Goal: Task Accomplishment & Management: Manage account settings

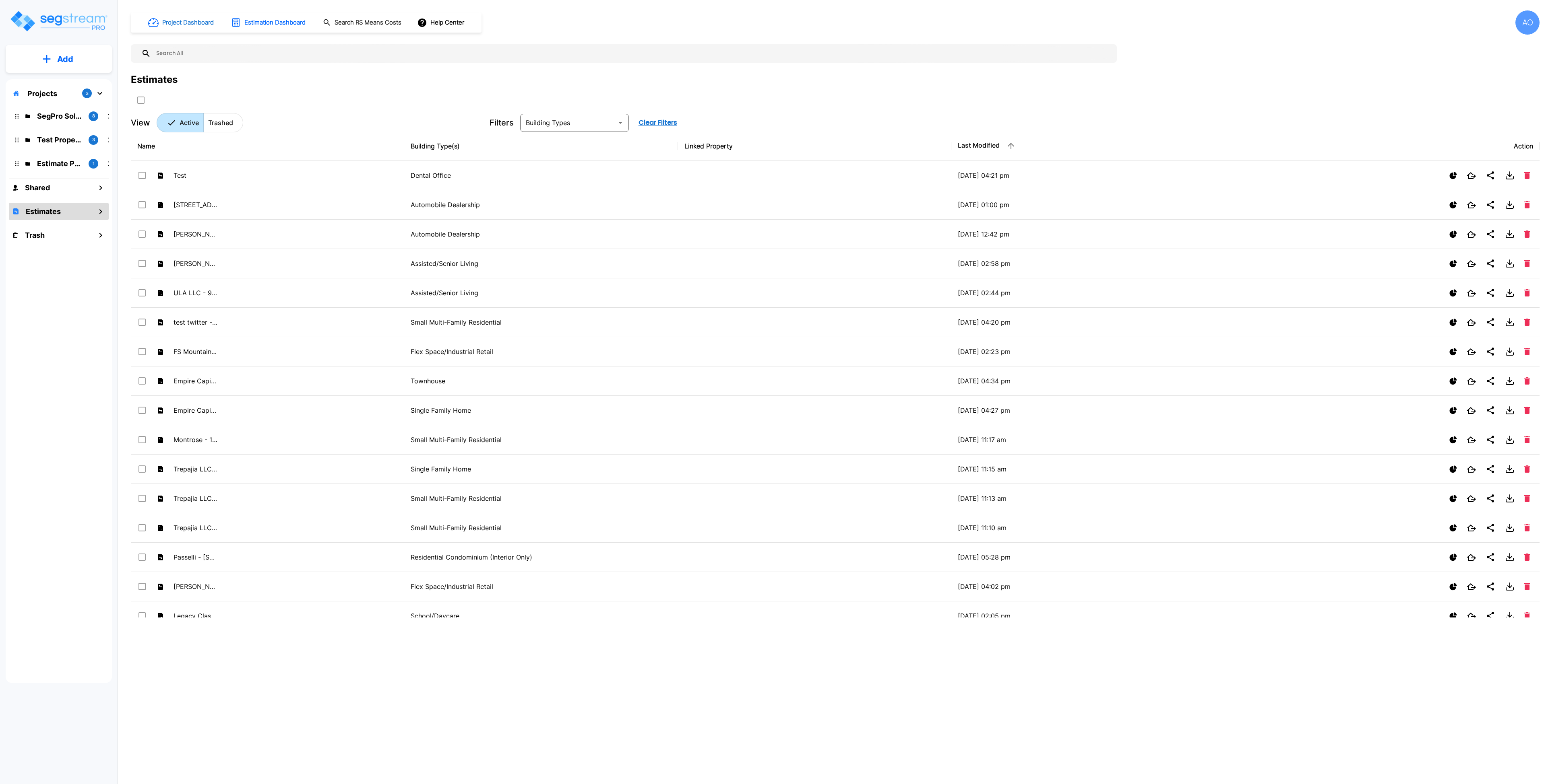
click at [208, 22] on h1 "Project Dashboard" at bounding box center [188, 22] width 52 height 9
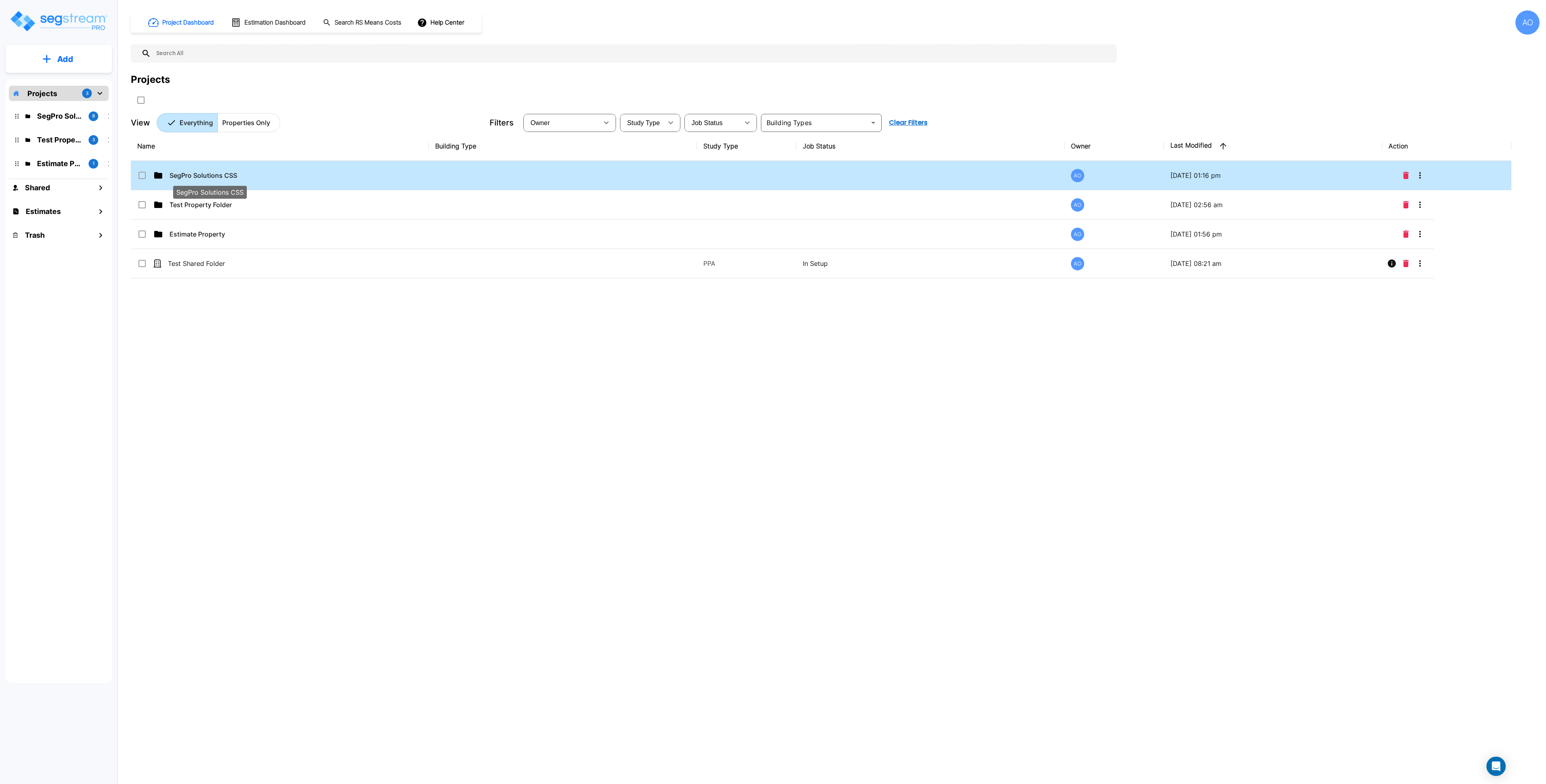
click at [200, 179] on p "SegPro Solutions CSS" at bounding box center [209, 175] width 80 height 10
checkbox input "true"
click at [200, 179] on p "SegPro Solutions CSS" at bounding box center [209, 175] width 80 height 10
click at [212, 173] on p "Dalton Savage" at bounding box center [209, 175] width 80 height 10
checkbox input "true"
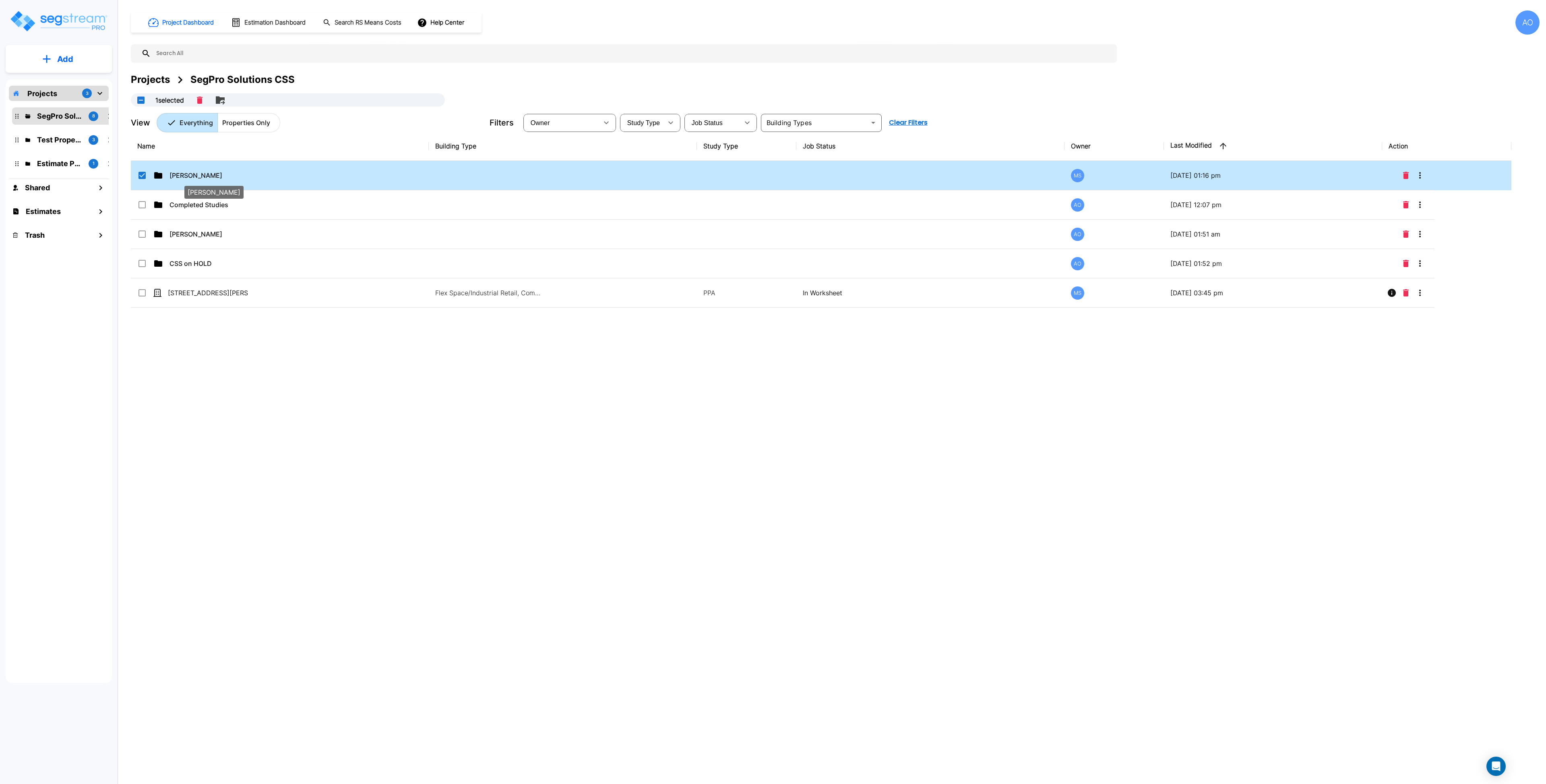
click at [212, 173] on p "Dalton Savage" at bounding box center [209, 175] width 80 height 10
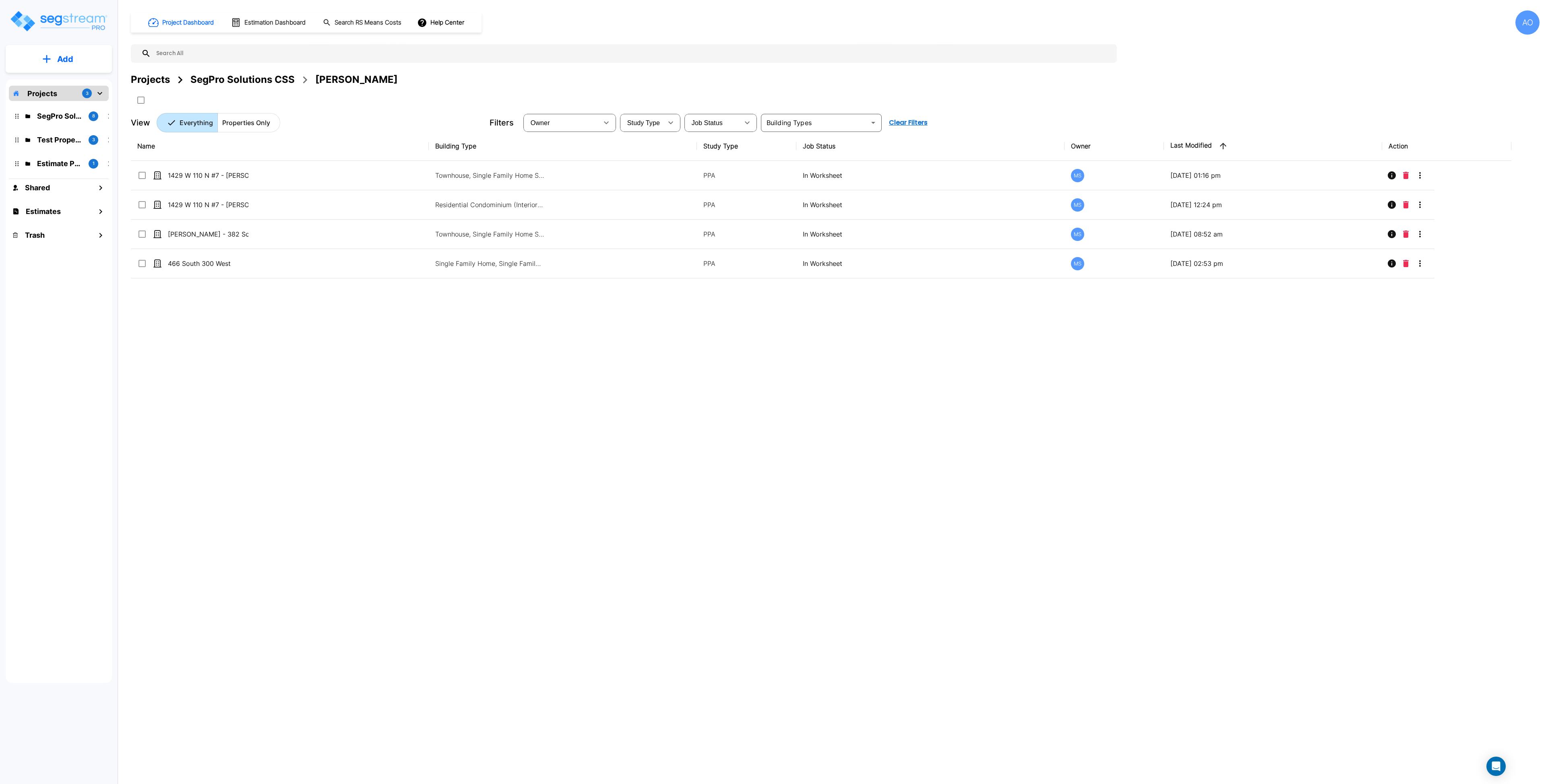
click at [263, 413] on div "Name Building Type Study Type Job Status Owner Last Modified Action 1429 W 110 …" at bounding box center [821, 374] width 1380 height 486
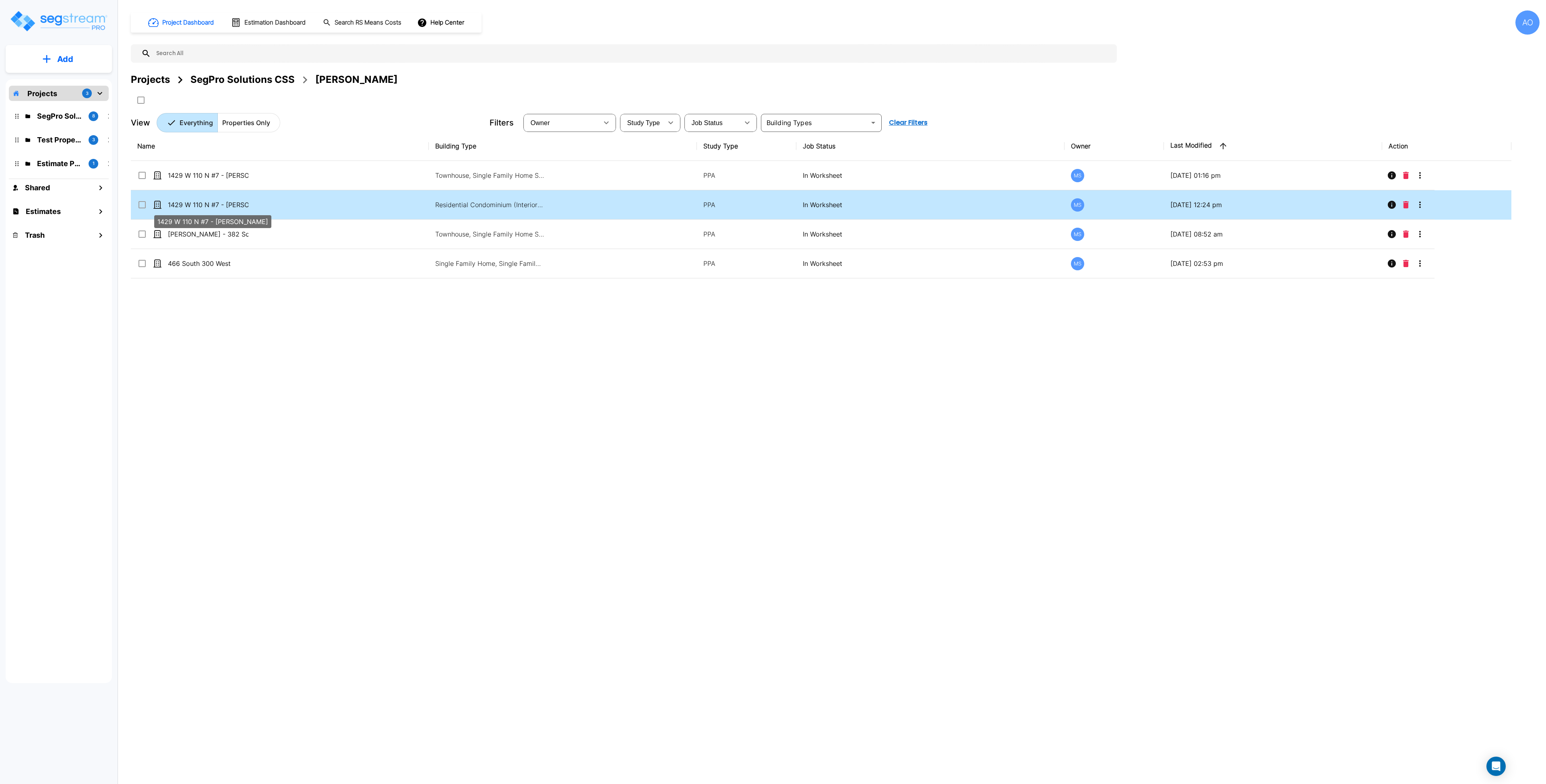
click at [194, 206] on p "1429 W 110 N #7 - [PERSON_NAME]" at bounding box center [208, 205] width 80 height 10
checkbox input "true"
click at [194, 206] on p "1429 W 110 N #7 - [PERSON_NAME]" at bounding box center [208, 205] width 80 height 10
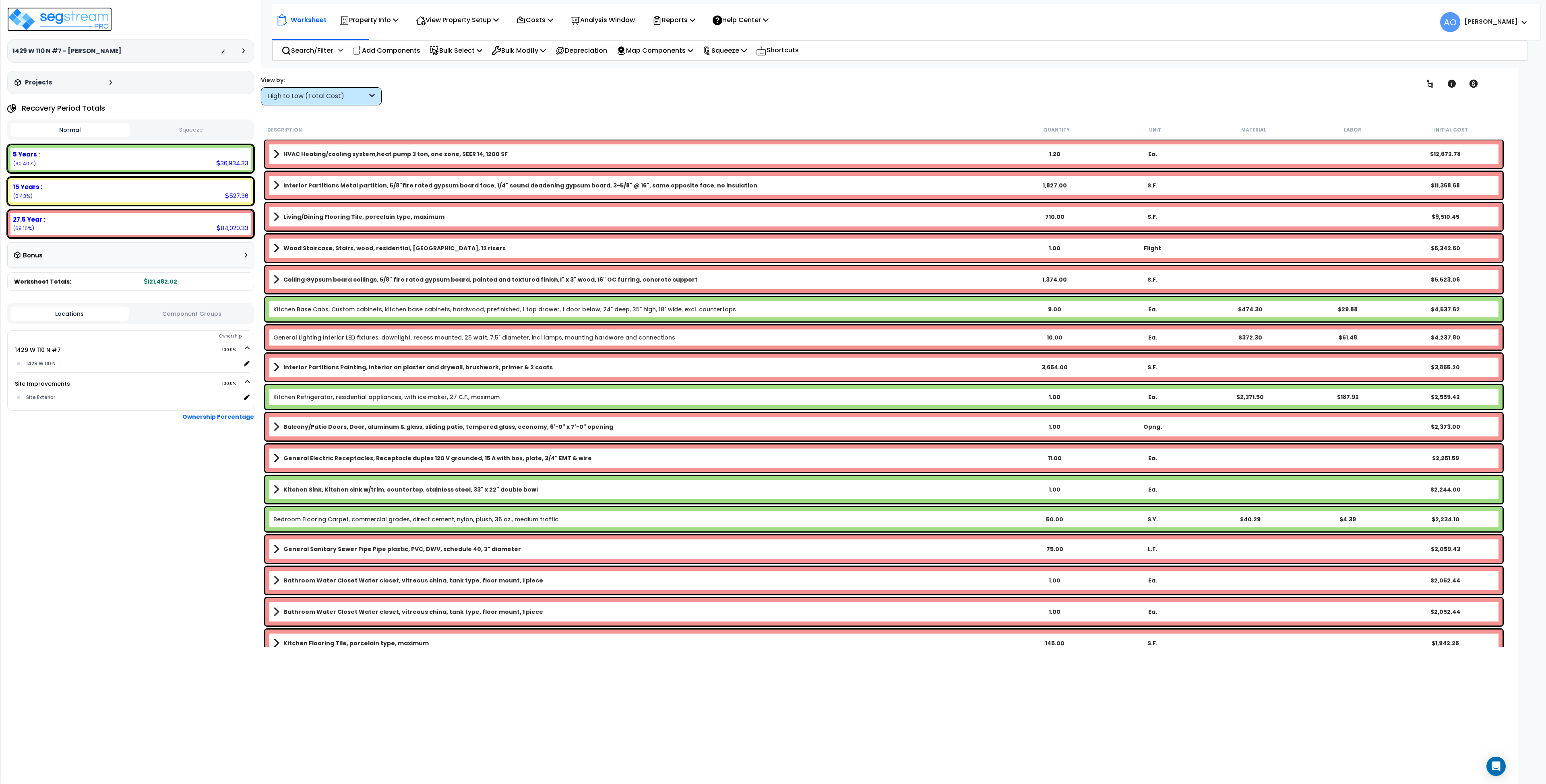
click at [61, 19] on img at bounding box center [59, 19] width 104 height 24
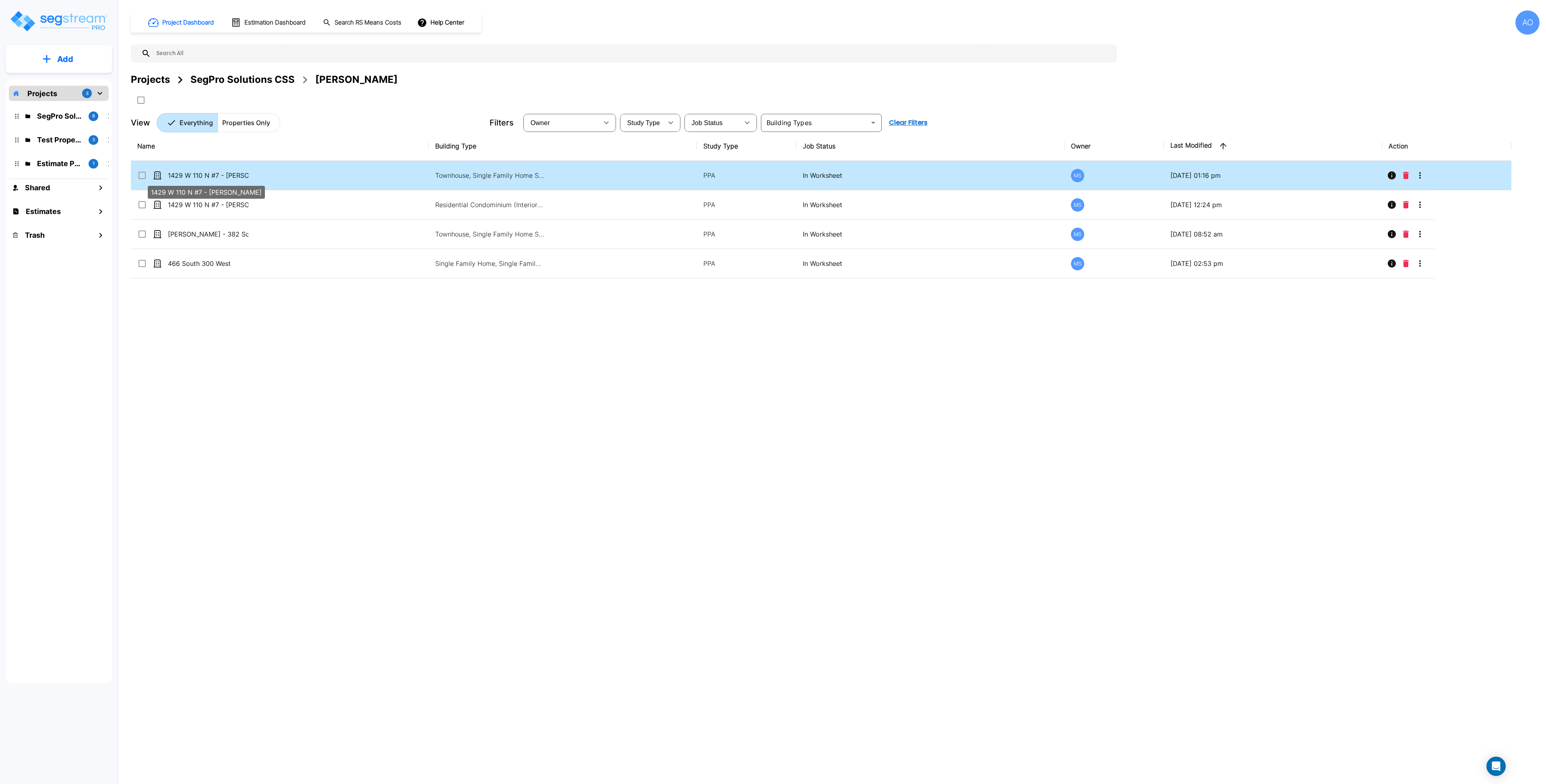
click at [199, 174] on p "1429 W 110 N #7 - [PERSON_NAME]" at bounding box center [208, 175] width 80 height 10
checkbox input "true"
click at [199, 174] on p "1429 W 110 N #7 - [PERSON_NAME]" at bounding box center [208, 175] width 80 height 10
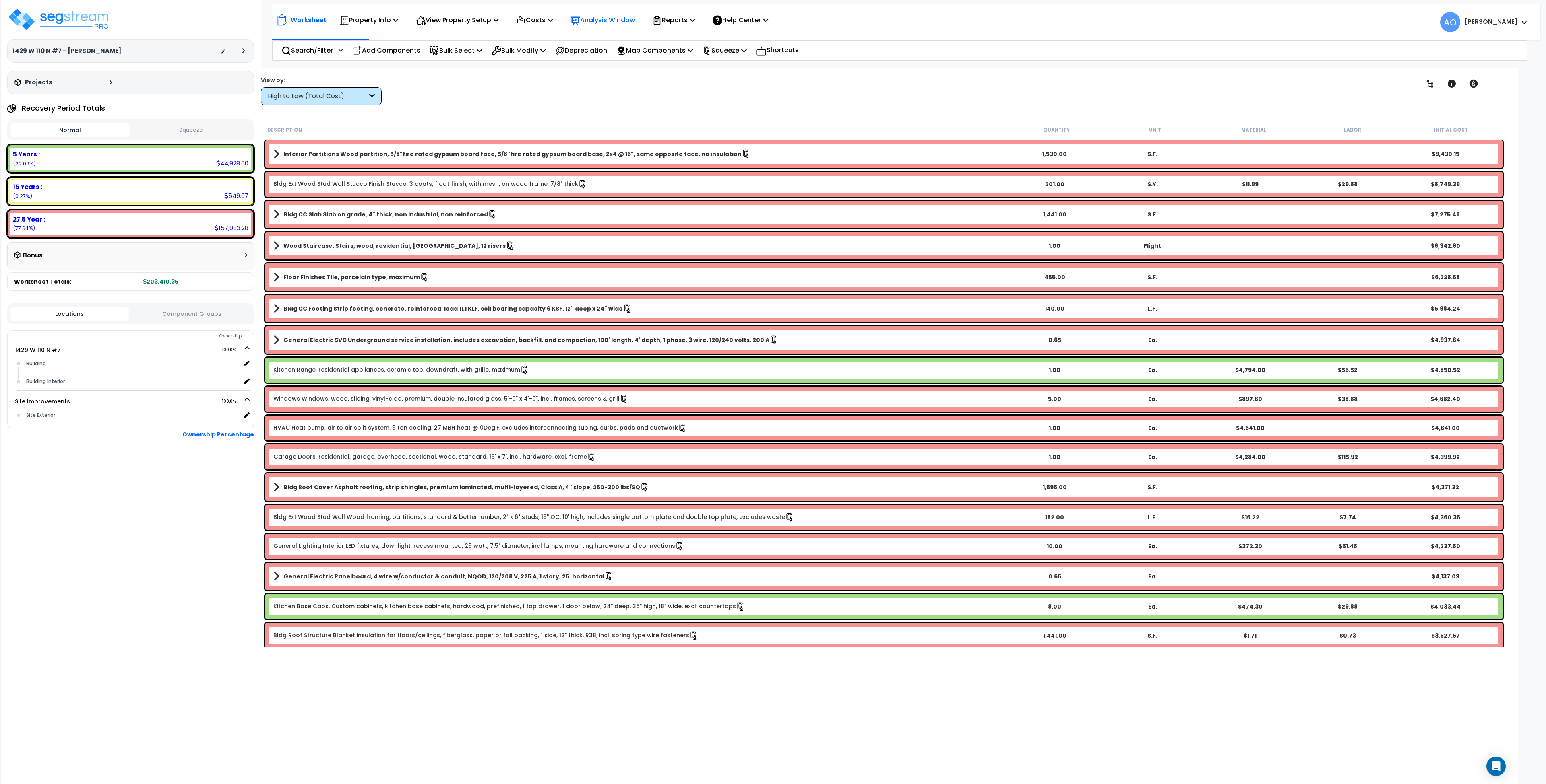
click at [618, 17] on p "Analysis Window" at bounding box center [603, 20] width 64 height 11
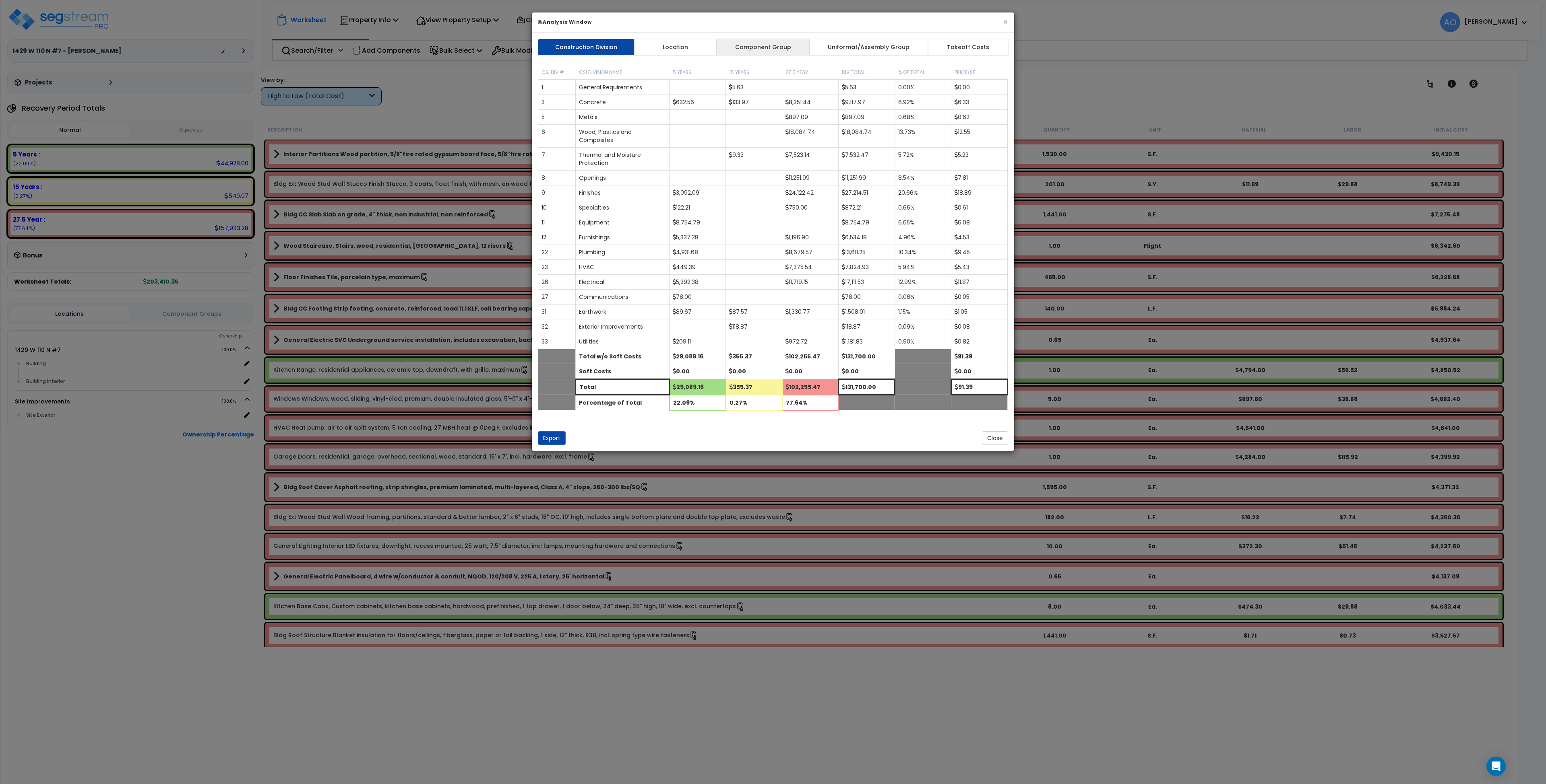
click at [753, 49] on link "Component Group" at bounding box center [763, 47] width 94 height 17
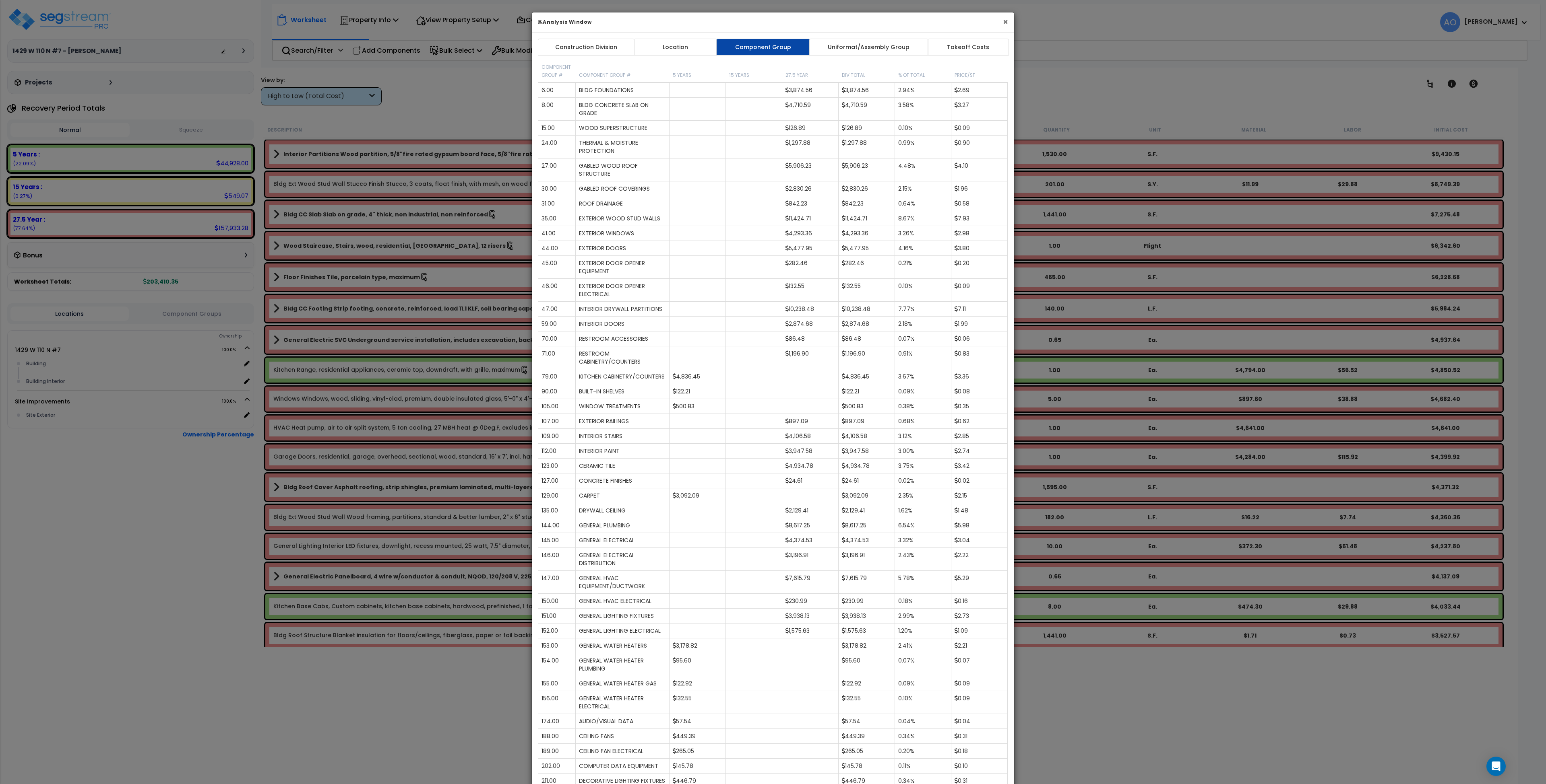
drag, startPoint x: 1005, startPoint y: 24, endPoint x: 980, endPoint y: 23, distance: 25.0
click at [1005, 24] on button "×" at bounding box center [1005, 22] width 5 height 8
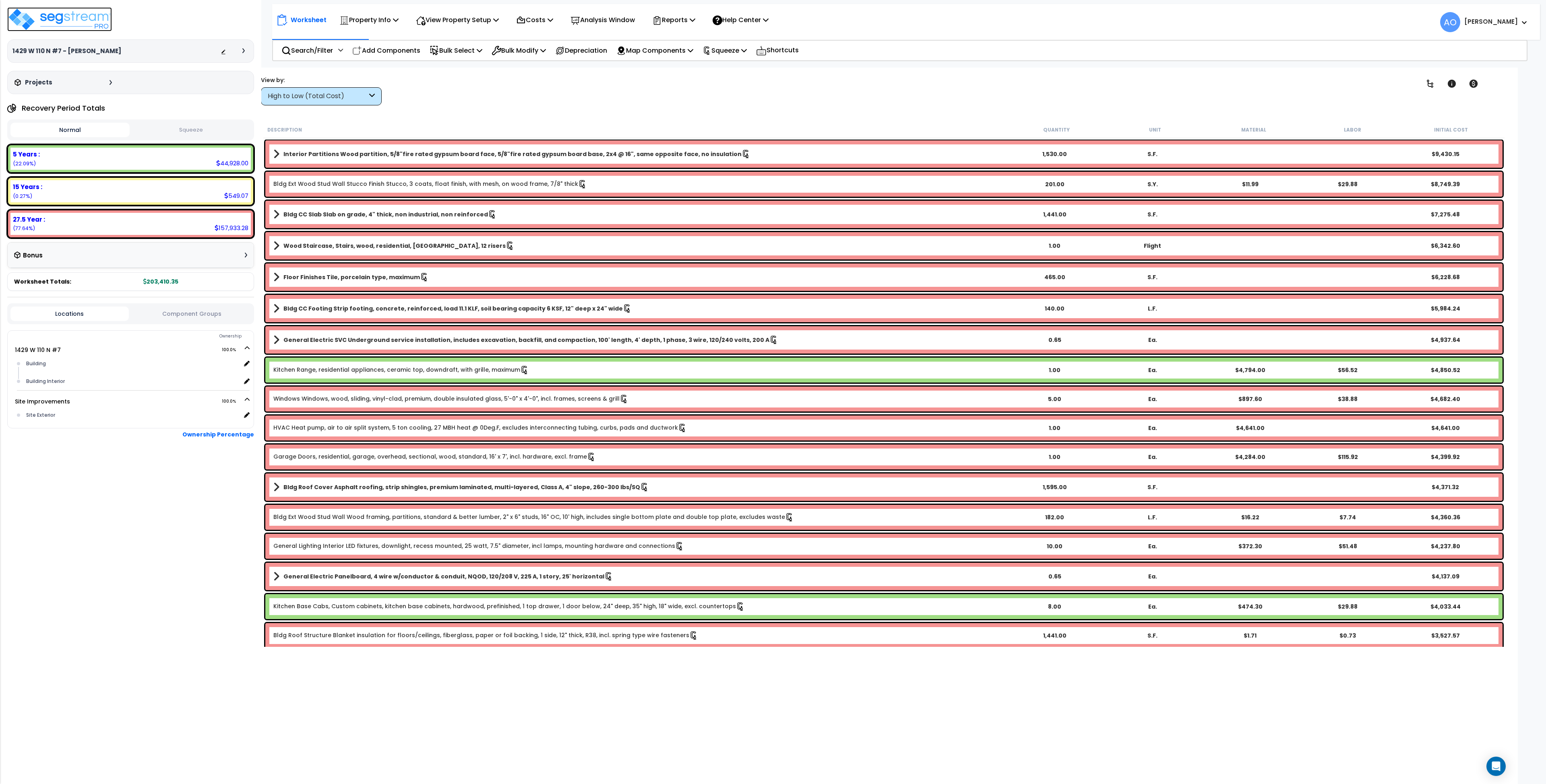
click at [83, 23] on img at bounding box center [59, 19] width 104 height 24
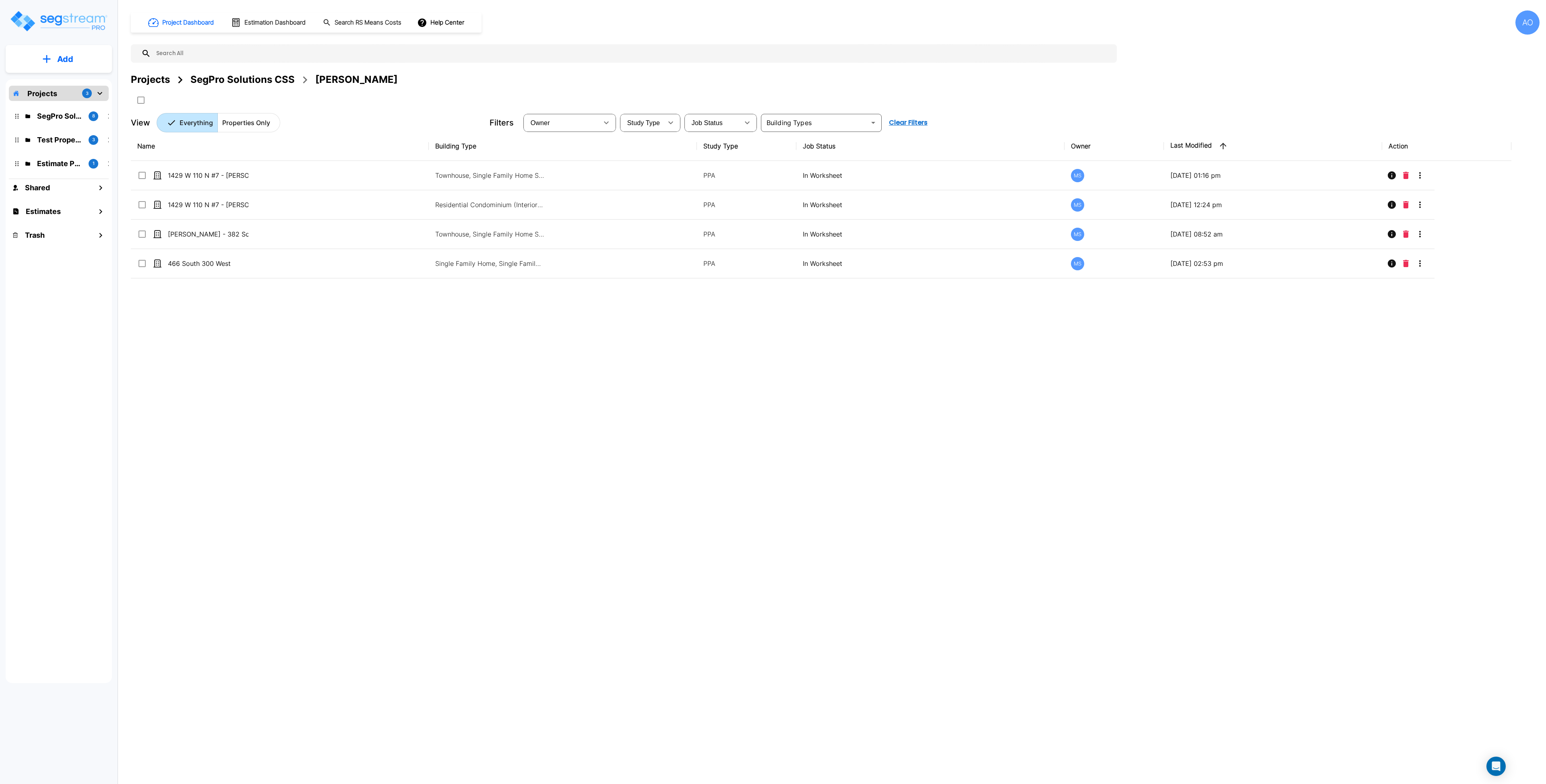
click at [243, 82] on div "SegPro Solutions CSS" at bounding box center [242, 80] width 104 height 14
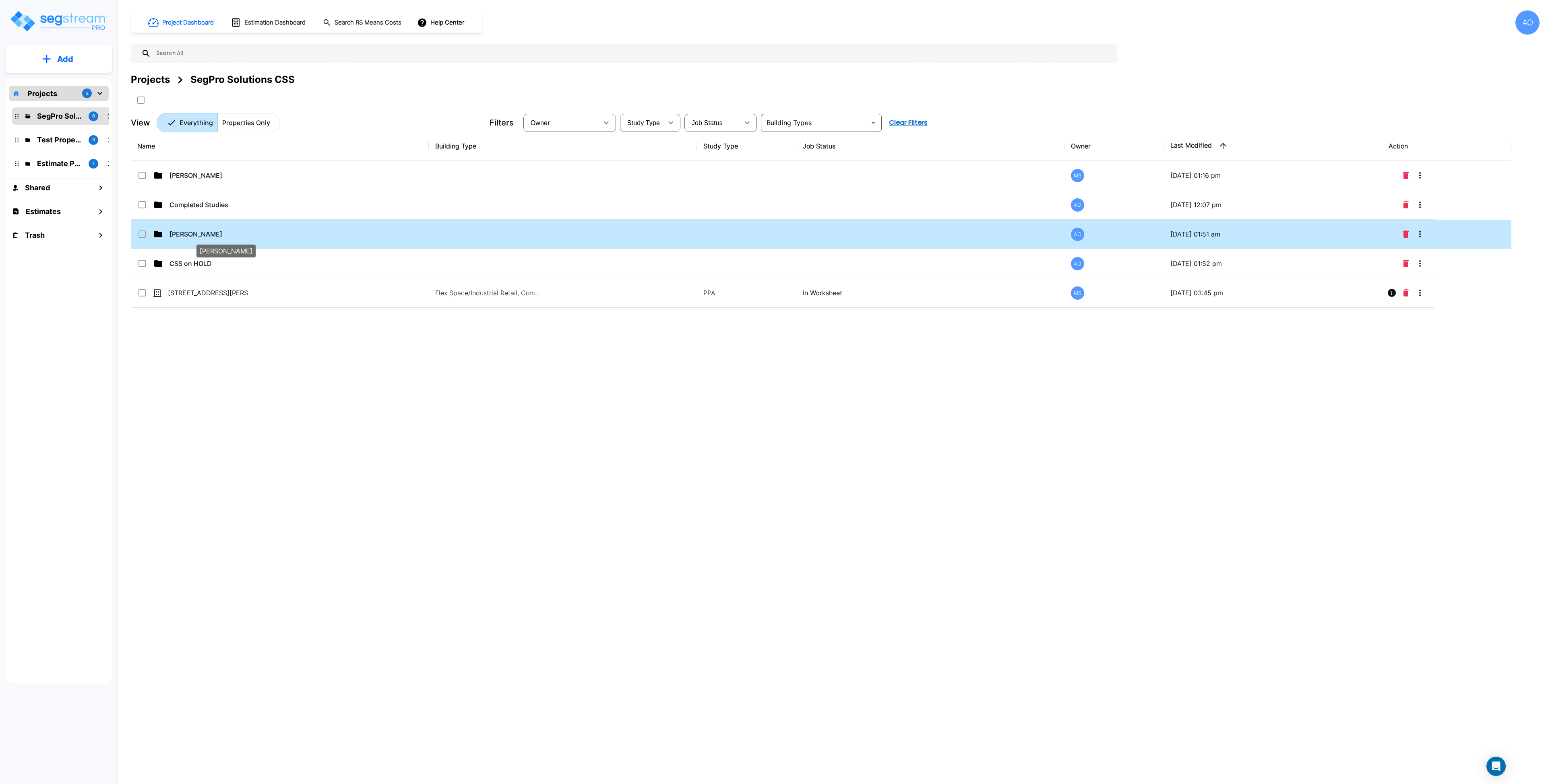
click at [194, 235] on p "[PERSON_NAME]" at bounding box center [209, 234] width 80 height 10
checkbox input "true"
click at [194, 235] on p "[PERSON_NAME]" at bounding box center [209, 234] width 80 height 10
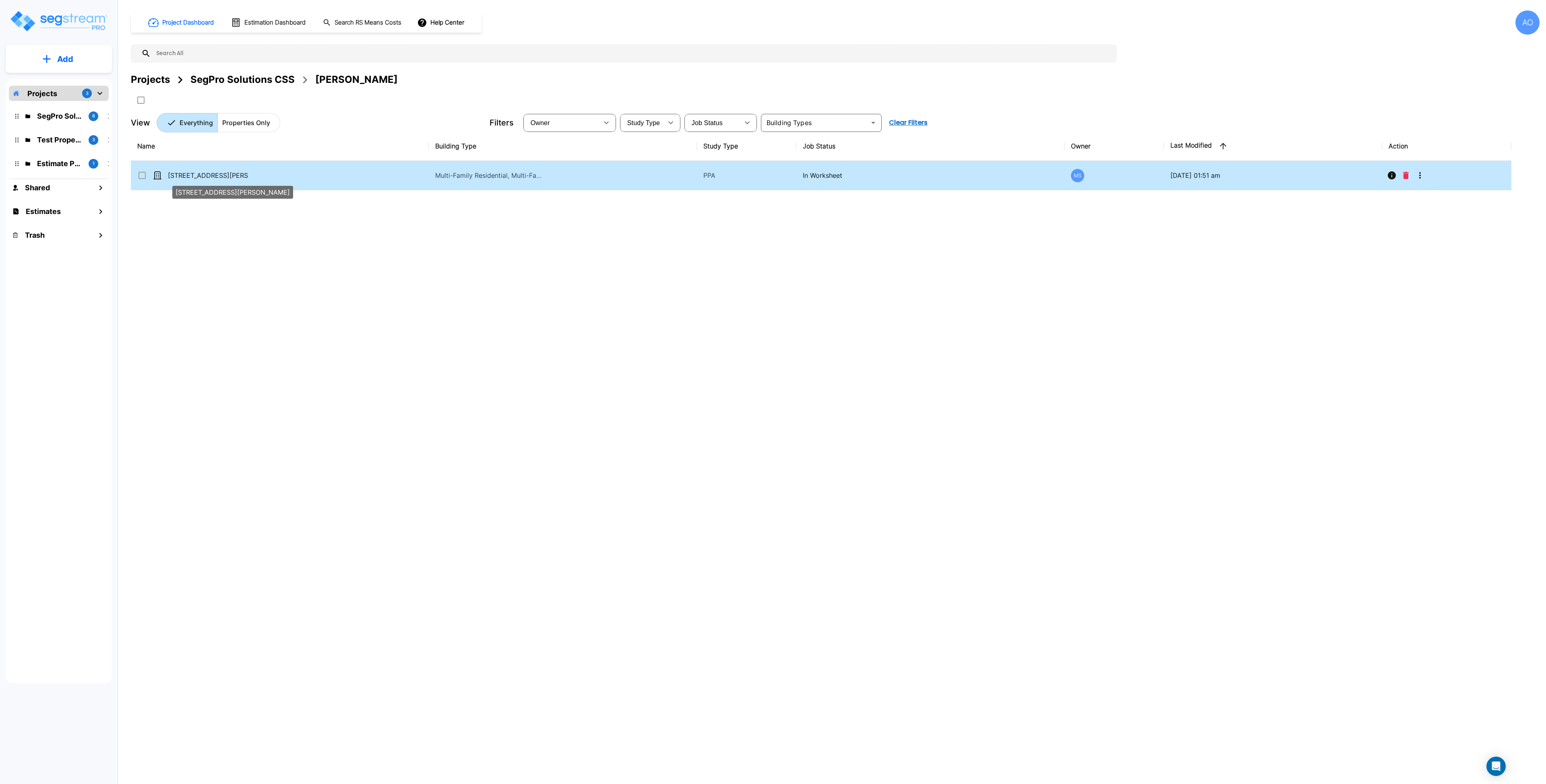
click at [210, 176] on p "[STREET_ADDRESS][PERSON_NAME]" at bounding box center [208, 175] width 80 height 10
checkbox input "true"
click at [210, 176] on p "[STREET_ADDRESS][PERSON_NAME]" at bounding box center [208, 175] width 80 height 10
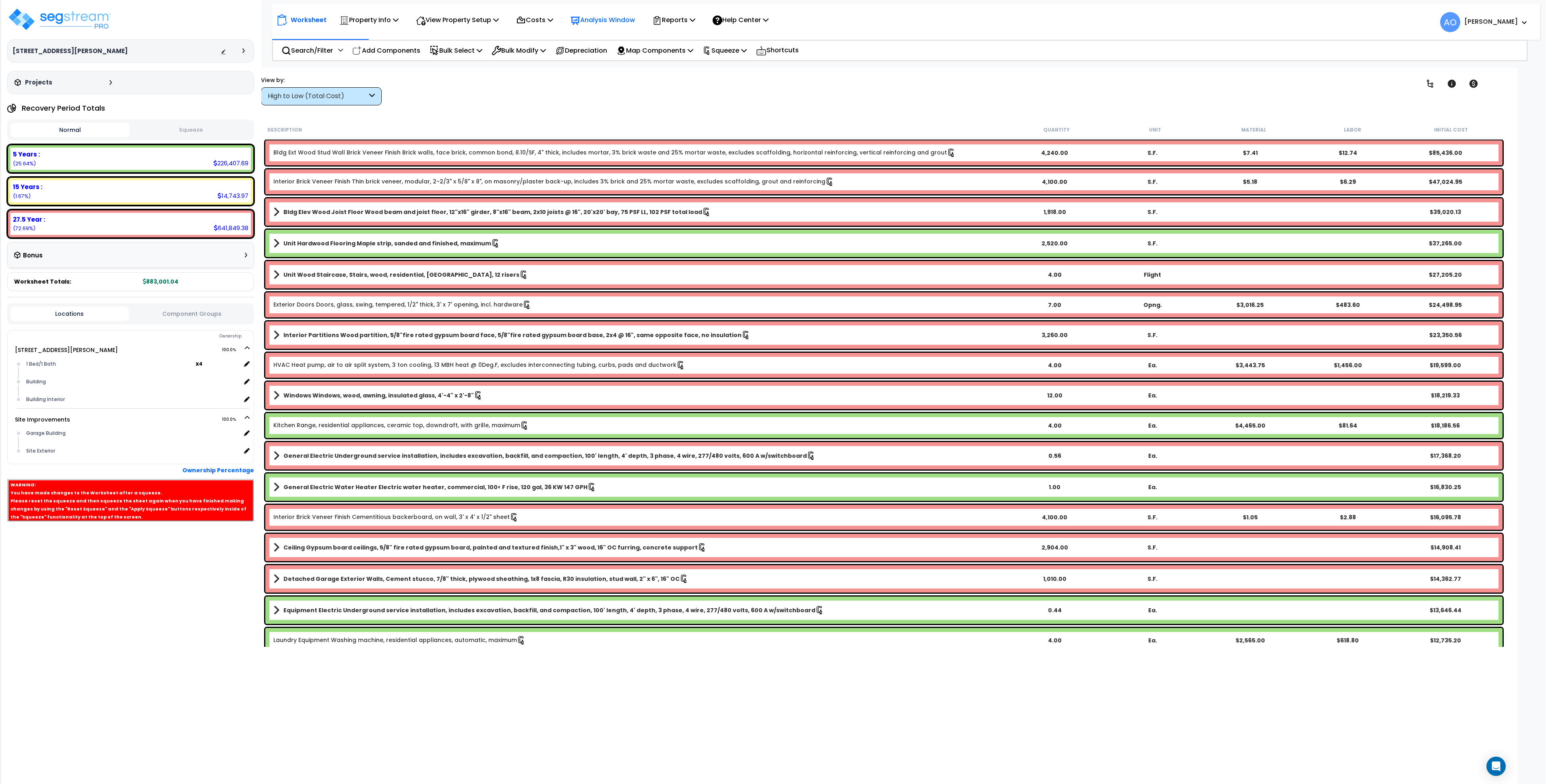
click at [618, 23] on p "Analysis Window" at bounding box center [603, 20] width 64 height 11
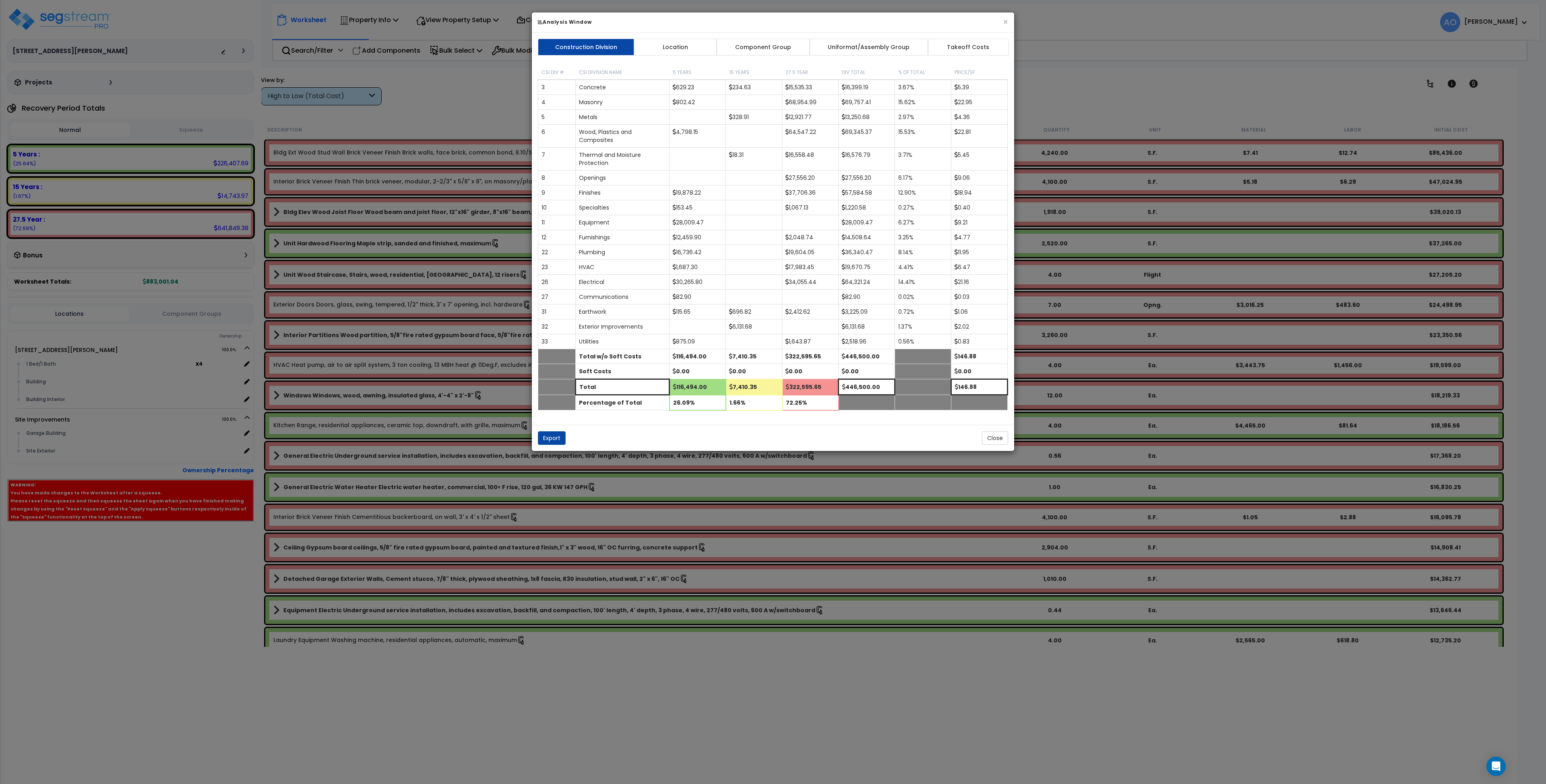
click at [753, 50] on link "Component Group" at bounding box center [763, 47] width 94 height 17
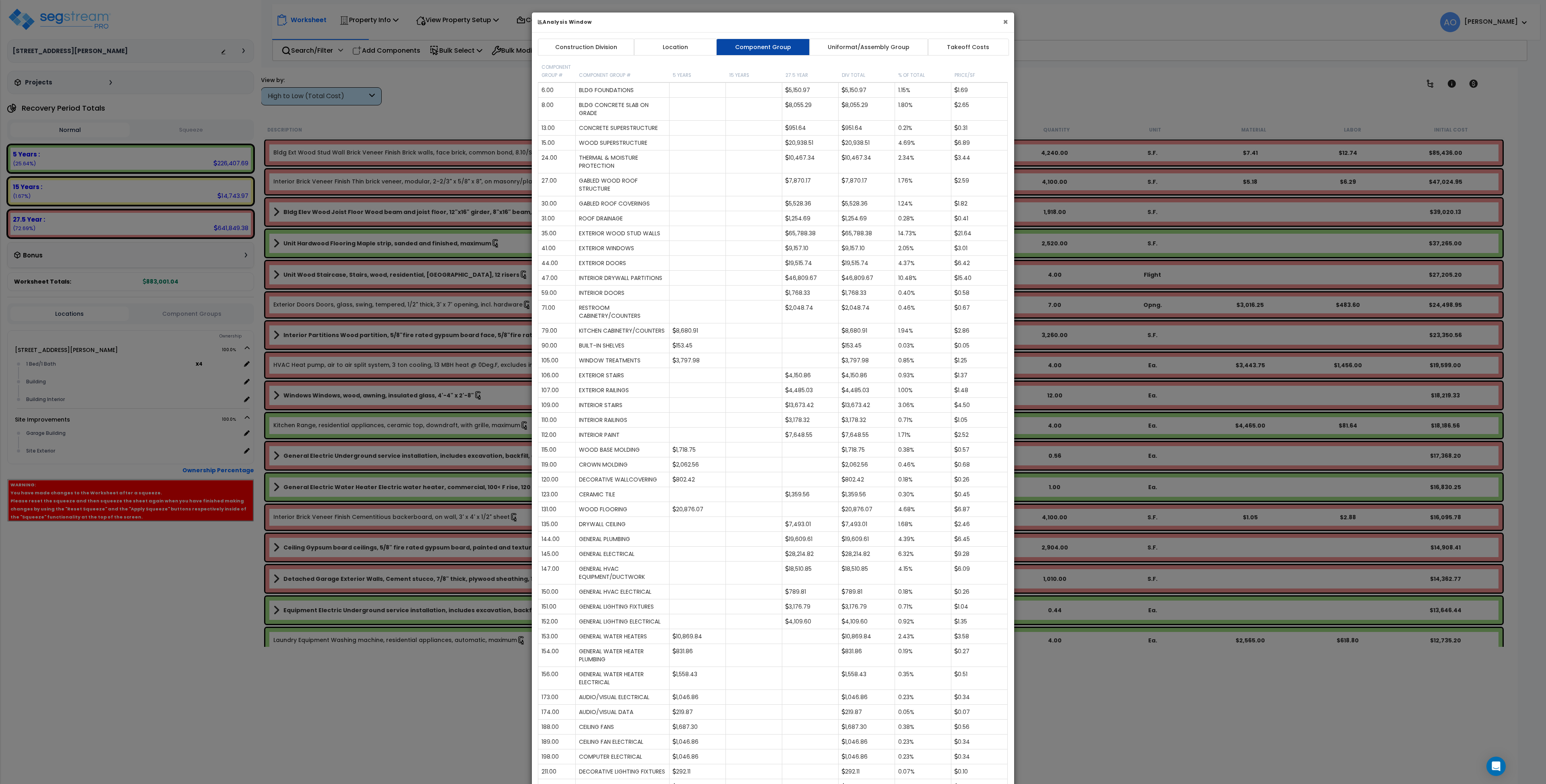
click at [1006, 21] on button "×" at bounding box center [1005, 22] width 5 height 8
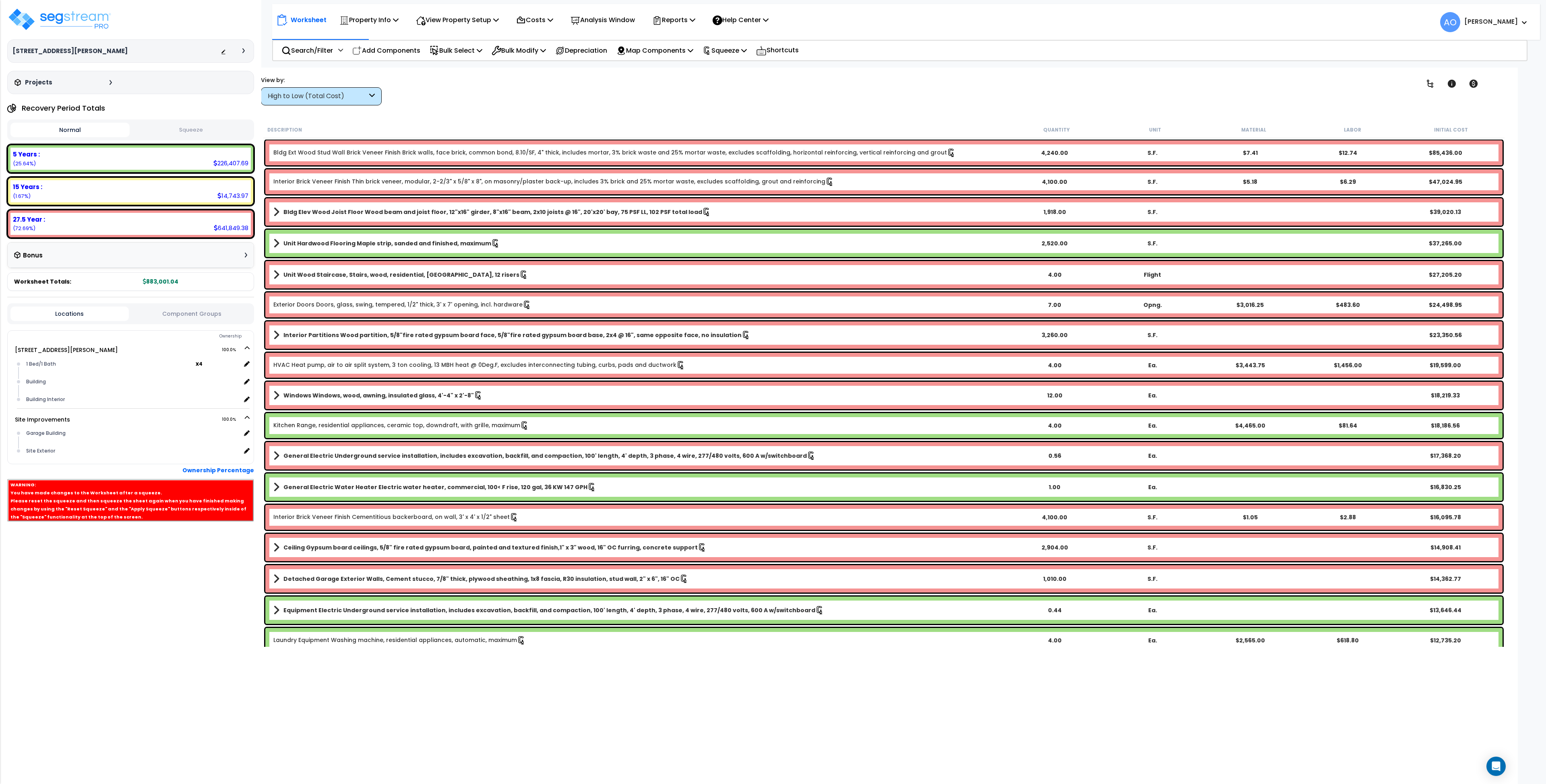
click at [360, 102] on div "High to Low (Total Cost)" at bounding box center [321, 97] width 121 height 18
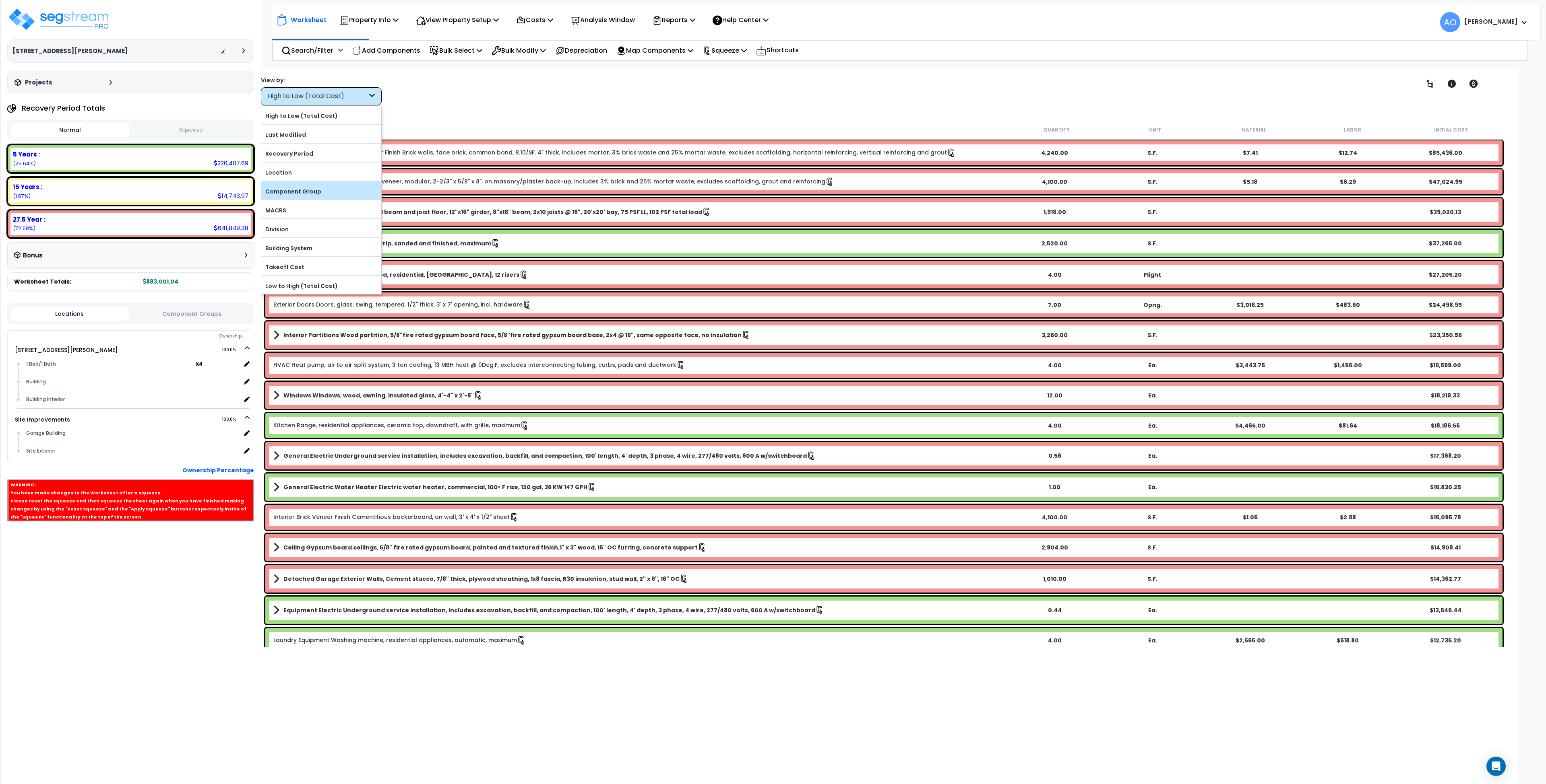
click at [322, 193] on label "Component Group" at bounding box center [321, 191] width 120 height 12
click at [0, 0] on input "Component Group" at bounding box center [0, 0] width 0 height 0
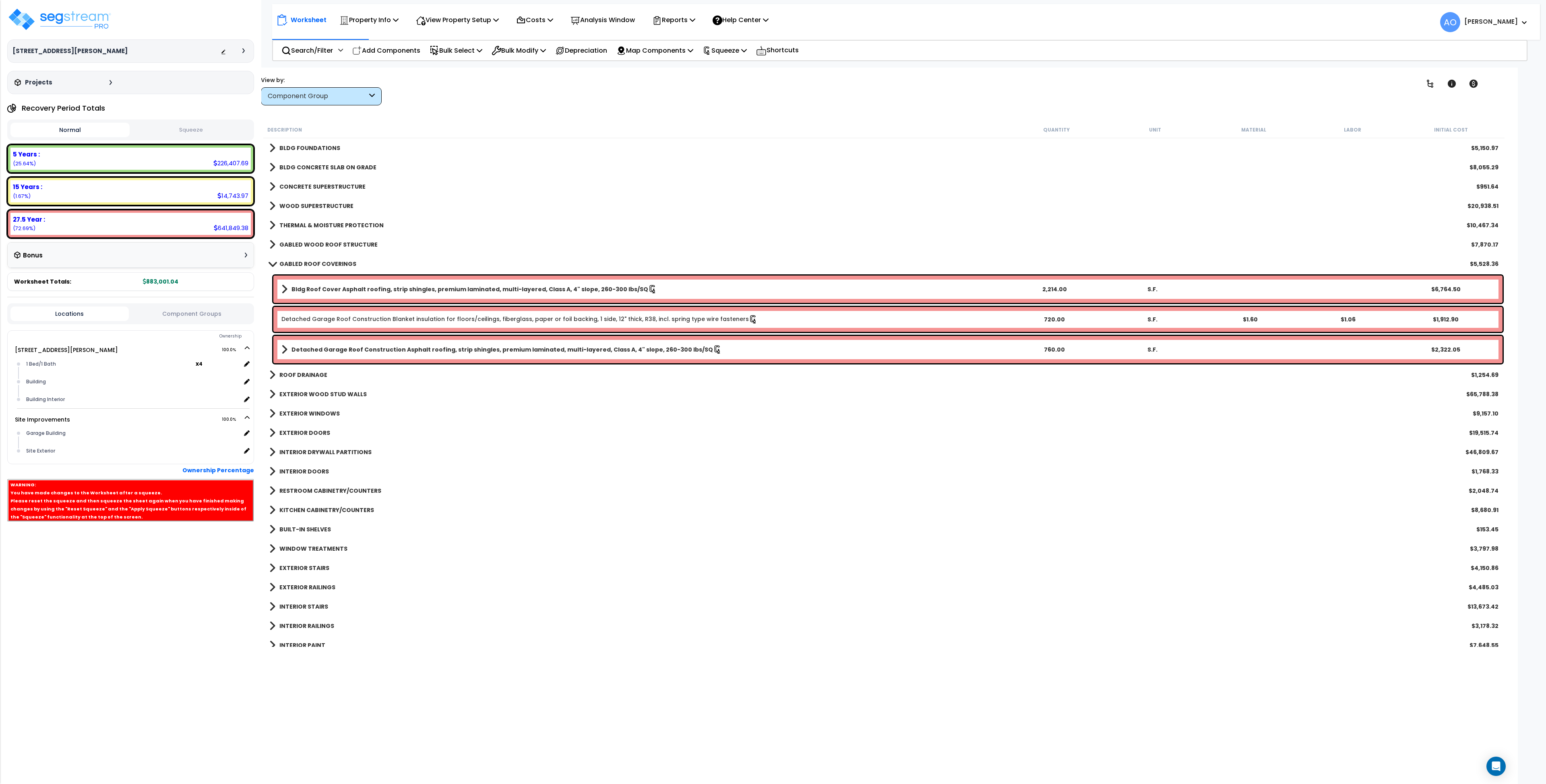
click at [343, 286] on b "Bldg Roof Cover Asphalt roofing, strip shingles, premium laminated, multi-layer…" at bounding box center [470, 289] width 356 height 8
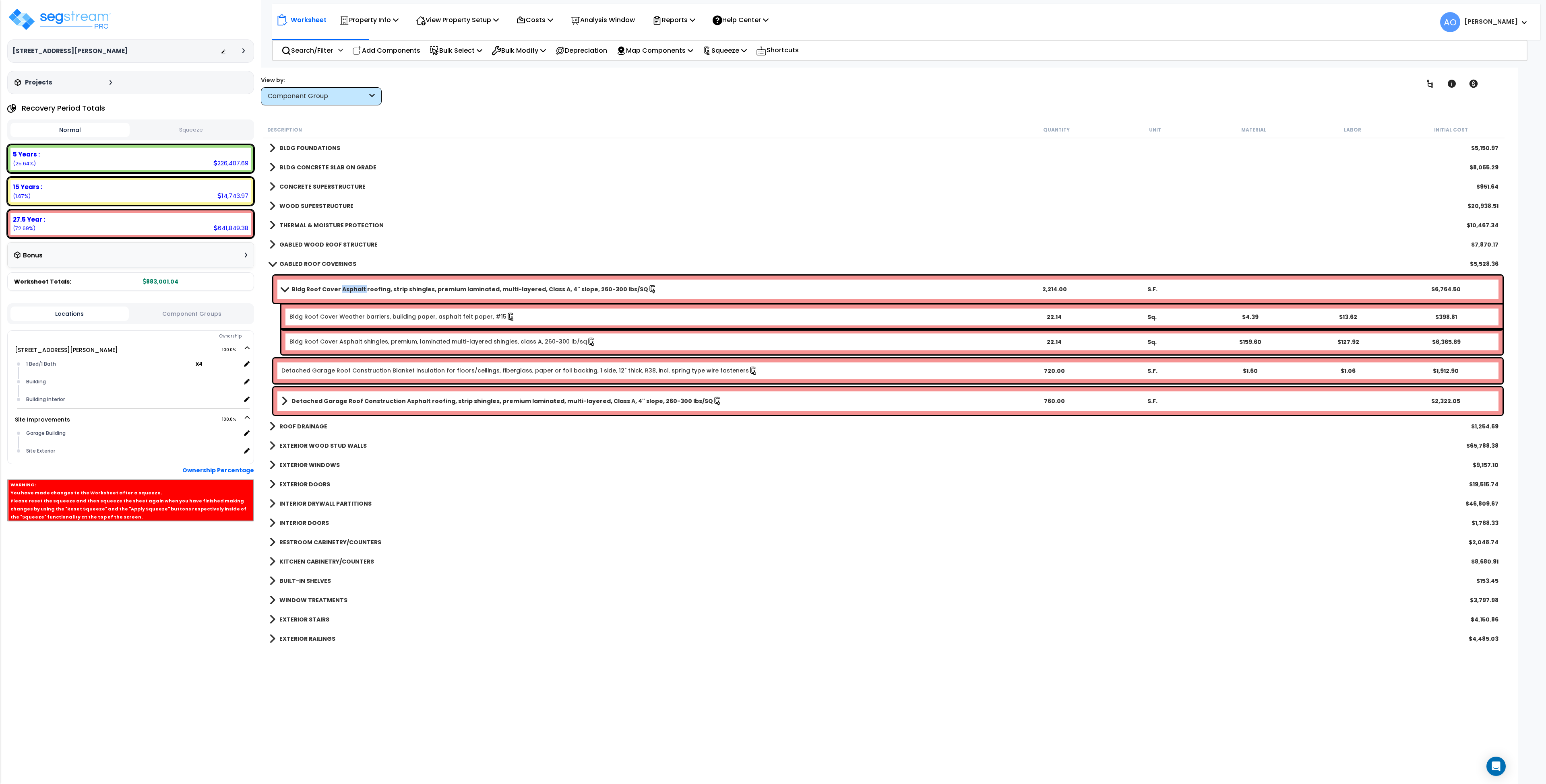
click at [343, 286] on b "Bldg Roof Cover Asphalt roofing, strip shingles, premium laminated, multi-layer…" at bounding box center [470, 289] width 356 height 8
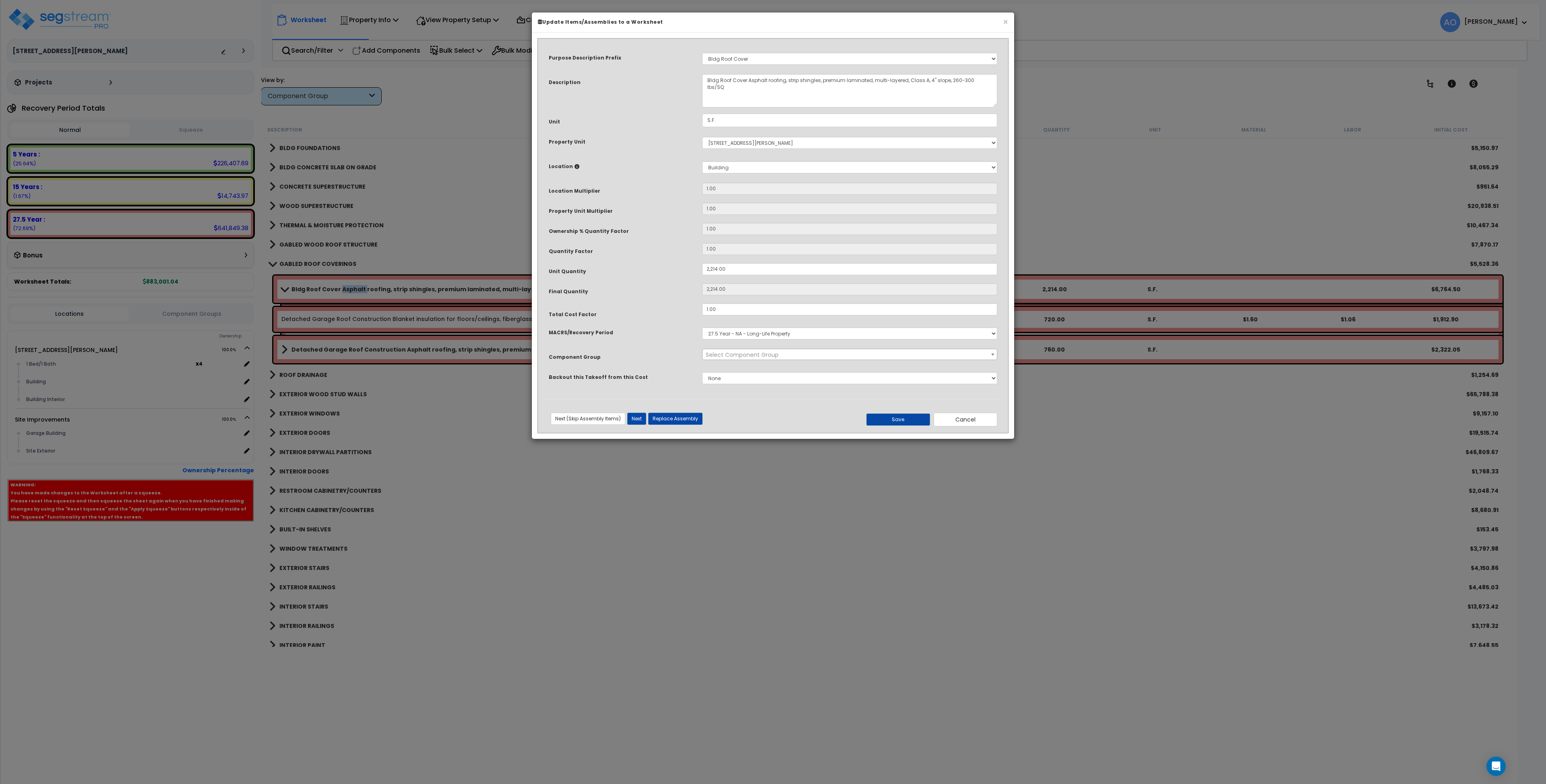
select select "45863"
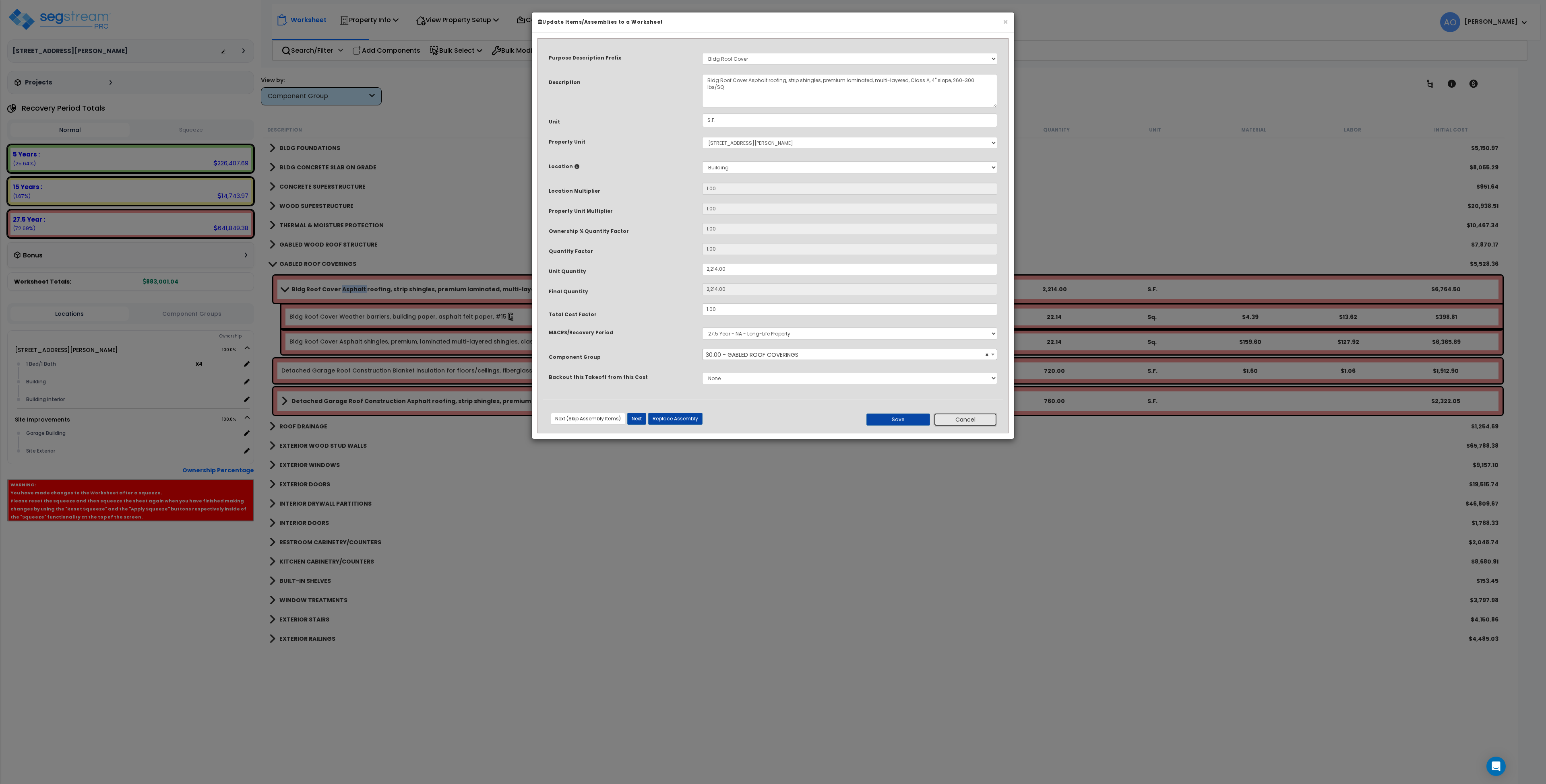
click at [962, 421] on button "Cancel" at bounding box center [966, 419] width 64 height 14
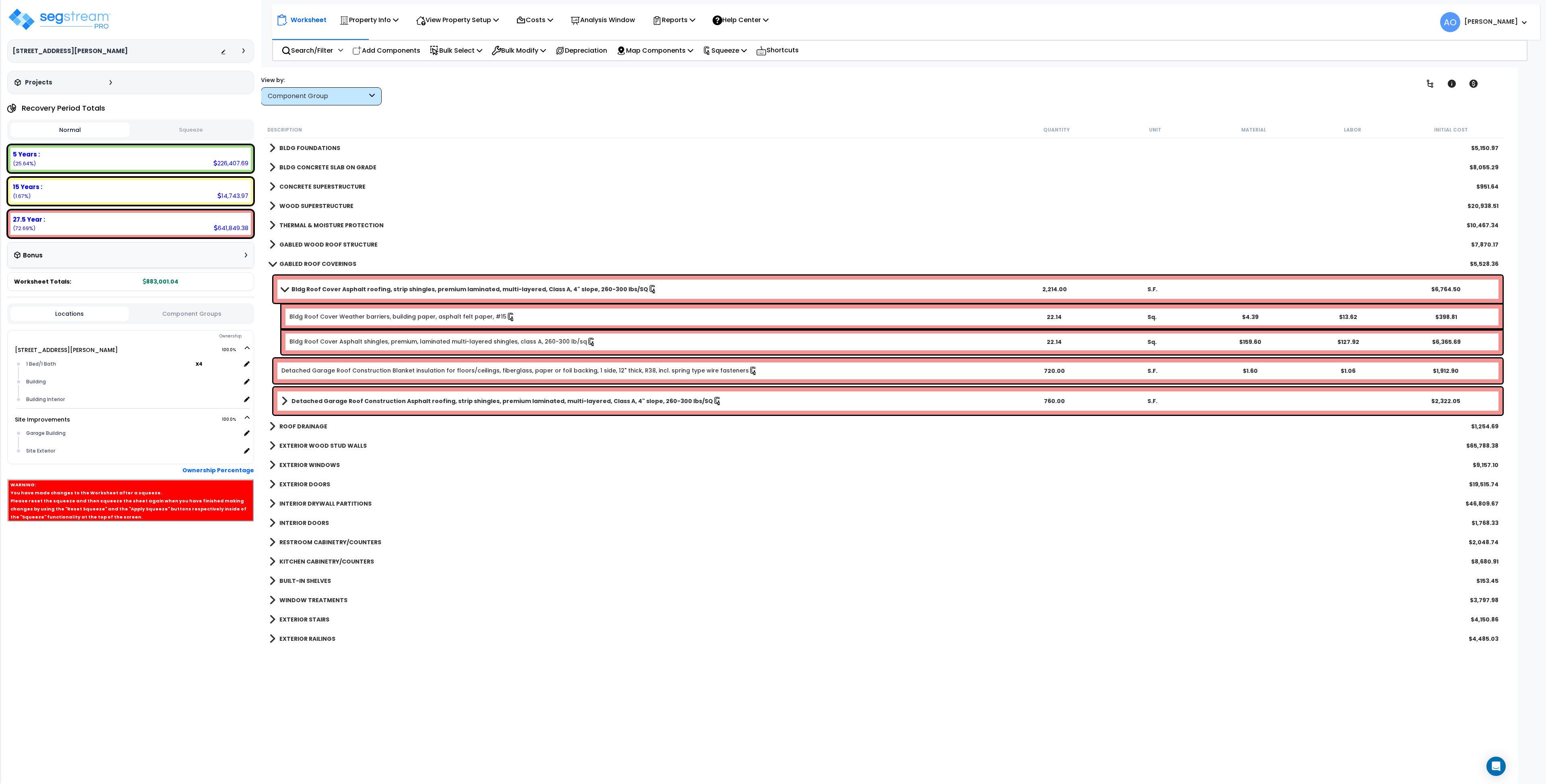
click at [331, 265] on b "GABLED ROOF COVERINGS" at bounding box center [318, 263] width 77 height 8
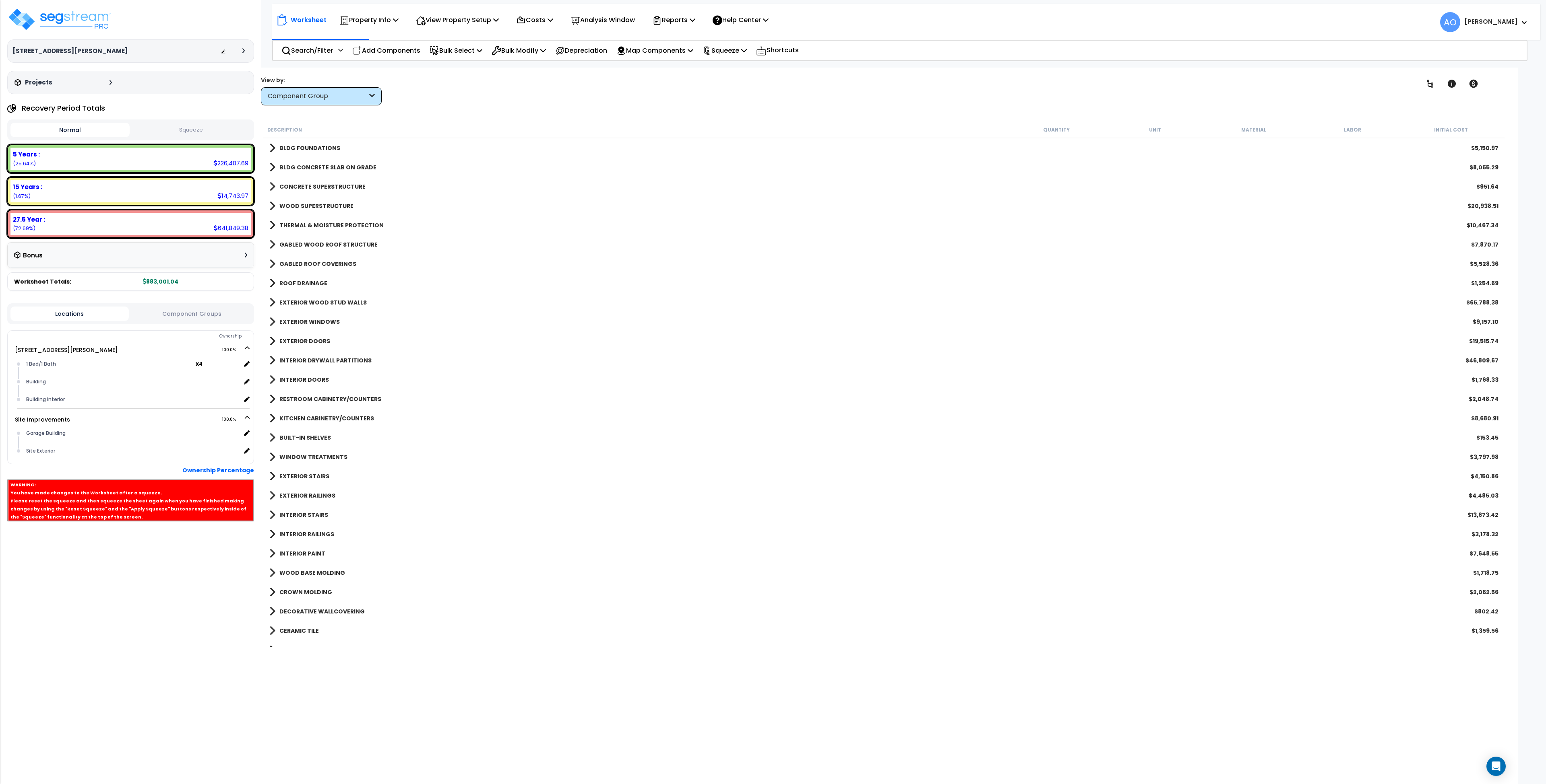
click at [317, 415] on b "KITCHEN CABINETRY/COUNTERS" at bounding box center [327, 418] width 95 height 8
click at [334, 416] on b "KITCHEN CABINETRY/COUNTERS" at bounding box center [327, 418] width 95 height 8
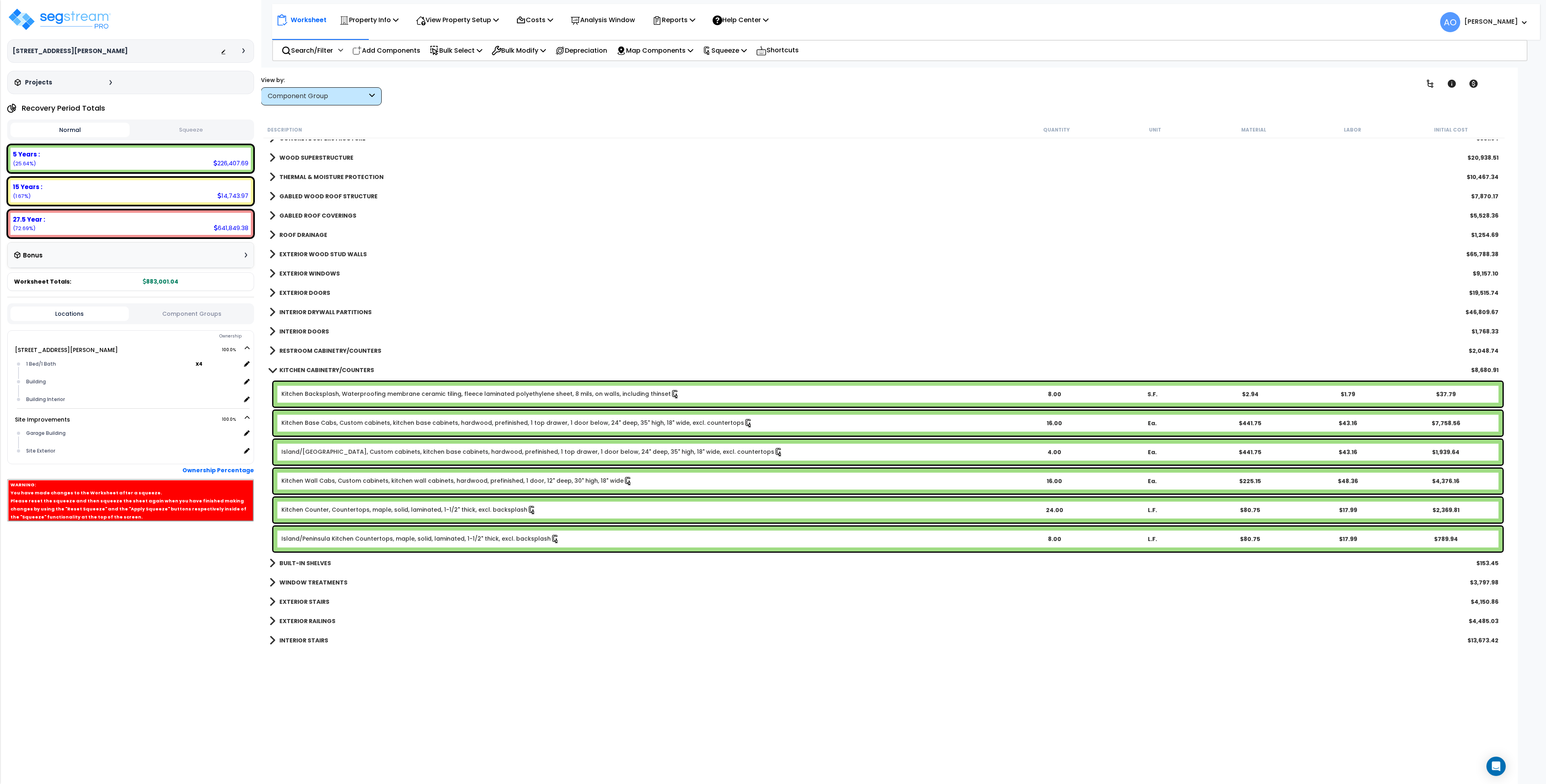
scroll to position [49, 0]
click at [344, 395] on link "Kitchen Backsplash, Waterproofing membrane ceramic tiling, fleece laminated pol…" at bounding box center [480, 393] width 398 height 9
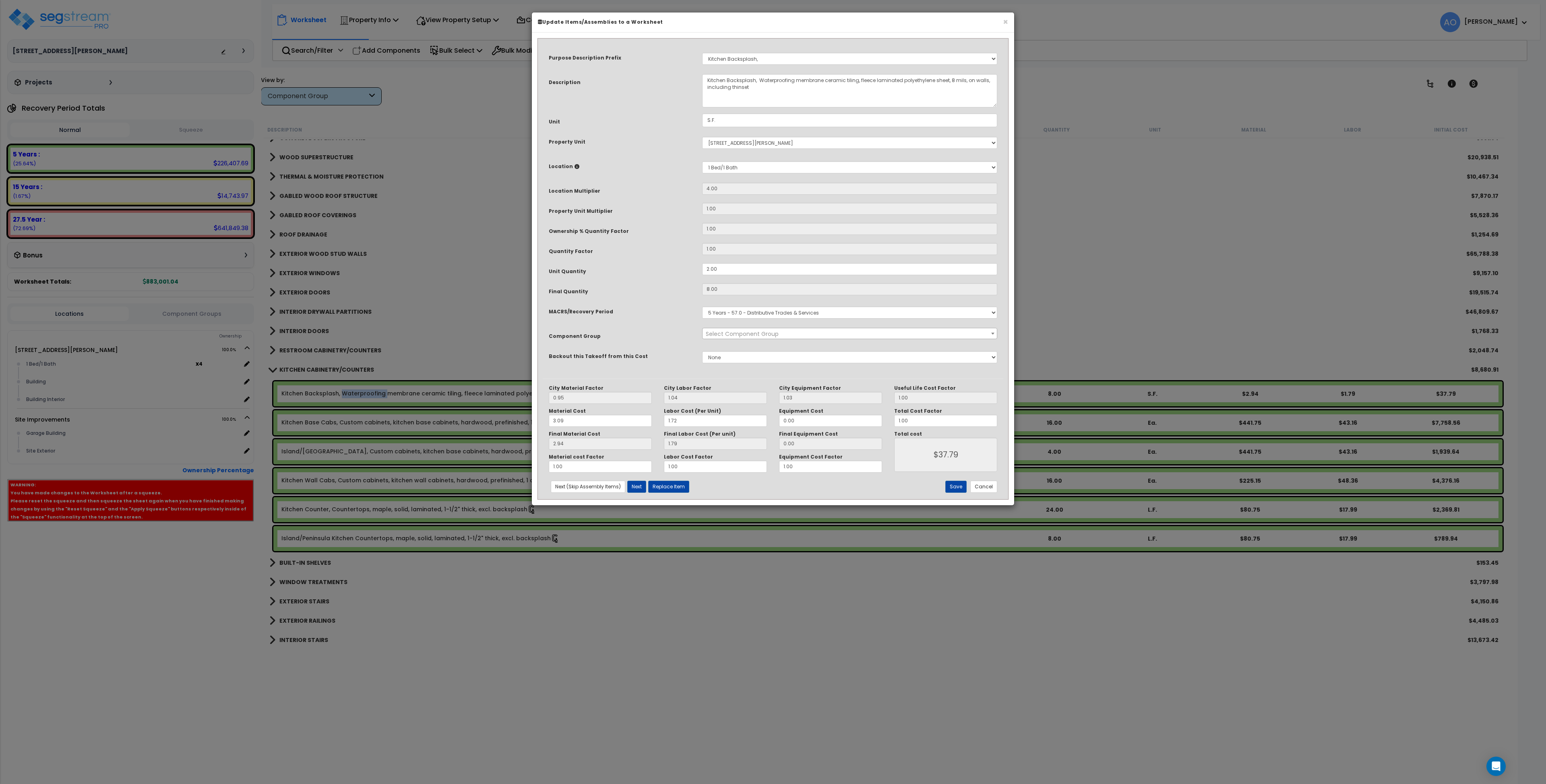
select select "45909"
click at [979, 488] on button "Cancel" at bounding box center [984, 487] width 27 height 12
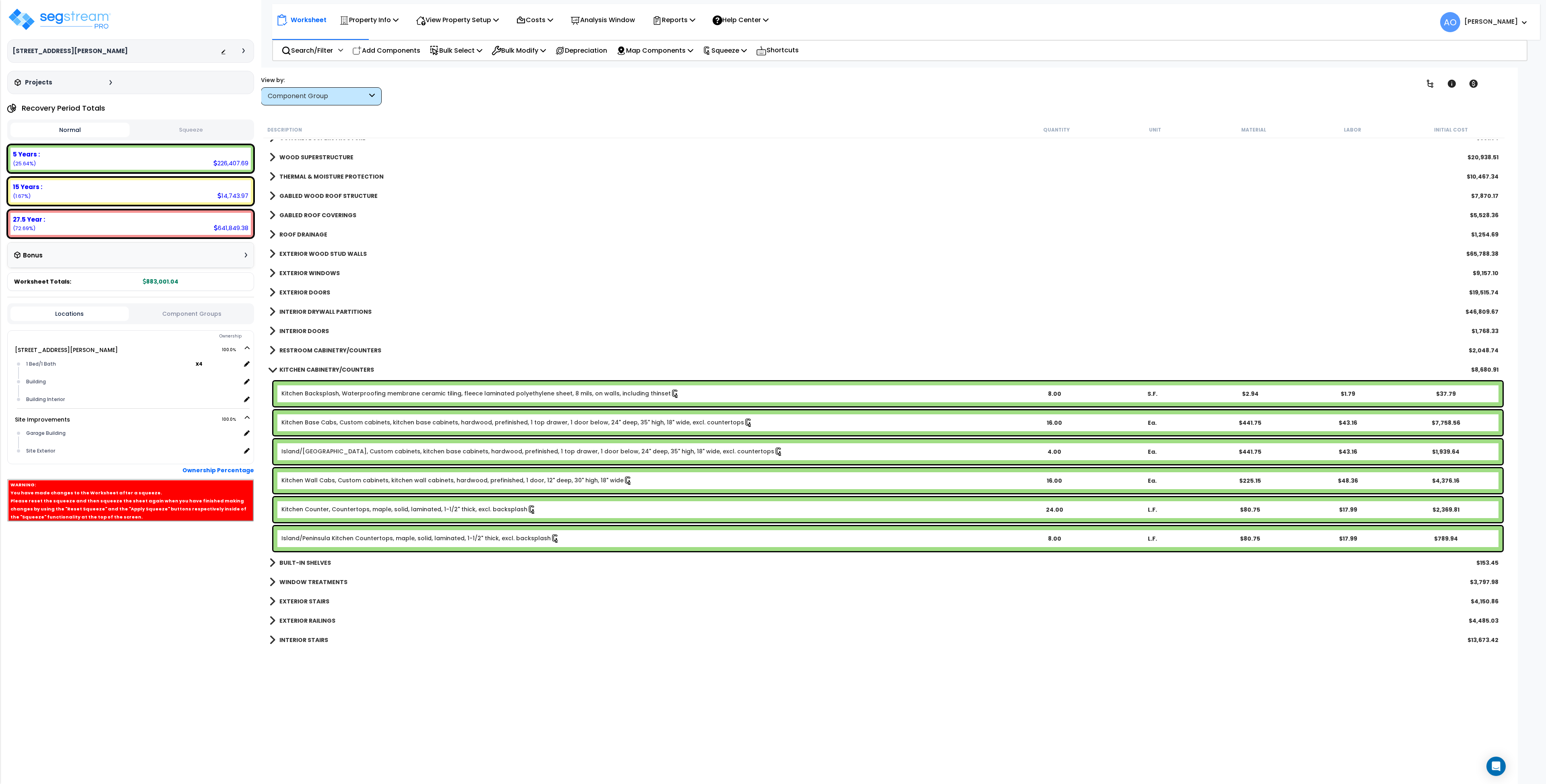
click at [404, 420] on link "Kitchen Base Cabs, Custom cabinets, kitchen base cabinets, hardwood, prefinishe…" at bounding box center [517, 423] width 472 height 9
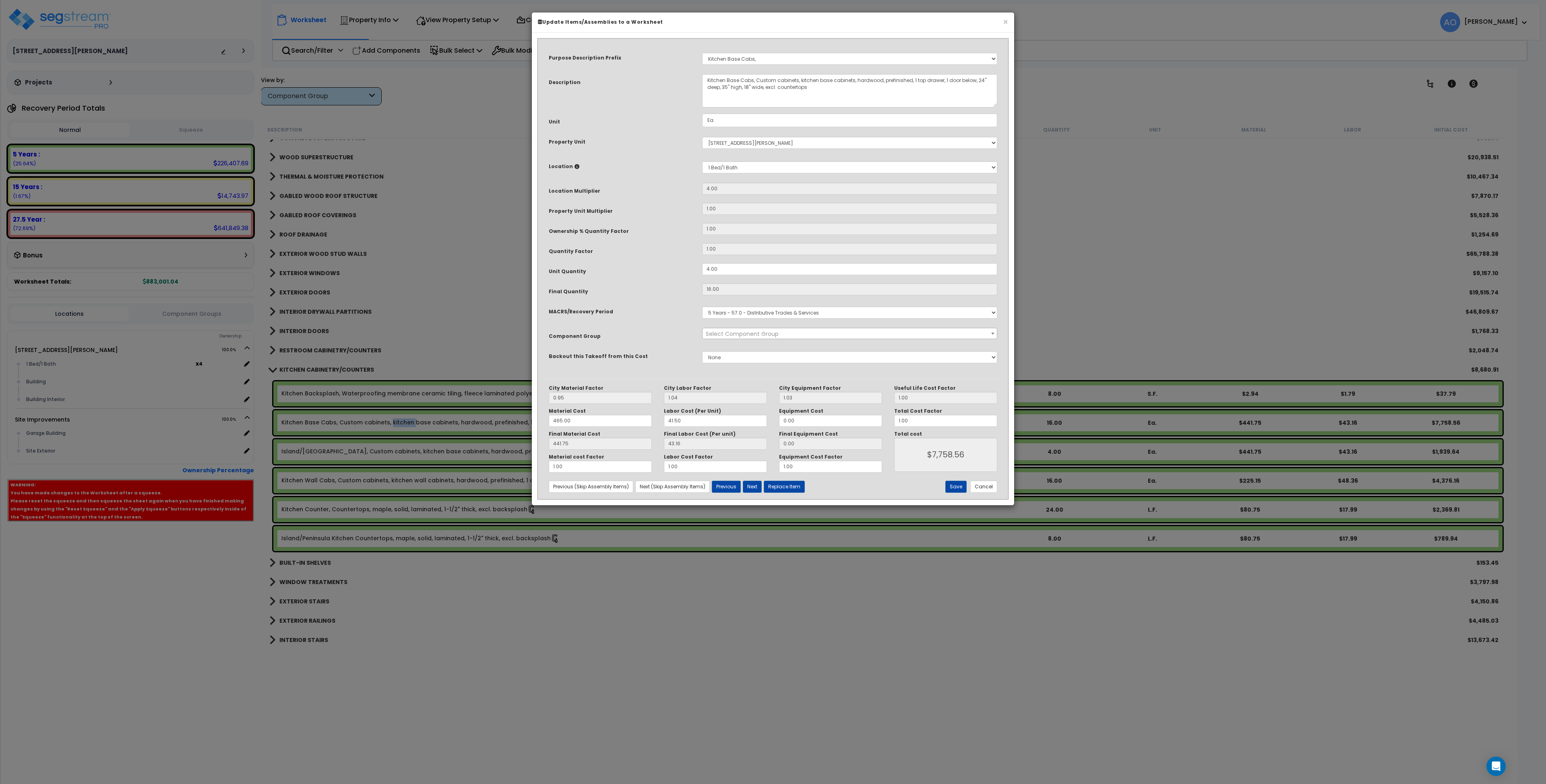
select select "45909"
click at [981, 486] on button "Cancel" at bounding box center [984, 487] width 27 height 12
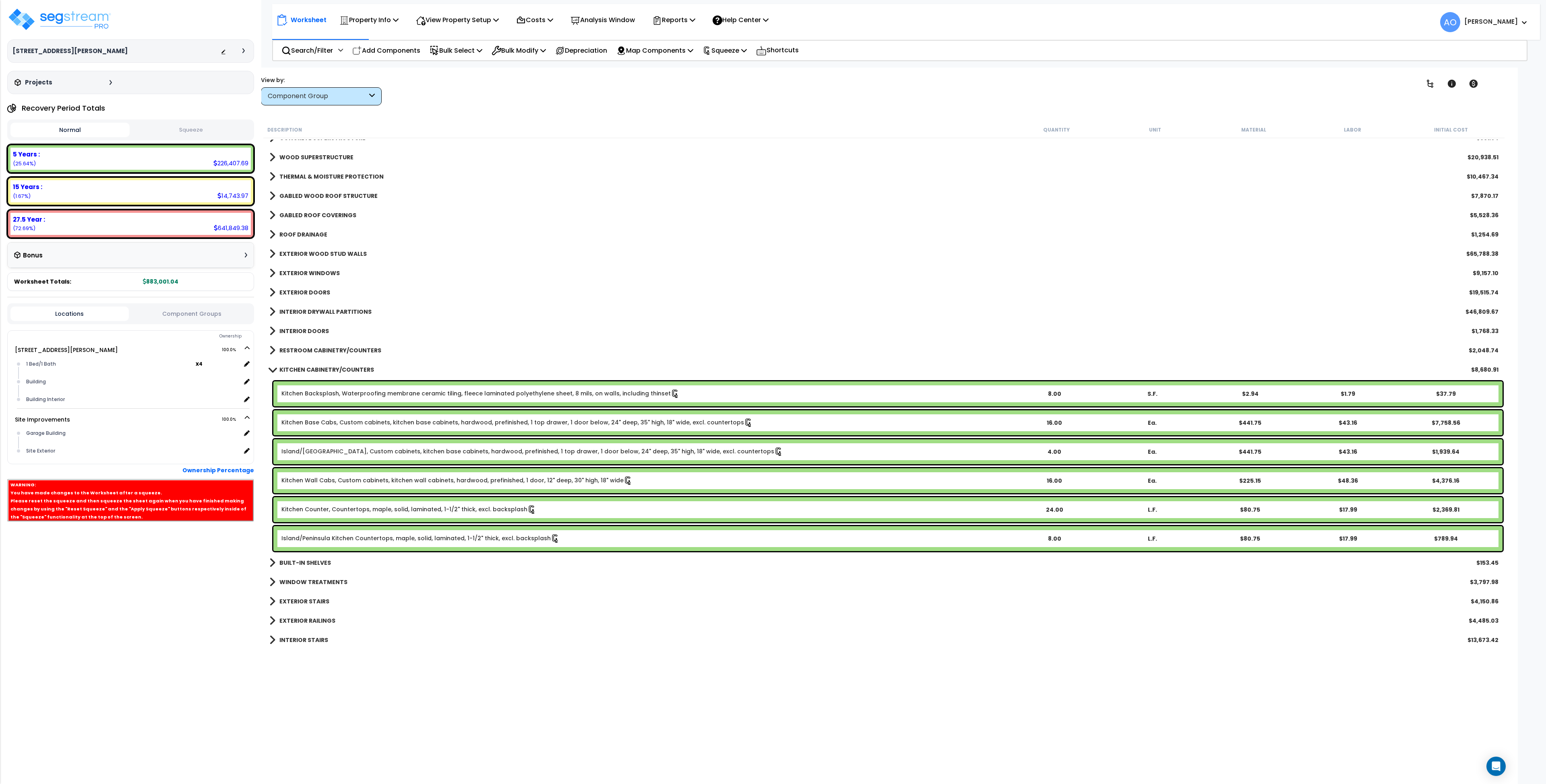
click at [552, 419] on link "Kitchen Base Cabs, Custom cabinets, kitchen base cabinets, hardwood, prefinishe…" at bounding box center [517, 423] width 472 height 9
click at [483, 455] on link "Island/Peninsula Kitchen Base Cabs, Custom cabinets, kitchen base cabinets, har…" at bounding box center [532, 452] width 502 height 9
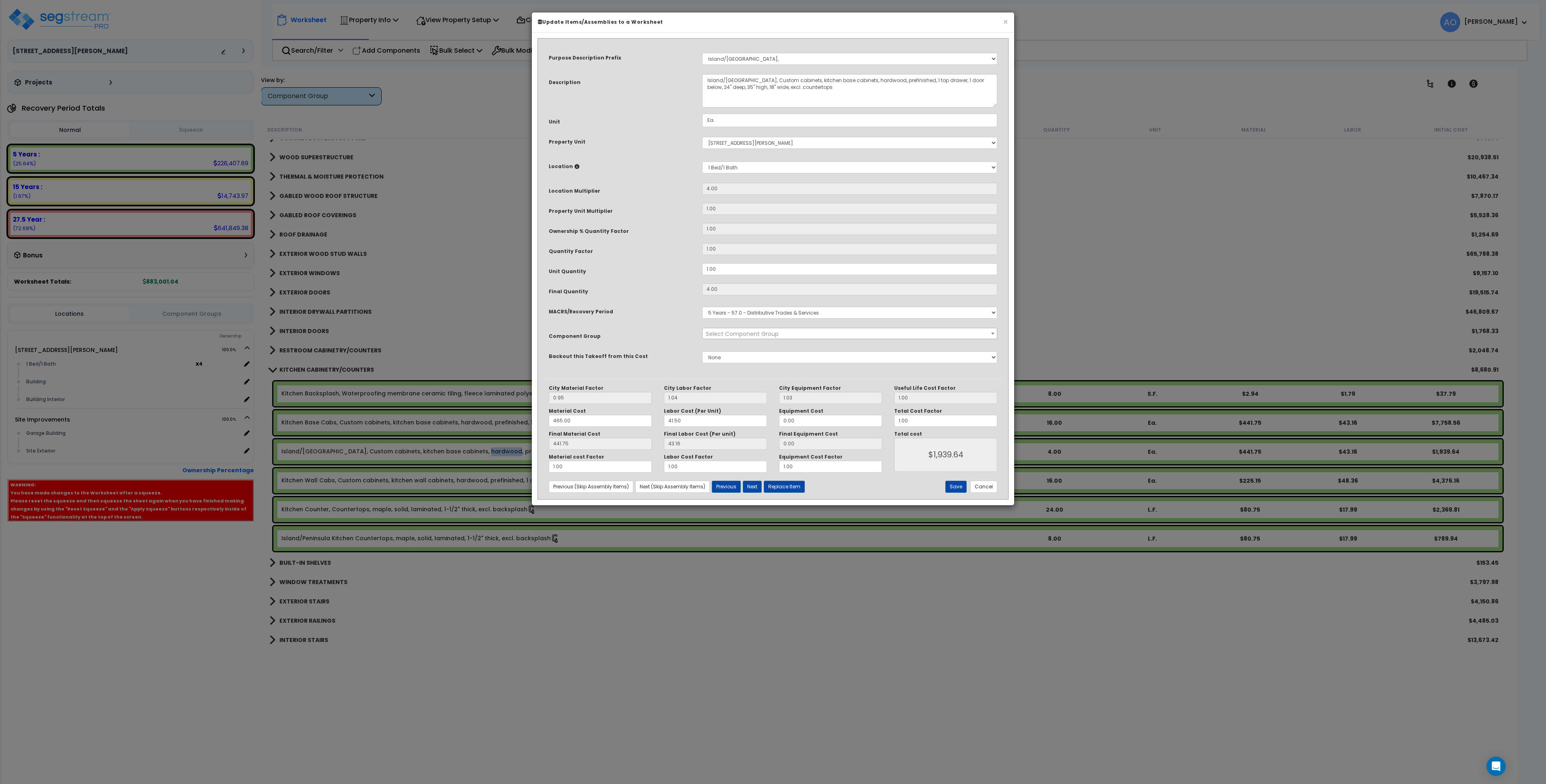
select select "45909"
click at [985, 488] on button "Cancel" at bounding box center [984, 487] width 27 height 12
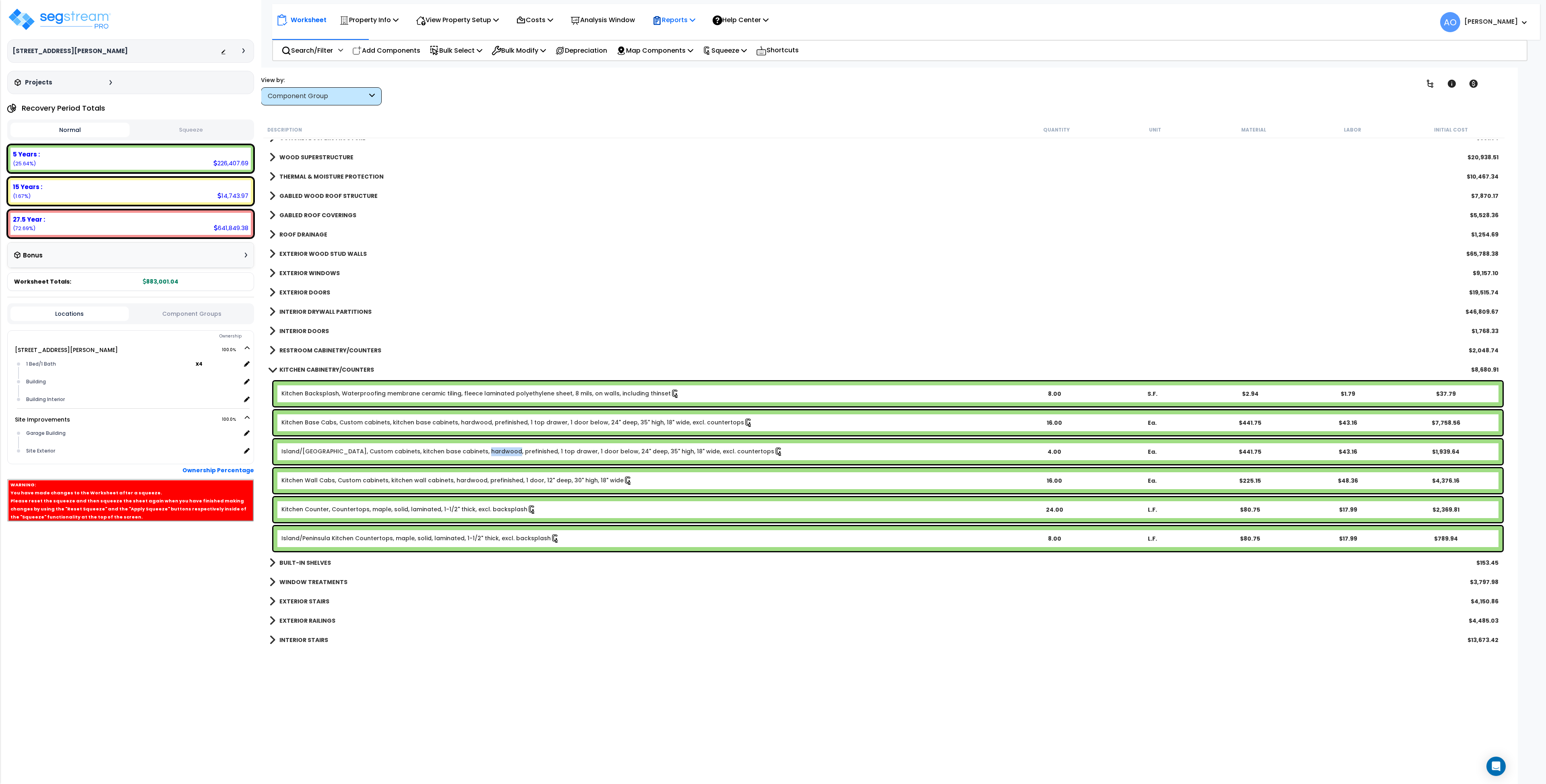
click at [691, 20] on p "Reports" at bounding box center [674, 20] width 43 height 11
click at [697, 56] on link "Manage Report Images" at bounding box center [688, 55] width 80 height 16
click at [678, 22] on p "Reports" at bounding box center [674, 20] width 43 height 11
click at [697, 76] on link "Manage Report Custom Fields" at bounding box center [688, 76] width 80 height 24
click at [689, 20] on p "Reports" at bounding box center [674, 20] width 43 height 11
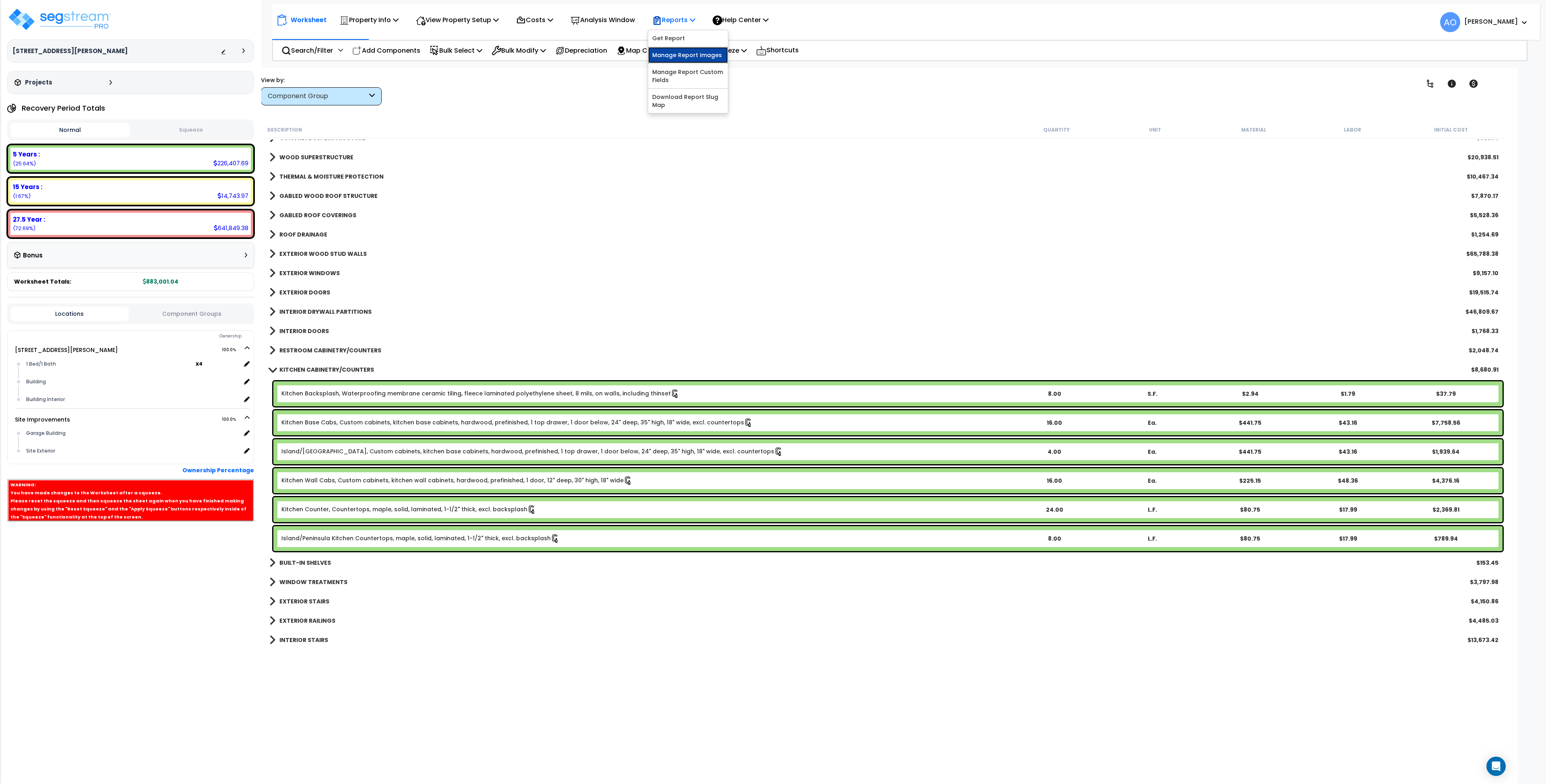
click at [698, 57] on link "Manage Report Images" at bounding box center [688, 55] width 80 height 16
click at [691, 22] on p "Reports" at bounding box center [674, 20] width 43 height 11
click at [399, 22] on p "View Property Setup" at bounding box center [369, 20] width 59 height 11
click at [456, 57] on link "View Questionnaire" at bounding box center [451, 55] width 80 height 16
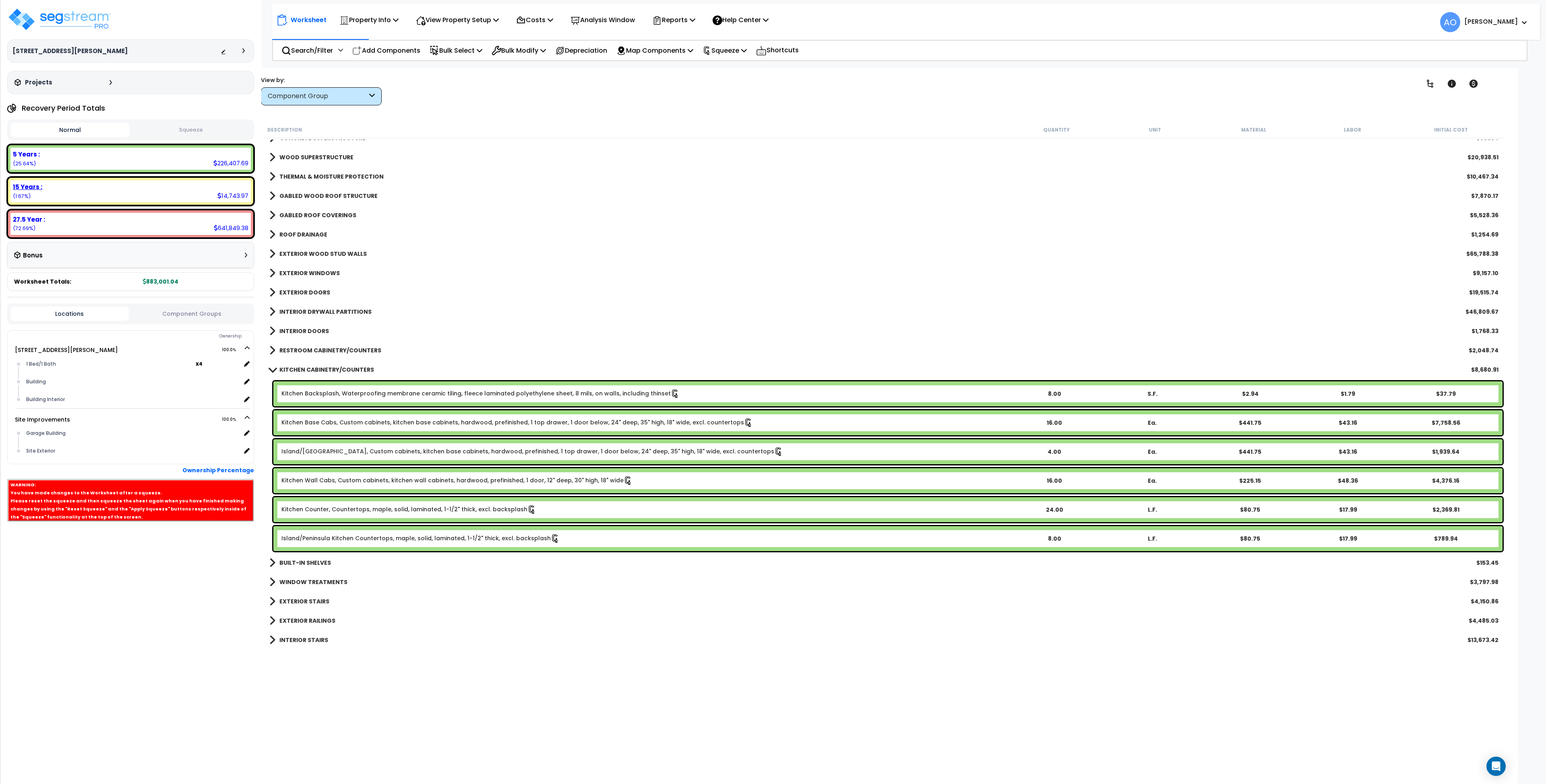
click at [20, 189] on b "15 Years :" at bounding box center [27, 187] width 29 height 8
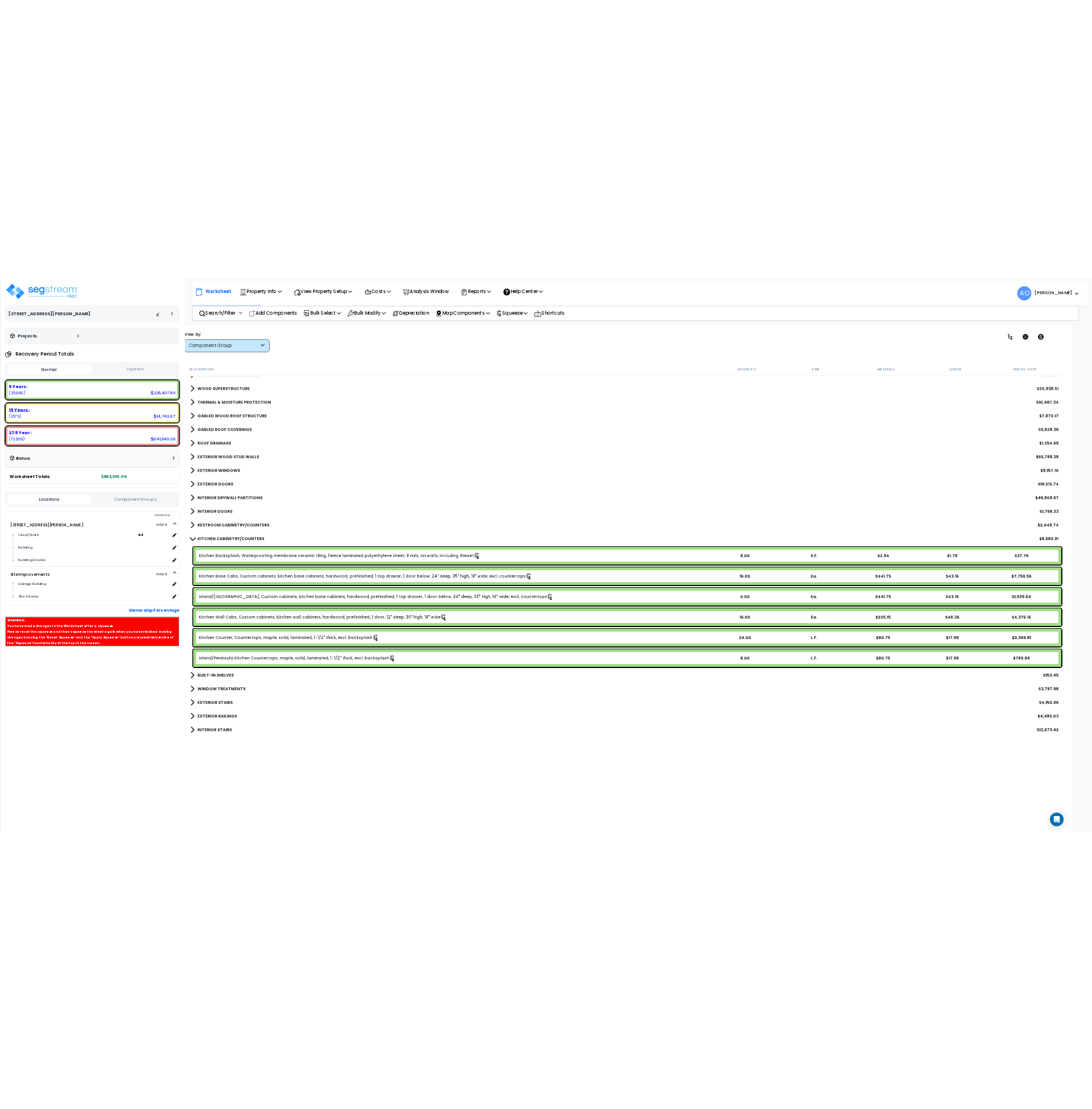
scroll to position [0, 0]
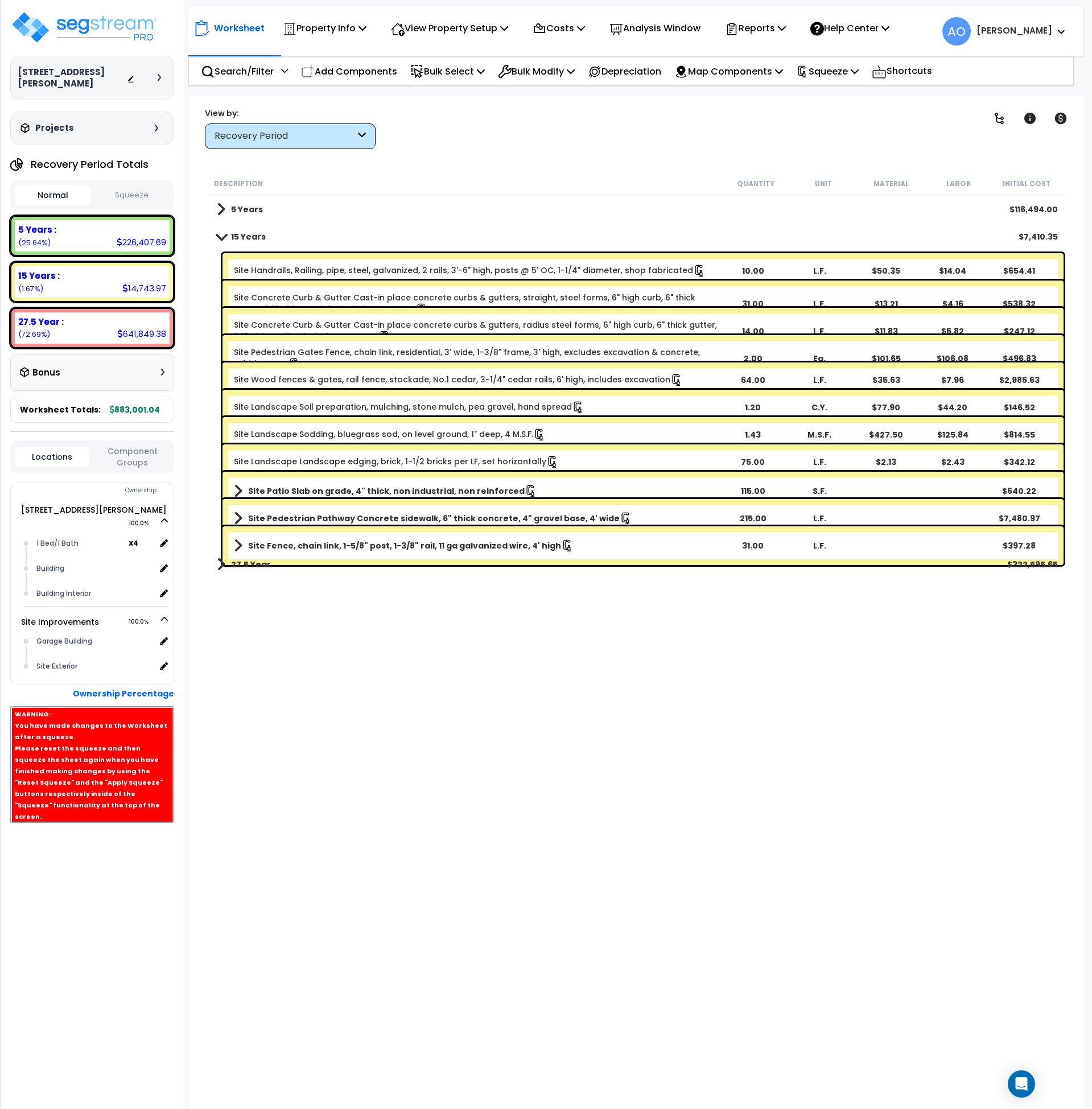
click at [141, 186] on button "Squeeze" at bounding box center [132, 195] width 76 height 20
click at [831, 76] on p "Squeeze" at bounding box center [827, 71] width 63 height 15
click at [842, 95] on link "Re-squeeze" at bounding box center [847, 97] width 113 height 23
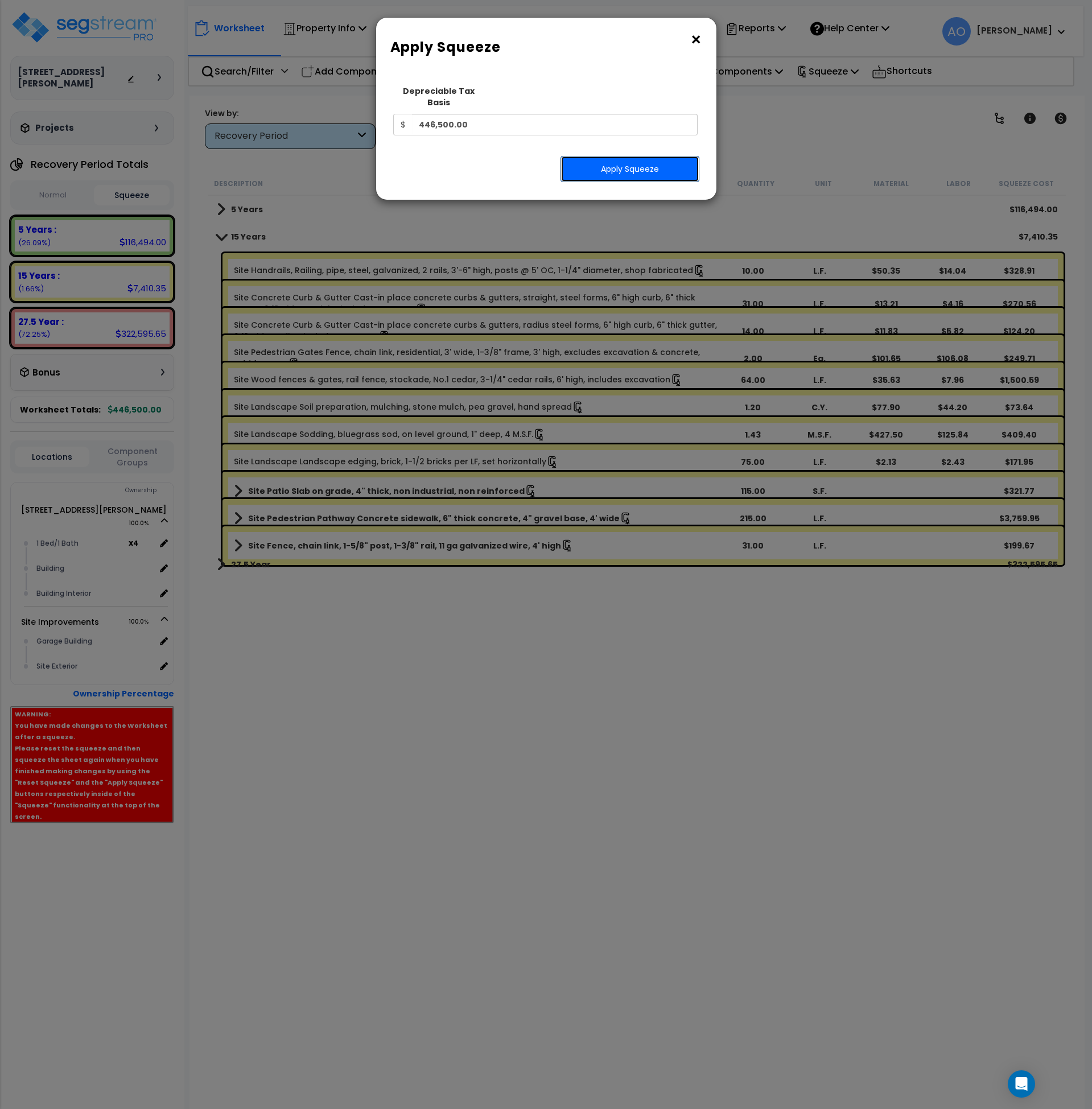
click at [654, 157] on button "Apply Squeeze" at bounding box center [630, 169] width 139 height 26
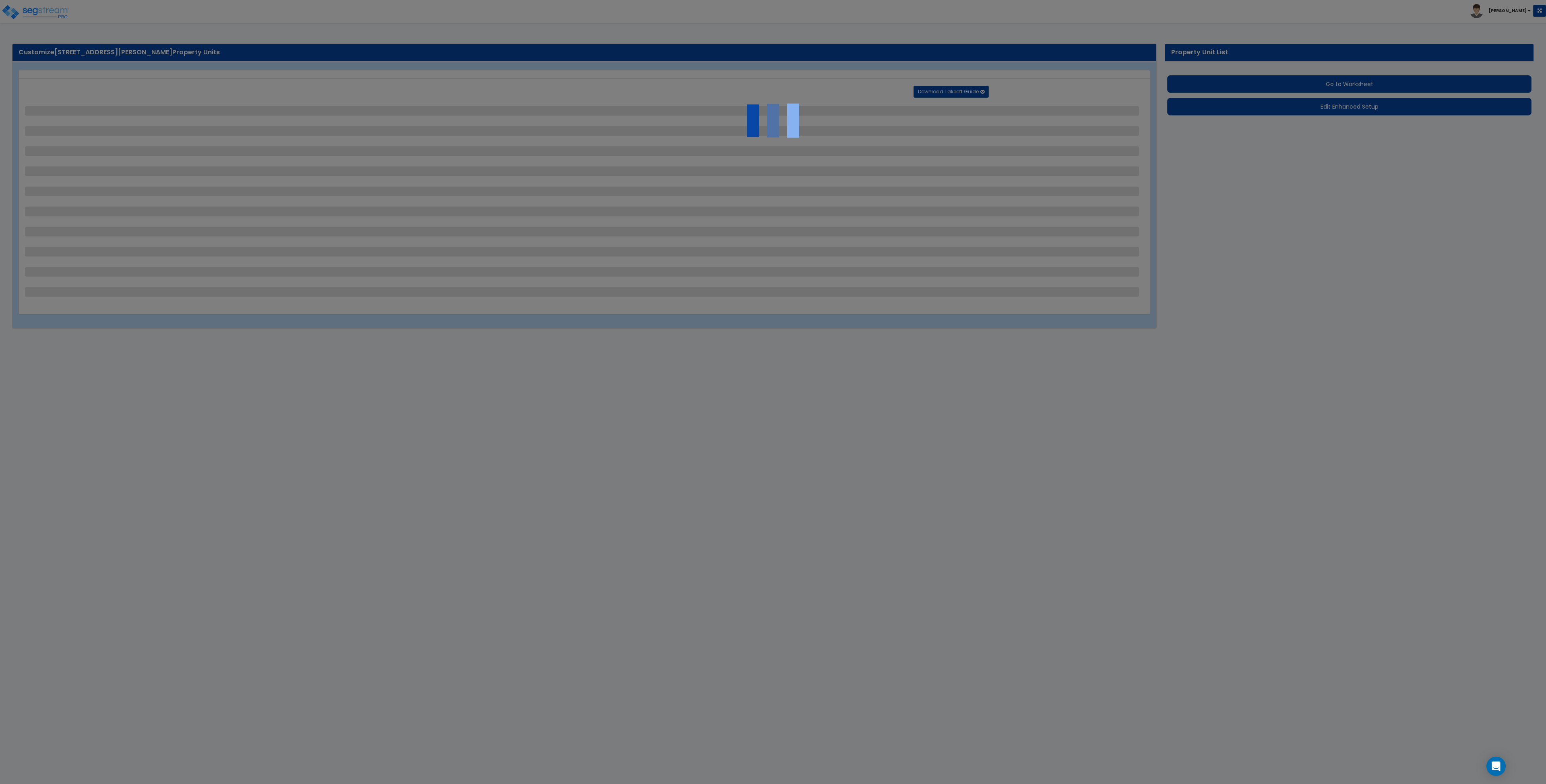
select select "2"
select select "1"
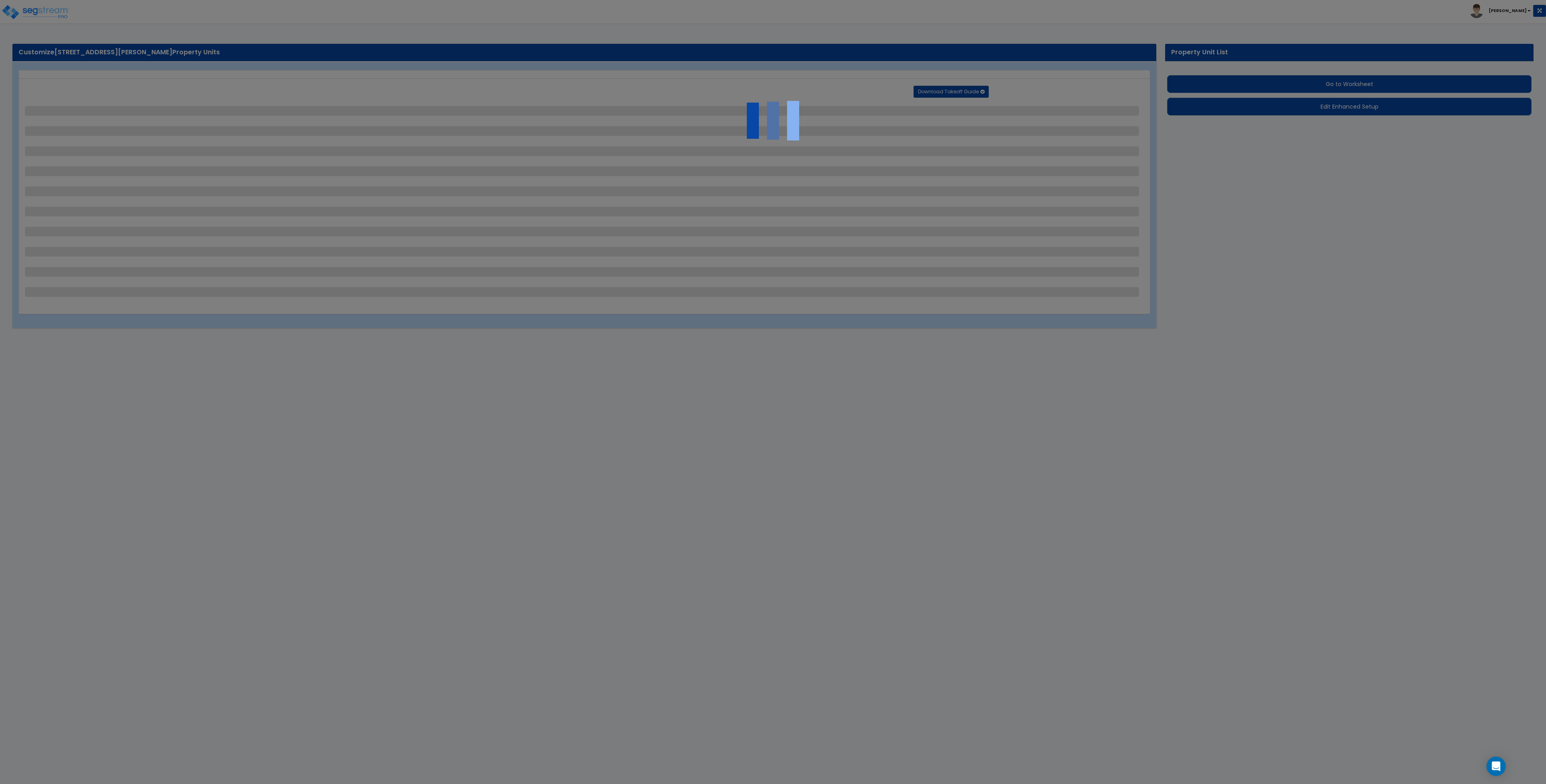
select select "6"
select select "1"
select select "2"
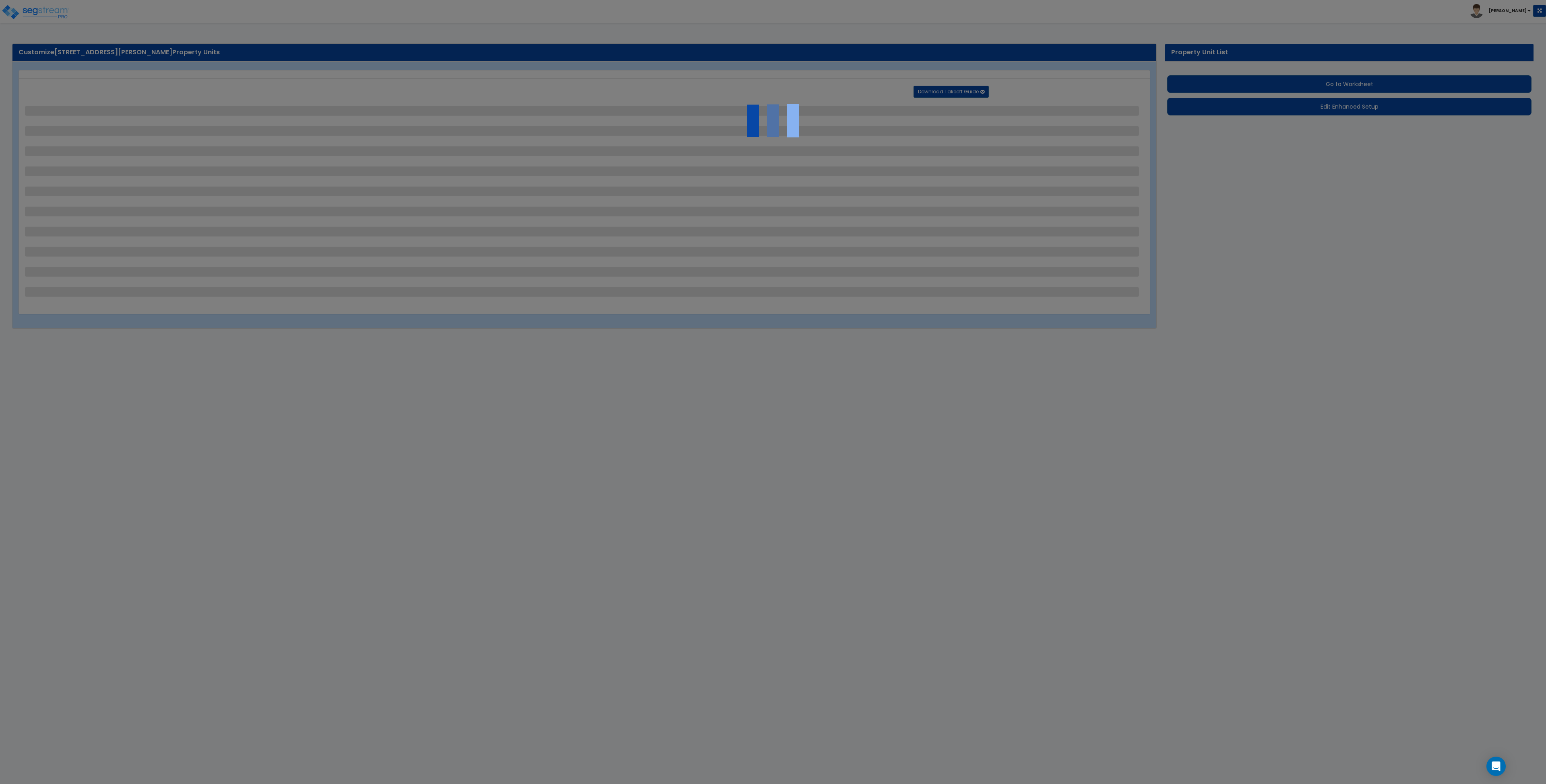
select select "1"
select select "2"
select select "1"
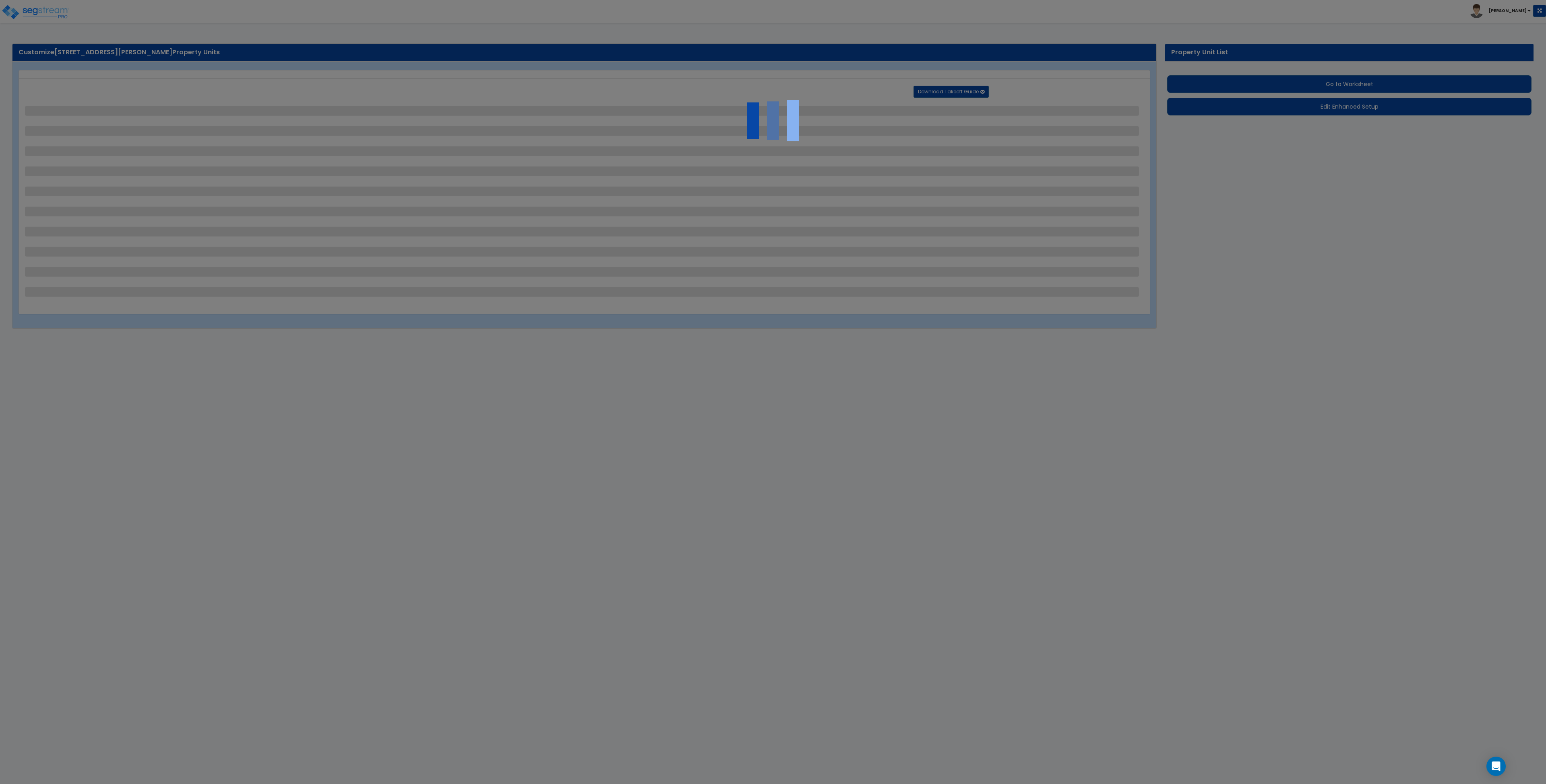
select select "1"
select select "2"
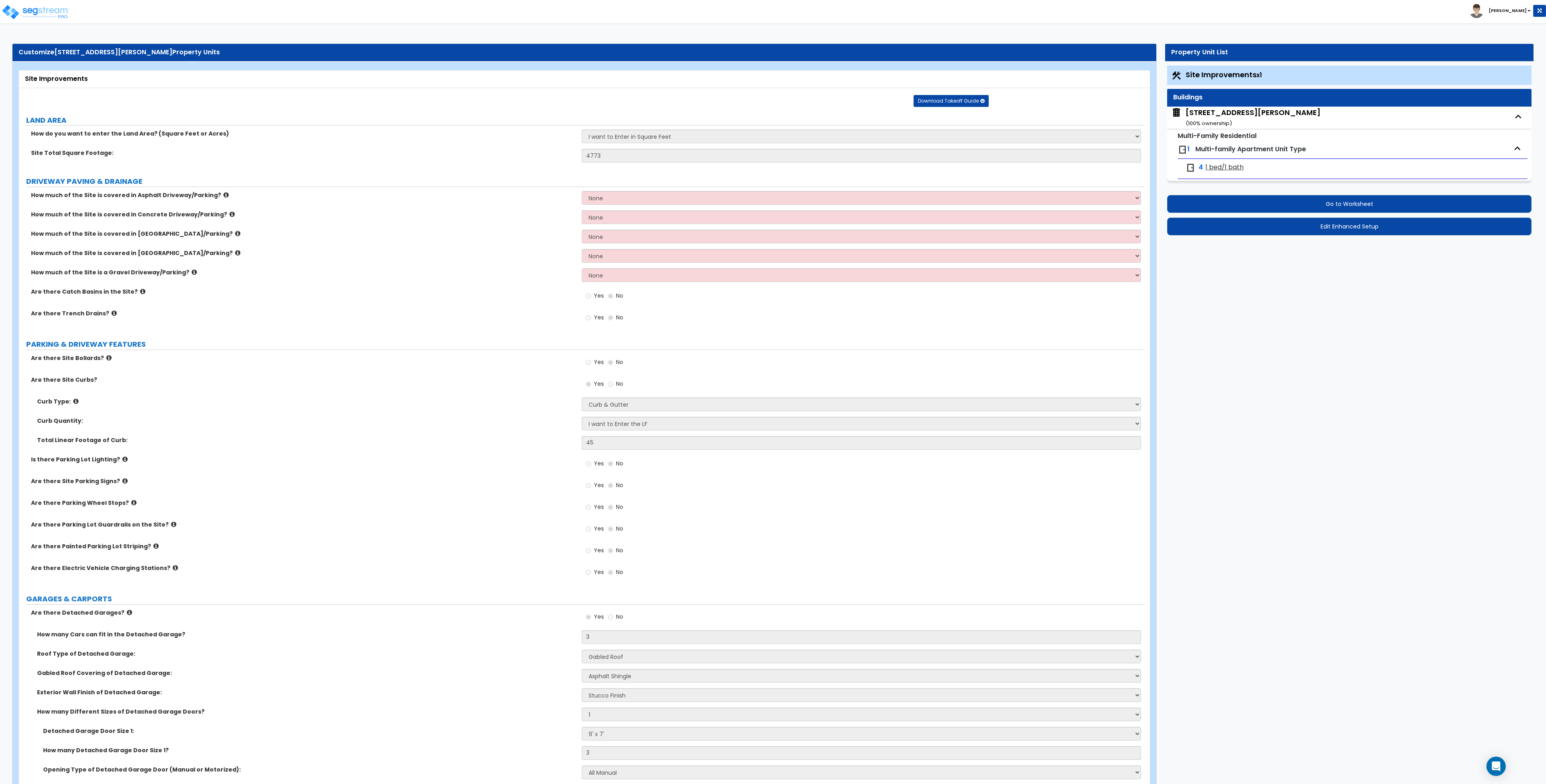
click at [484, 226] on div "How much of the Site is covered in Concrete Driveway/Parking? None I want to En…" at bounding box center [582, 220] width 1126 height 19
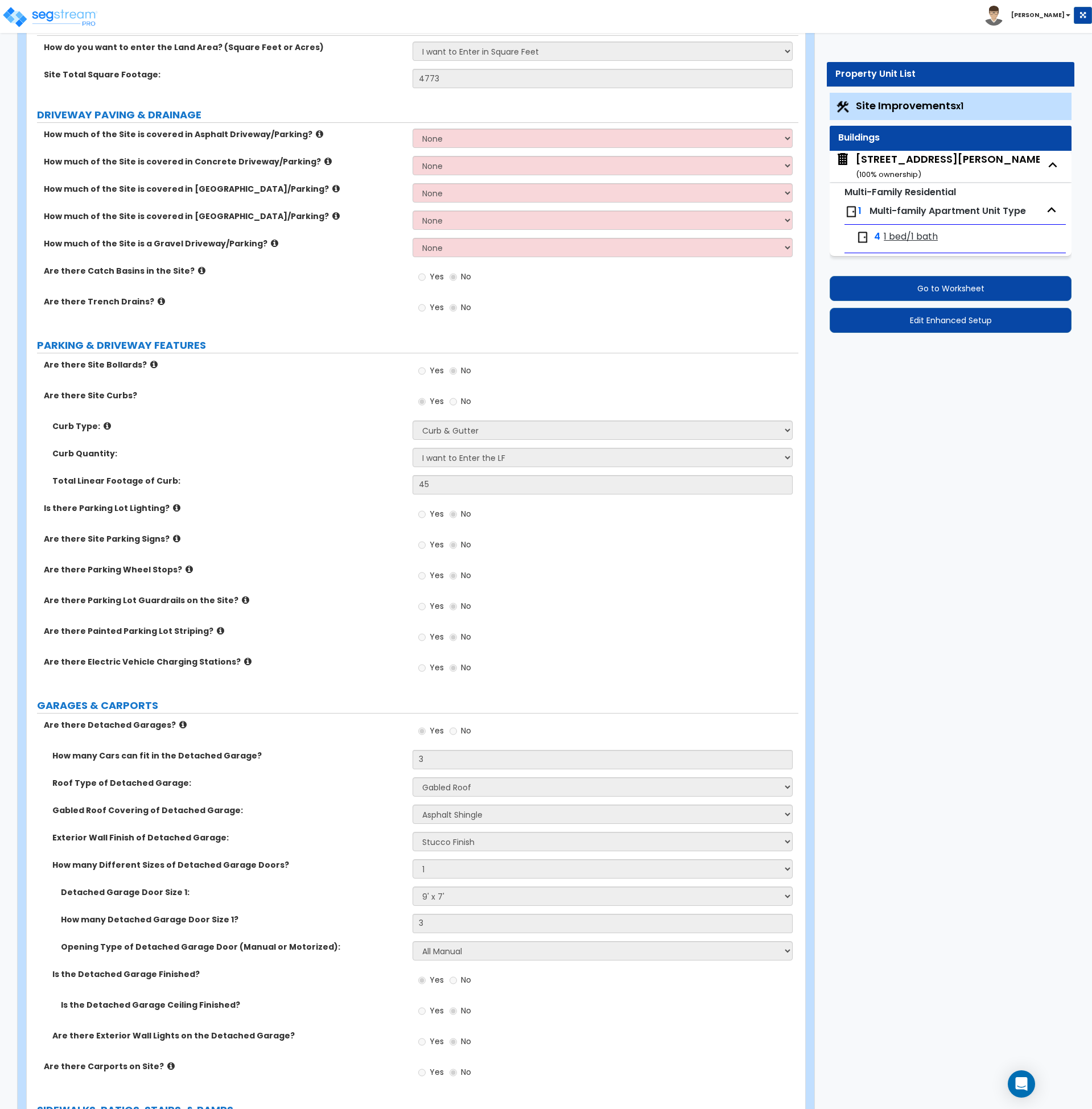
scroll to position [143, 0]
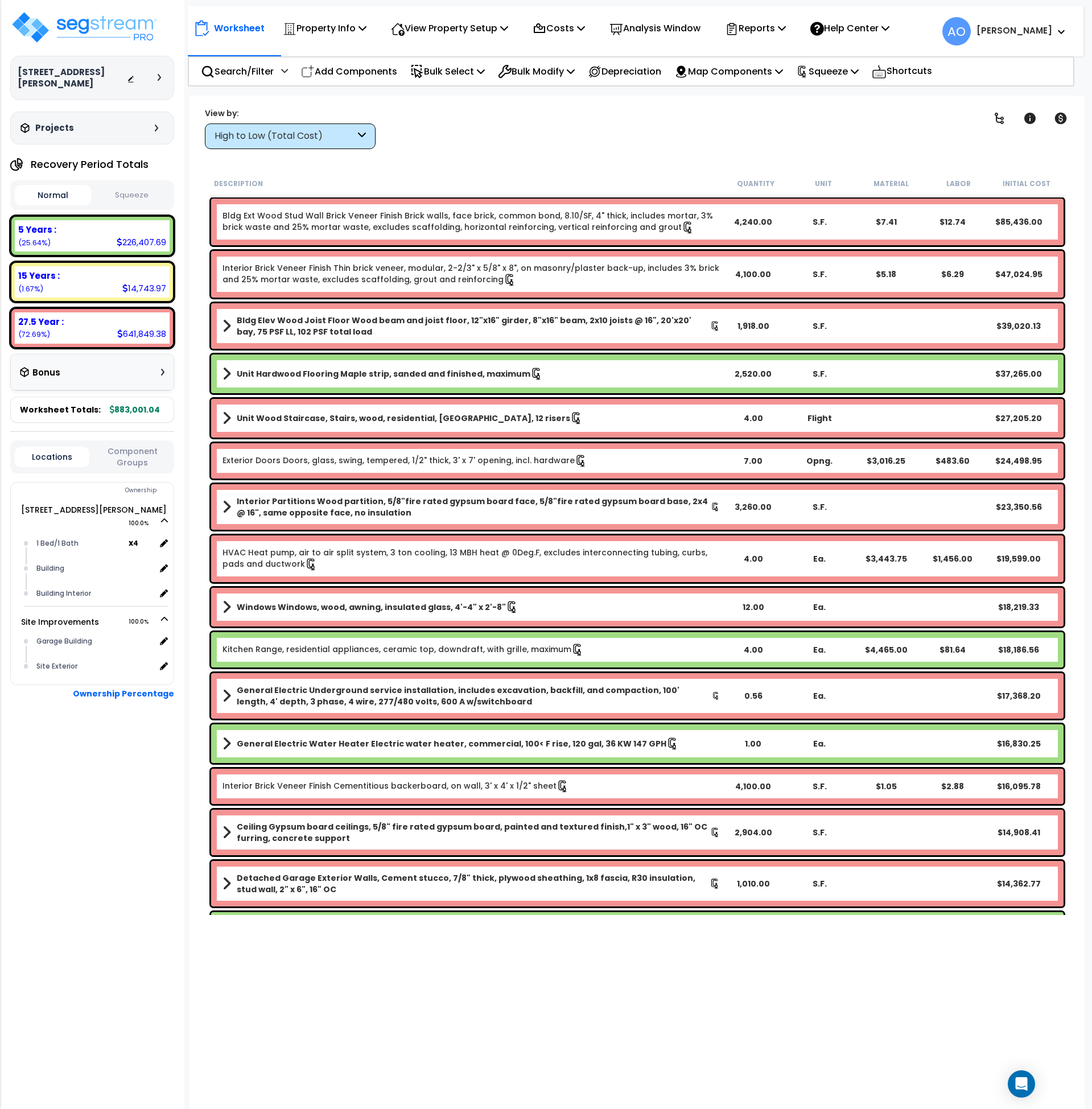
click at [132, 186] on button "Squeeze" at bounding box center [132, 195] width 76 height 20
drag, startPoint x: 34, startPoint y: 266, endPoint x: 42, endPoint y: 266, distance: 8.0
click at [36, 270] on b "15 Years :" at bounding box center [38, 276] width 42 height 12
click at [259, 132] on div "High to Low (Total Cost)" at bounding box center [285, 136] width 141 height 13
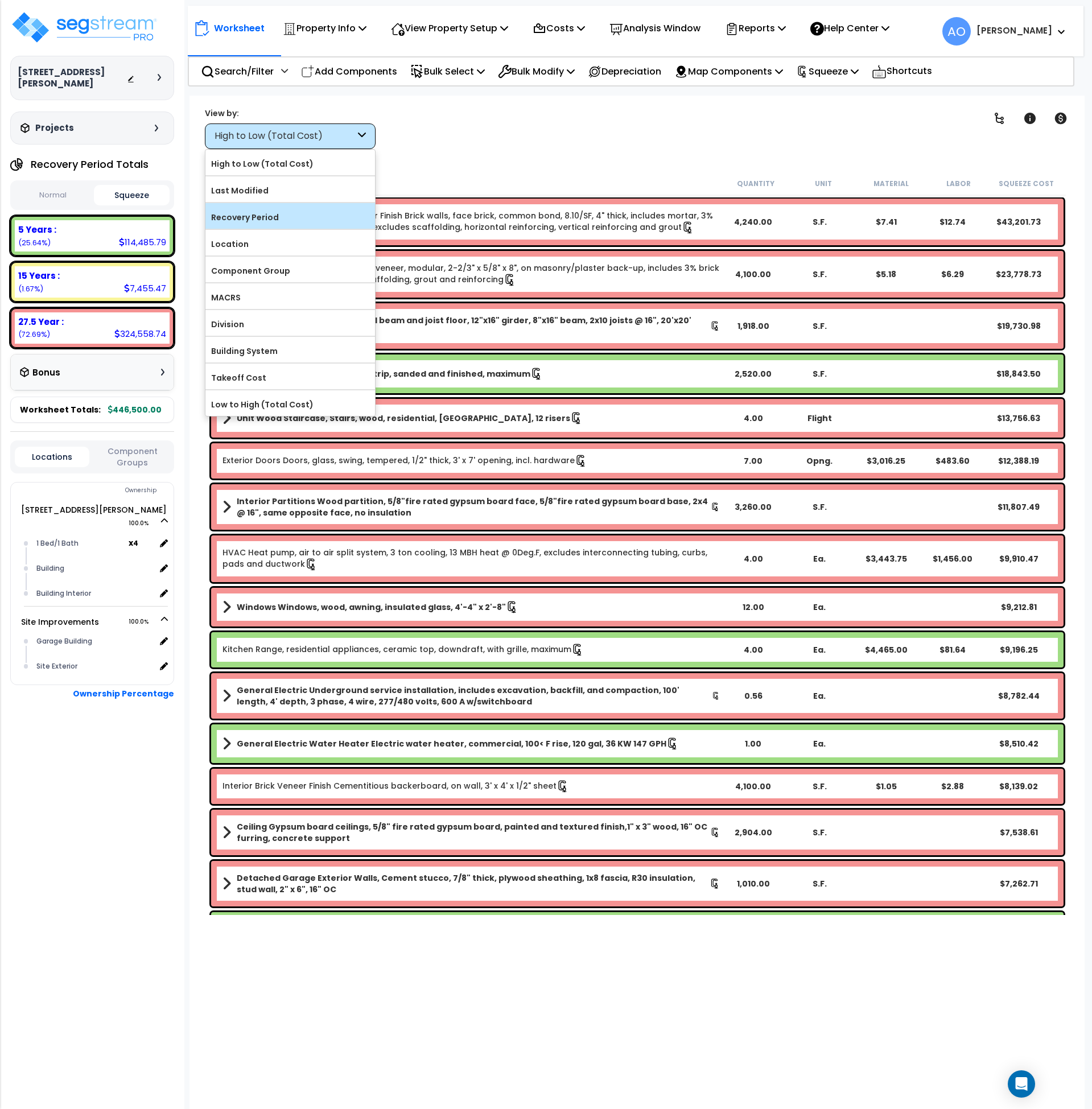
click at [257, 222] on label "Recovery Period" at bounding box center [290, 217] width 170 height 17
click at [0, 0] on input "Recovery Period" at bounding box center [0, 0] width 0 height 0
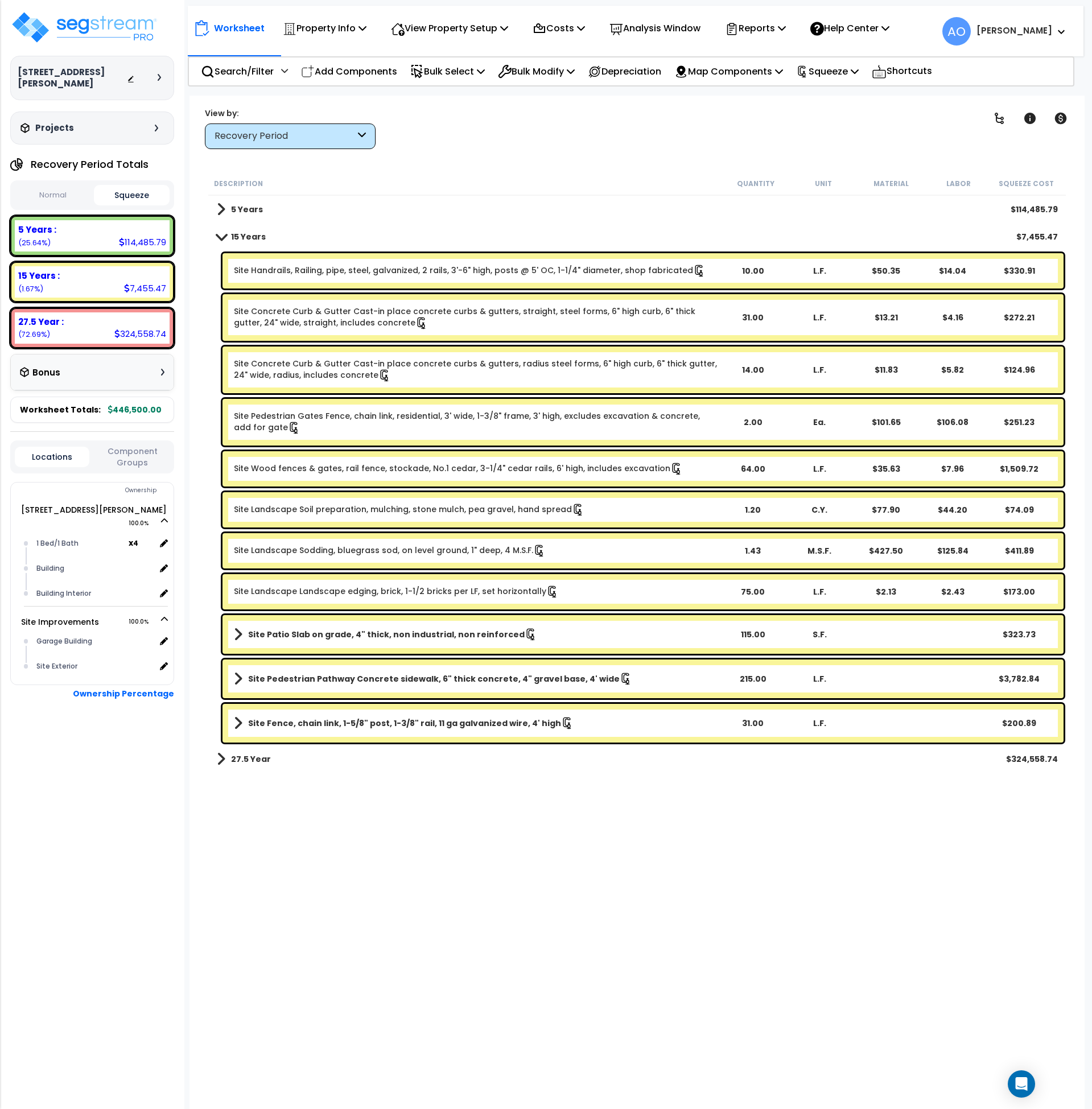
scroll to position [50, 0]
drag, startPoint x: 230, startPoint y: 209, endPoint x: 242, endPoint y: 218, distance: 15.0
click at [231, 210] on link "5 Years" at bounding box center [240, 209] width 46 height 16
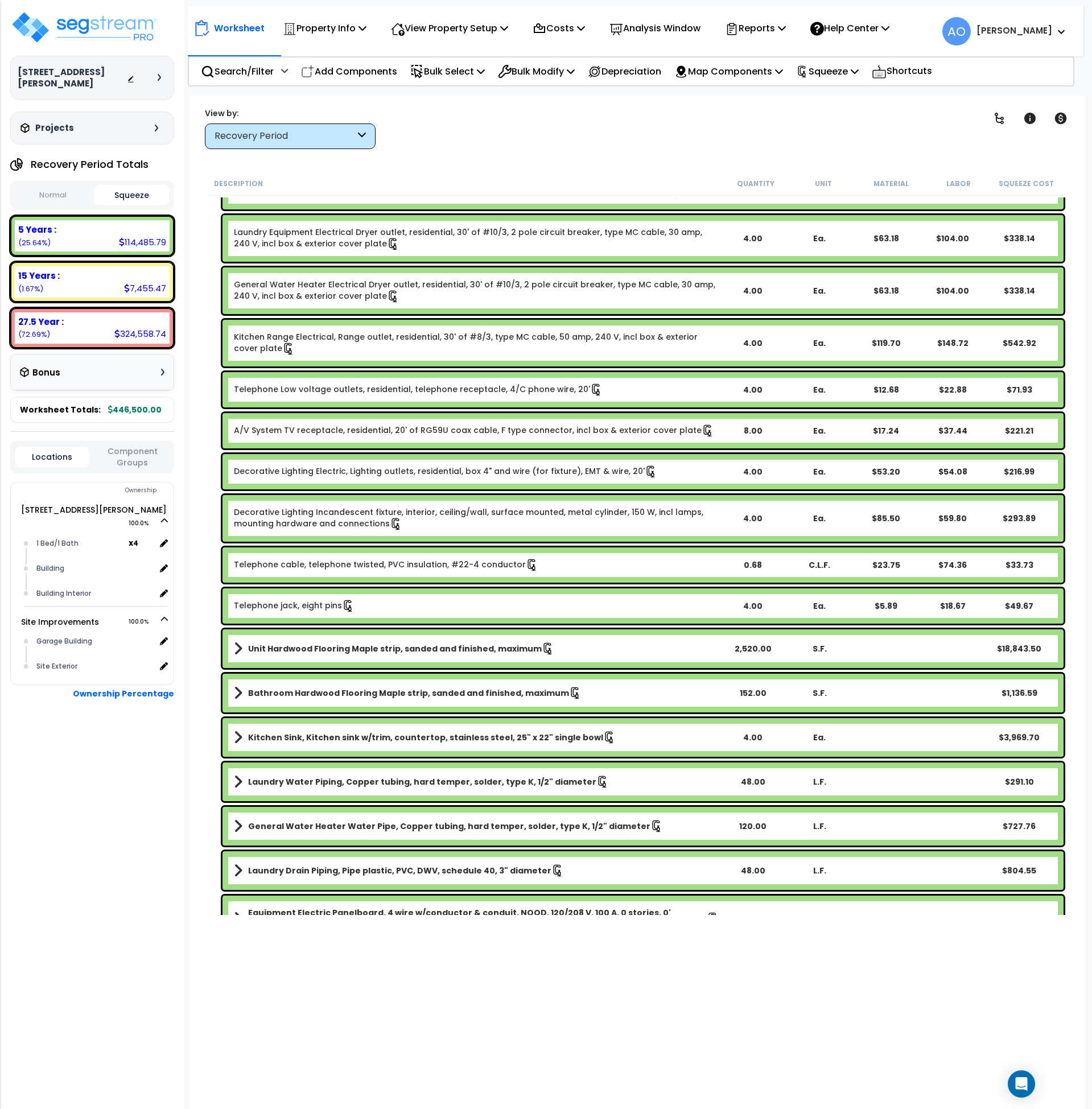
scroll to position [906, 0]
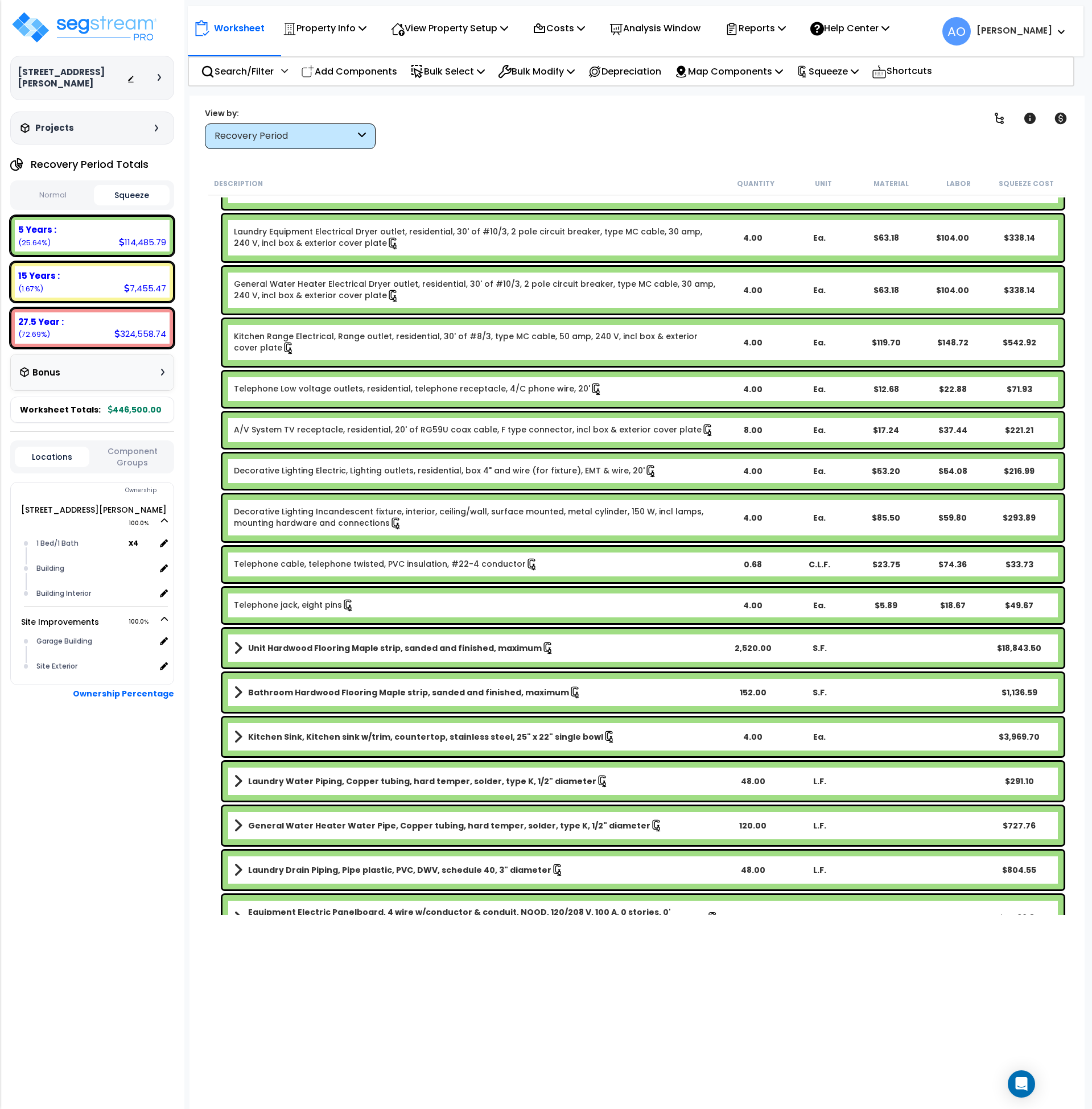
click at [487, 645] on b "Unit Hardwood Flooring Maple strip, sanded and finished, maximum" at bounding box center [395, 647] width 294 height 11
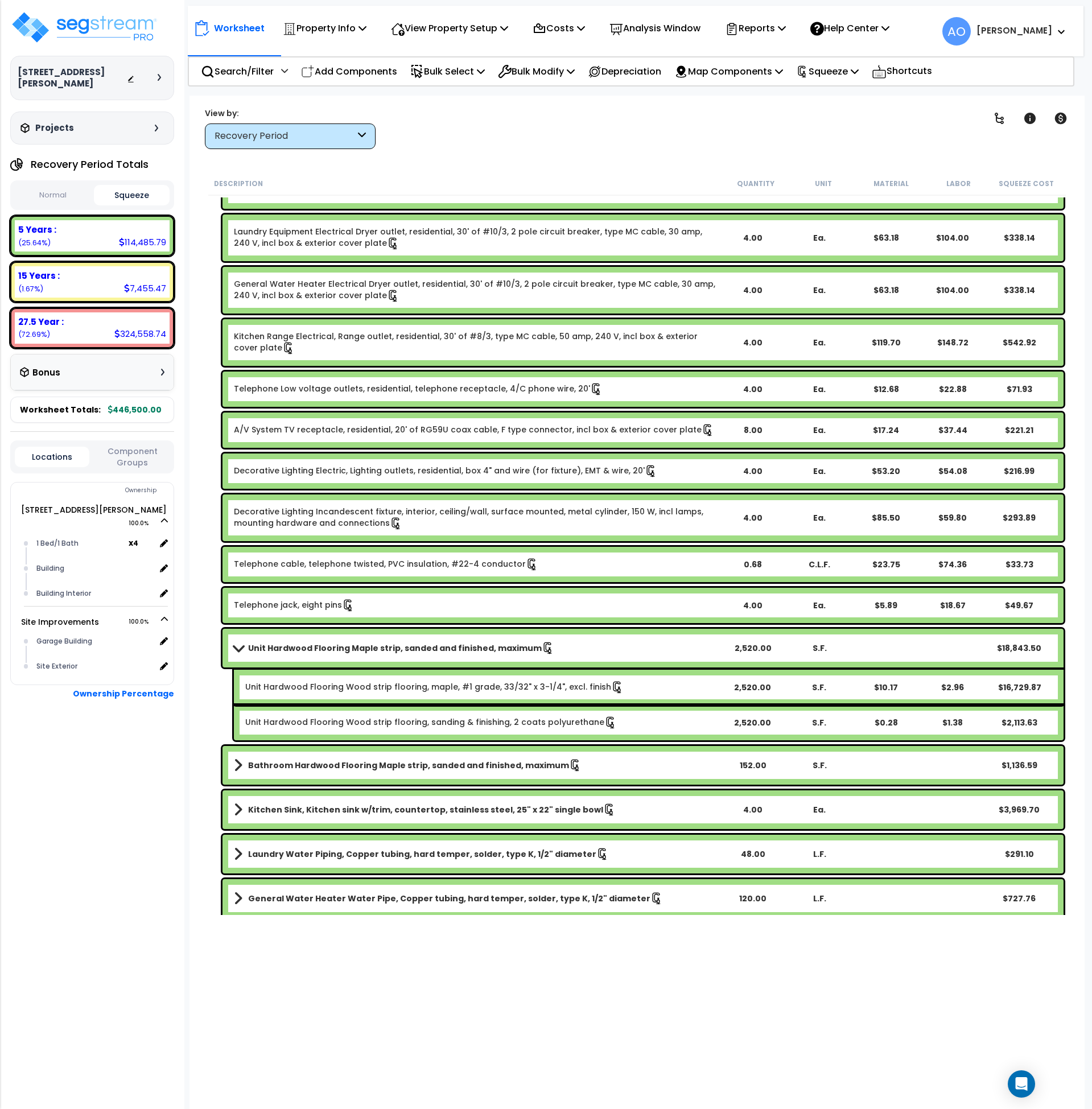
click at [487, 645] on b "Unit Hardwood Flooring Maple strip, sanded and finished, maximum" at bounding box center [395, 647] width 294 height 11
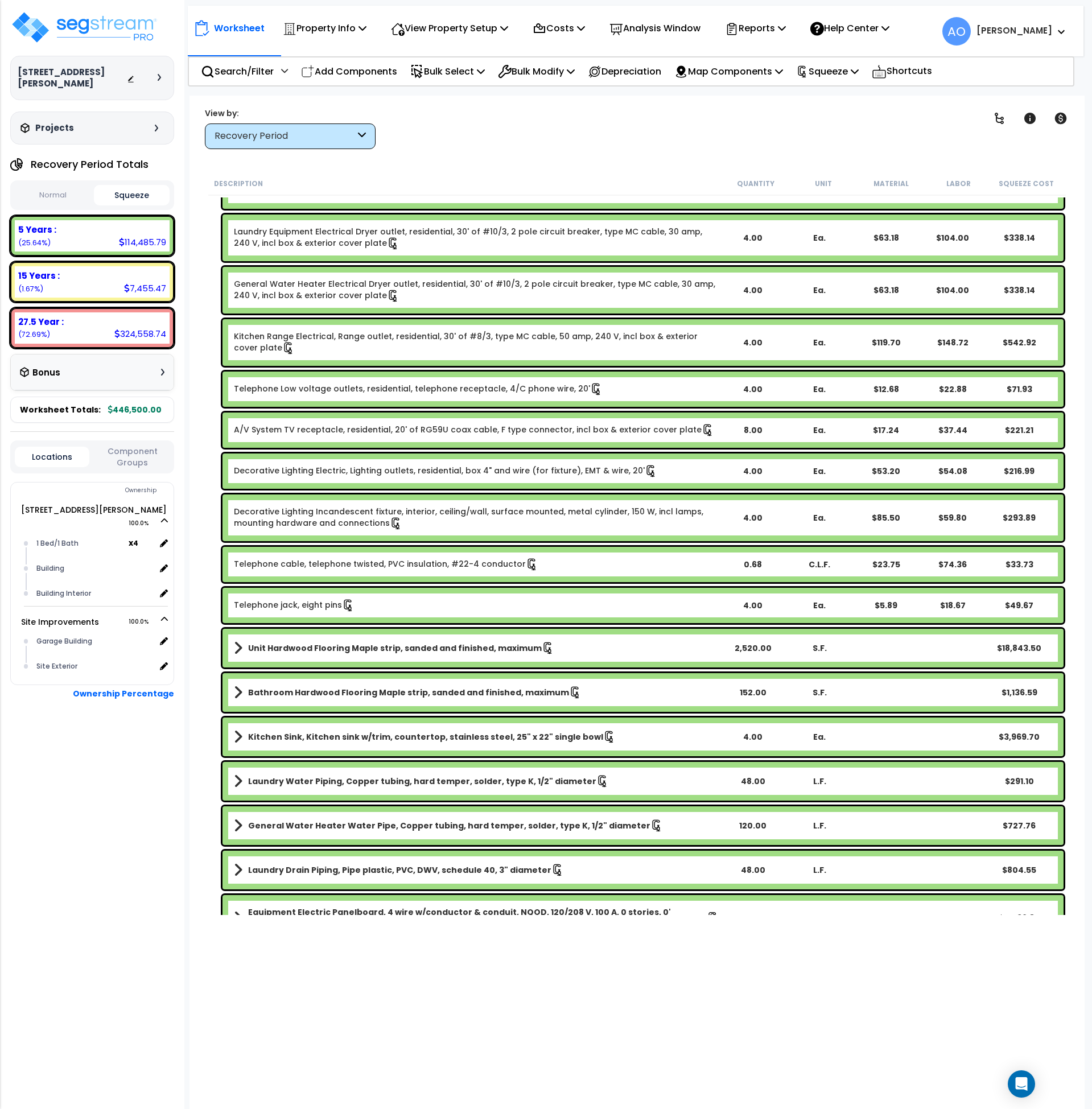
click at [484, 697] on b "Bathroom Hardwood Flooring Maple strip, sanded and finished, maximum" at bounding box center [408, 692] width 321 height 11
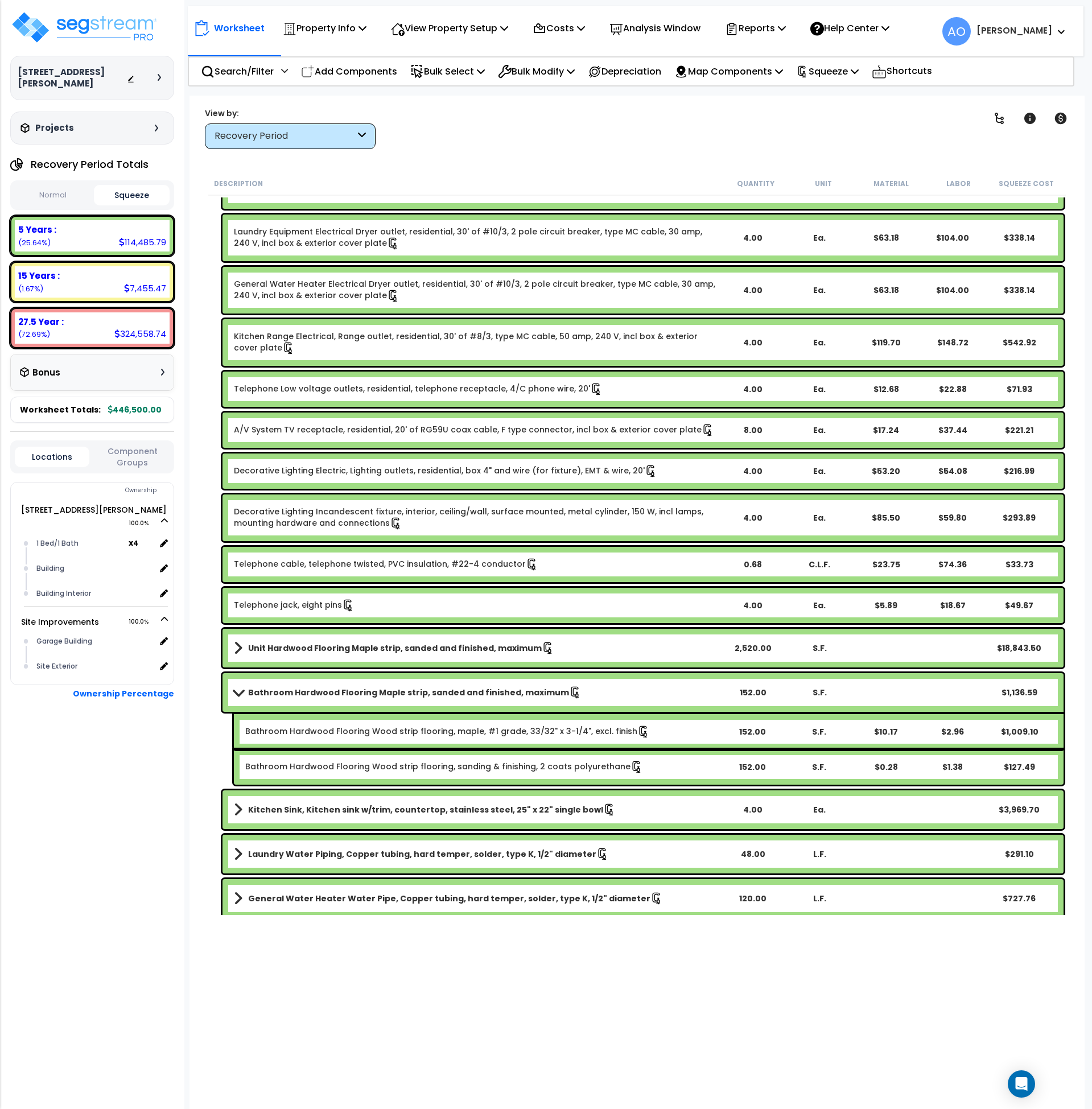
click at [484, 697] on b "Bathroom Hardwood Flooring Maple strip, sanded and finished, maximum" at bounding box center [408, 692] width 321 height 11
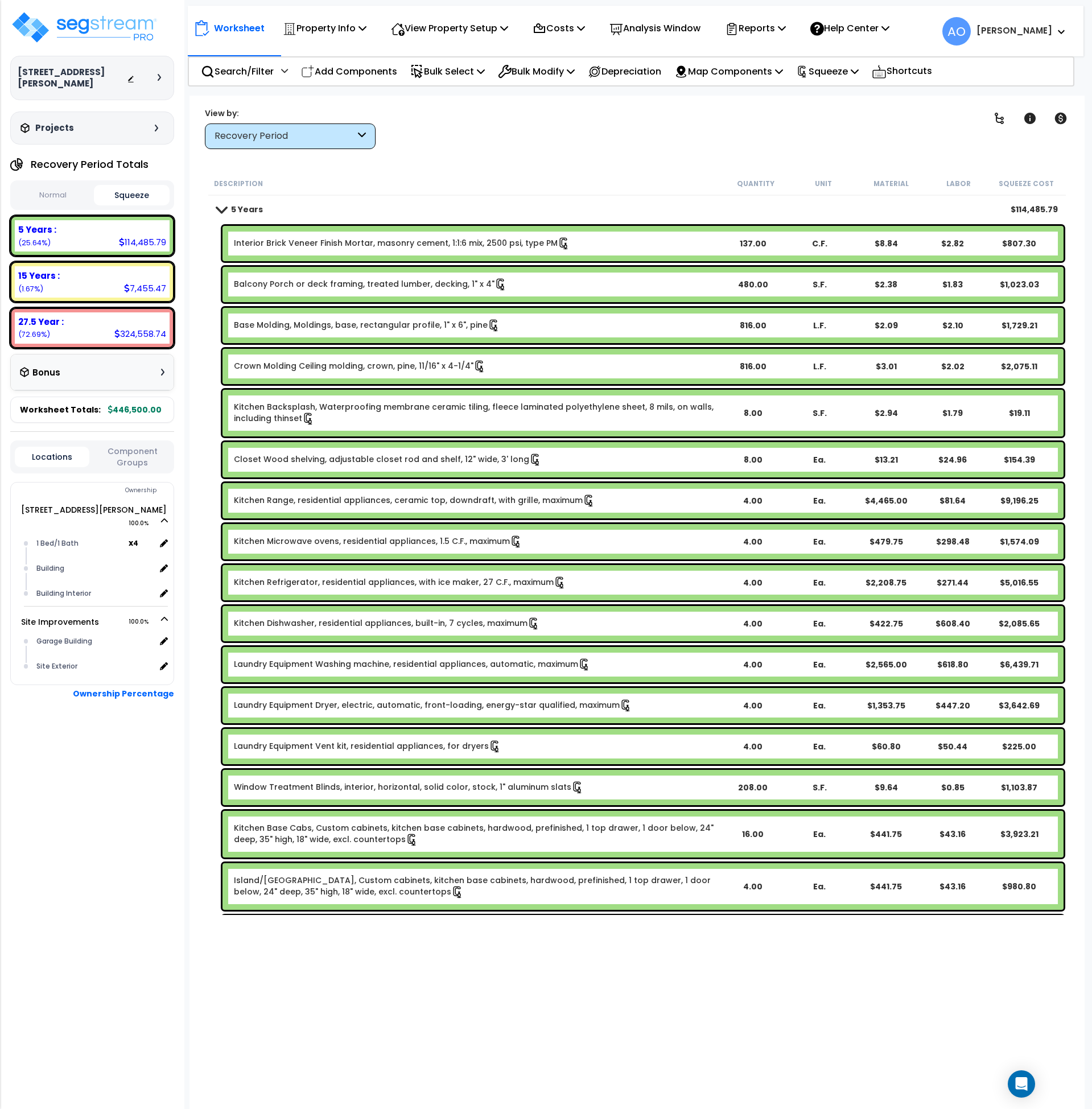
scroll to position [0, 0]
click at [654, 29] on p "Analysis Window" at bounding box center [654, 28] width 91 height 15
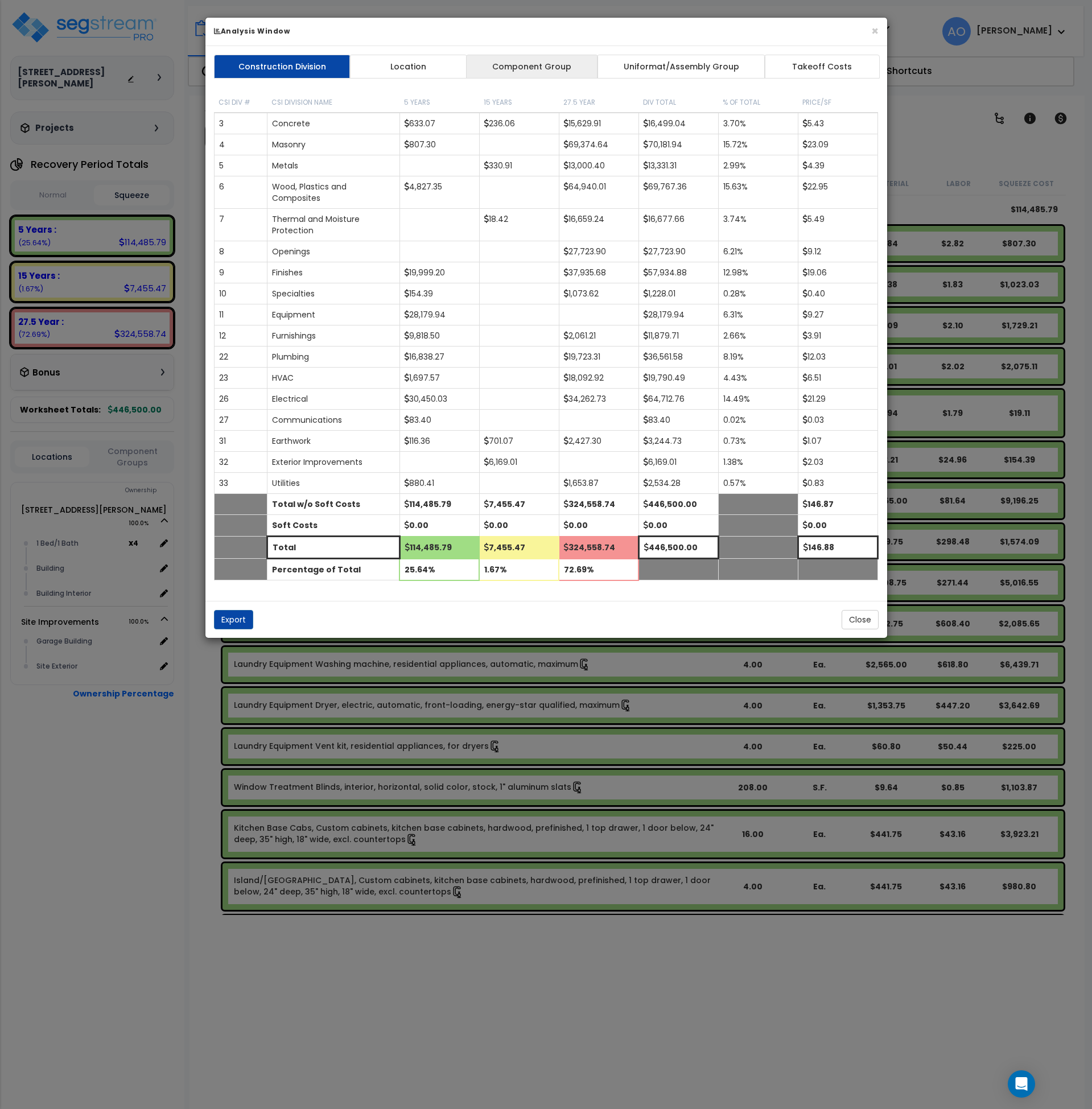
click at [544, 61] on link "Component Group" at bounding box center [532, 66] width 132 height 24
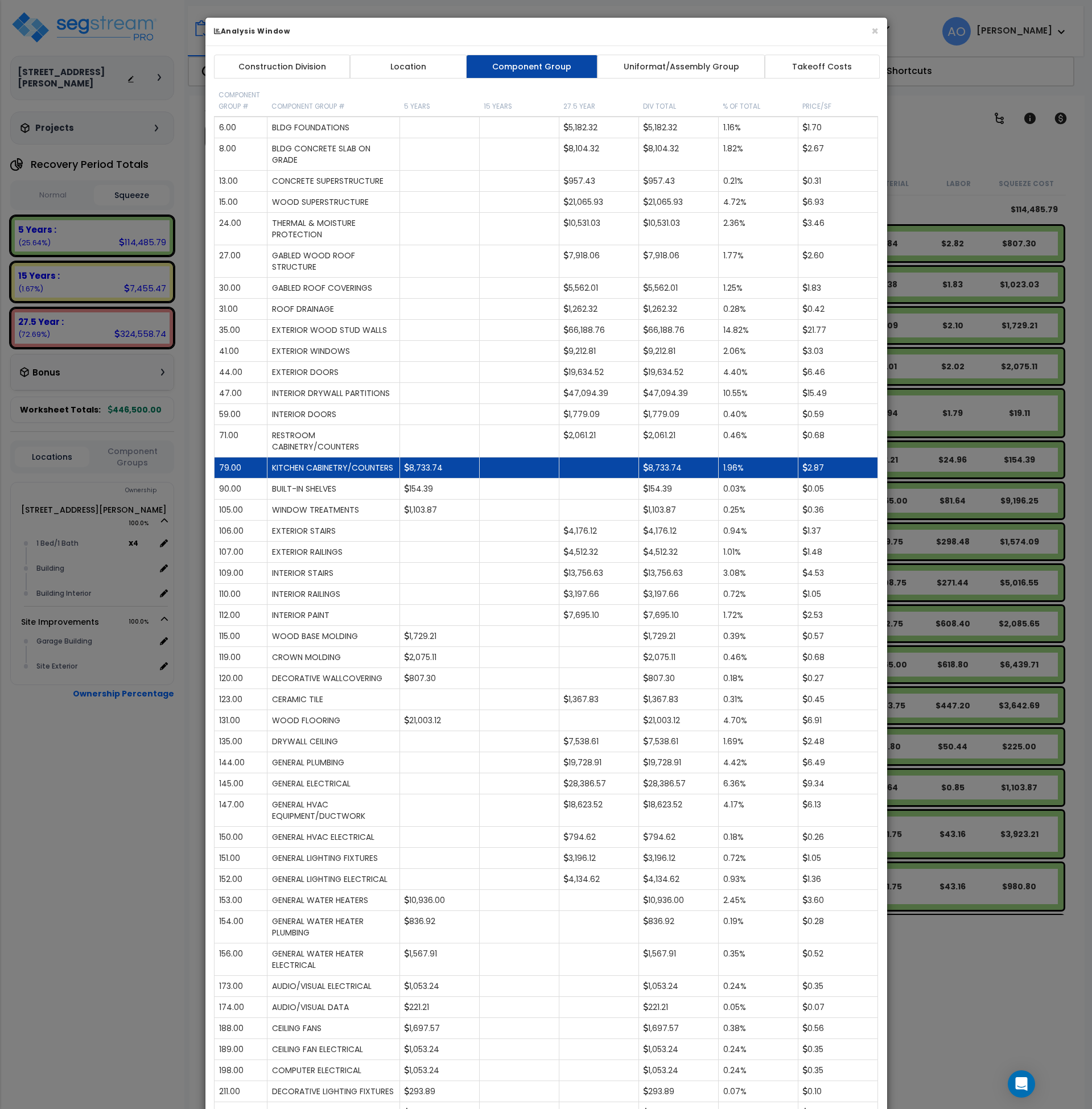
click at [432, 469] on td "8,733.74" at bounding box center [440, 468] width 80 height 21
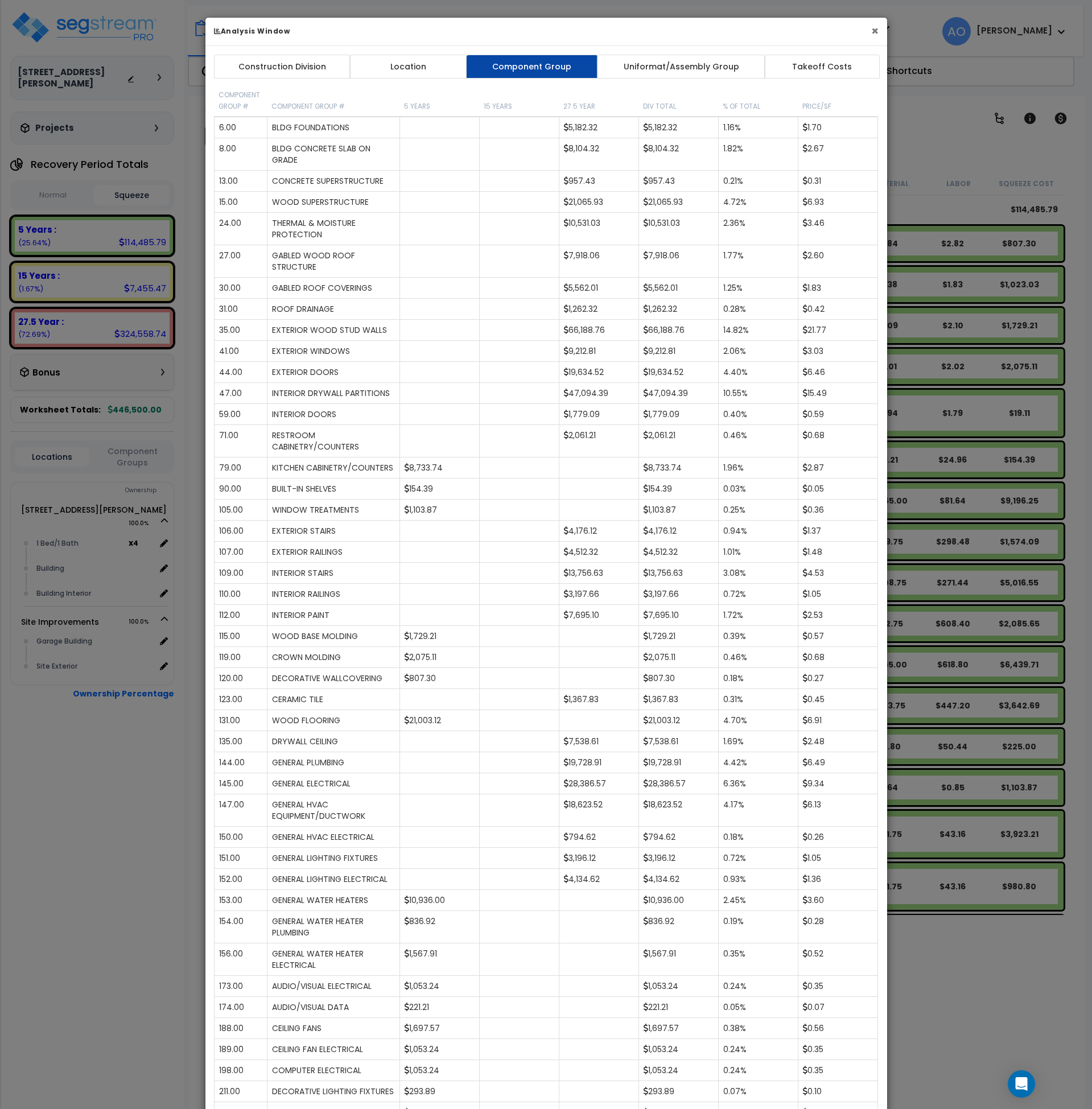
click at [875, 31] on button "×" at bounding box center [875, 31] width 8 height 12
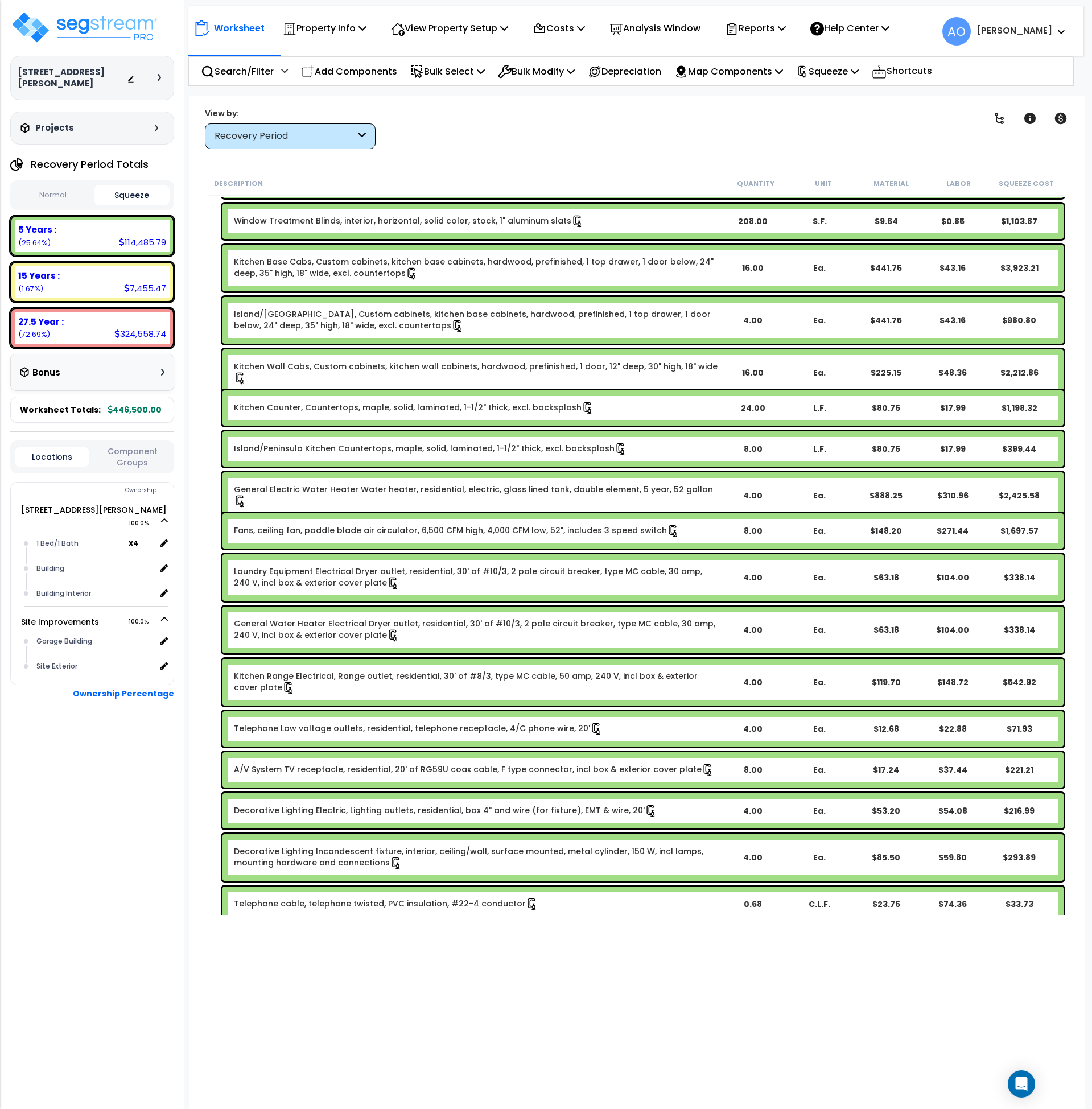
scroll to position [567, 0]
click at [559, 527] on link "Fans, ceiling fan, paddle blade air circulator, 6,500 CFM high, 4,000 CFM low, …" at bounding box center [456, 530] width 445 height 13
click at [649, 34] on p "Analysis Window" at bounding box center [654, 28] width 91 height 15
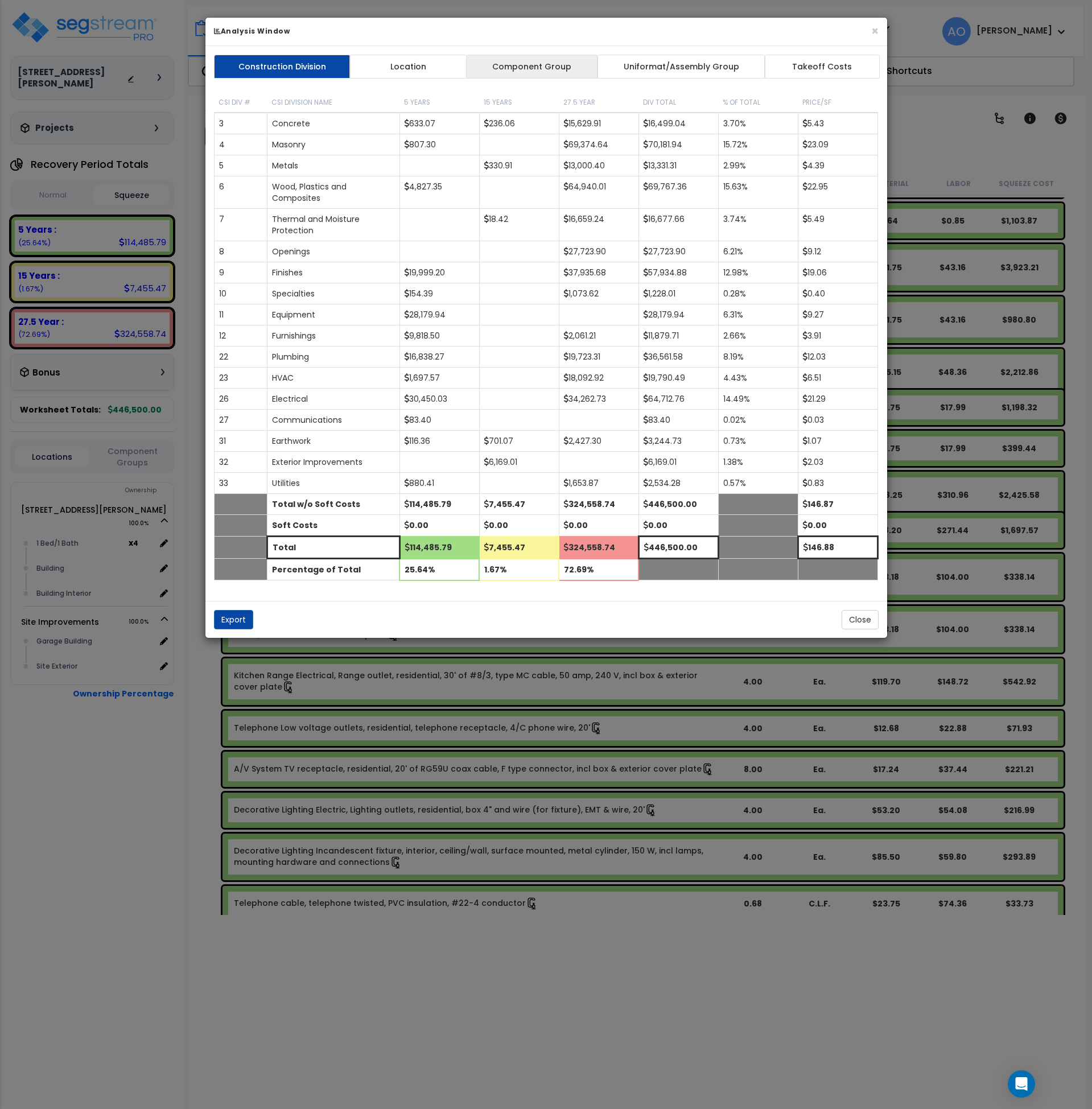
click at [558, 66] on link "Component Group" at bounding box center [532, 66] width 132 height 24
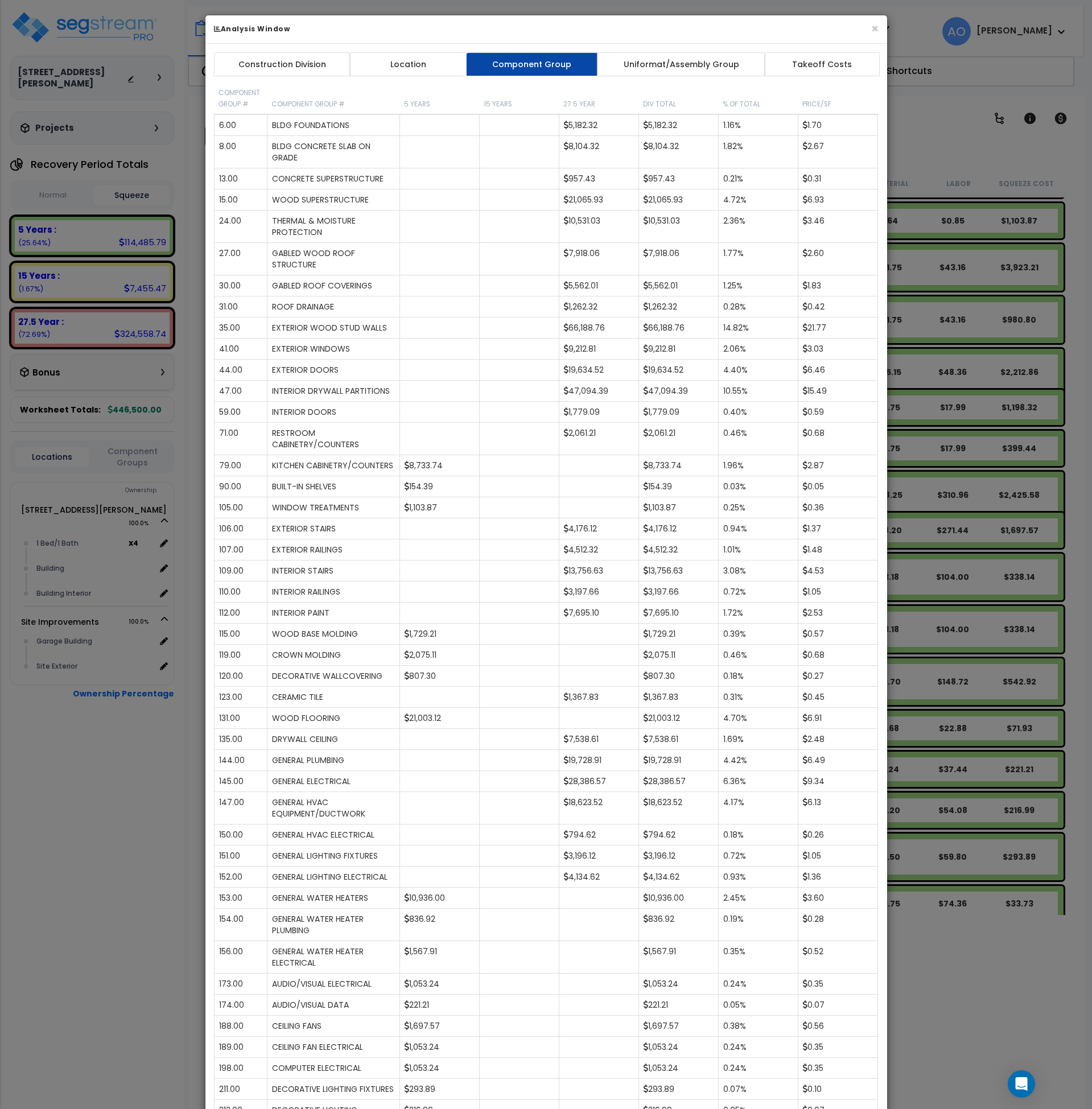
scroll to position [0, 0]
click at [872, 31] on button "×" at bounding box center [875, 31] width 8 height 12
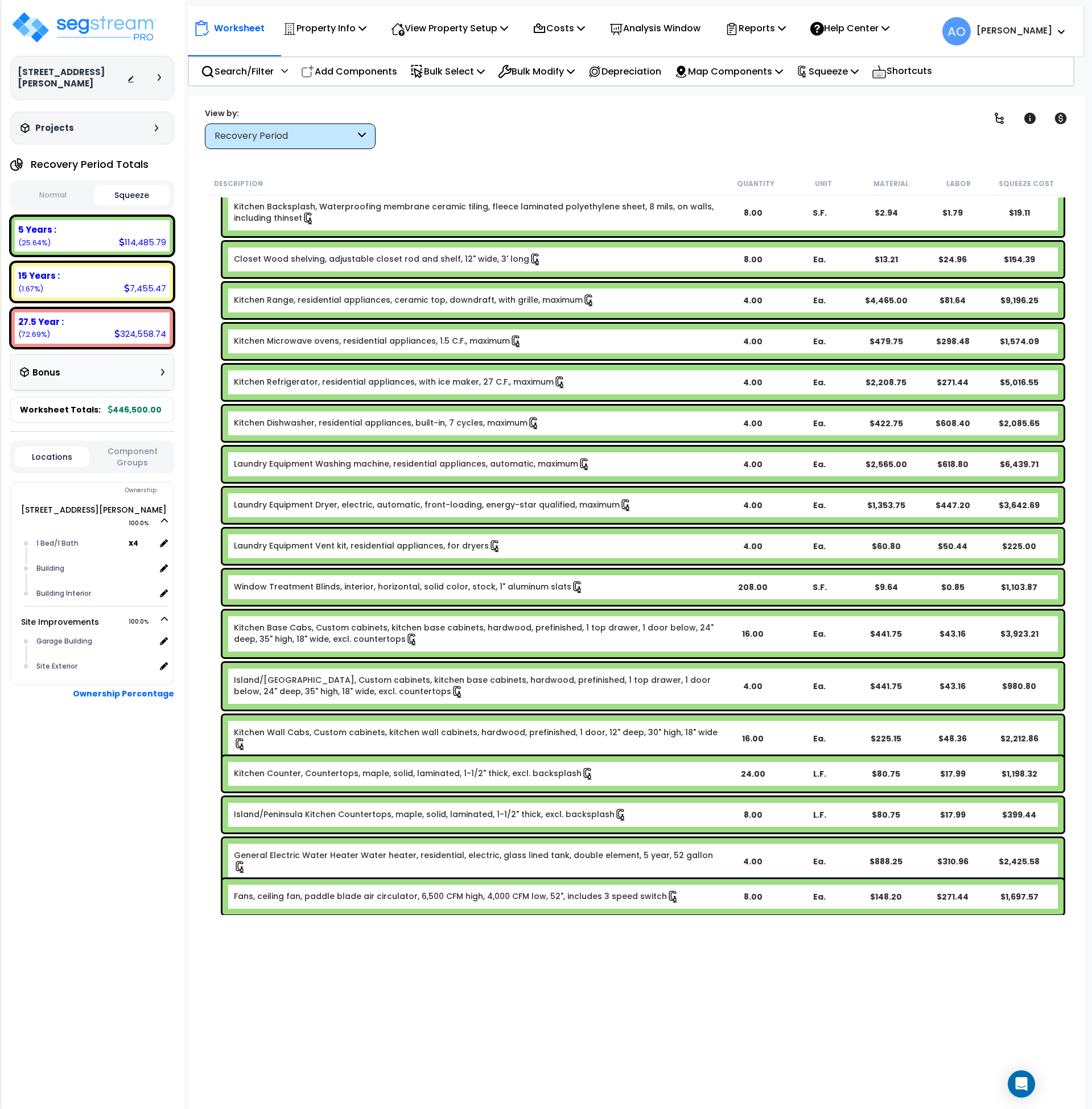
click at [262, 145] on div "Recovery Period" at bounding box center [289, 137] width 171 height 25
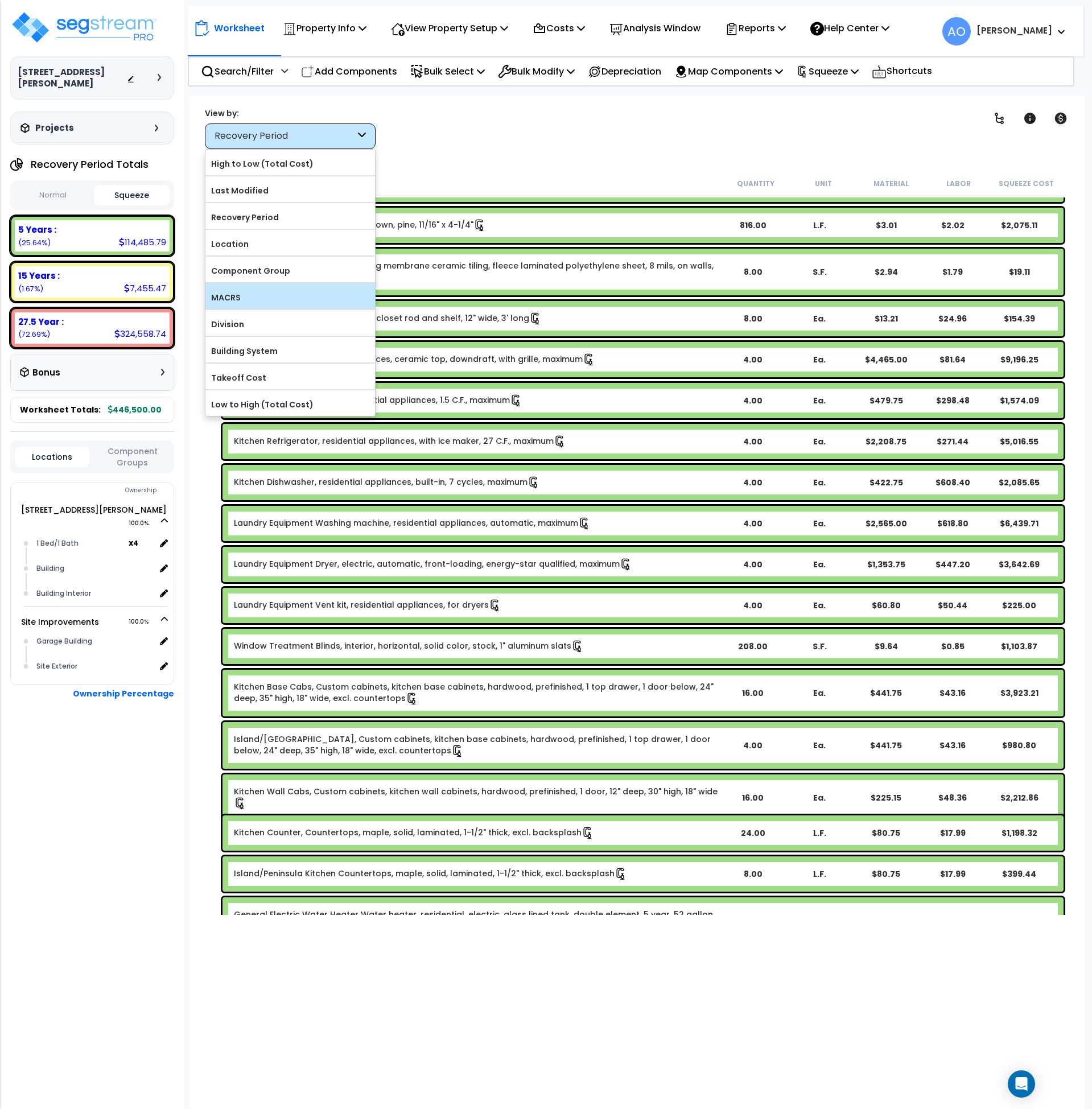
scroll to position [141, 0]
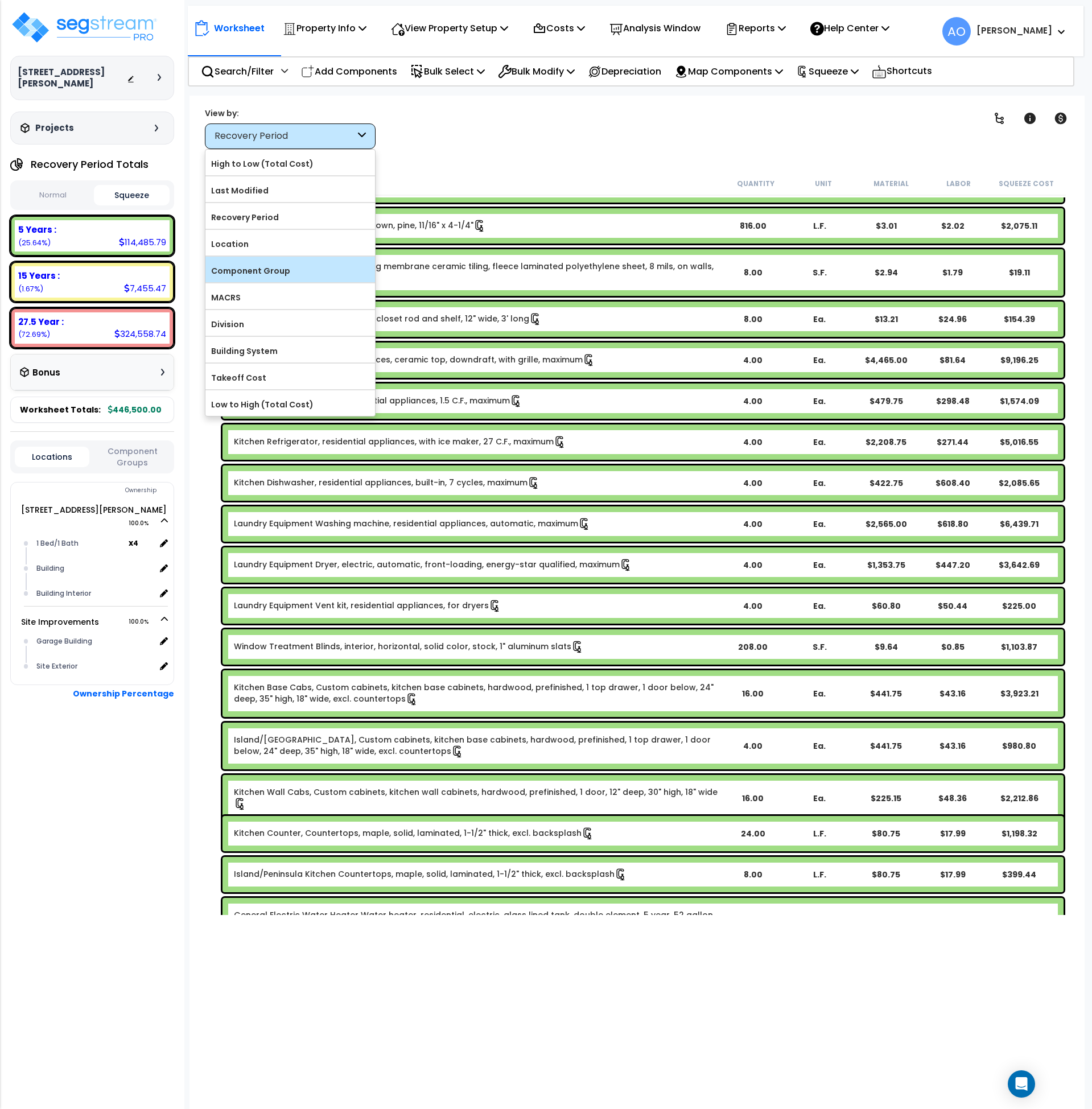
click at [277, 276] on label "Component Group" at bounding box center [290, 271] width 170 height 17
click at [0, 0] on input "Component Group" at bounding box center [0, 0] width 0 height 0
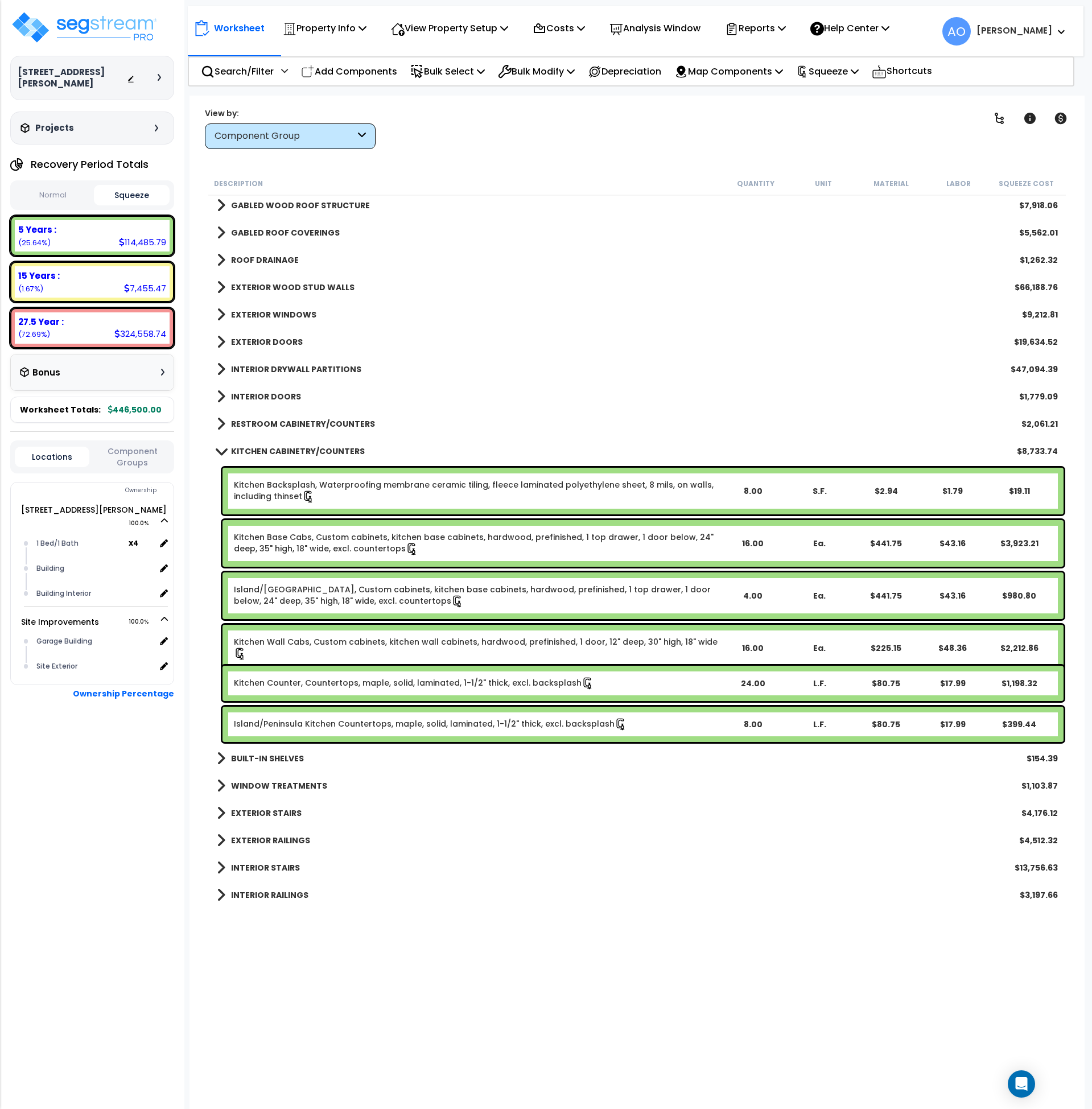
click at [341, 452] on b "KITCHEN CABINETRY/COUNTERS" at bounding box center [298, 451] width 134 height 11
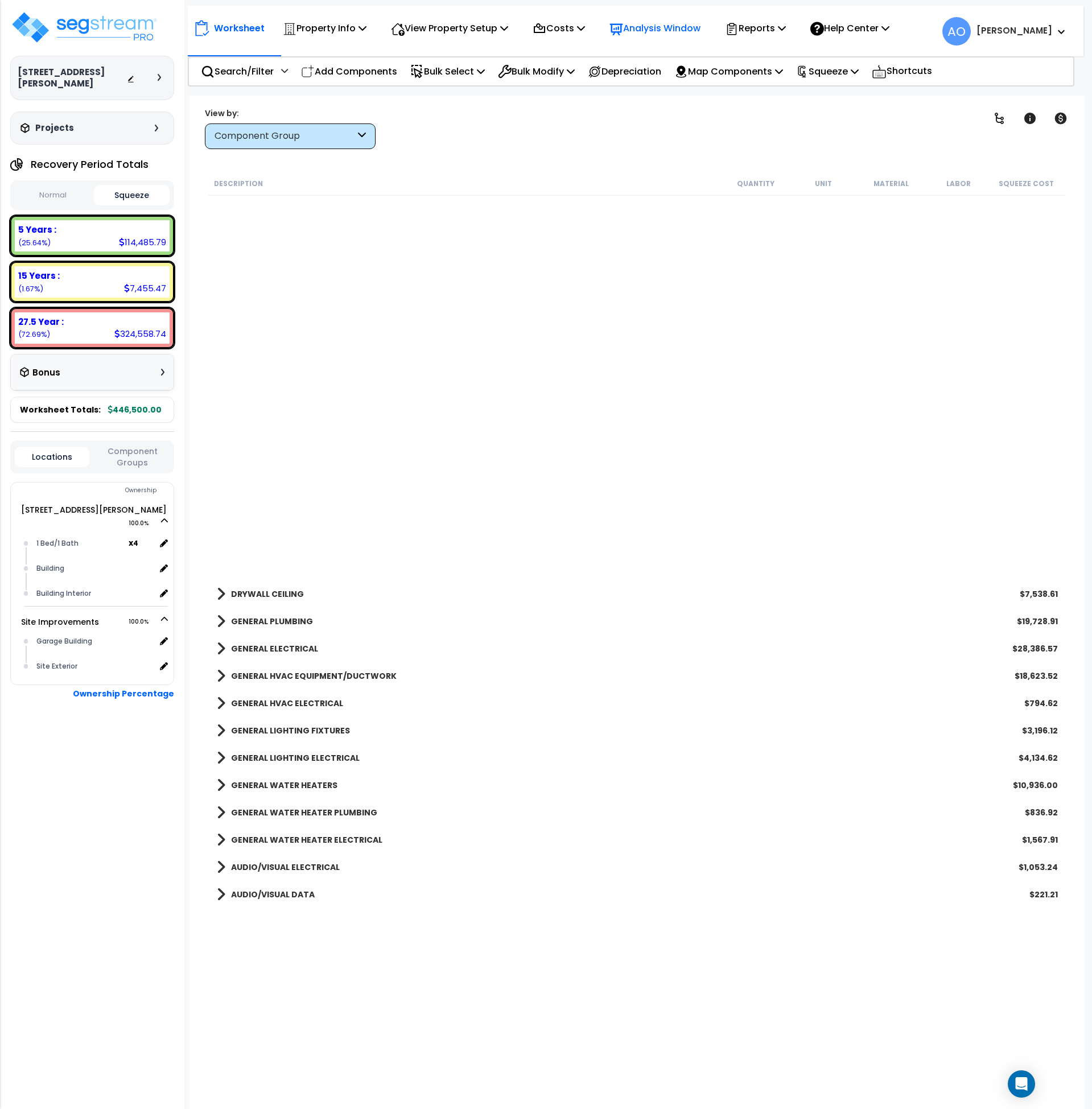
scroll to position [883, 0]
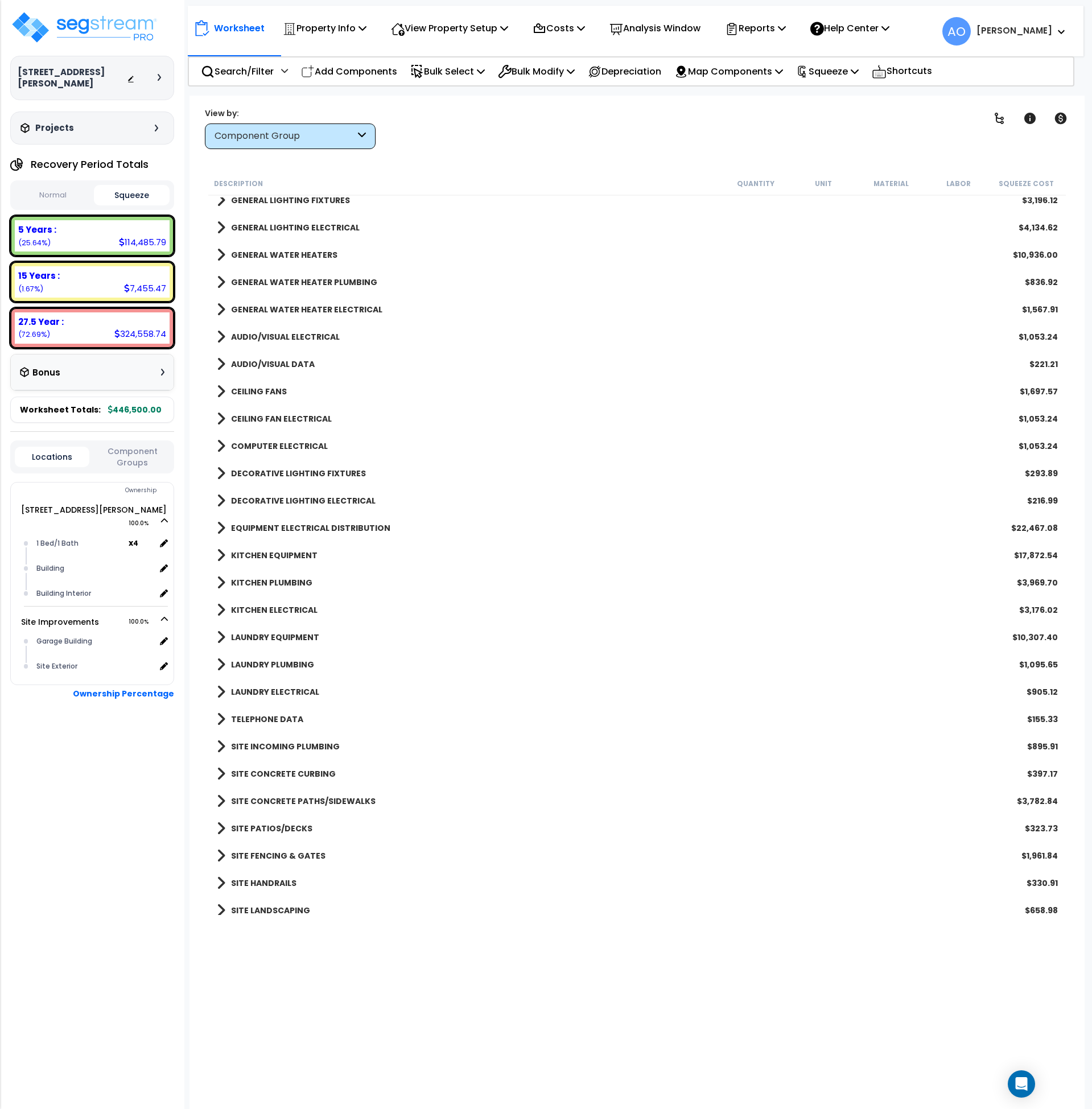
click at [283, 562] on link "KITCHEN EQUIPMENT" at bounding box center [267, 555] width 101 height 16
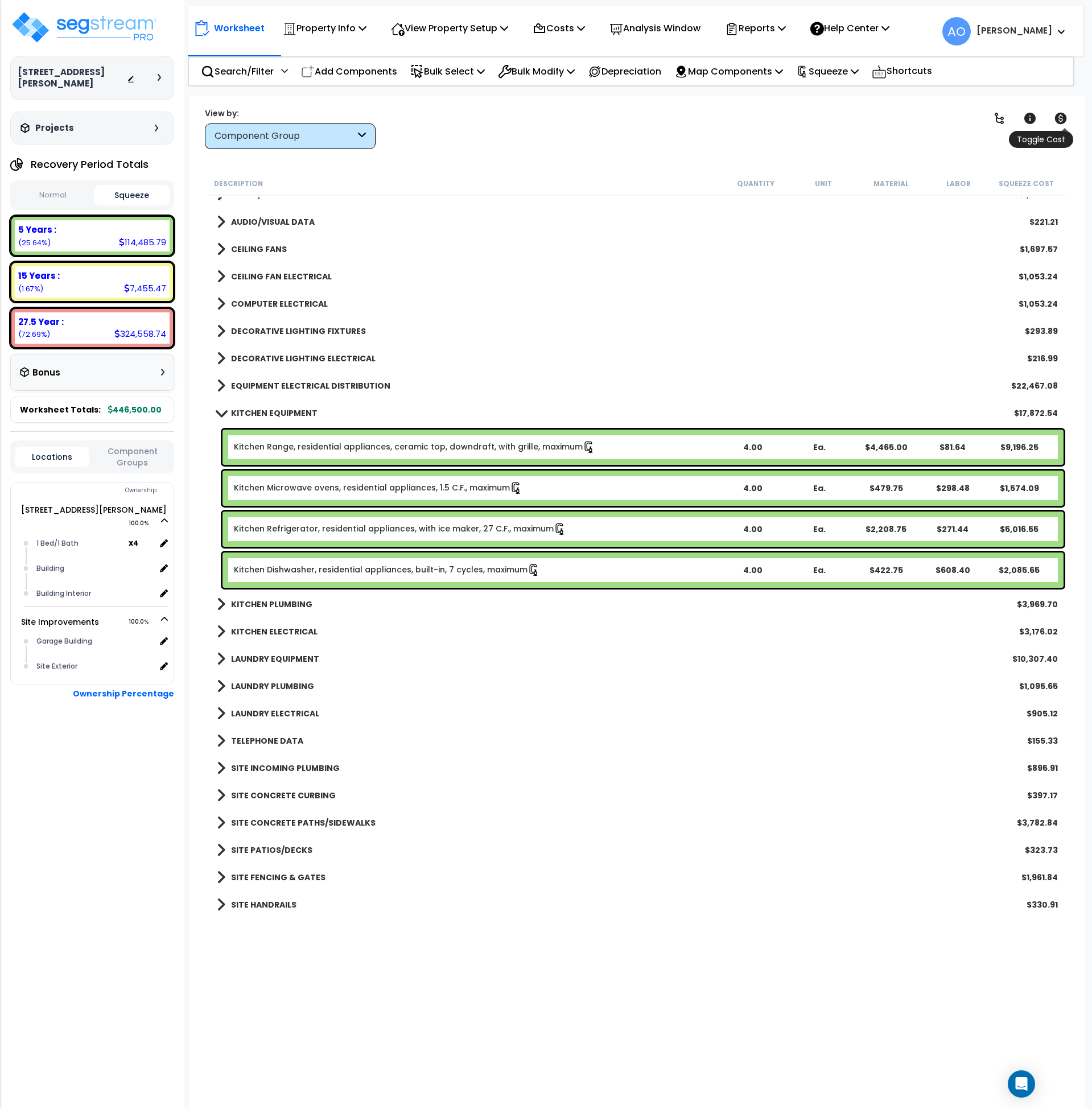
scroll to position [10, 0]
click at [1061, 120] on icon at bounding box center [1061, 118] width 12 height 11
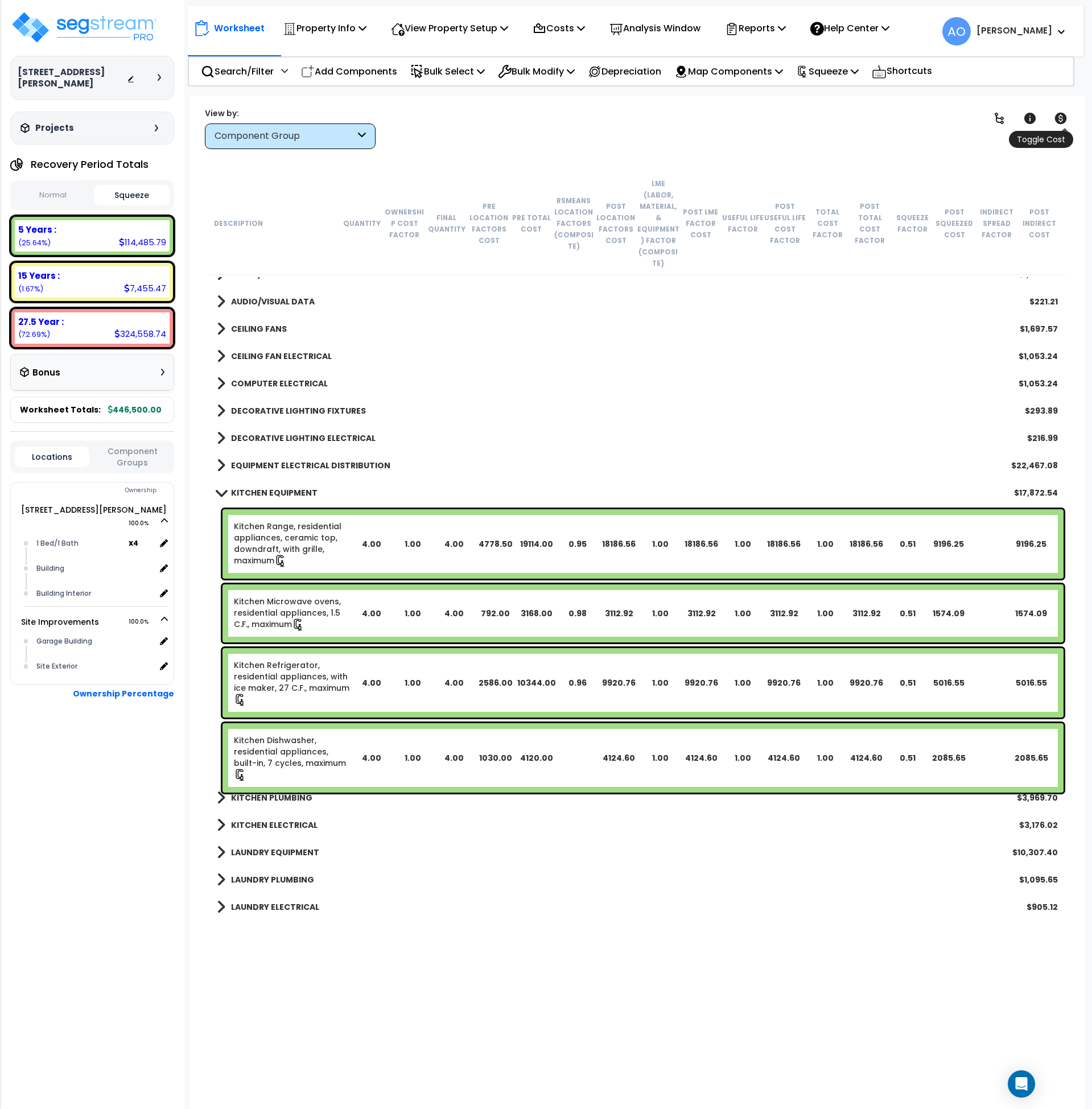
click at [1061, 120] on icon at bounding box center [1061, 118] width 12 height 11
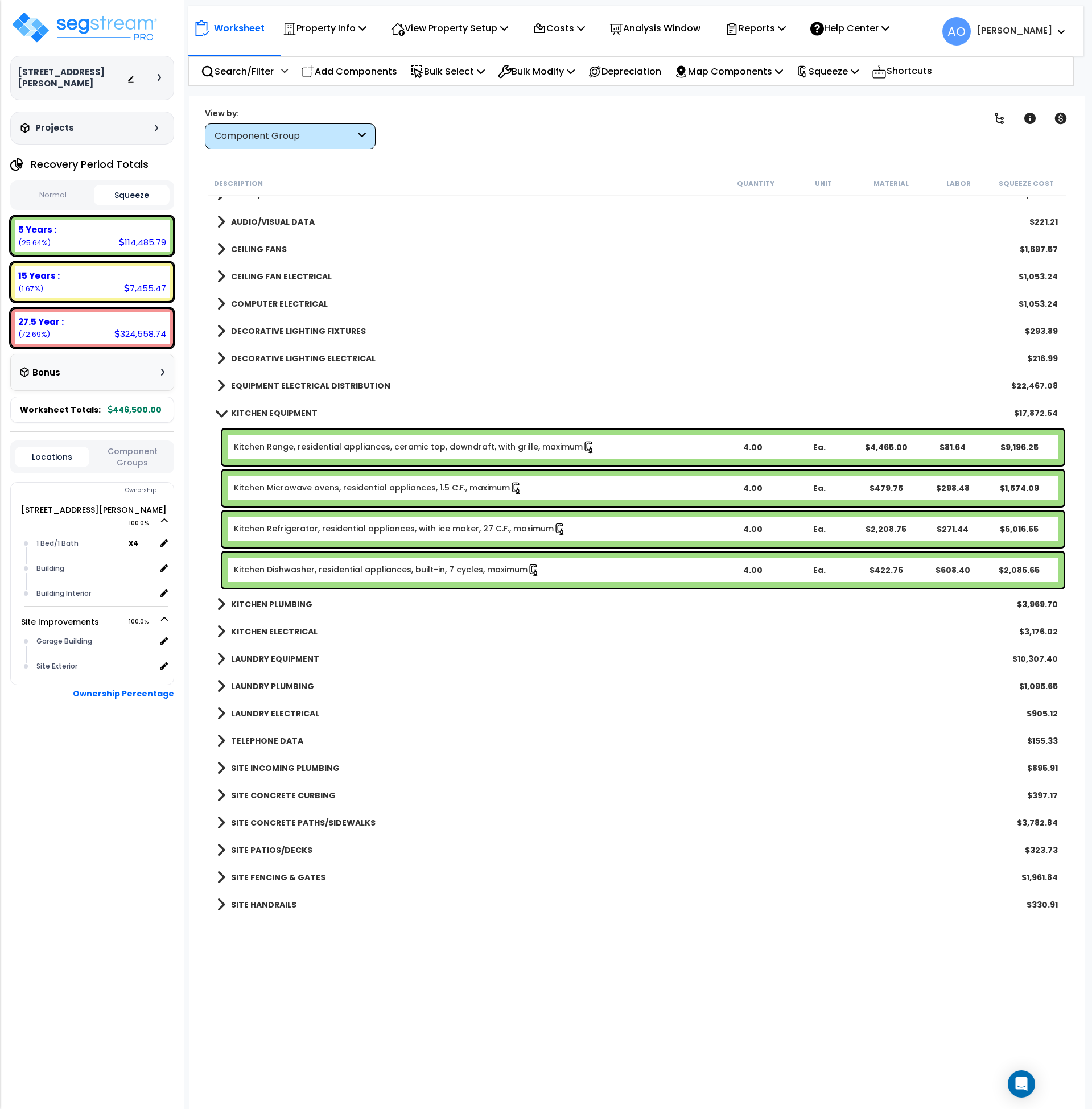
click at [36, 224] on b "5 Years :" at bounding box center [36, 230] width 38 height 12
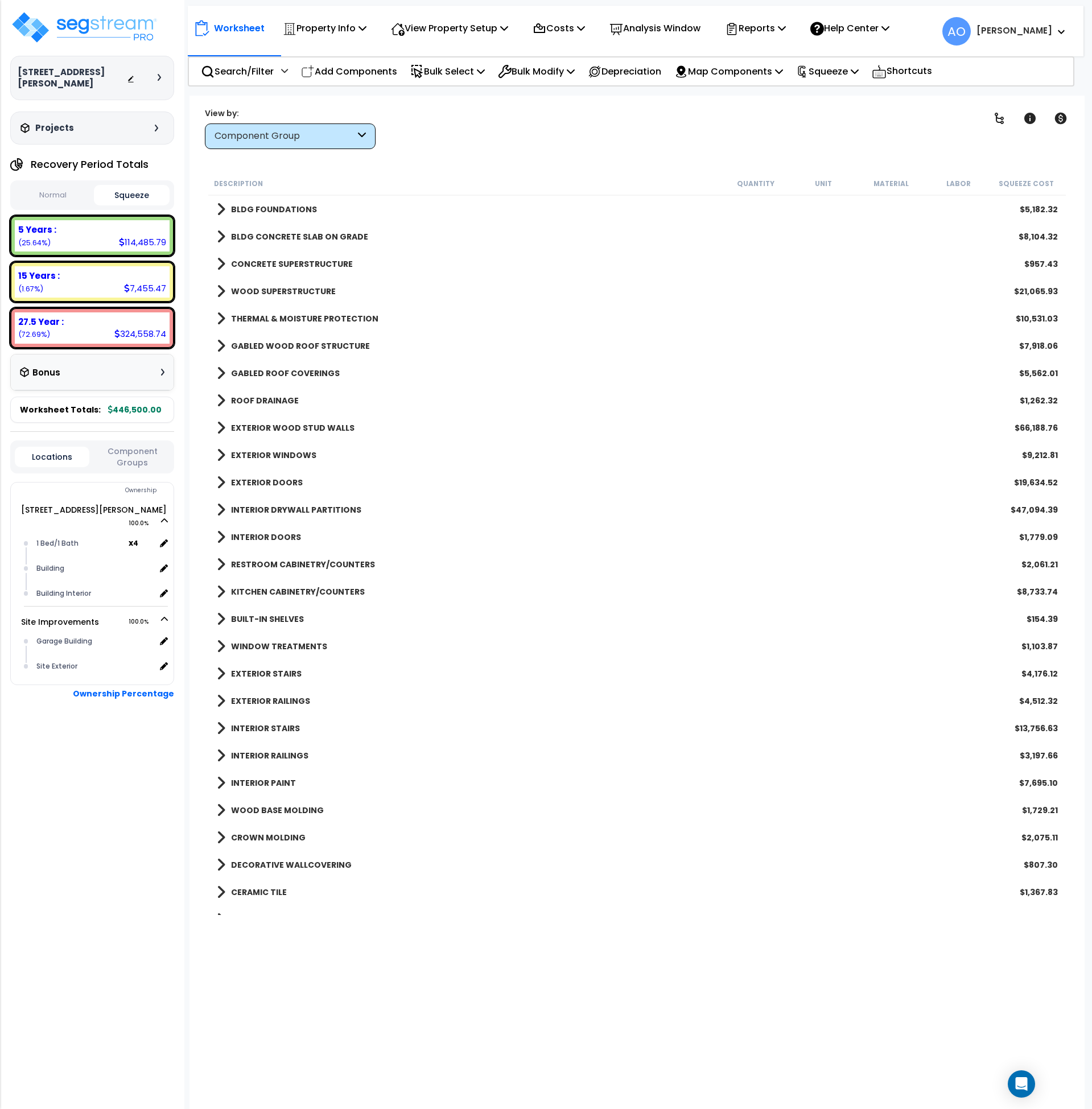
scroll to position [0, 0]
click at [266, 143] on div "Component Group" at bounding box center [285, 136] width 141 height 13
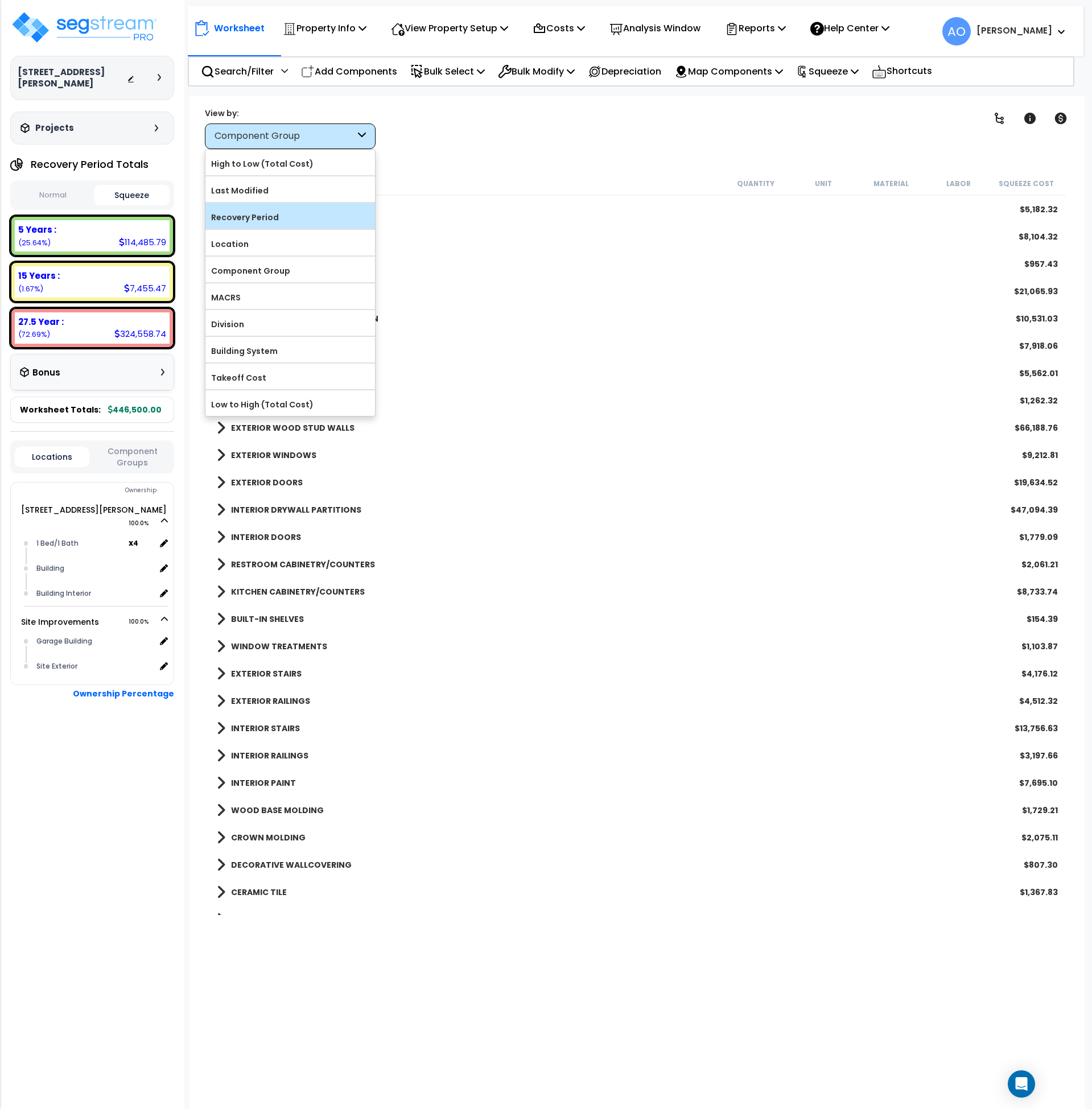
click at [272, 211] on label "Recovery Period" at bounding box center [290, 217] width 170 height 17
click at [0, 0] on input "Recovery Period" at bounding box center [0, 0] width 0 height 0
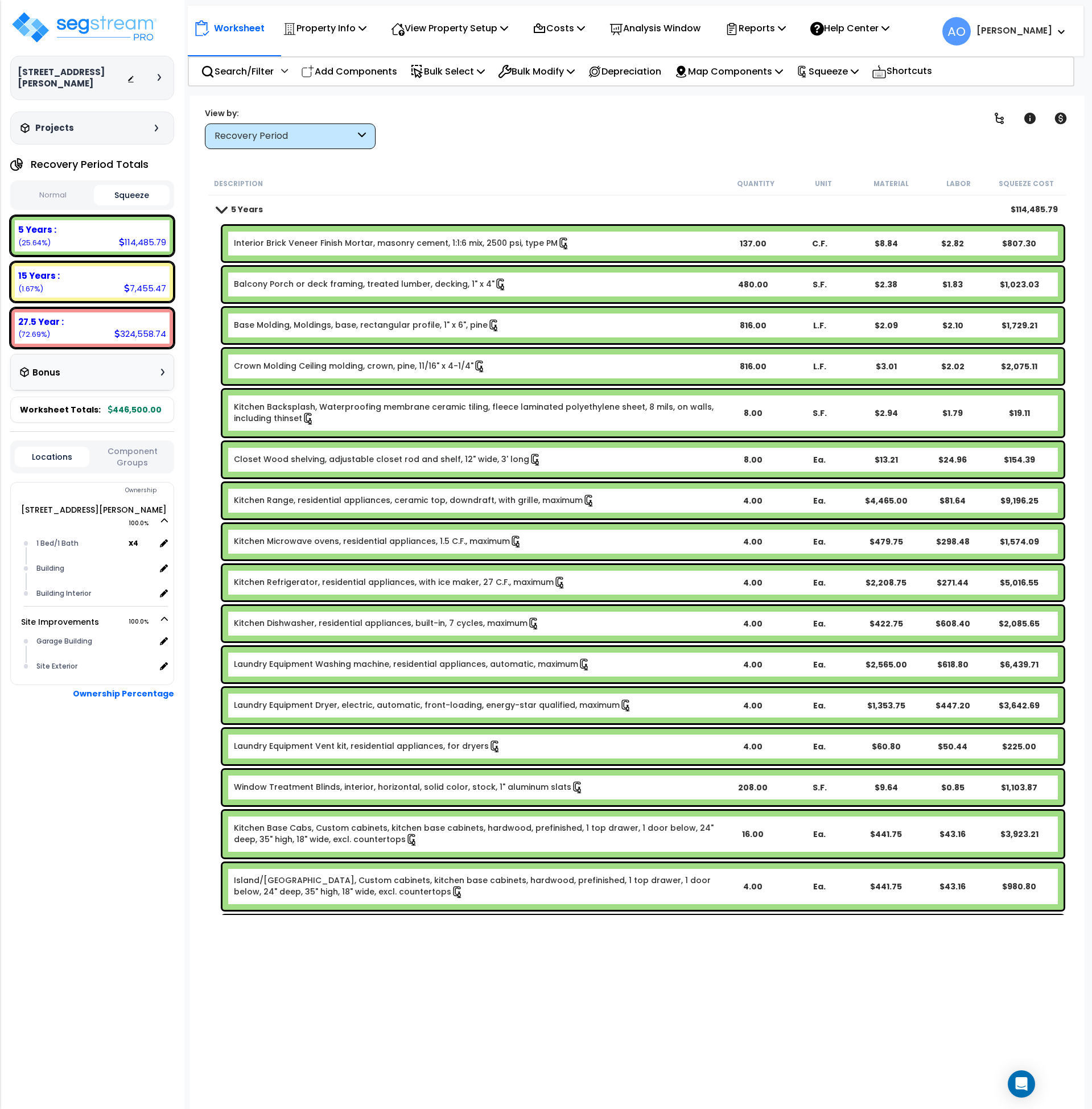
click at [356, 288] on link "Balcony Porch or deck framing, treated lumber, decking, 1" x 4"" at bounding box center [371, 284] width 273 height 13
click at [354, 419] on link "Kitchen Backsplash, Waterproofing membrane ceramic tiling, fleece laminated pol…" at bounding box center [477, 413] width 485 height 24
click at [686, 30] on p "Analysis Window" at bounding box center [654, 28] width 91 height 15
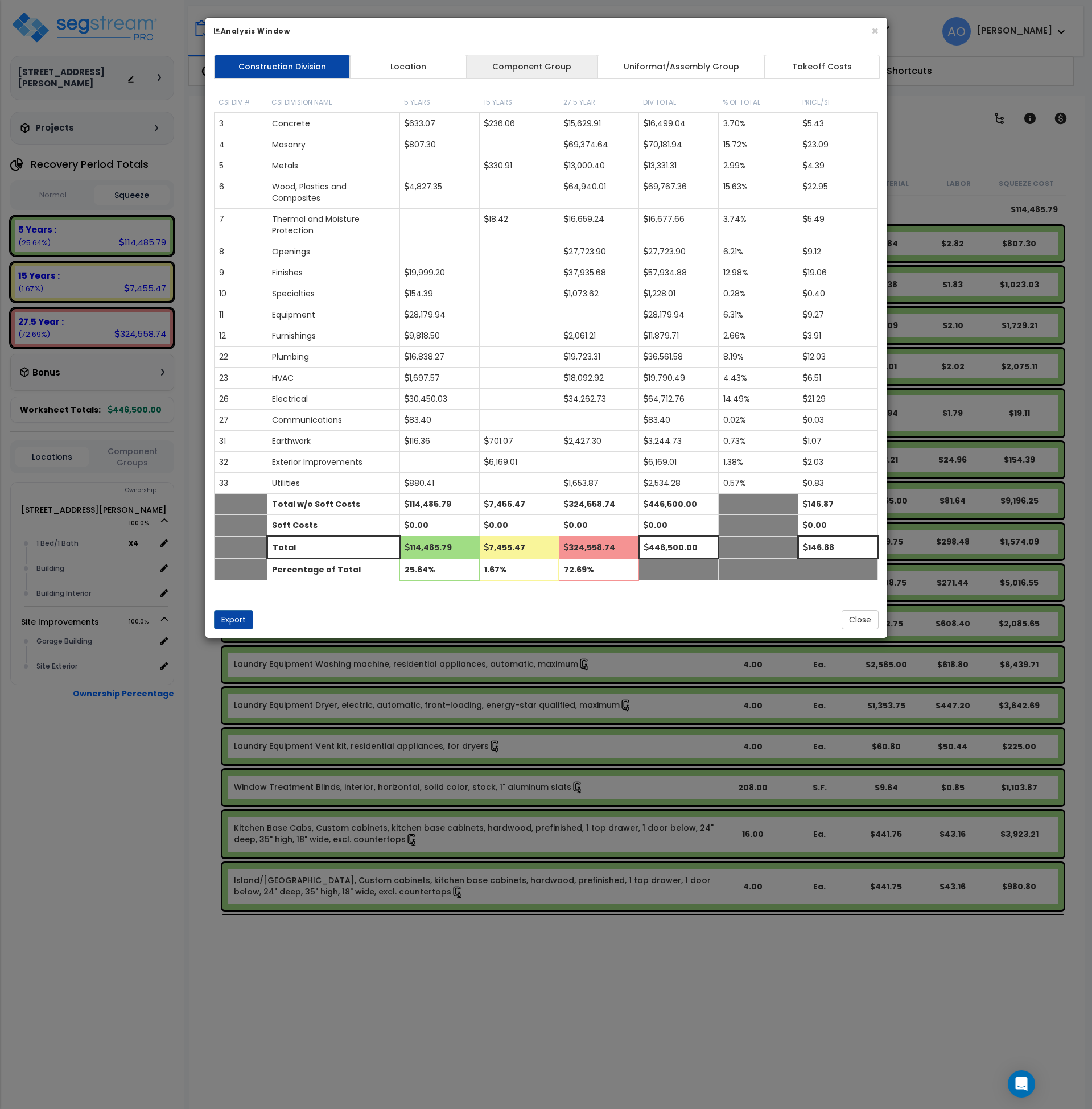
click at [540, 68] on link "Component Group" at bounding box center [532, 66] width 132 height 24
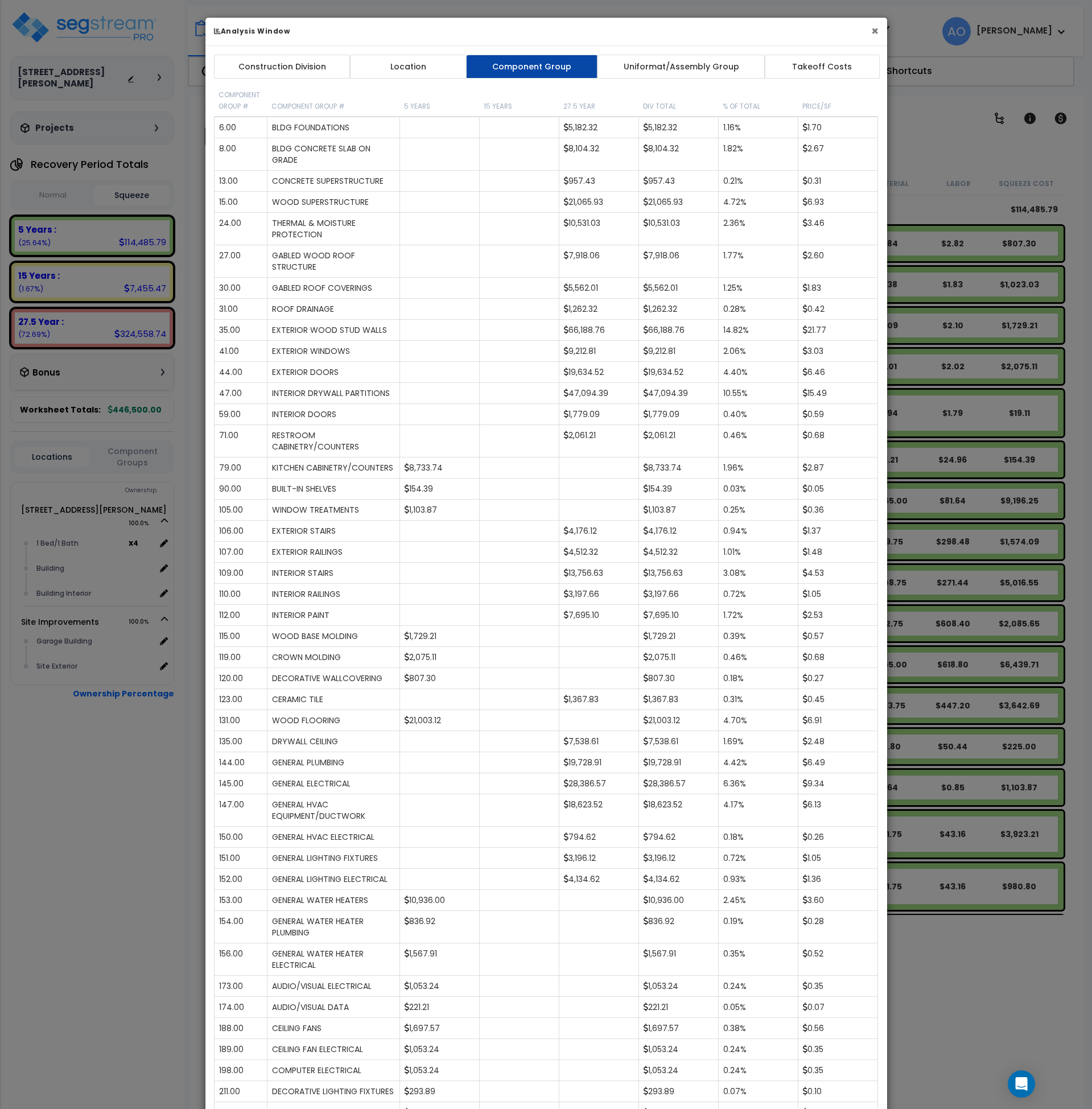
click at [874, 31] on button "×" at bounding box center [875, 31] width 8 height 12
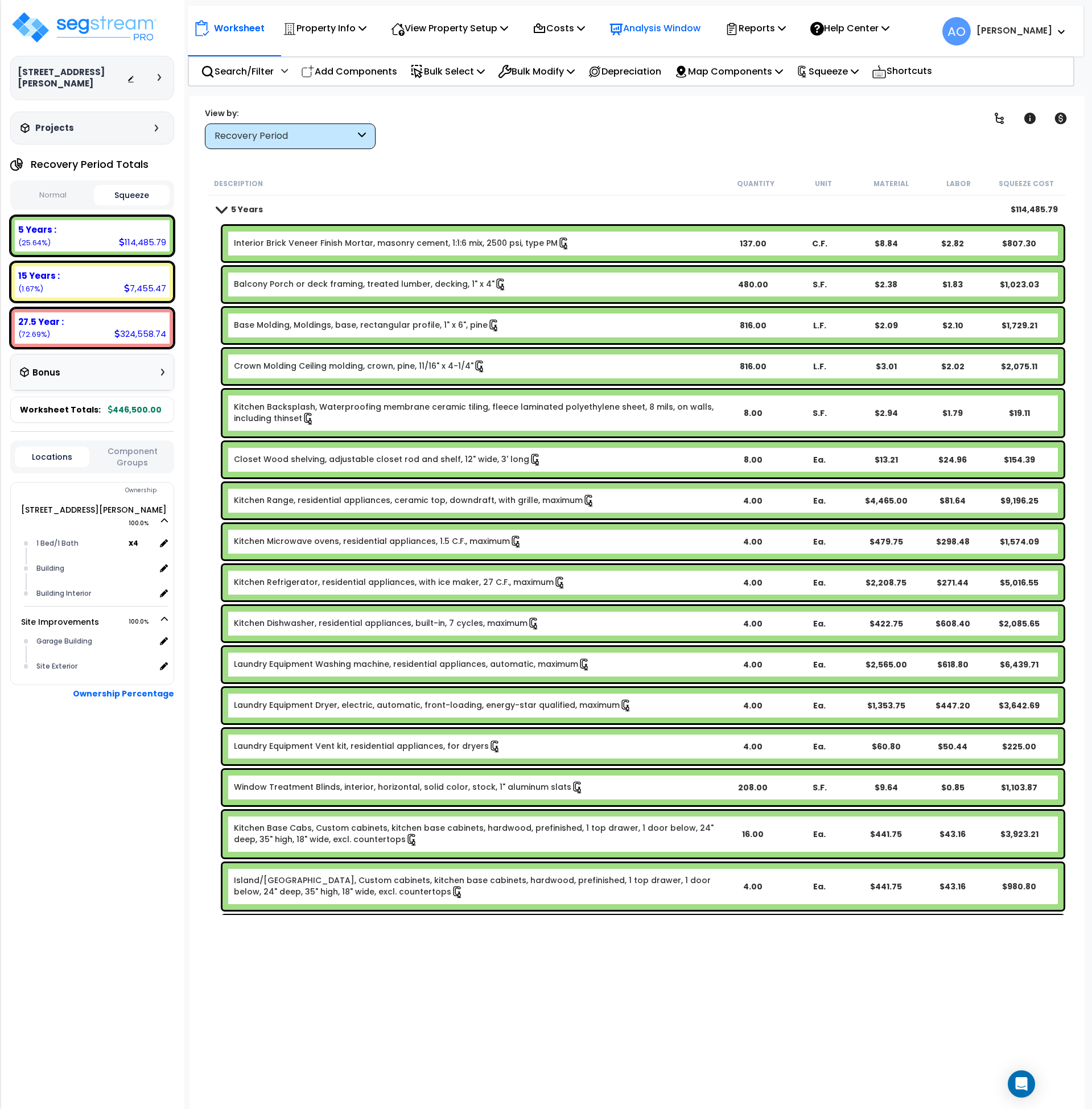
click at [654, 31] on p "Analysis Window" at bounding box center [654, 28] width 91 height 15
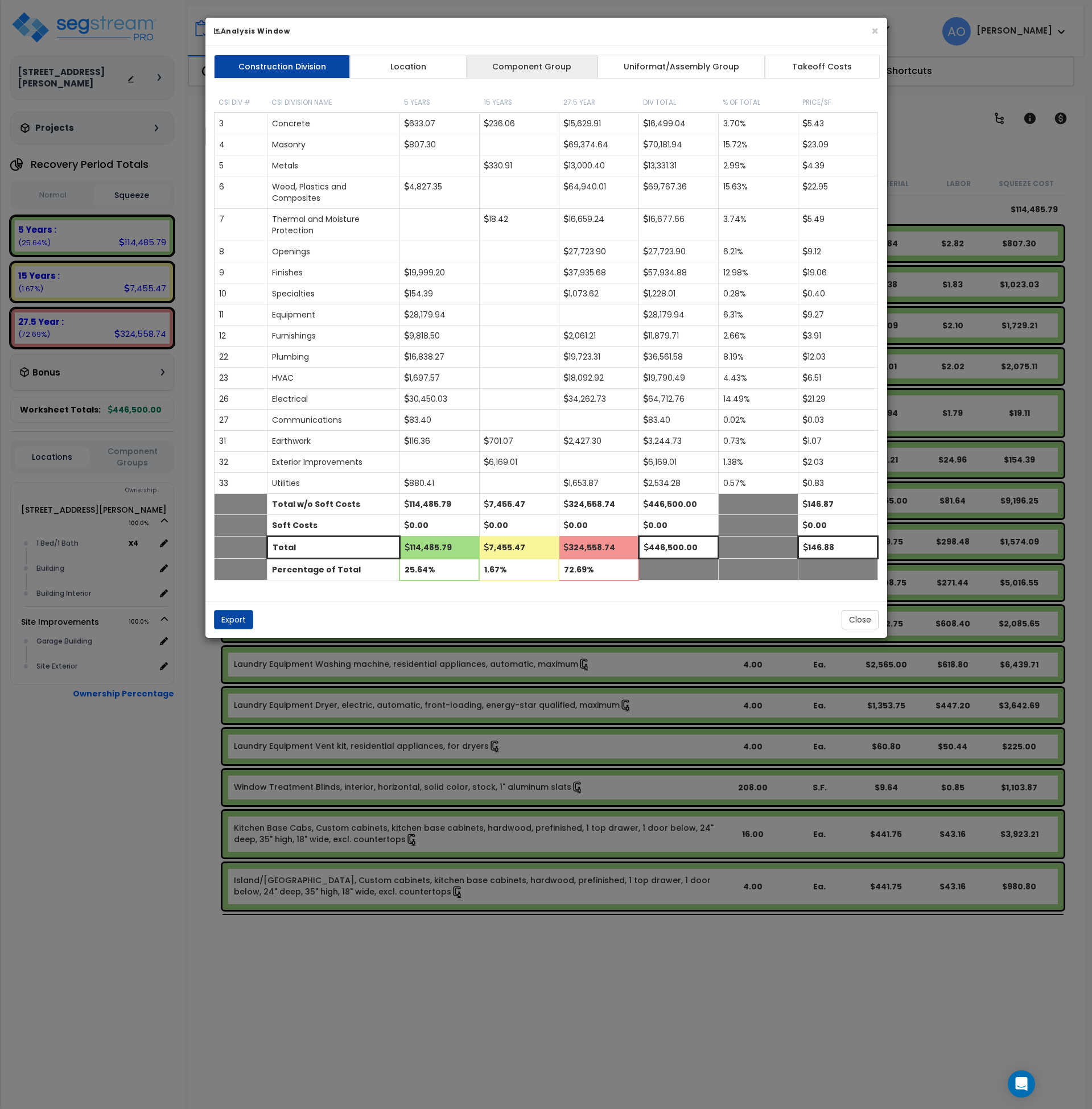
click at [535, 71] on link "Component Group" at bounding box center [532, 66] width 132 height 24
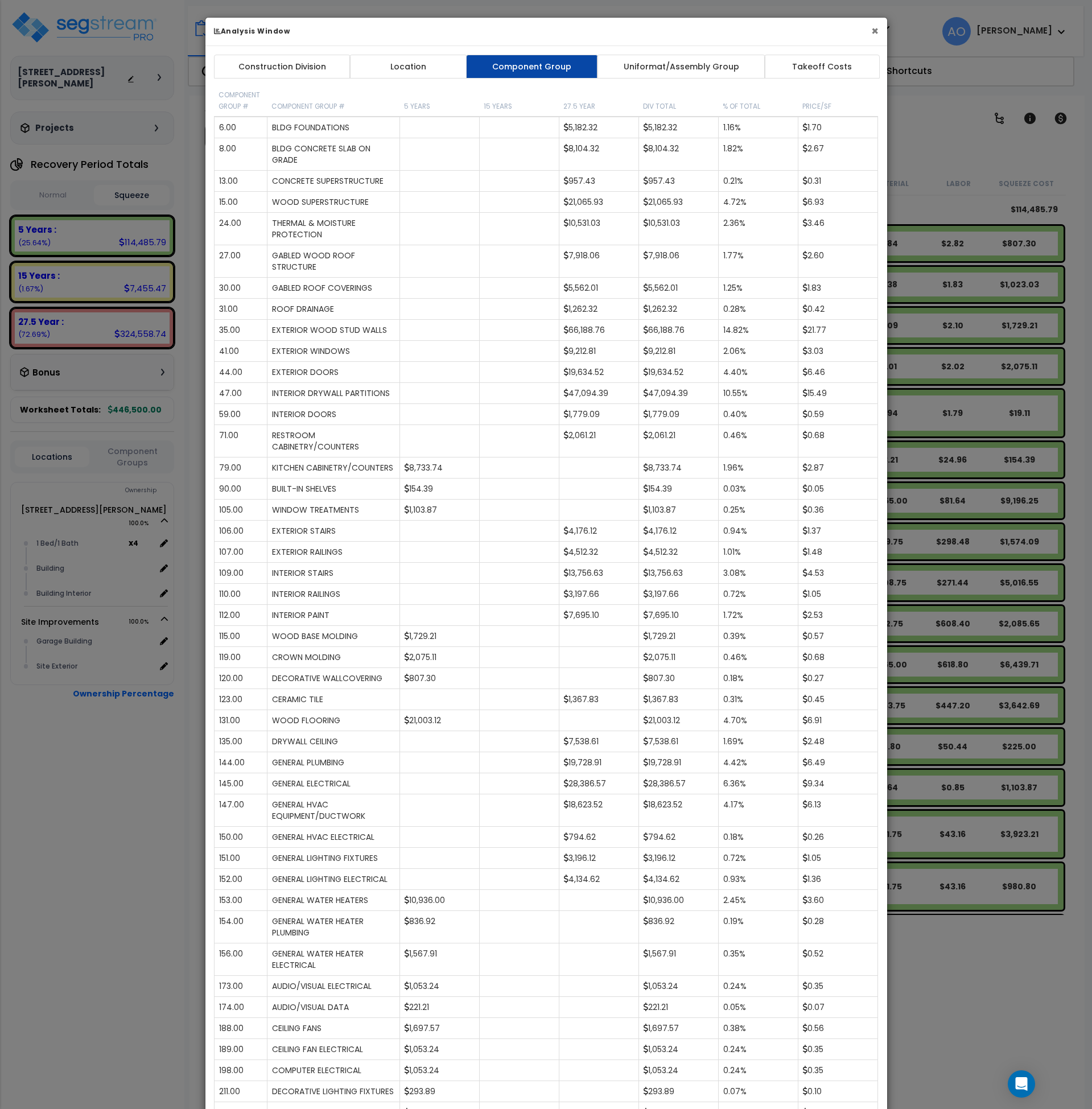
click at [874, 31] on button "×" at bounding box center [875, 31] width 8 height 12
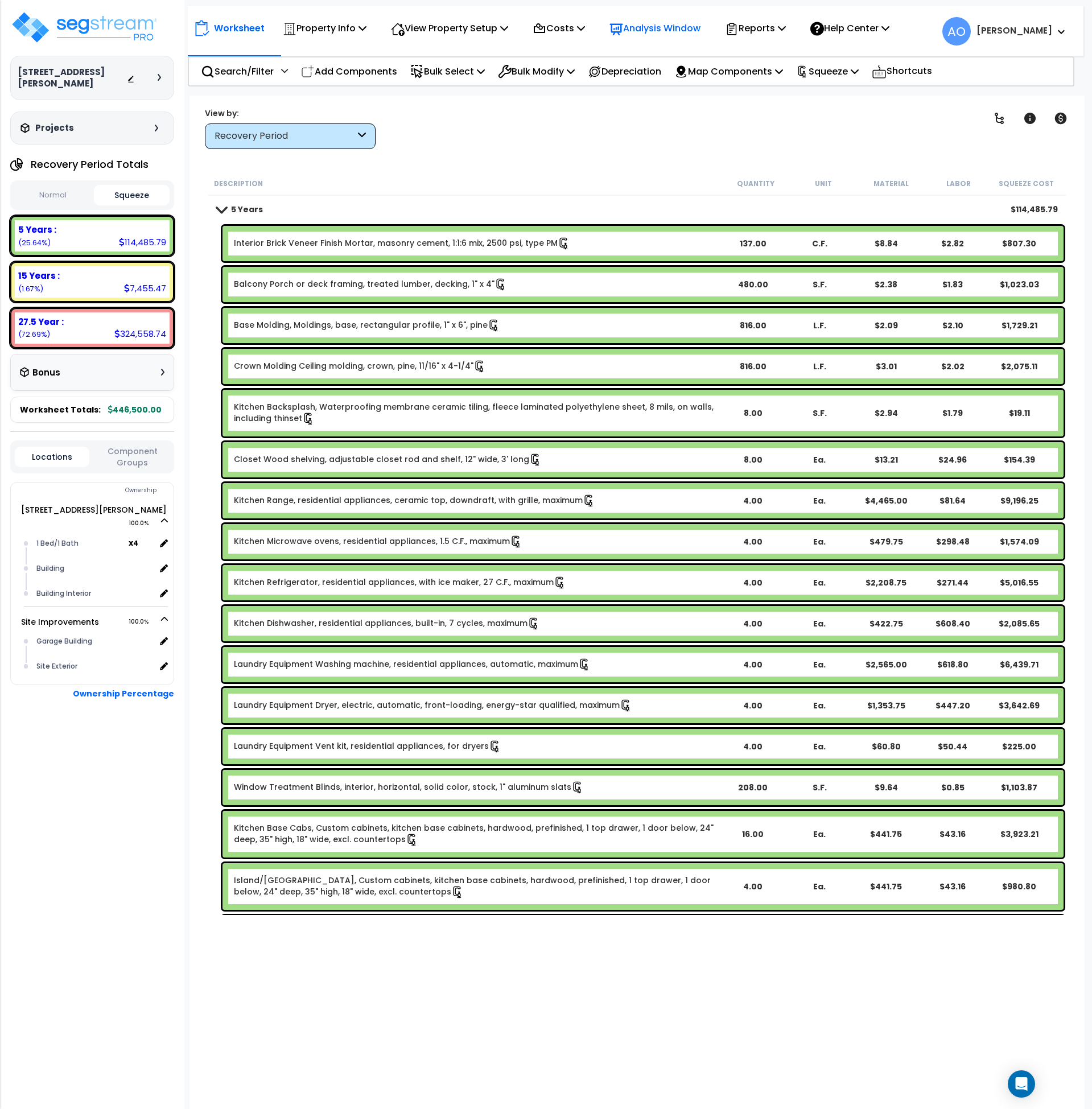
click at [686, 26] on p "Analysis Window" at bounding box center [654, 28] width 91 height 15
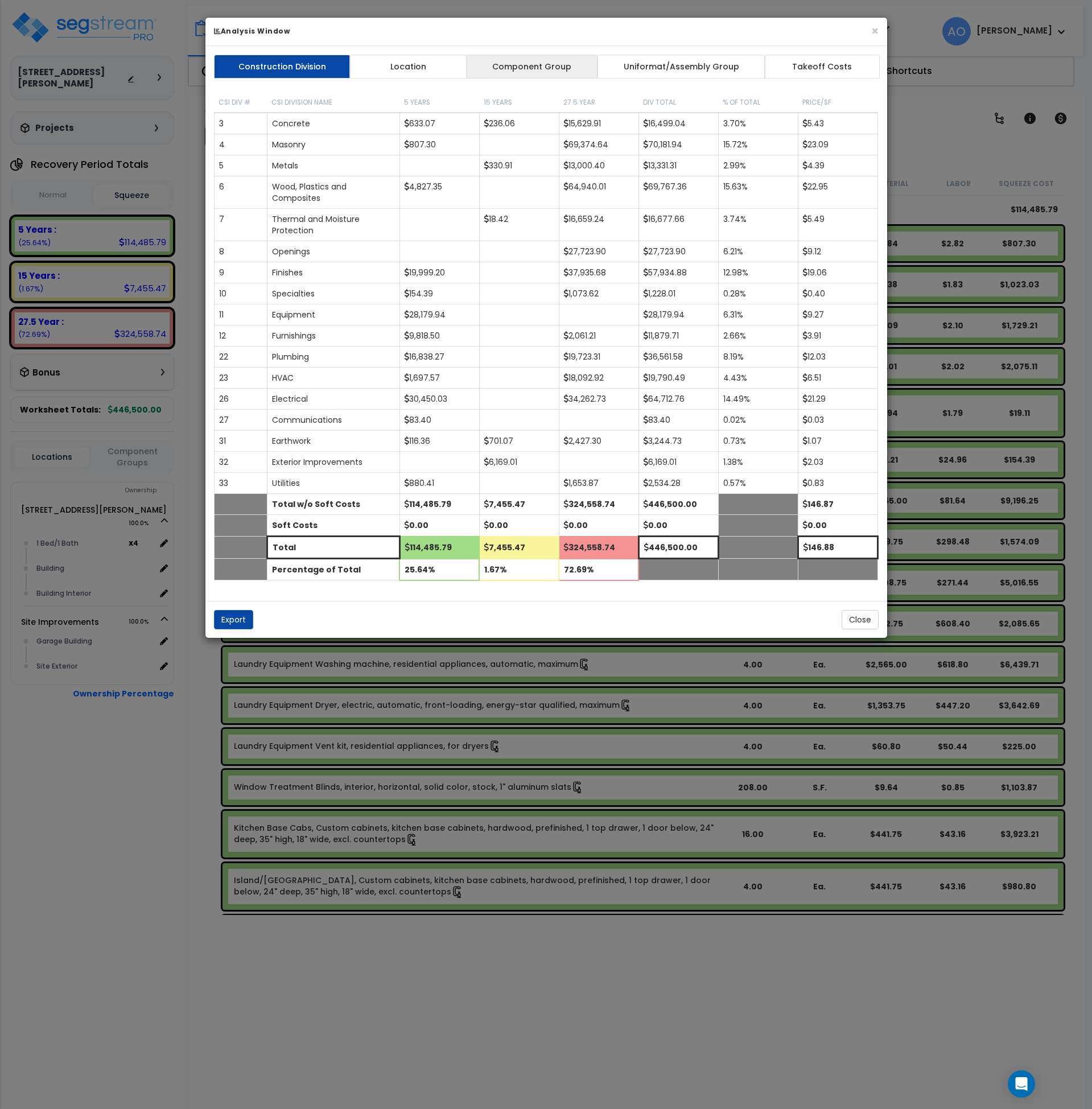
click at [528, 66] on link "Component Group" at bounding box center [532, 66] width 132 height 24
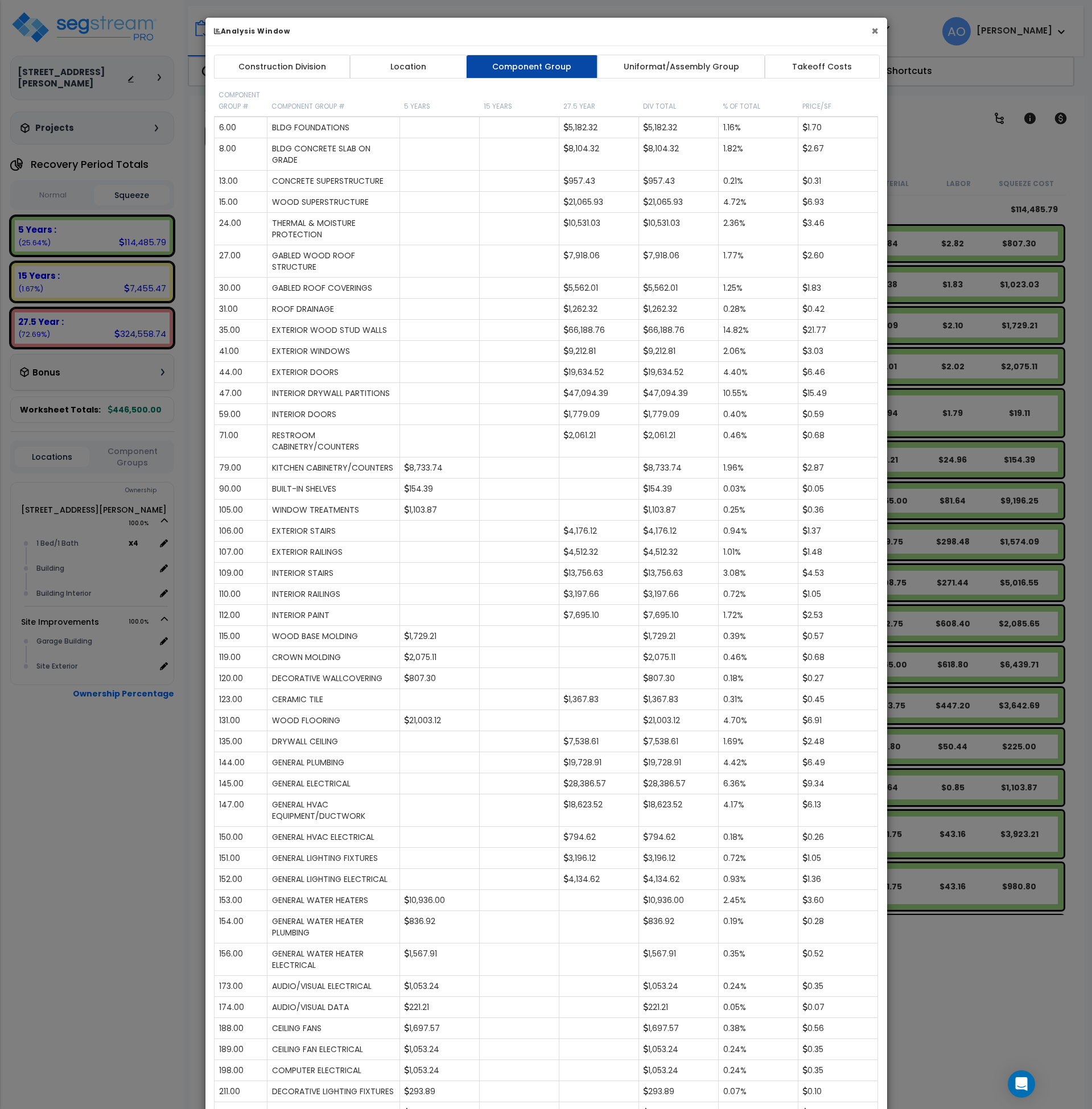
drag, startPoint x: 874, startPoint y: 31, endPoint x: 871, endPoint y: 42, distance: 11.4
click at [874, 31] on button "×" at bounding box center [875, 31] width 8 height 12
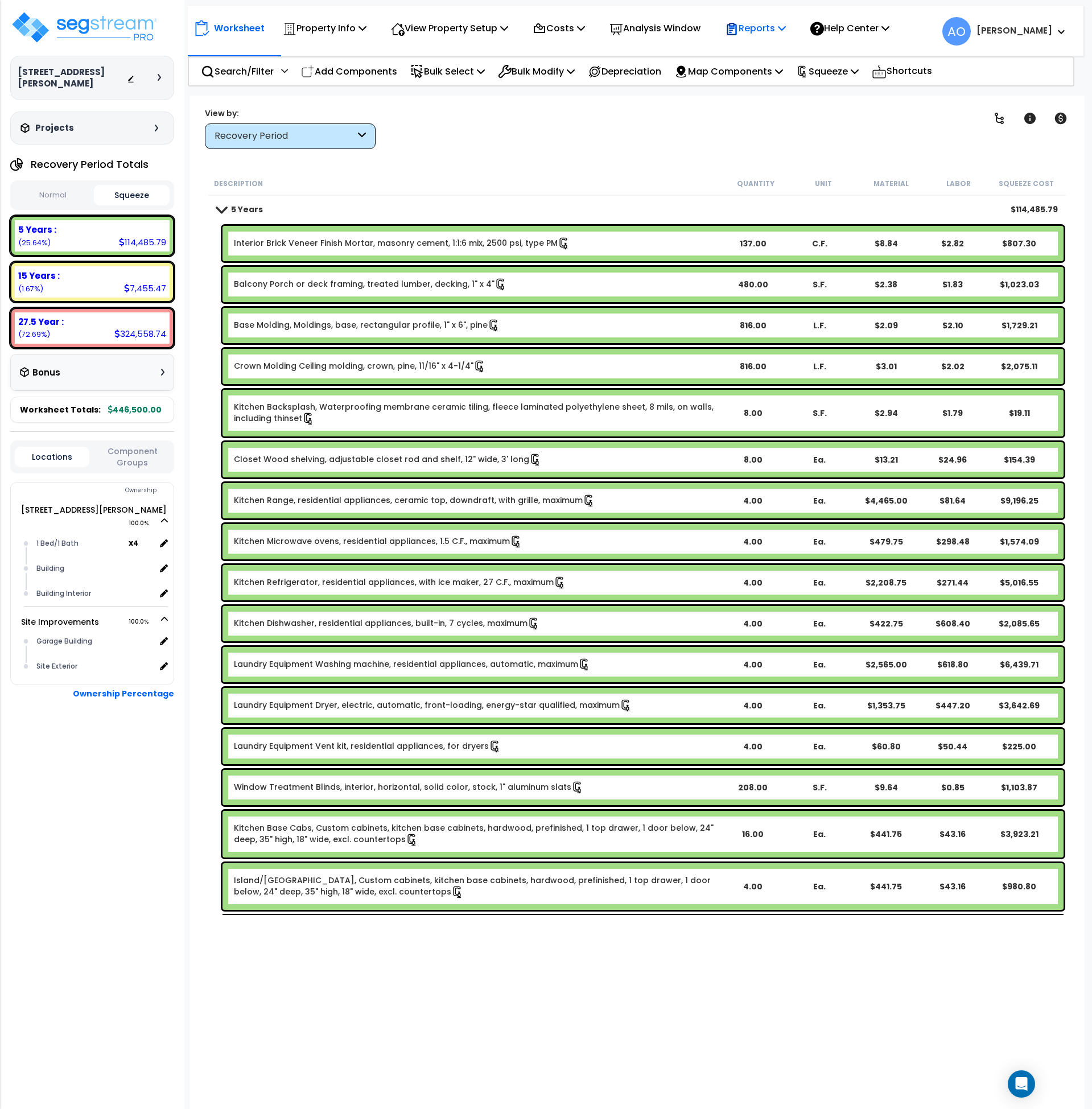
click at [786, 29] on p "Reports" at bounding box center [756, 28] width 61 height 15
click at [346, 25] on p "Property Info" at bounding box center [324, 28] width 84 height 15
click at [333, 54] on link "Property Setup" at bounding box center [333, 53] width 113 height 23
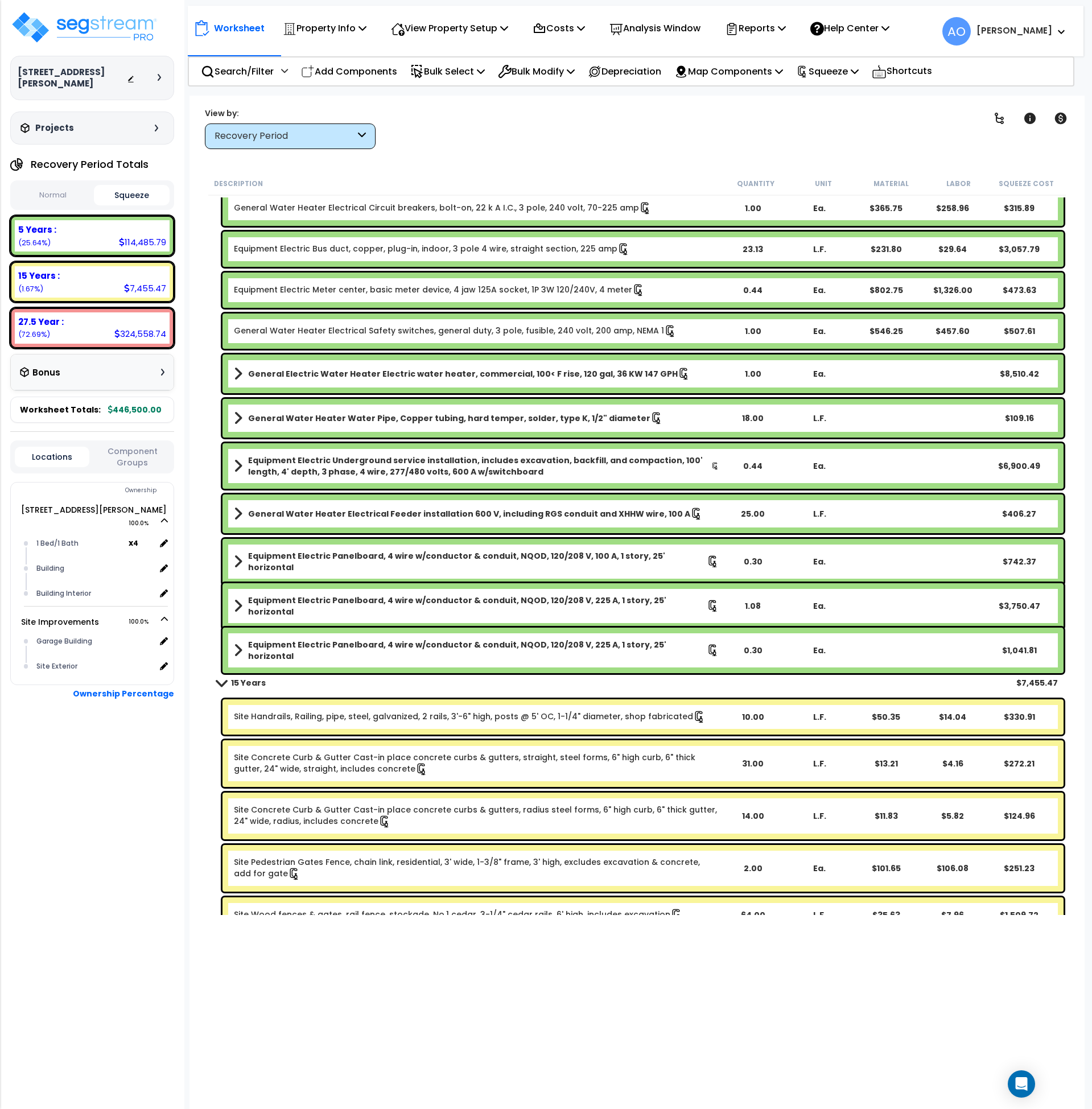
scroll to position [1918, 0]
click at [251, 128] on div "Recovery Period" at bounding box center [289, 137] width 171 height 25
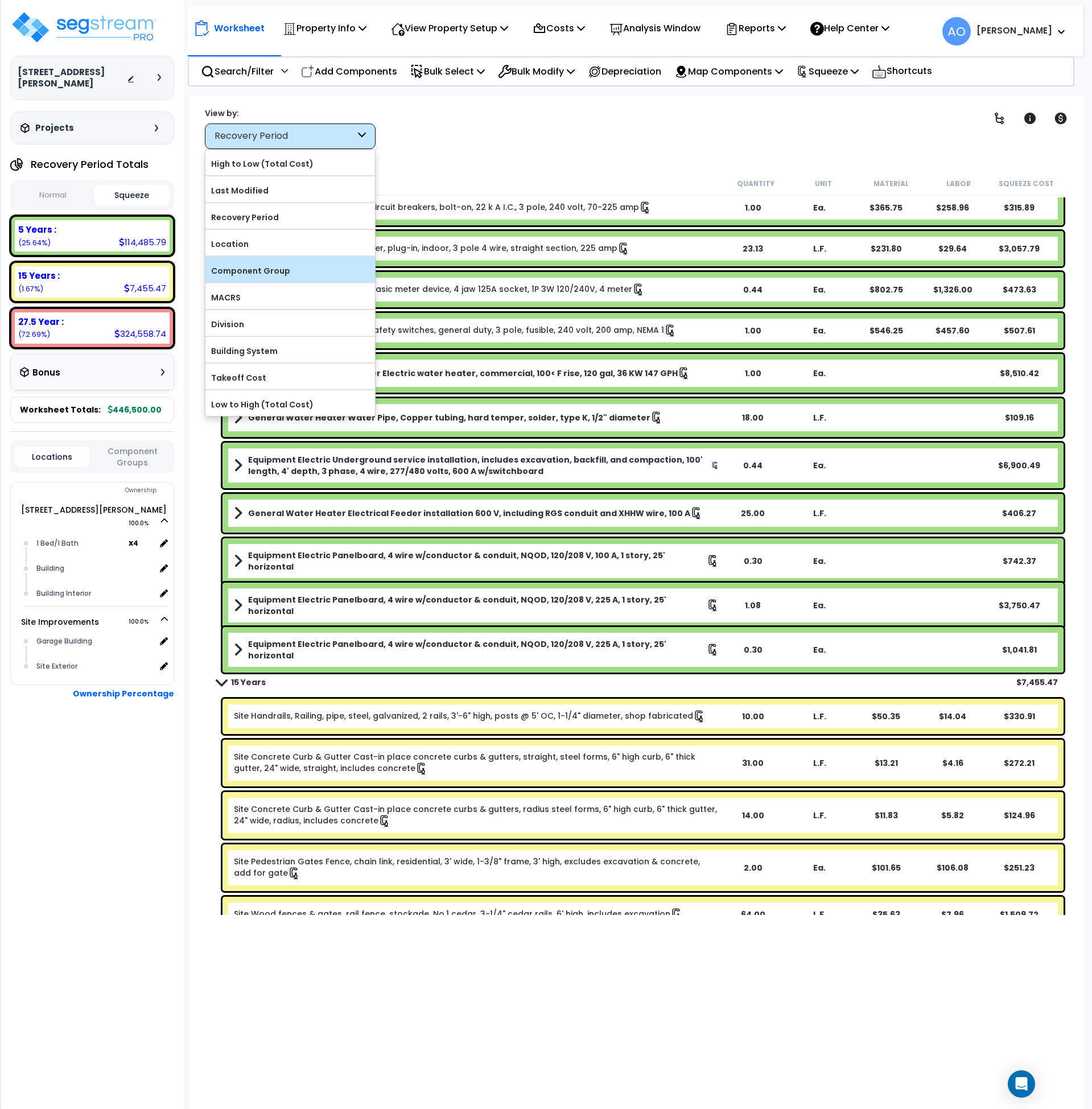
click at [281, 269] on label "Component Group" at bounding box center [290, 271] width 170 height 17
click at [0, 0] on input "Component Group" at bounding box center [0, 0] width 0 height 0
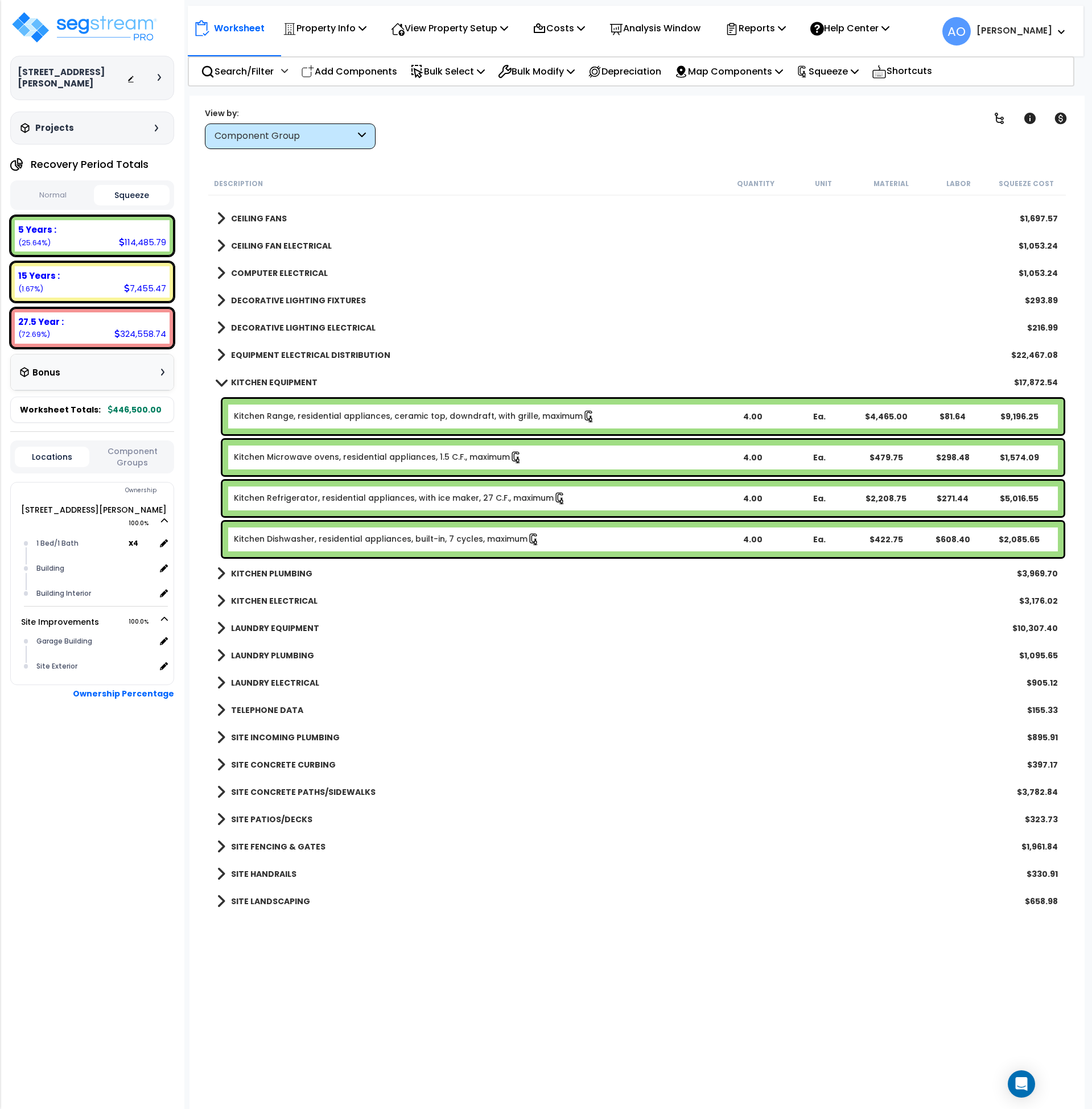
click at [276, 371] on div "KITCHEN EQUIPMENT $17,872.54" at bounding box center [637, 383] width 853 height 27
click at [281, 389] on link "KITCHEN EQUIPMENT" at bounding box center [267, 382] width 101 height 16
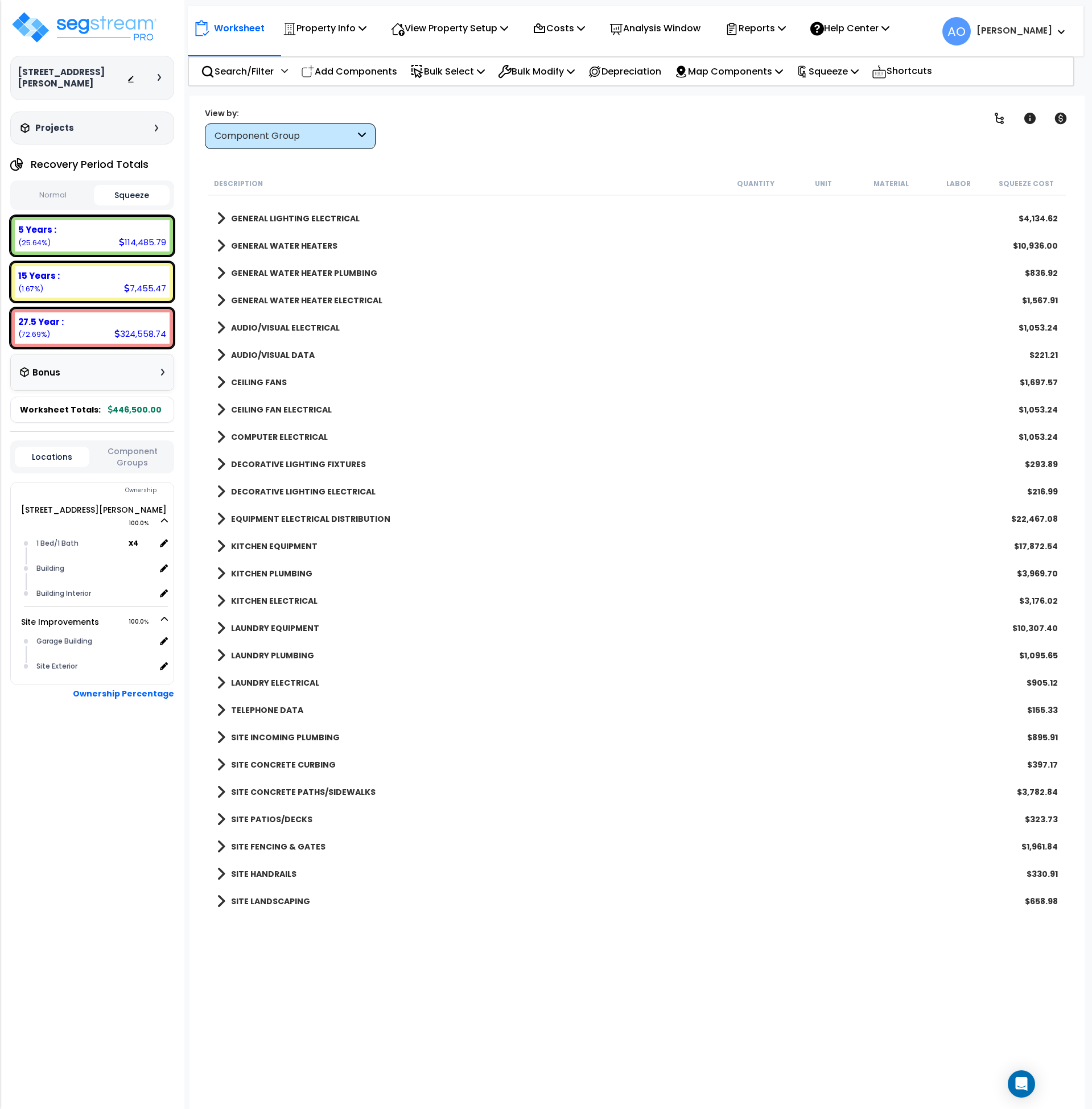
scroll to position [2, 0]
click at [298, 245] on b "GENERAL WATER HEATERS" at bounding box center [283, 245] width 106 height 11
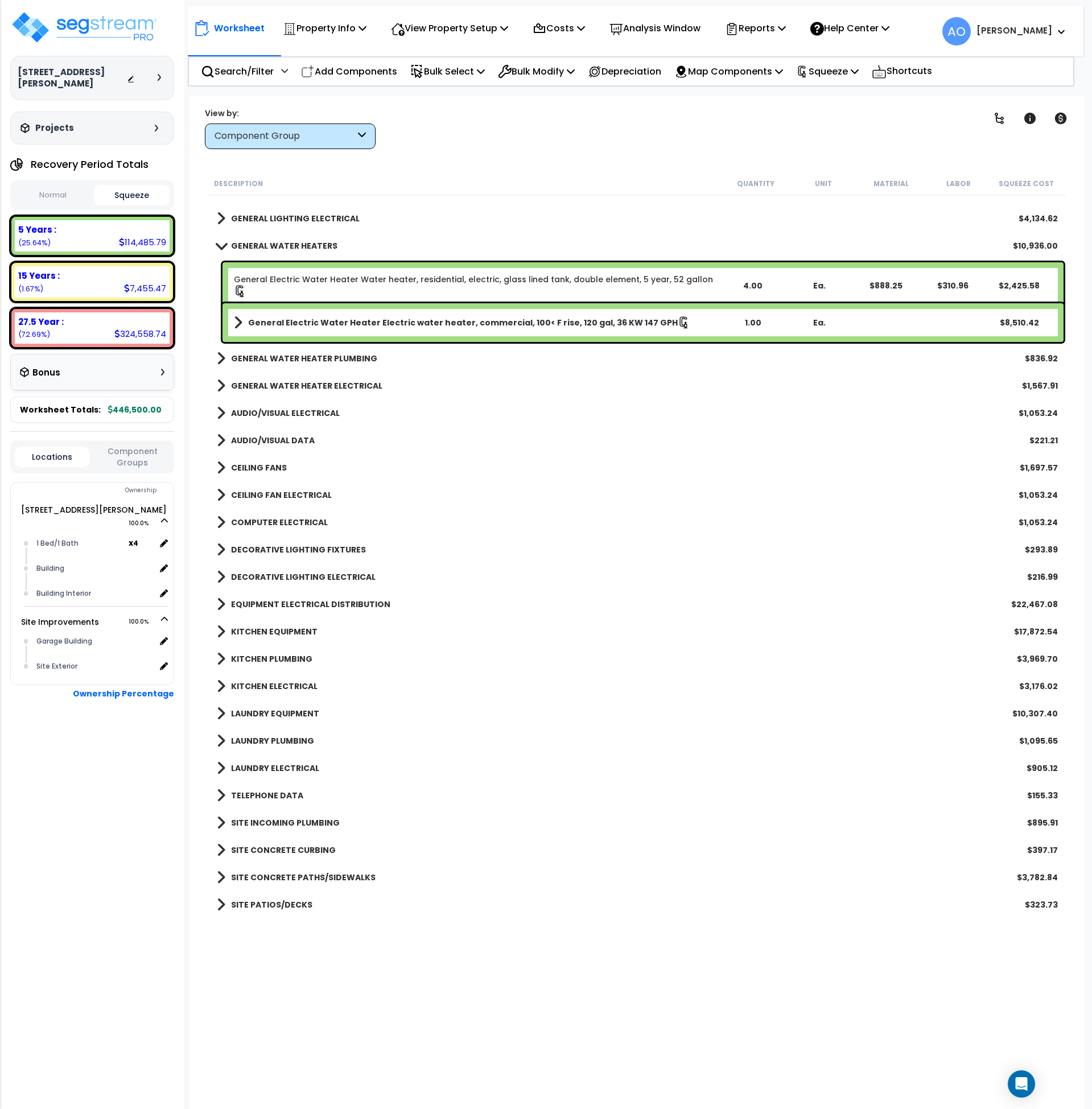
click at [294, 251] on b "GENERAL WATER HEATERS" at bounding box center [283, 245] width 106 height 11
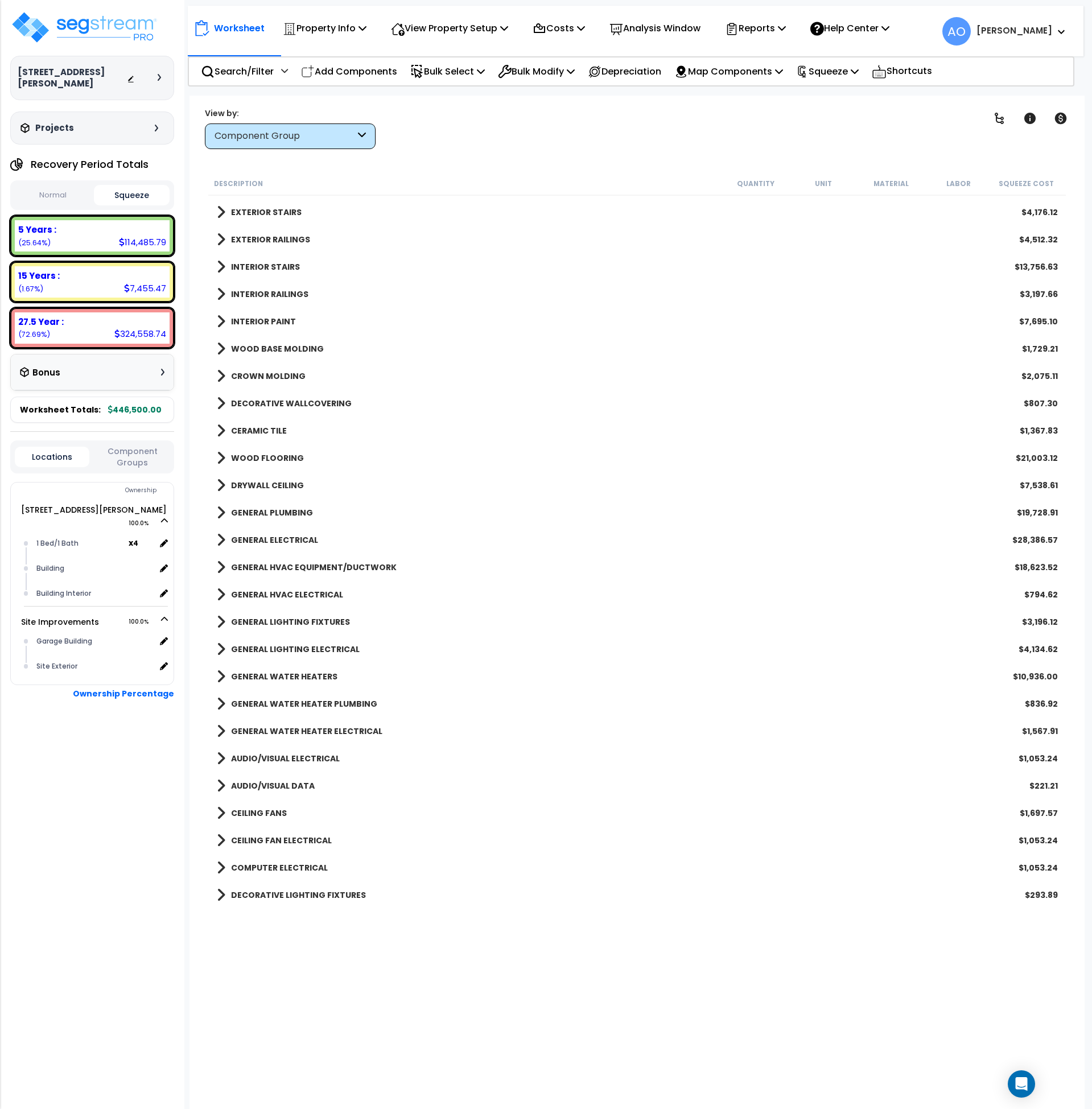
scroll to position [116, 0]
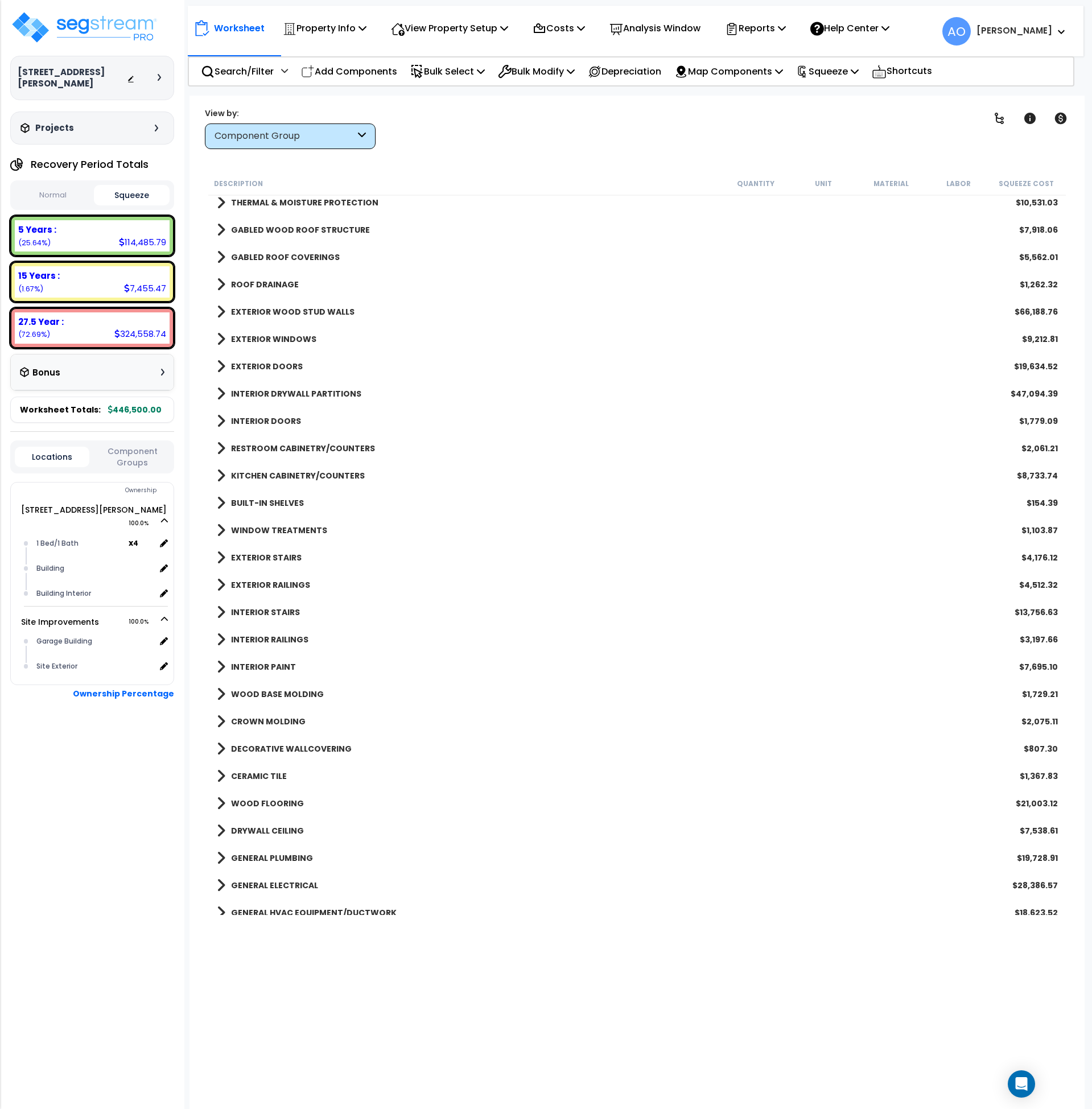
click at [291, 445] on b "RESTROOM CABINETRY/COUNTERS" at bounding box center [303, 448] width 144 height 11
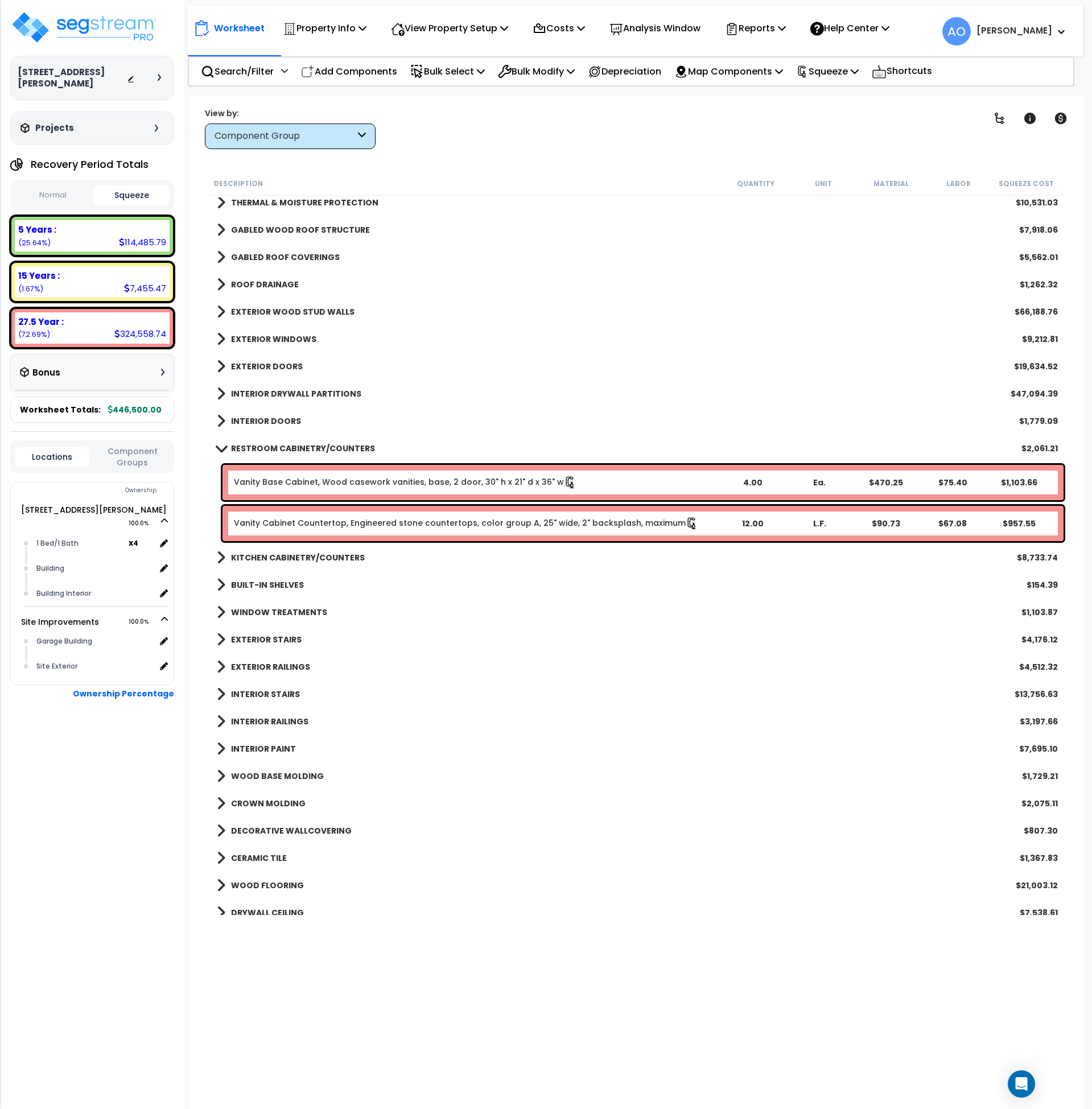
click at [298, 445] on b "RESTROOM CABINETRY/COUNTERS" at bounding box center [303, 448] width 144 height 11
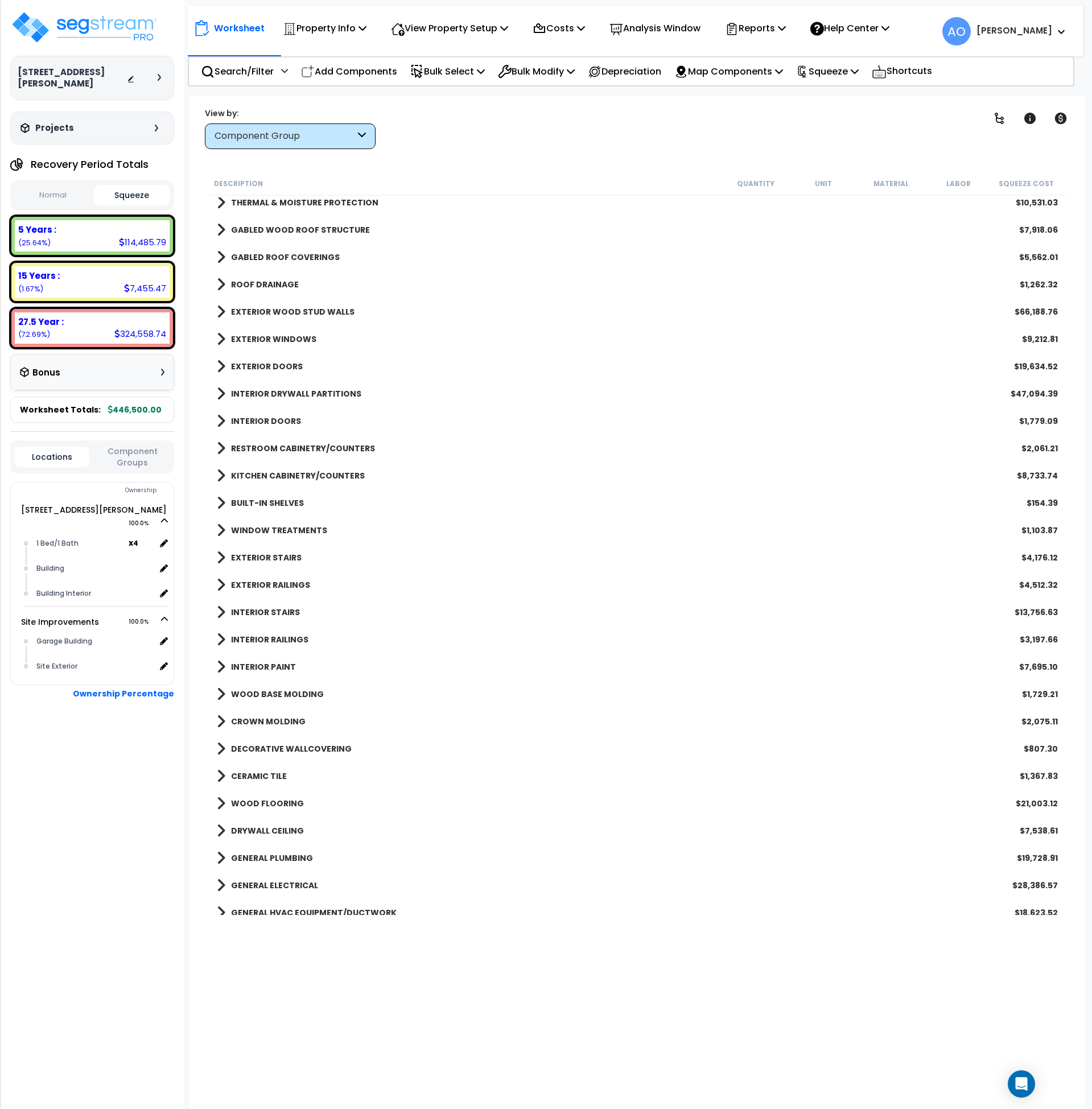
click at [309, 472] on b "KITCHEN CABINETRY/COUNTERS" at bounding box center [298, 475] width 134 height 11
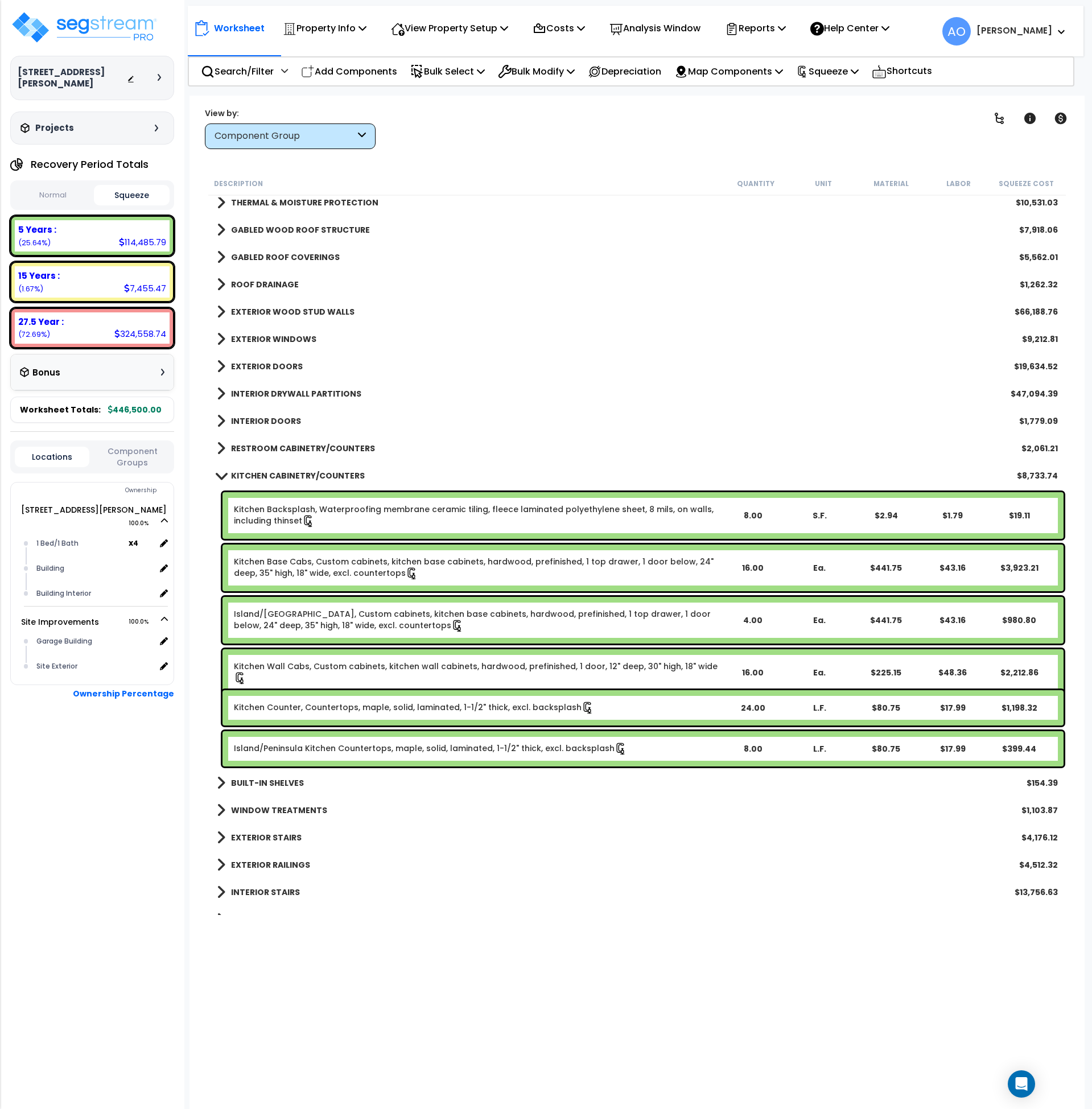
click at [312, 473] on b "KITCHEN CABINETRY/COUNTERS" at bounding box center [298, 475] width 134 height 11
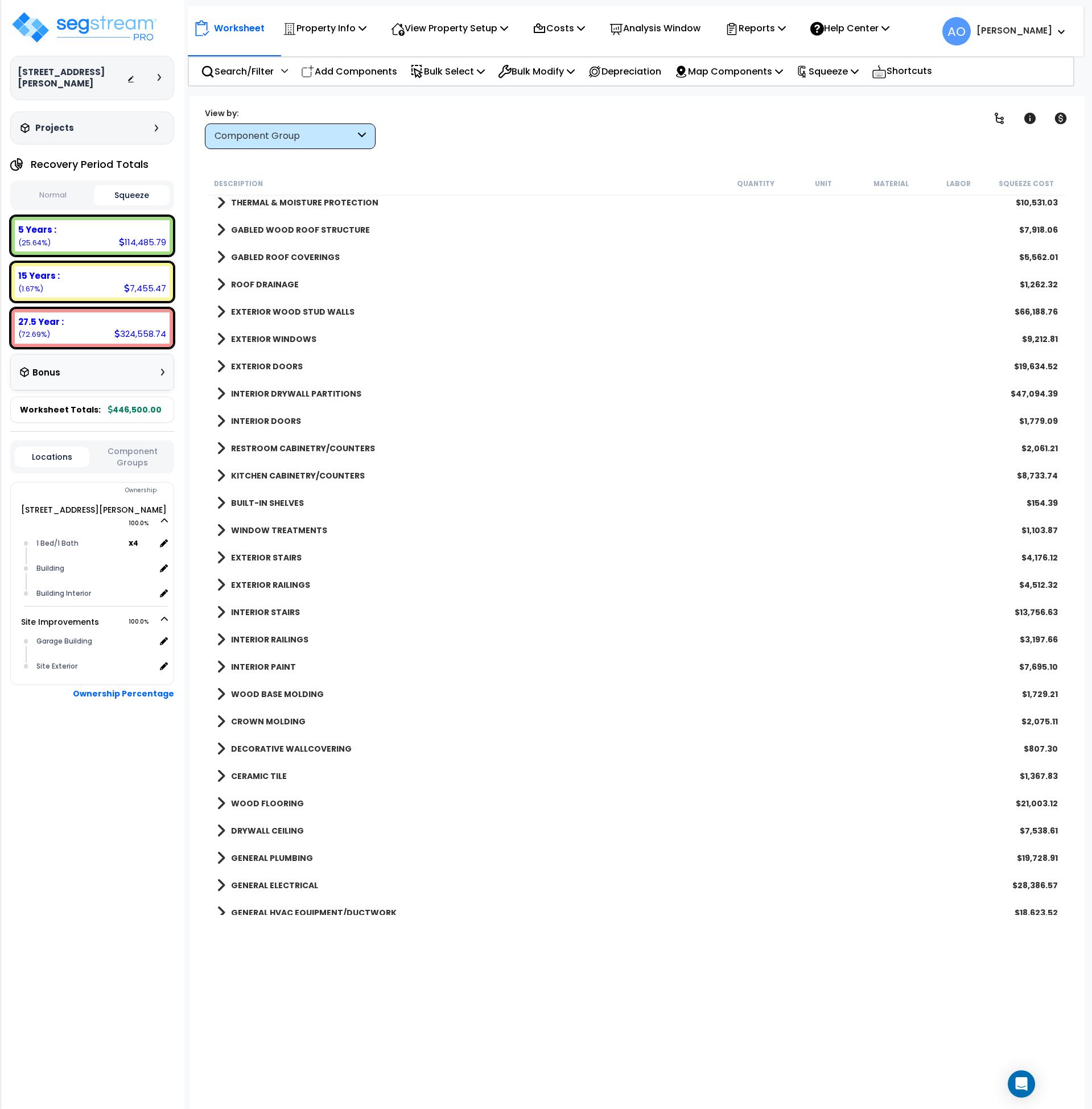
click at [311, 472] on b "KITCHEN CABINETRY/COUNTERS" at bounding box center [298, 475] width 134 height 11
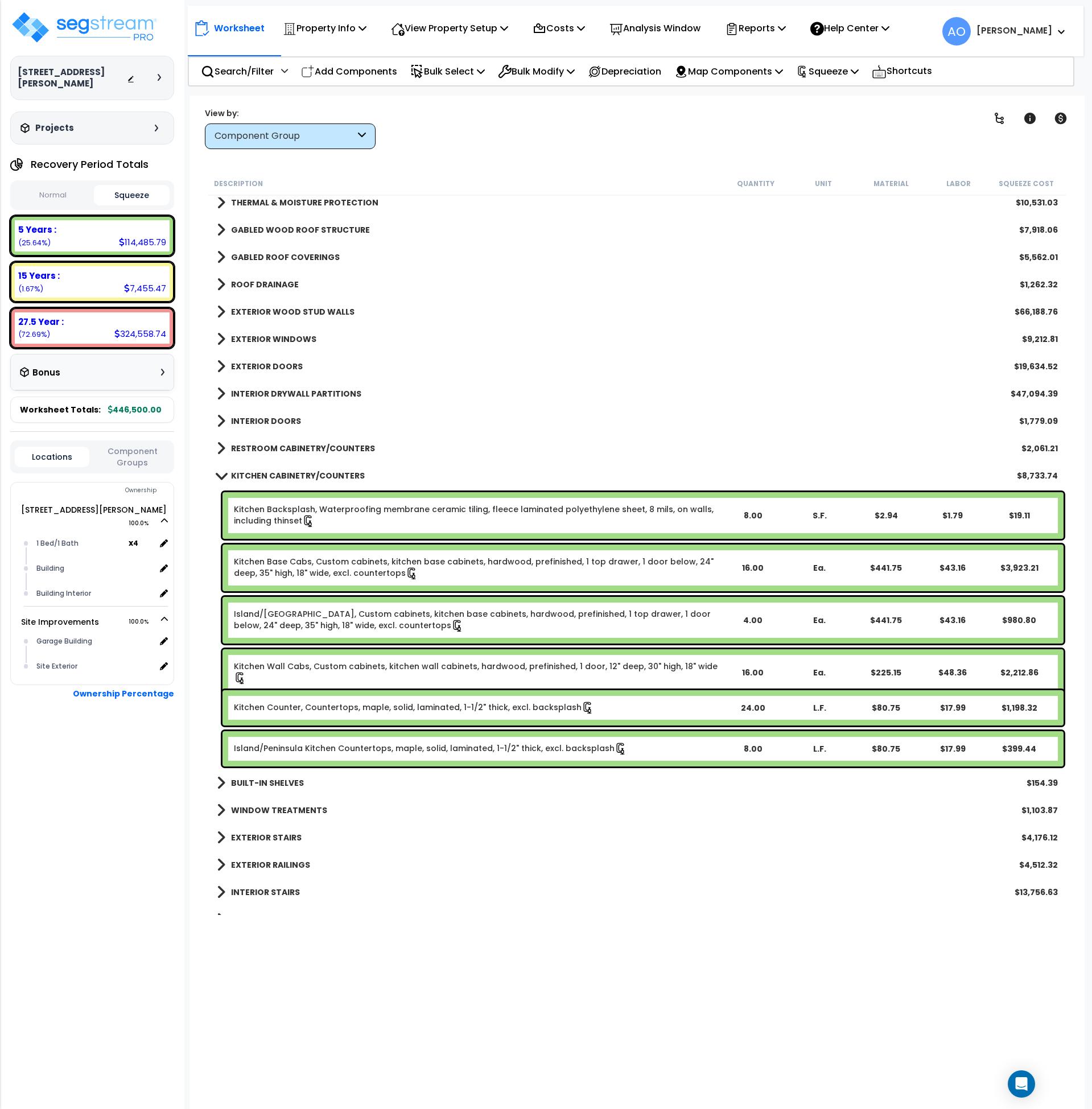
click at [324, 463] on div "KITCHEN CABINETRY/COUNTERS $8,733.74" at bounding box center [637, 476] width 853 height 27
click at [321, 471] on b "KITCHEN CABINETRY/COUNTERS" at bounding box center [298, 475] width 134 height 11
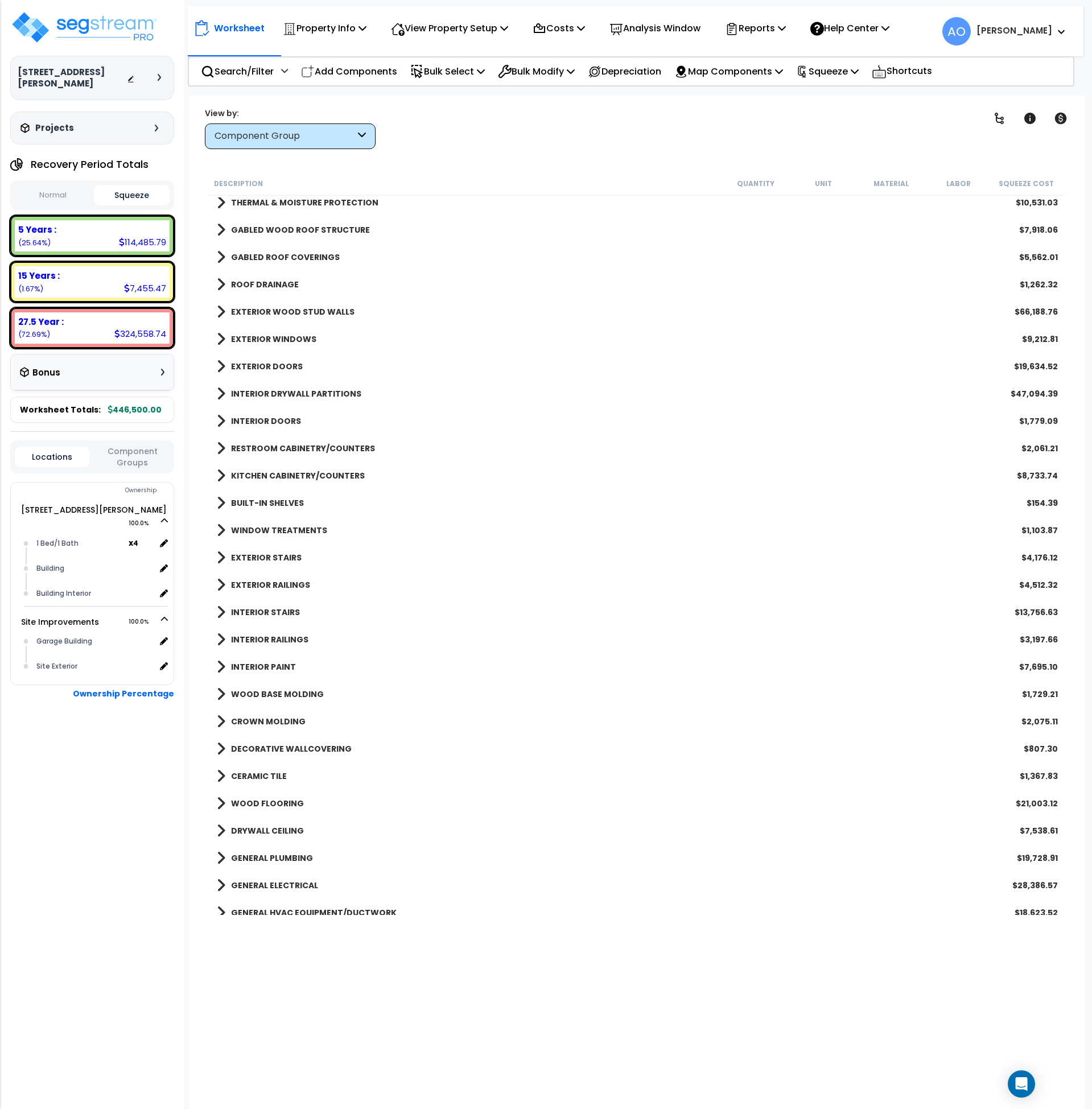
click at [283, 611] on b "INTERIOR STAIRS" at bounding box center [265, 612] width 69 height 11
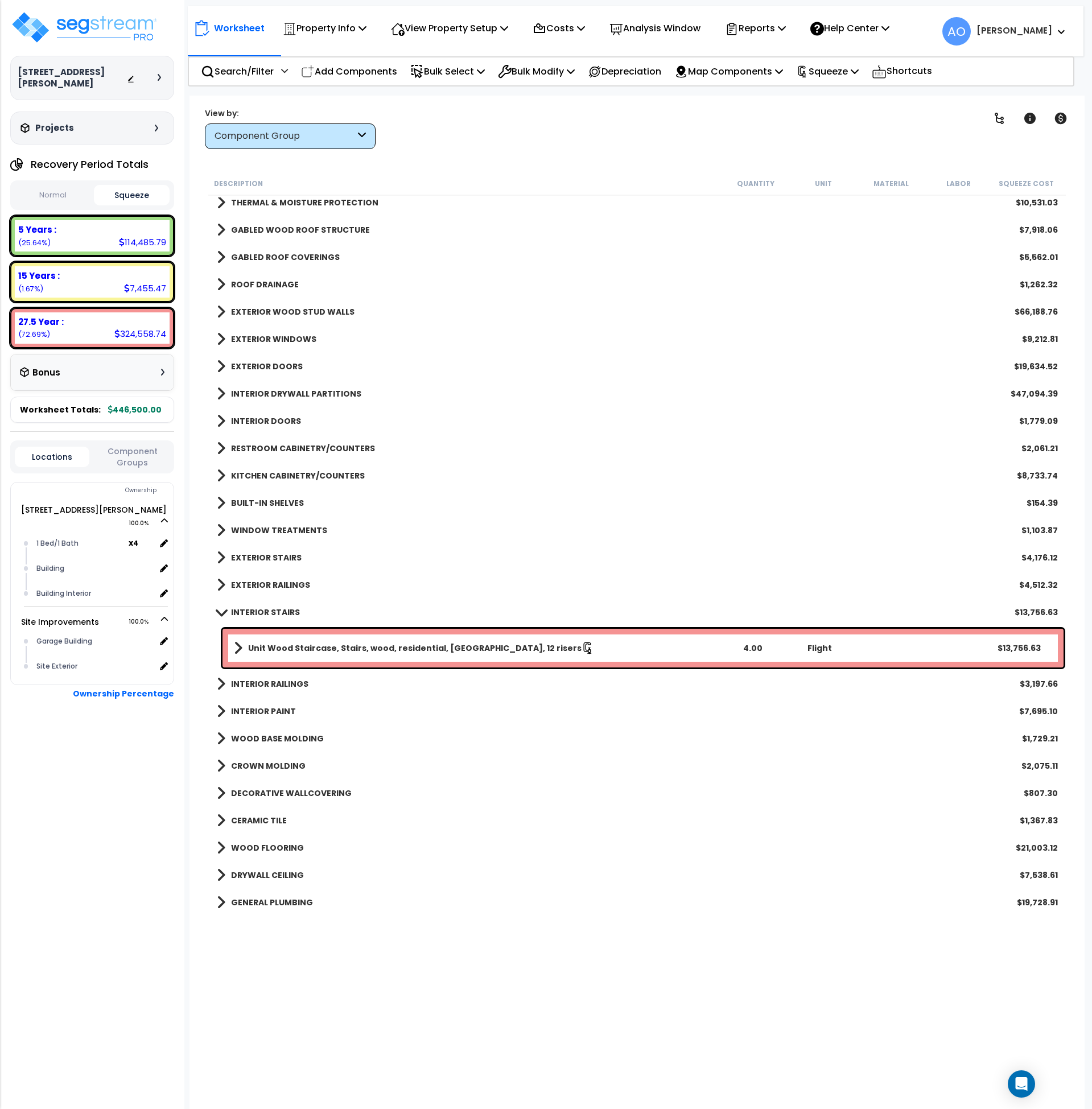
click at [283, 613] on b "INTERIOR STAIRS" at bounding box center [265, 612] width 69 height 11
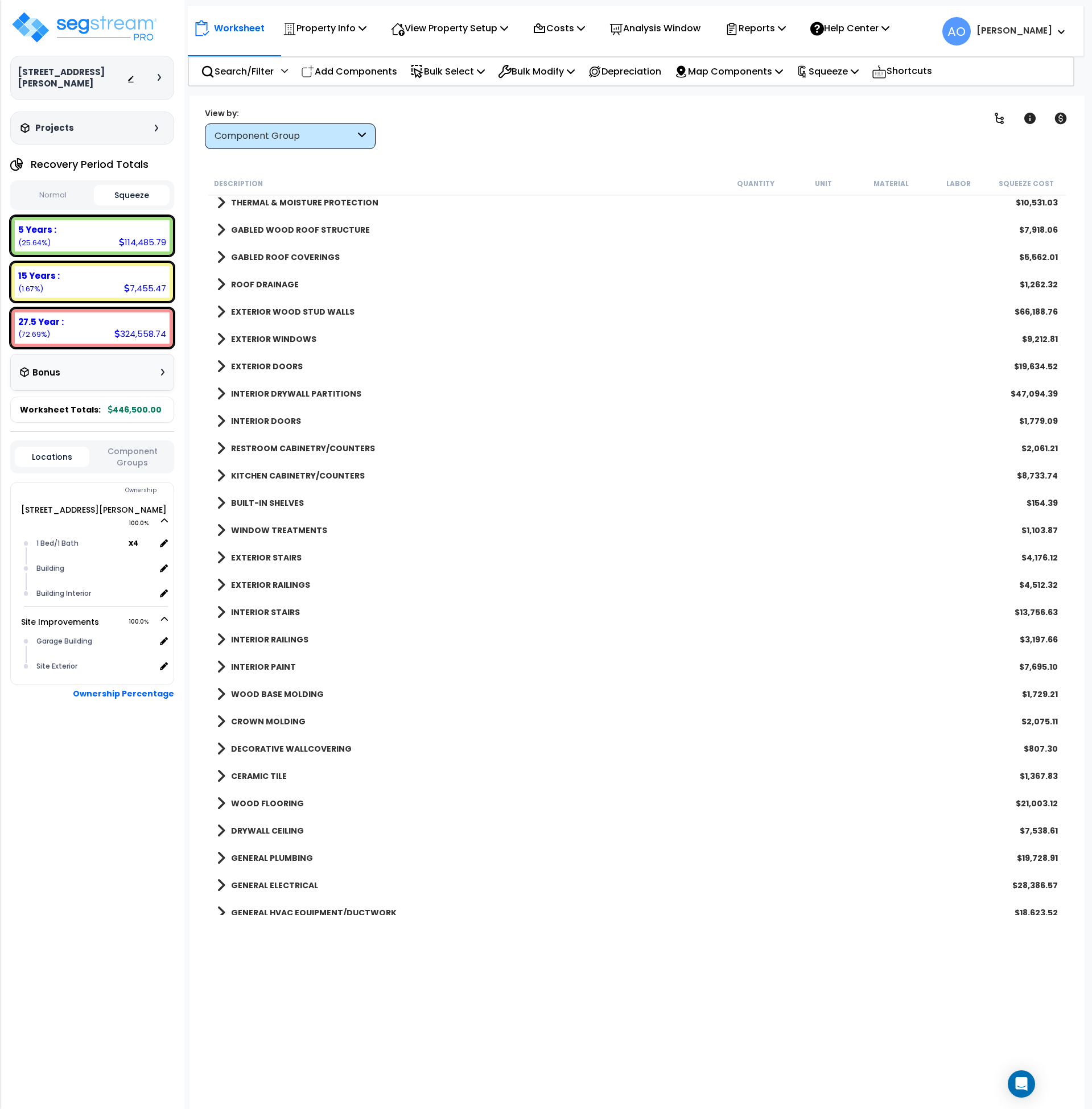
click at [287, 636] on b "INTERIOR RAILINGS" at bounding box center [269, 639] width 77 height 11
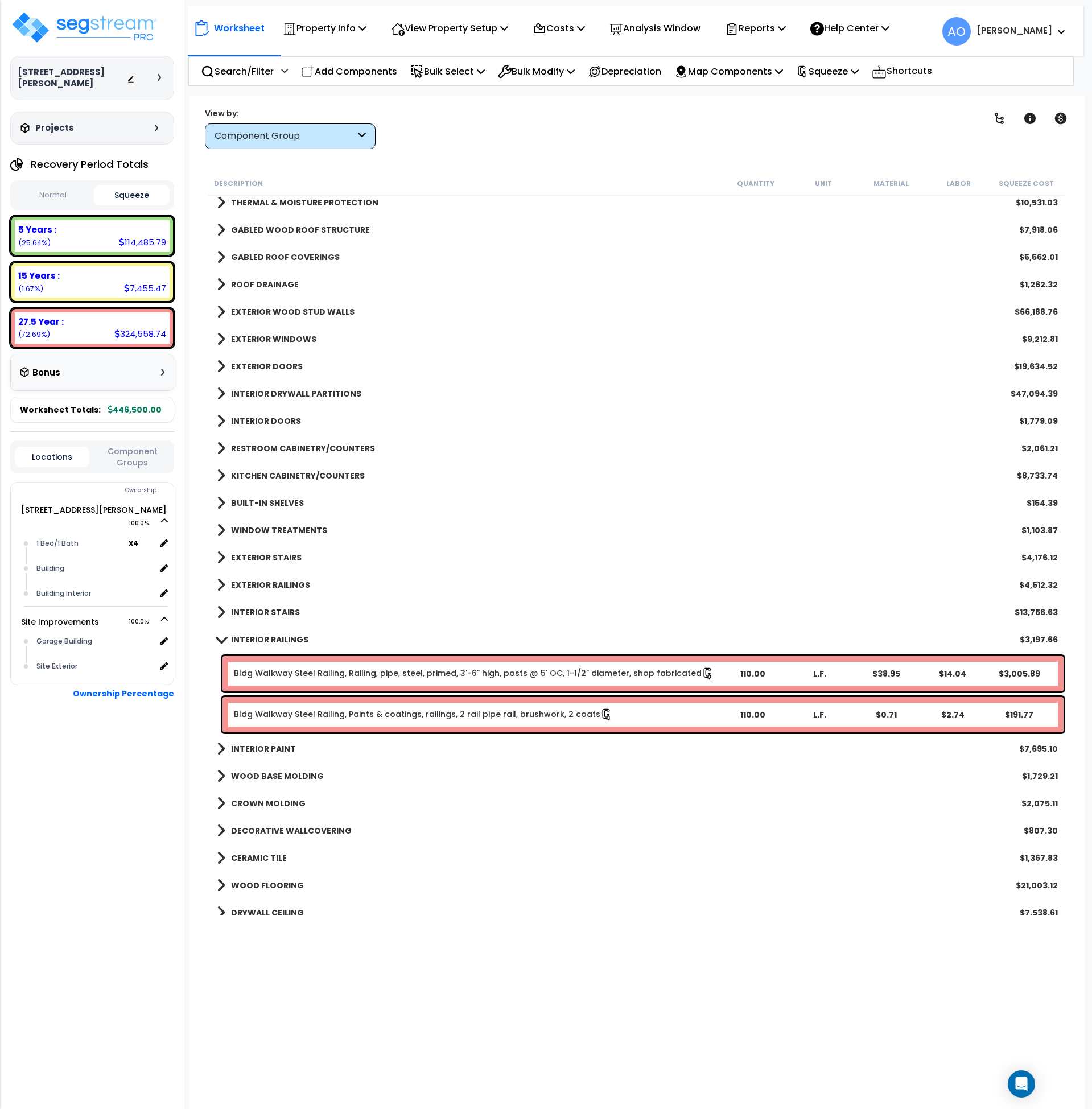
click at [287, 636] on b "INTERIOR RAILINGS" at bounding box center [269, 639] width 77 height 11
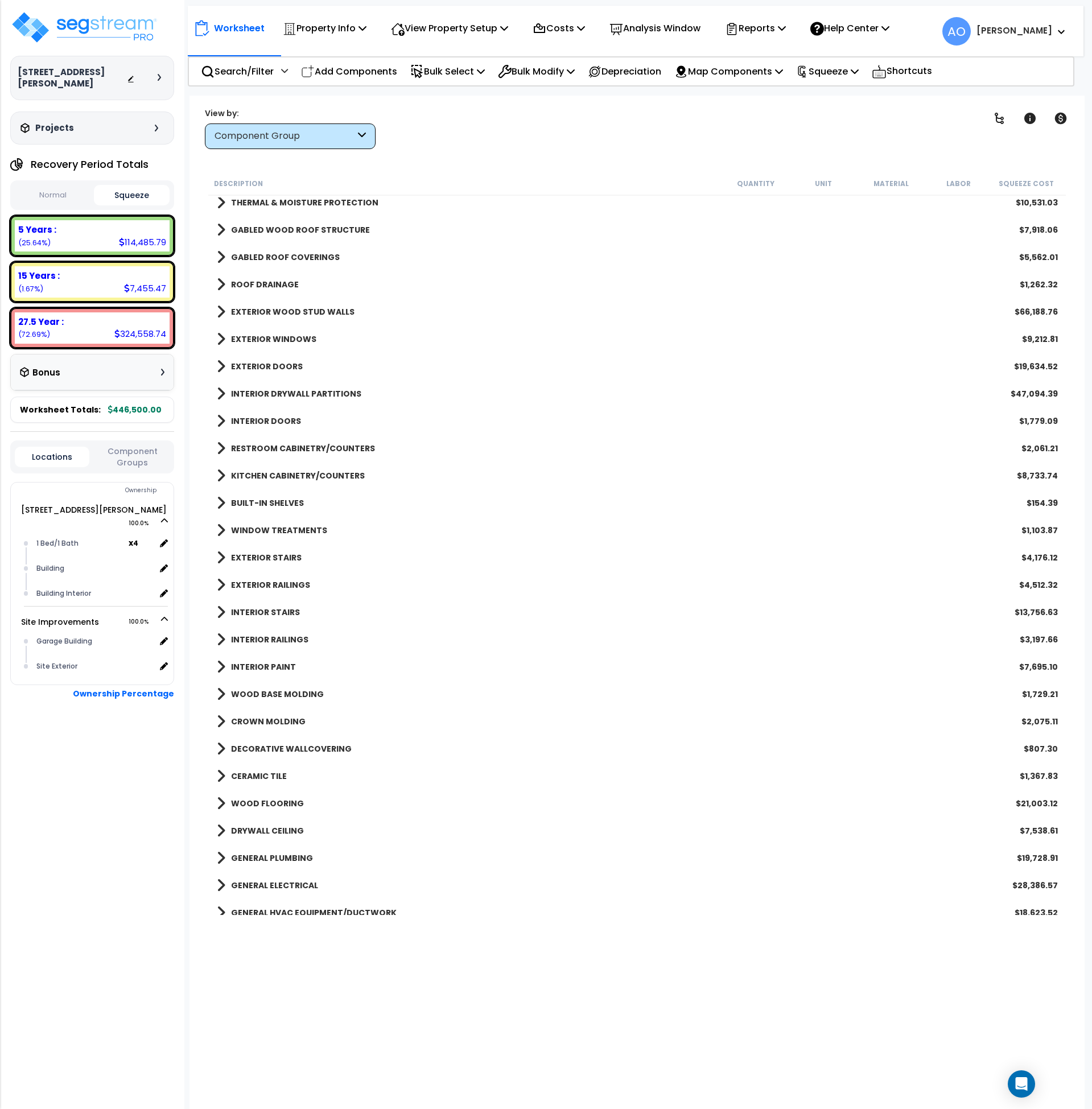
click at [288, 609] on b "INTERIOR STAIRS" at bounding box center [265, 612] width 69 height 11
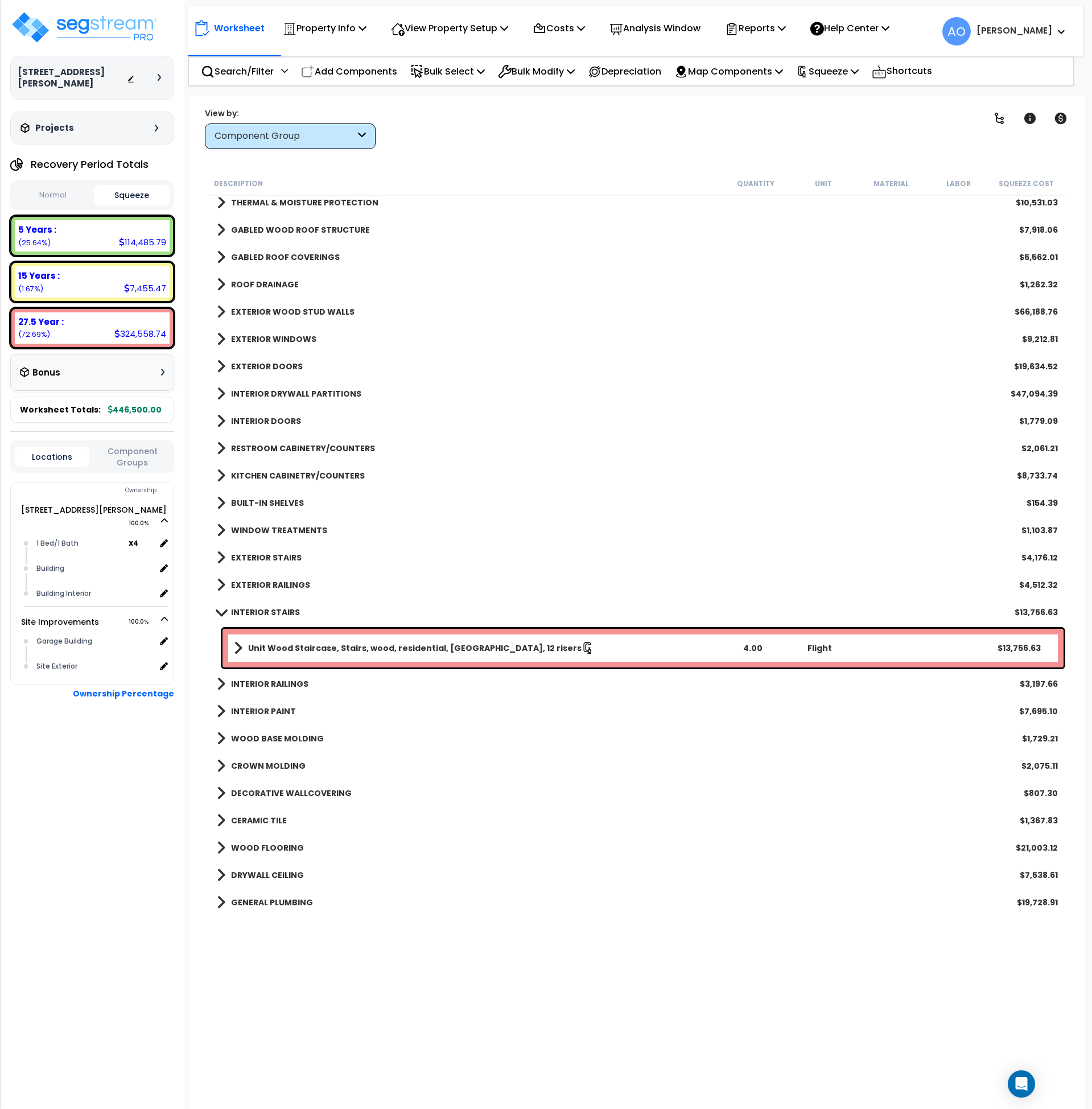
click at [287, 609] on b "INTERIOR STAIRS" at bounding box center [265, 612] width 69 height 11
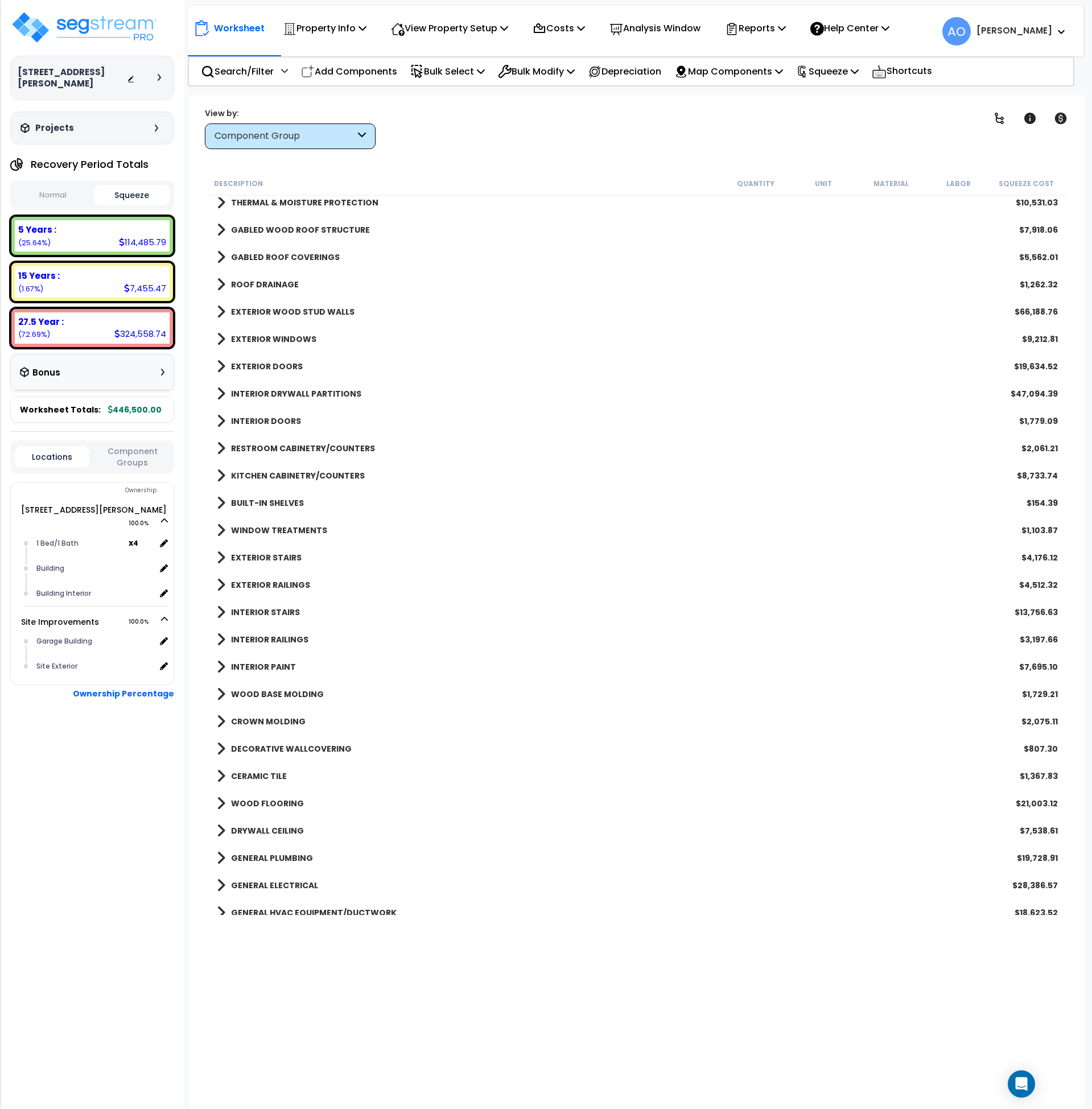
click at [274, 668] on b "INTERIOR PAINT" at bounding box center [263, 667] width 64 height 11
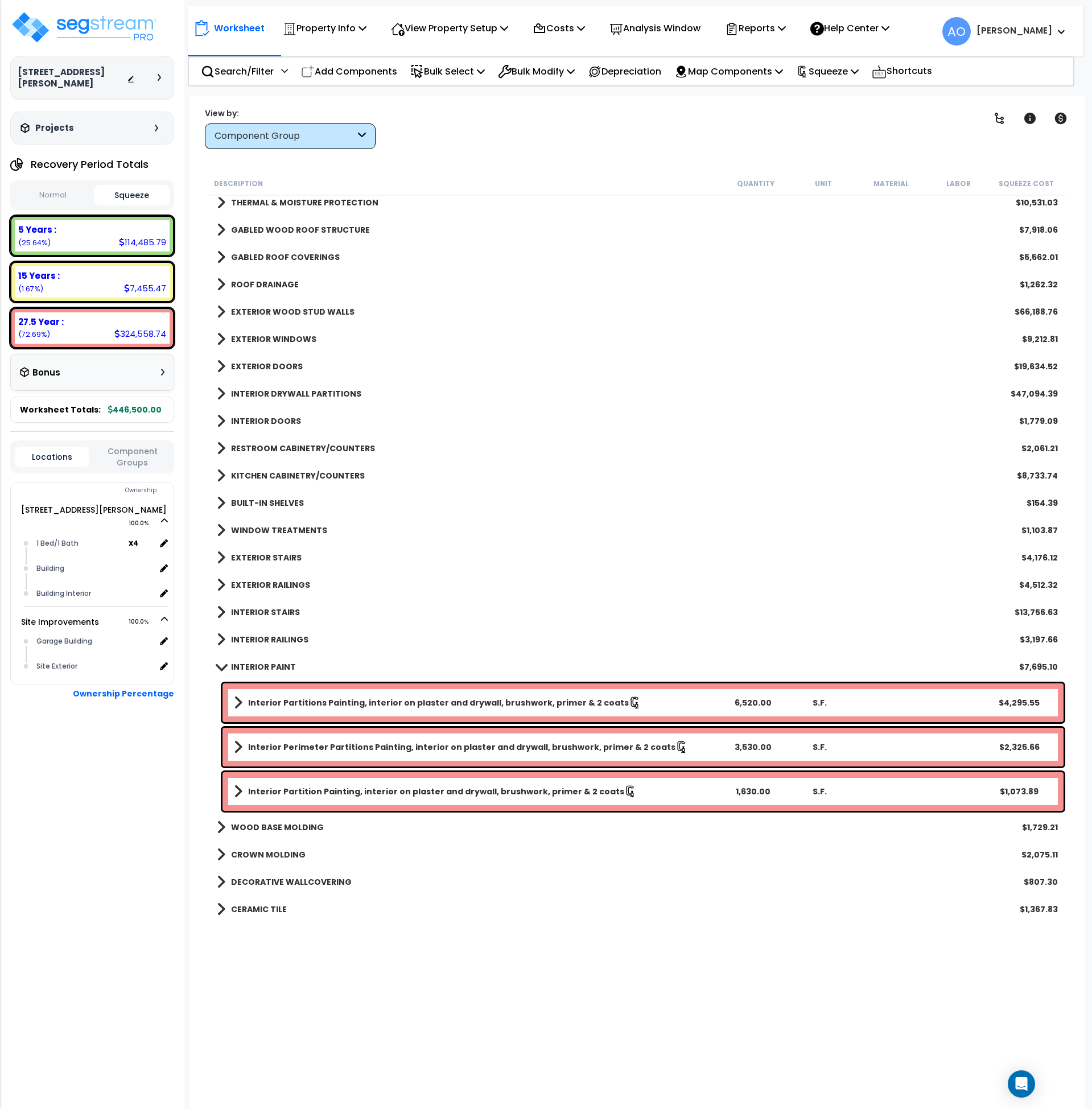
click at [276, 667] on b "INTERIOR PAINT" at bounding box center [263, 667] width 64 height 11
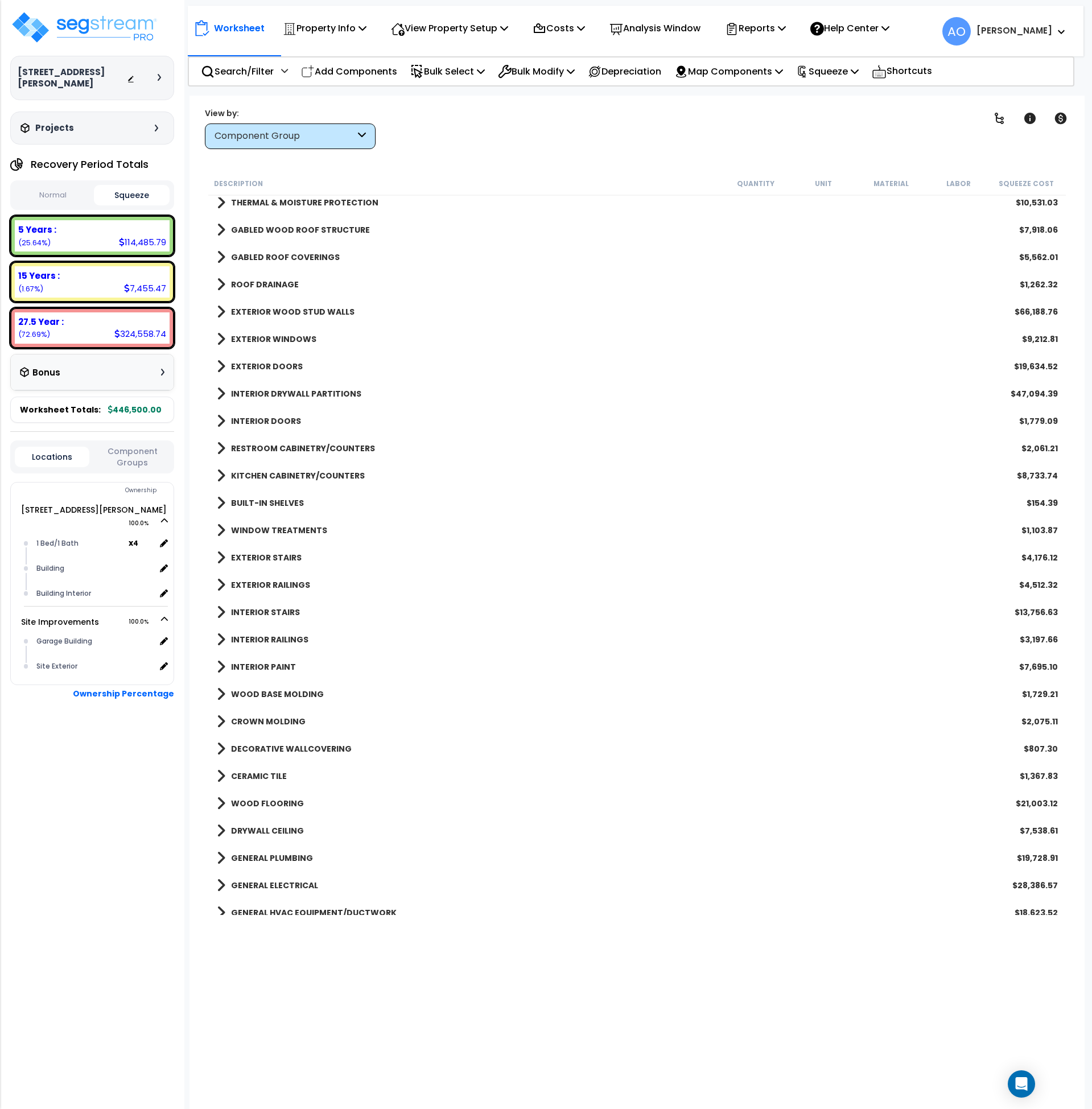
click at [293, 694] on b "WOOD BASE MOLDING" at bounding box center [277, 694] width 92 height 11
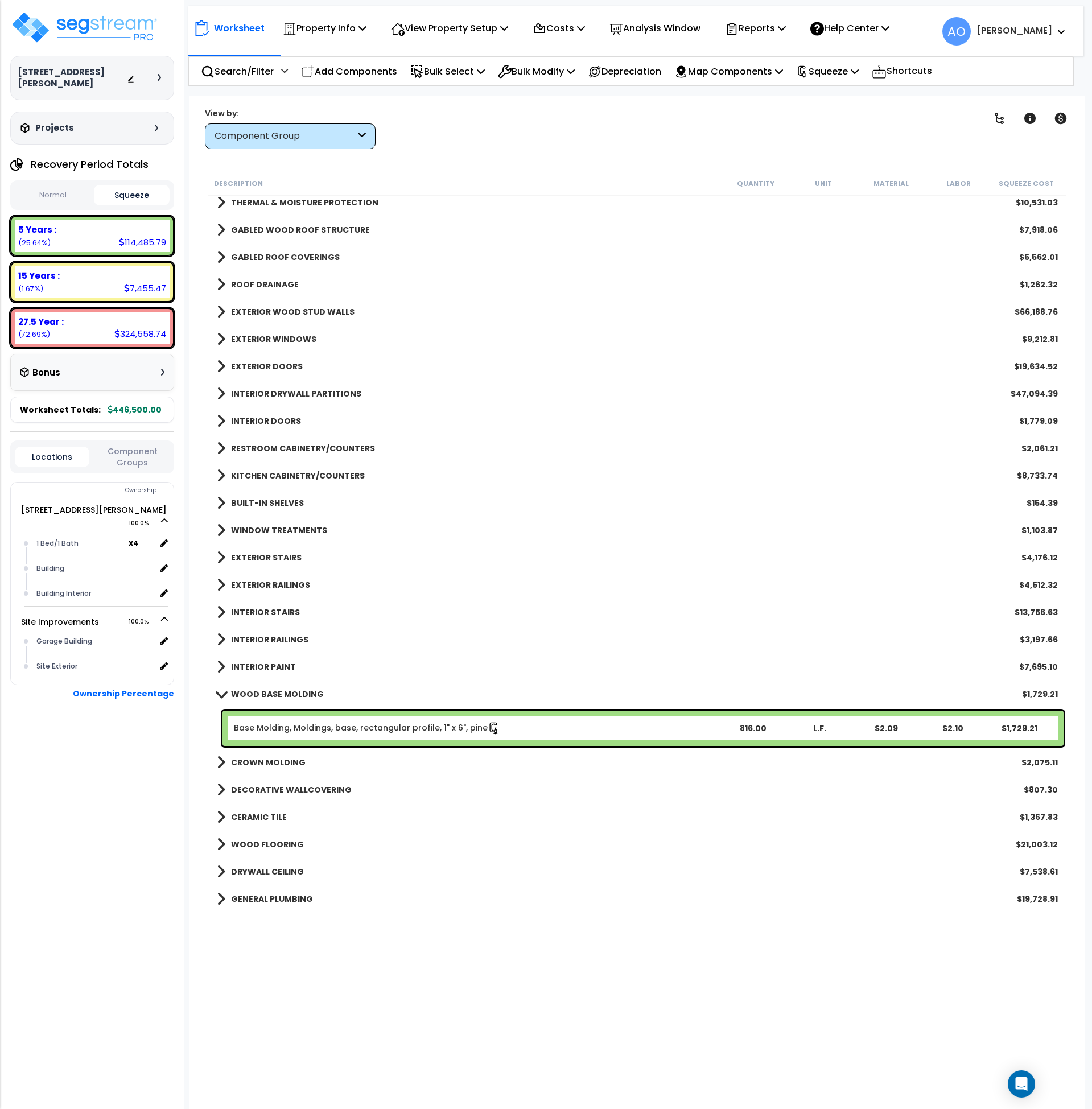
click at [293, 694] on b "WOOD BASE MOLDING" at bounding box center [277, 694] width 92 height 11
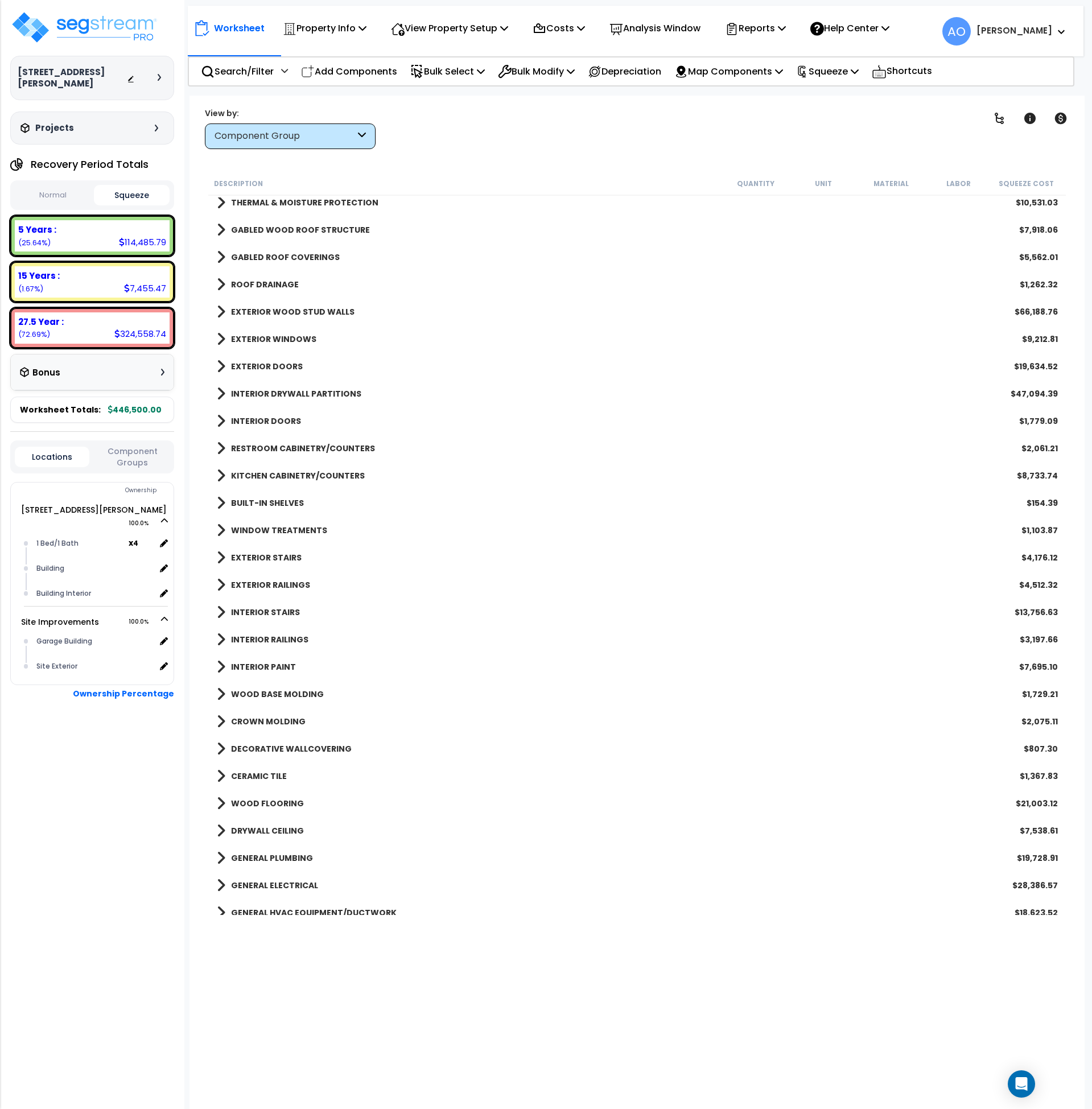
click at [286, 718] on b "CROWN MOLDING" at bounding box center [268, 721] width 75 height 11
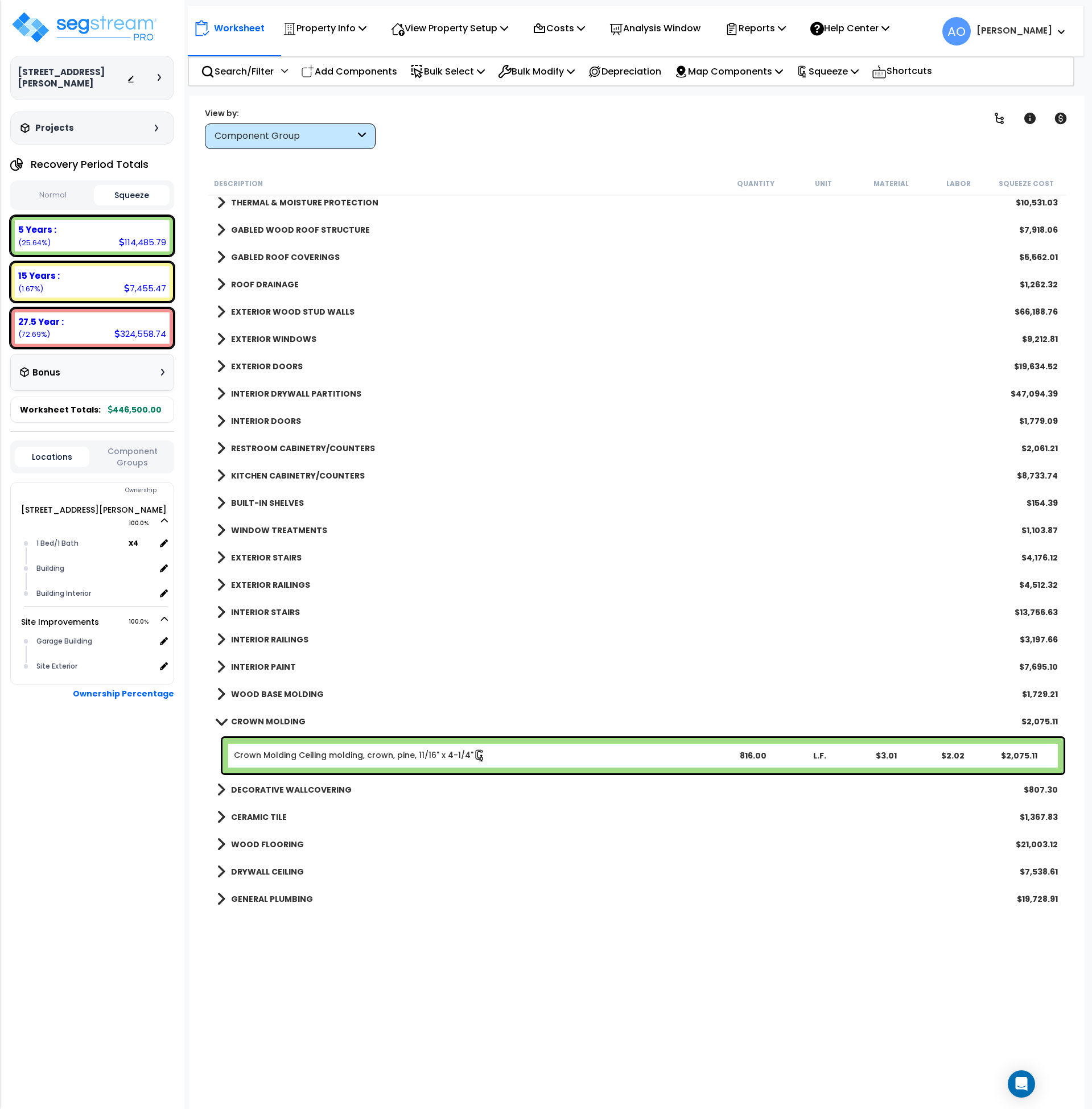
click at [286, 718] on b "CROWN MOLDING" at bounding box center [268, 721] width 75 height 11
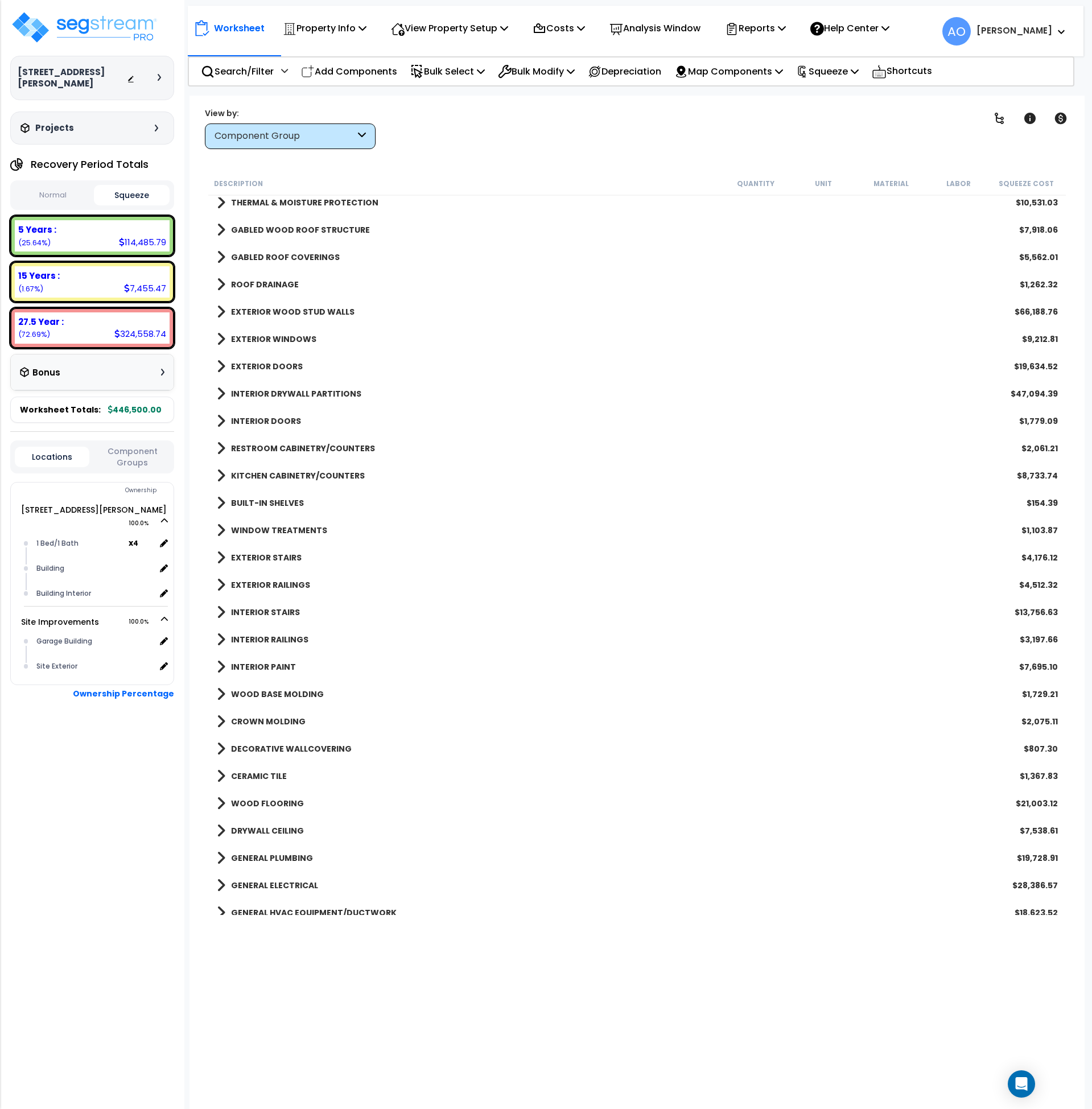
click at [302, 748] on b "DECORATIVE WALLCOVERING" at bounding box center [291, 748] width 120 height 11
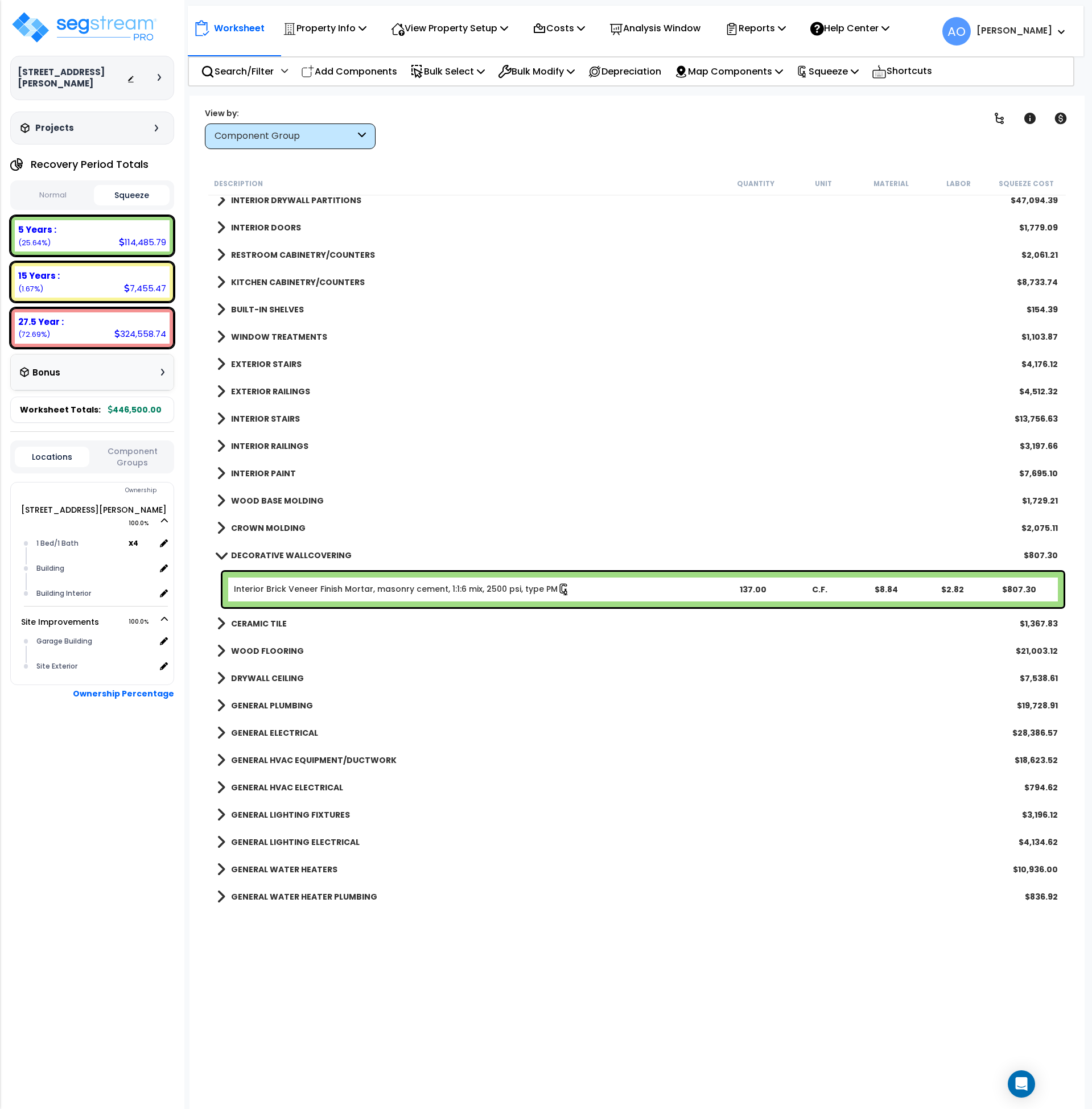
click at [274, 553] on b "DECORATIVE WALLCOVERING" at bounding box center [291, 555] width 120 height 11
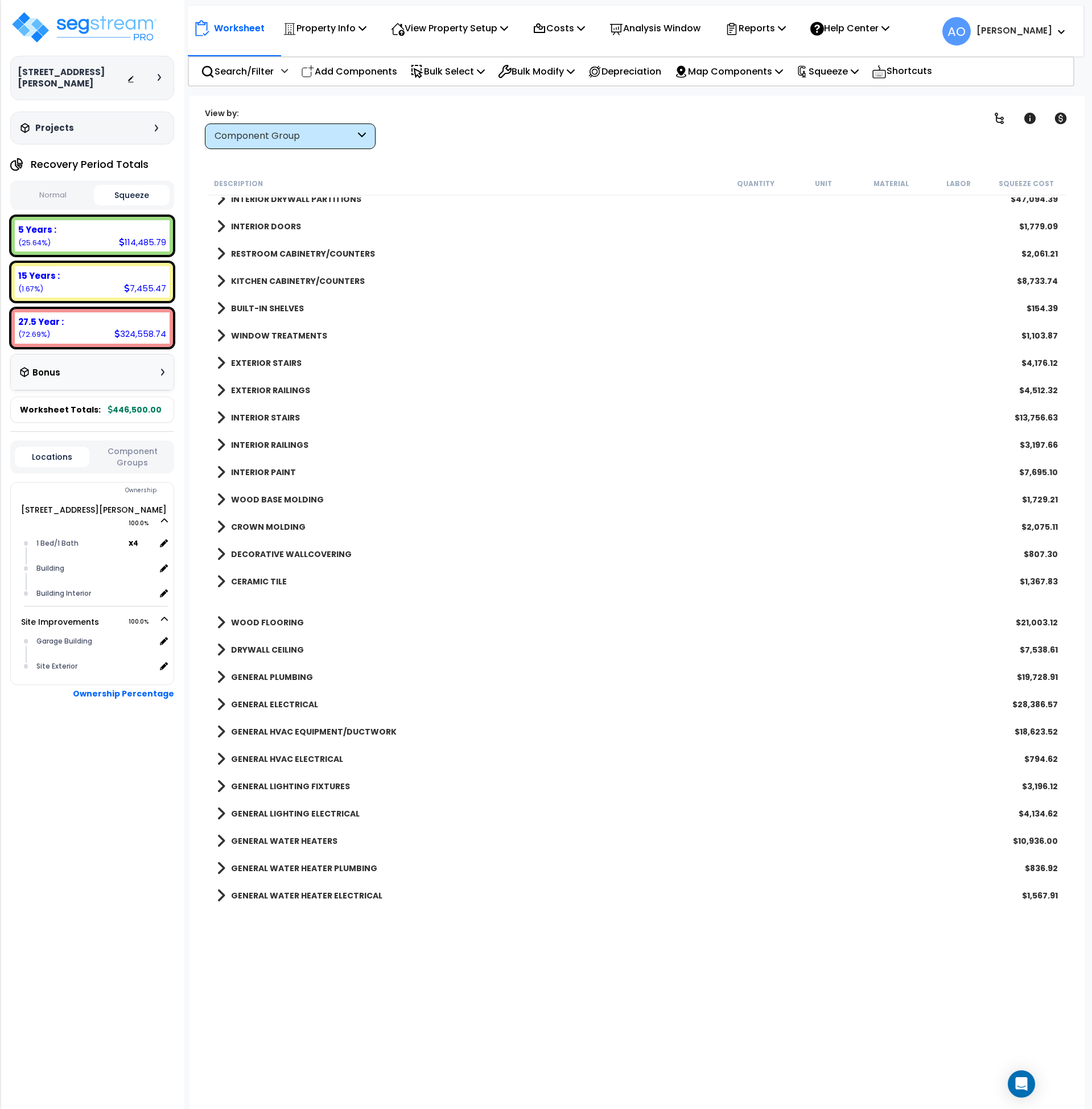
scroll to position [311, 0]
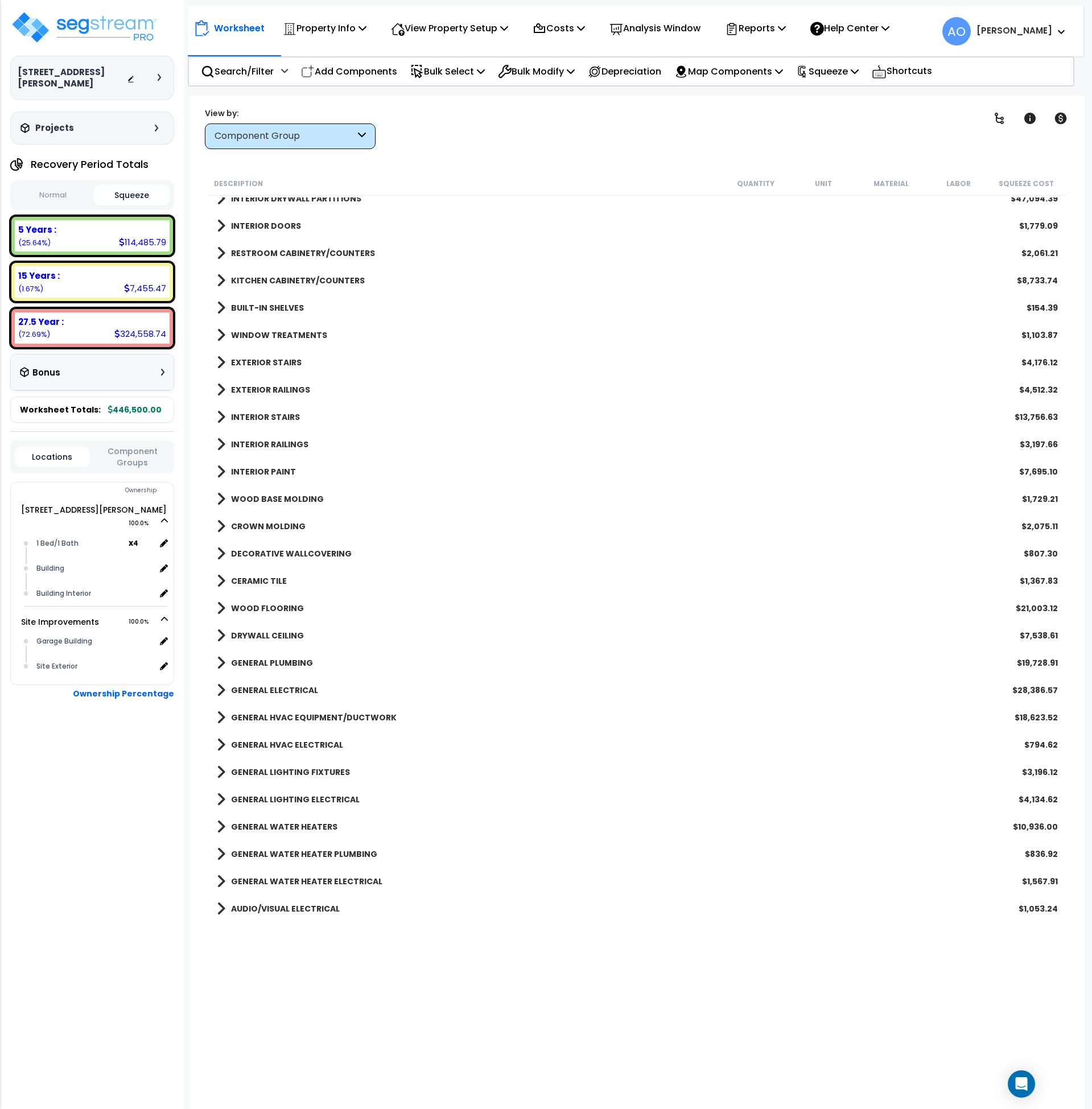
click at [269, 580] on b "CERAMIC TILE" at bounding box center [259, 580] width 56 height 11
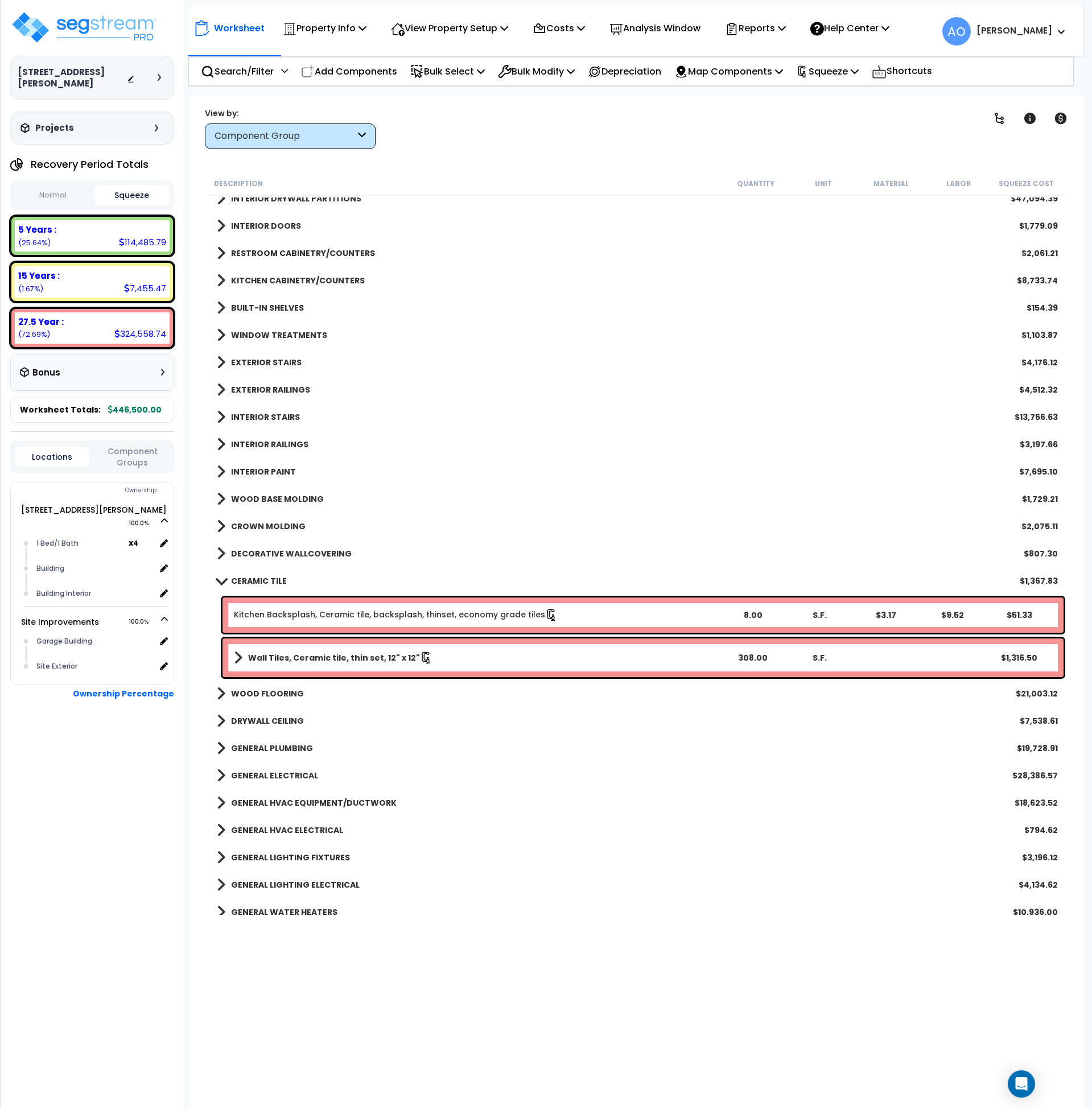
click at [269, 580] on b "CERAMIC TILE" at bounding box center [259, 580] width 56 height 11
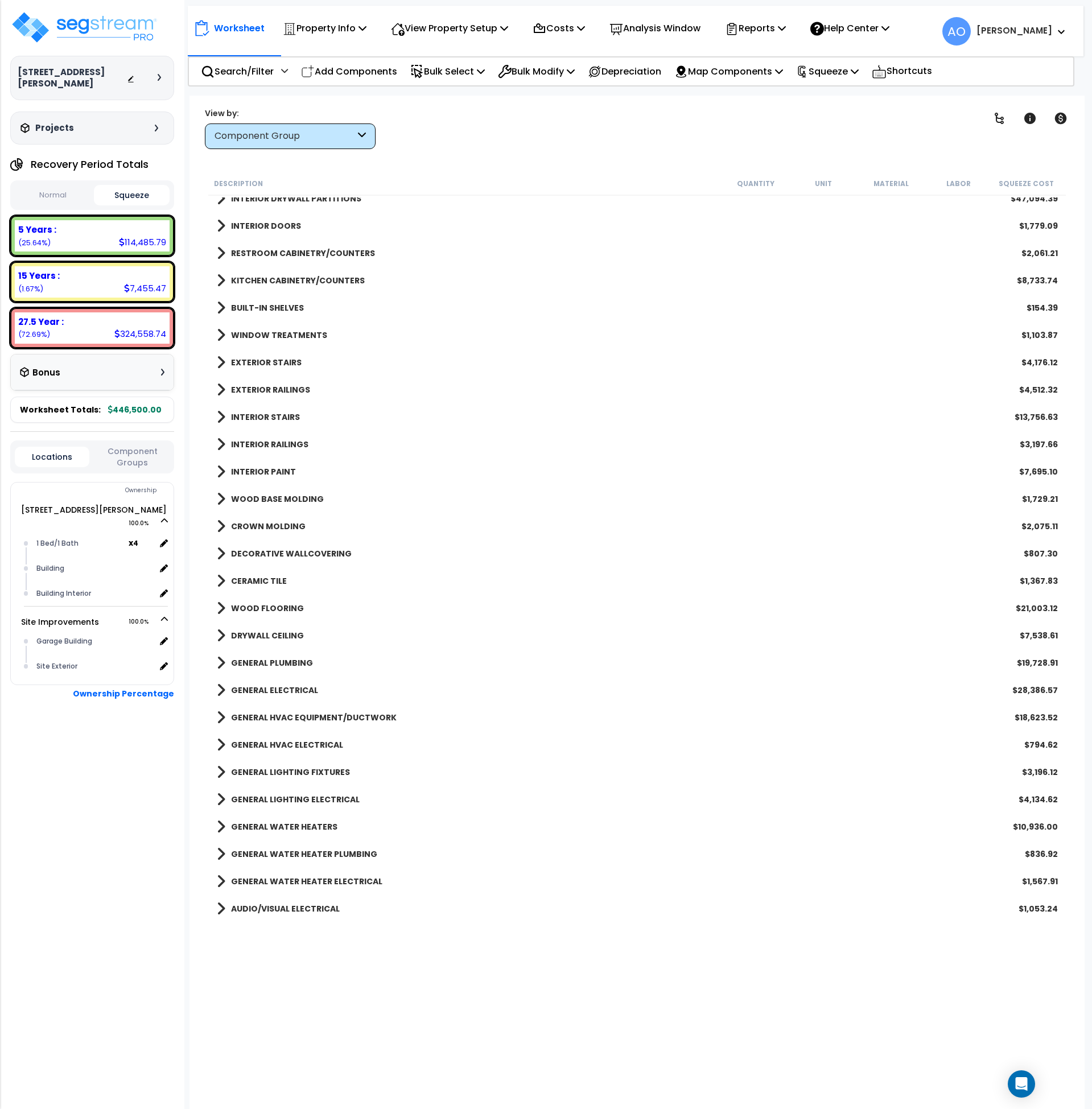
click at [271, 607] on b "WOOD FLOORING" at bounding box center [267, 608] width 73 height 11
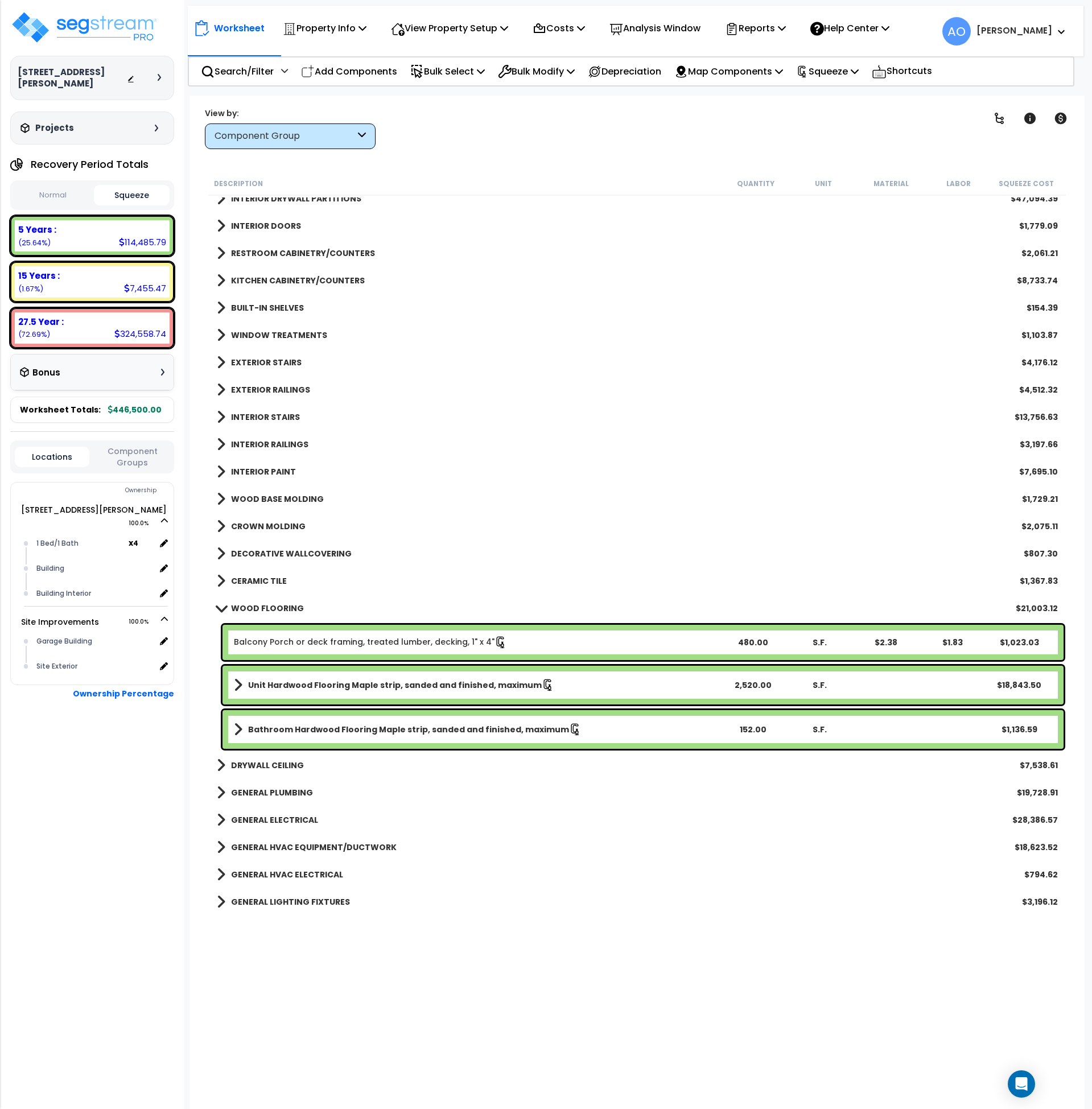
click at [271, 605] on b "WOOD FLOORING" at bounding box center [267, 608] width 73 height 11
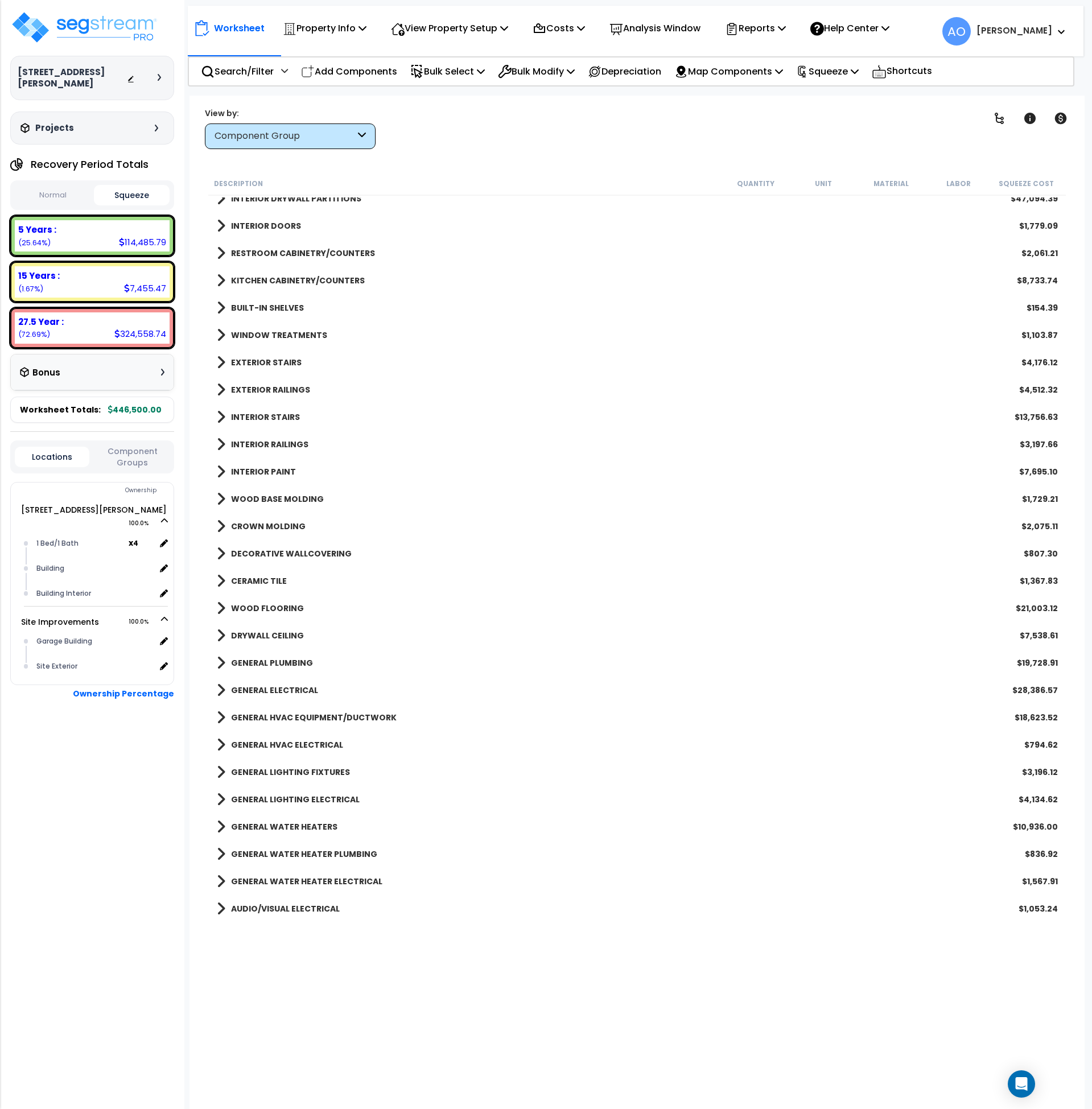
click at [262, 638] on b "DRYWALL CEILING" at bounding box center [267, 636] width 73 height 11
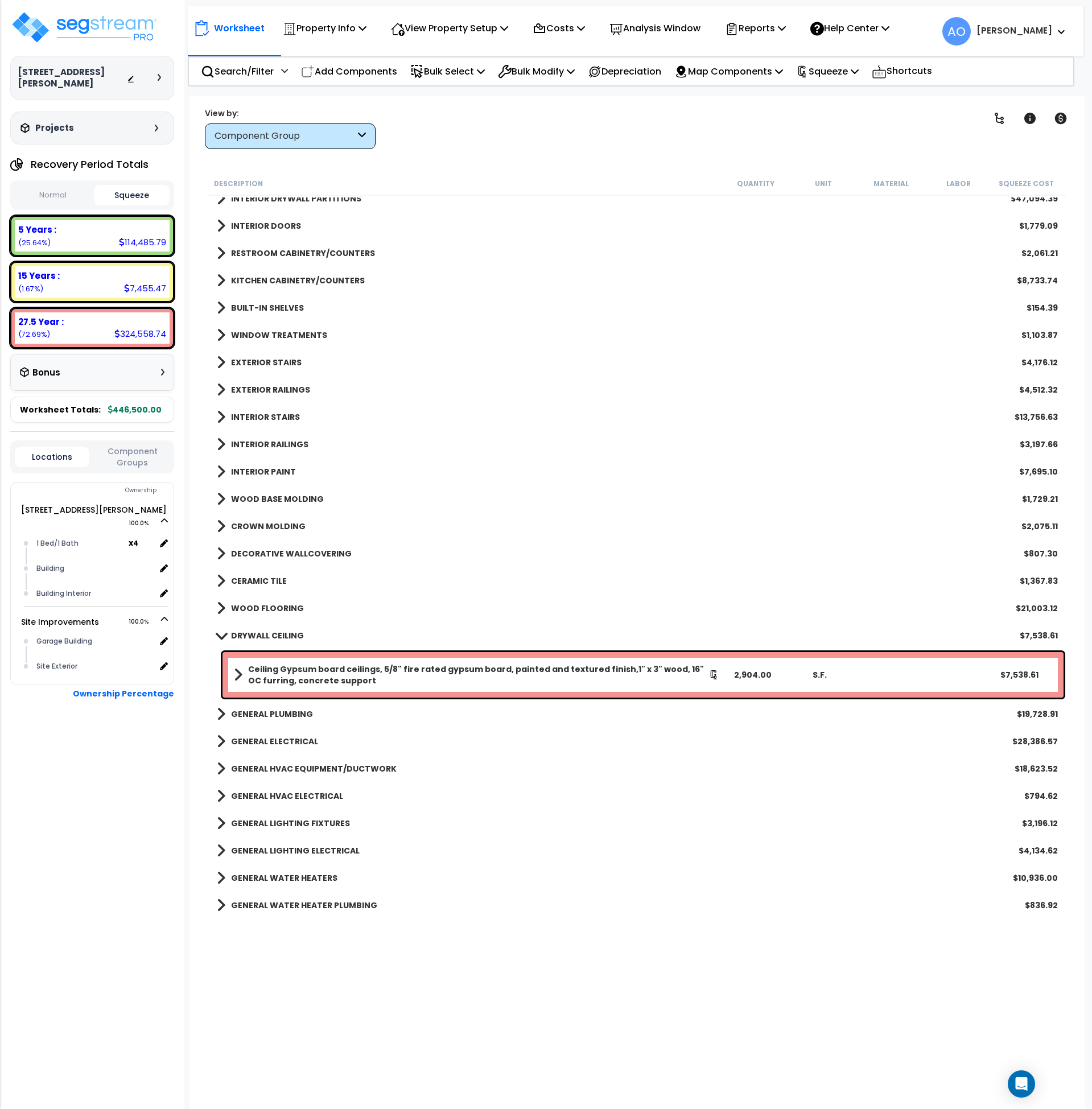
click at [262, 634] on b "DRYWALL CEILING" at bounding box center [267, 636] width 73 height 11
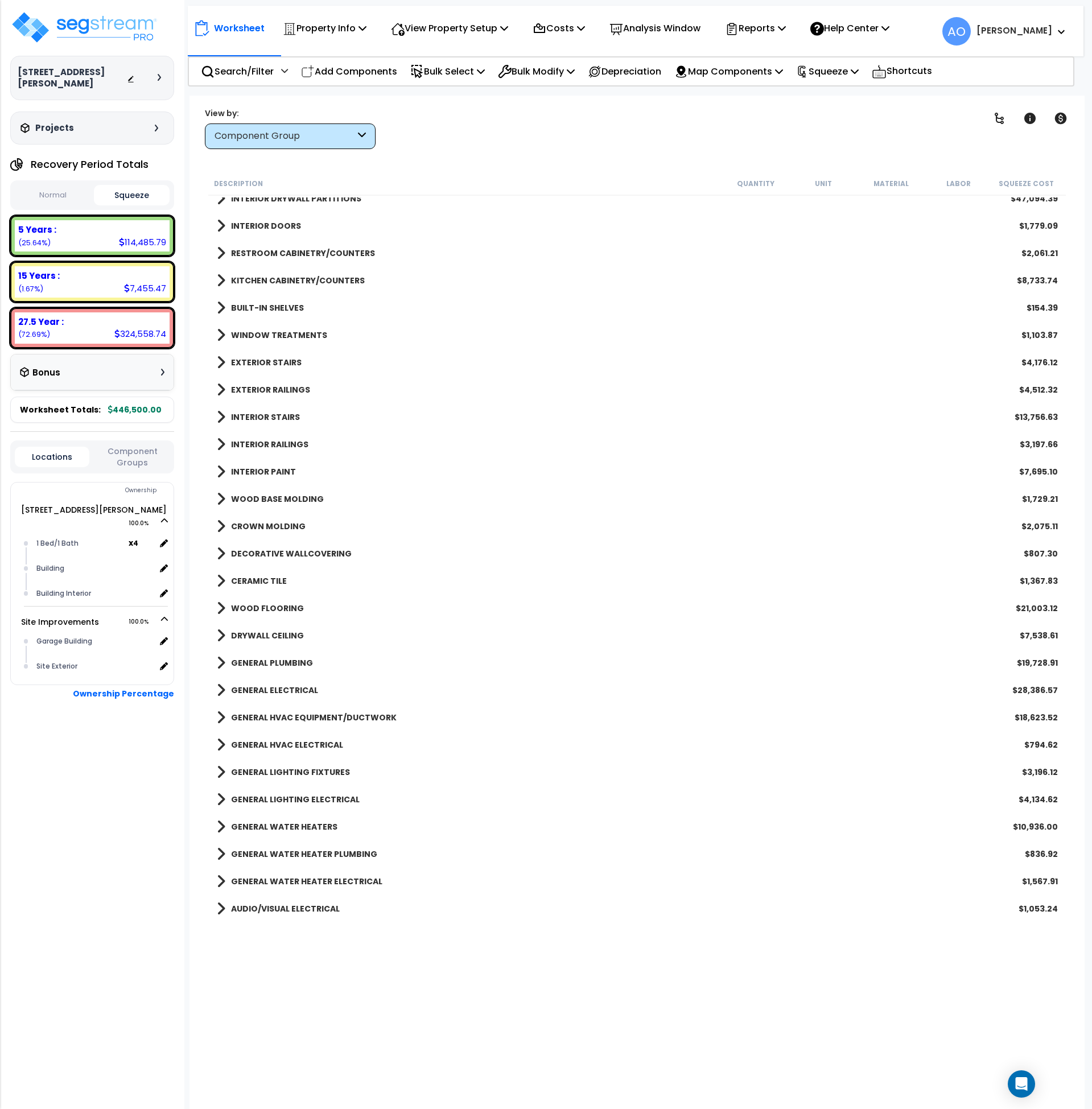
click at [283, 692] on b "GENERAL ELECTRICAL" at bounding box center [274, 690] width 87 height 11
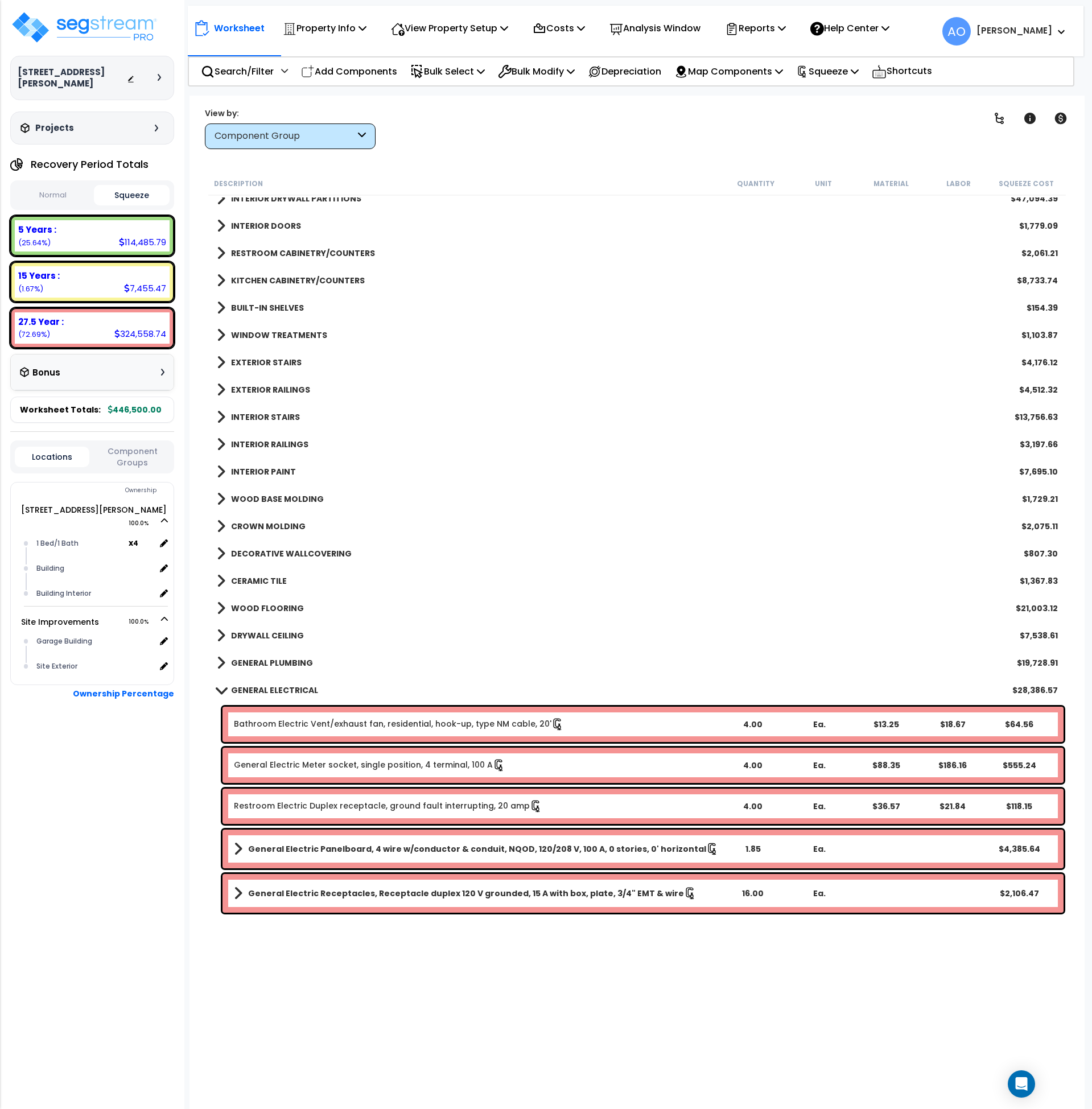
click at [283, 692] on b "GENERAL ELECTRICAL" at bounding box center [274, 690] width 87 height 11
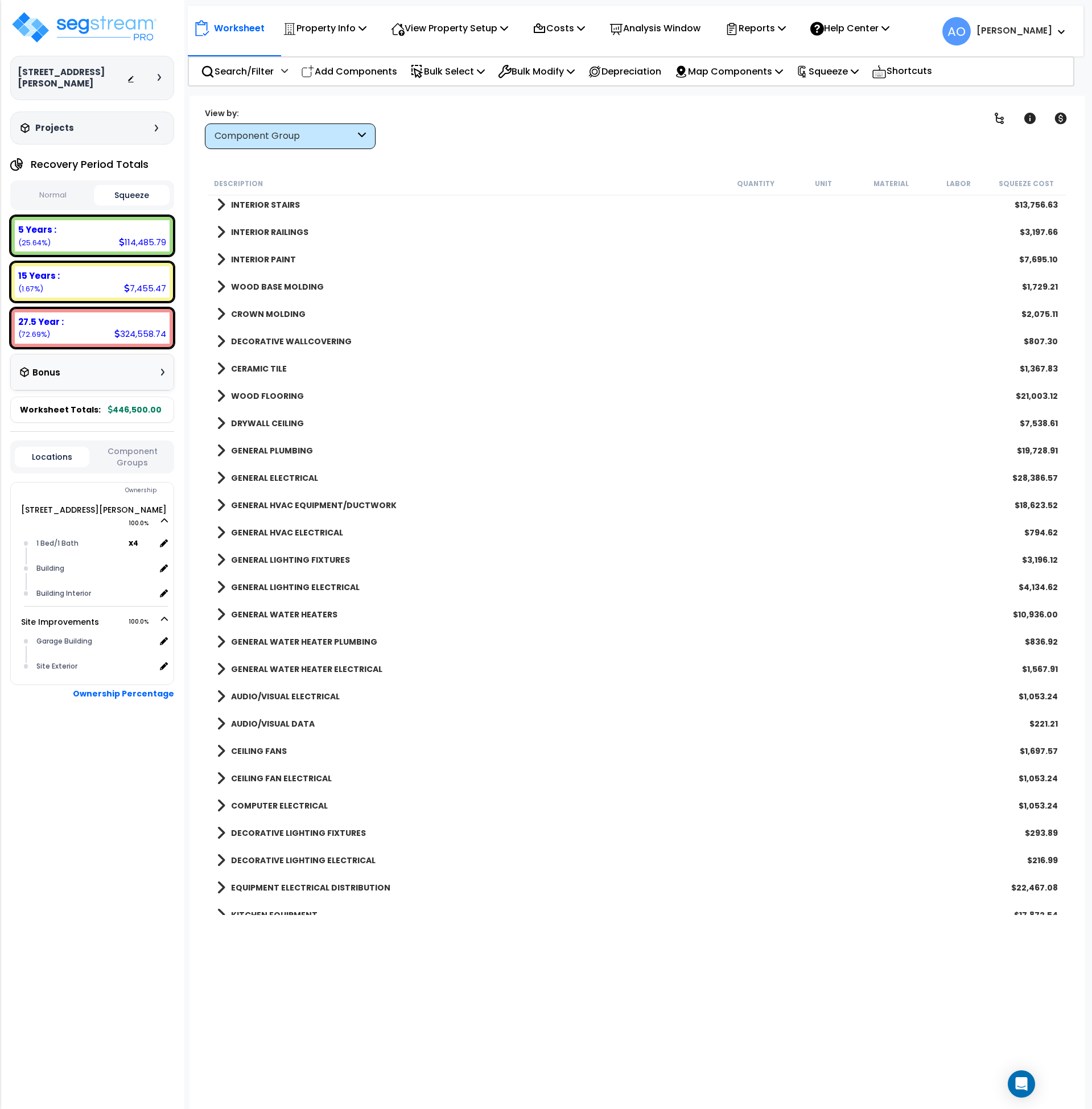
scroll to position [524, 0]
click at [269, 613] on b "GENERAL WATER HEATERS" at bounding box center [283, 613] width 106 height 11
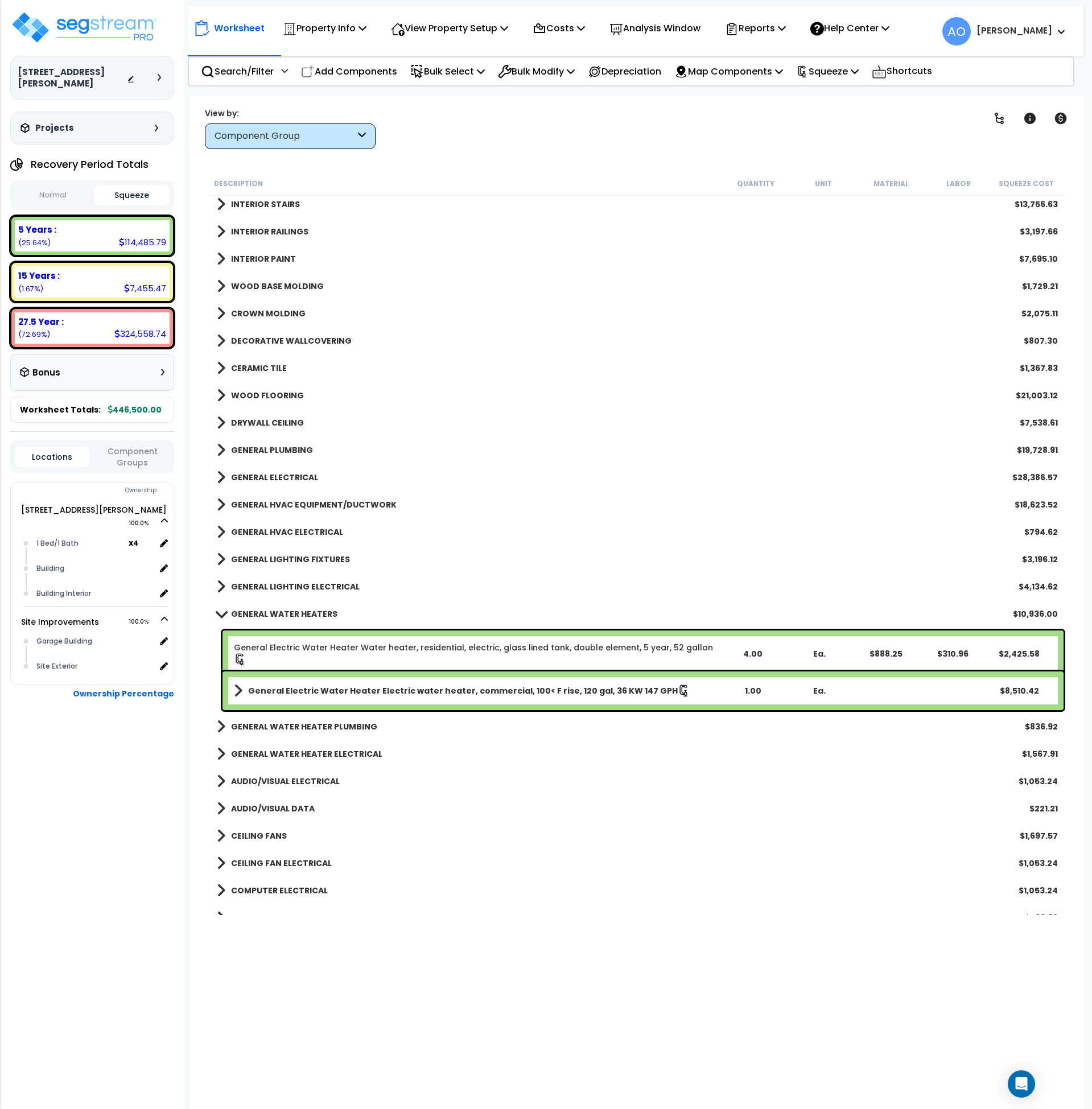
click at [269, 613] on b "GENERAL WATER HEATERS" at bounding box center [283, 613] width 106 height 11
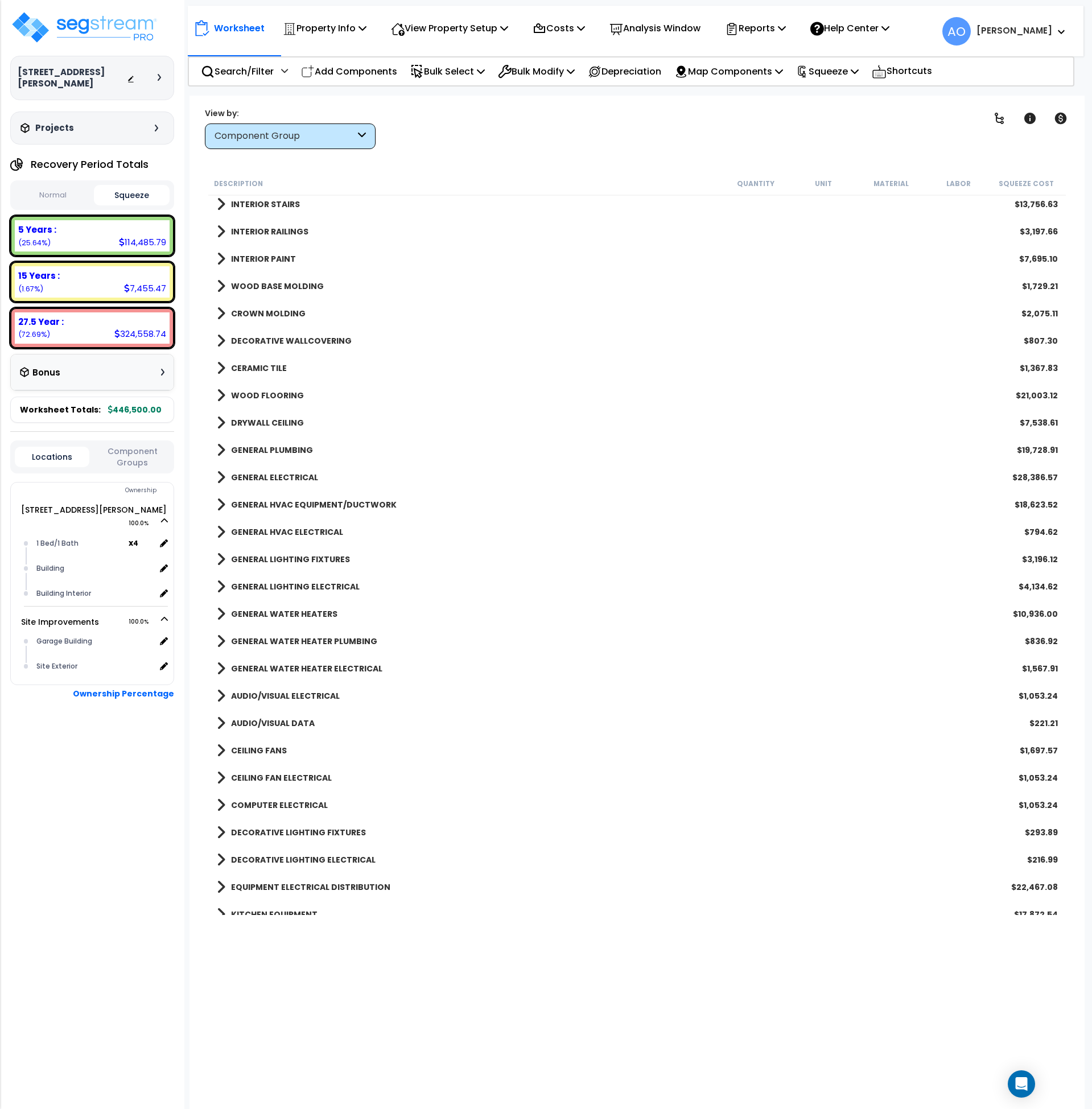
click at [274, 640] on b "GENERAL WATER HEATER PLUMBING" at bounding box center [304, 641] width 146 height 11
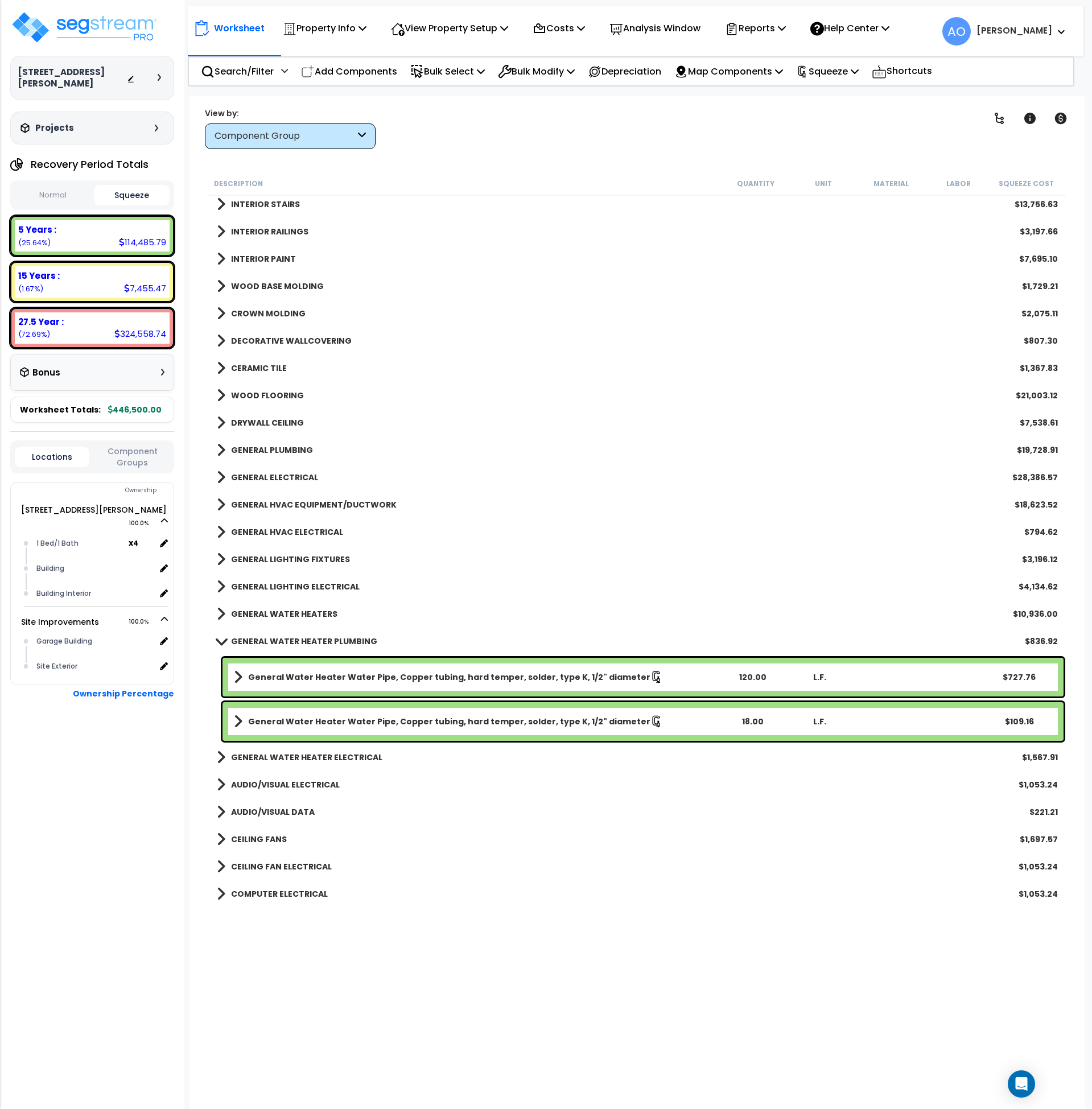
click at [274, 639] on b "GENERAL WATER HEATER PLUMBING" at bounding box center [304, 641] width 146 height 11
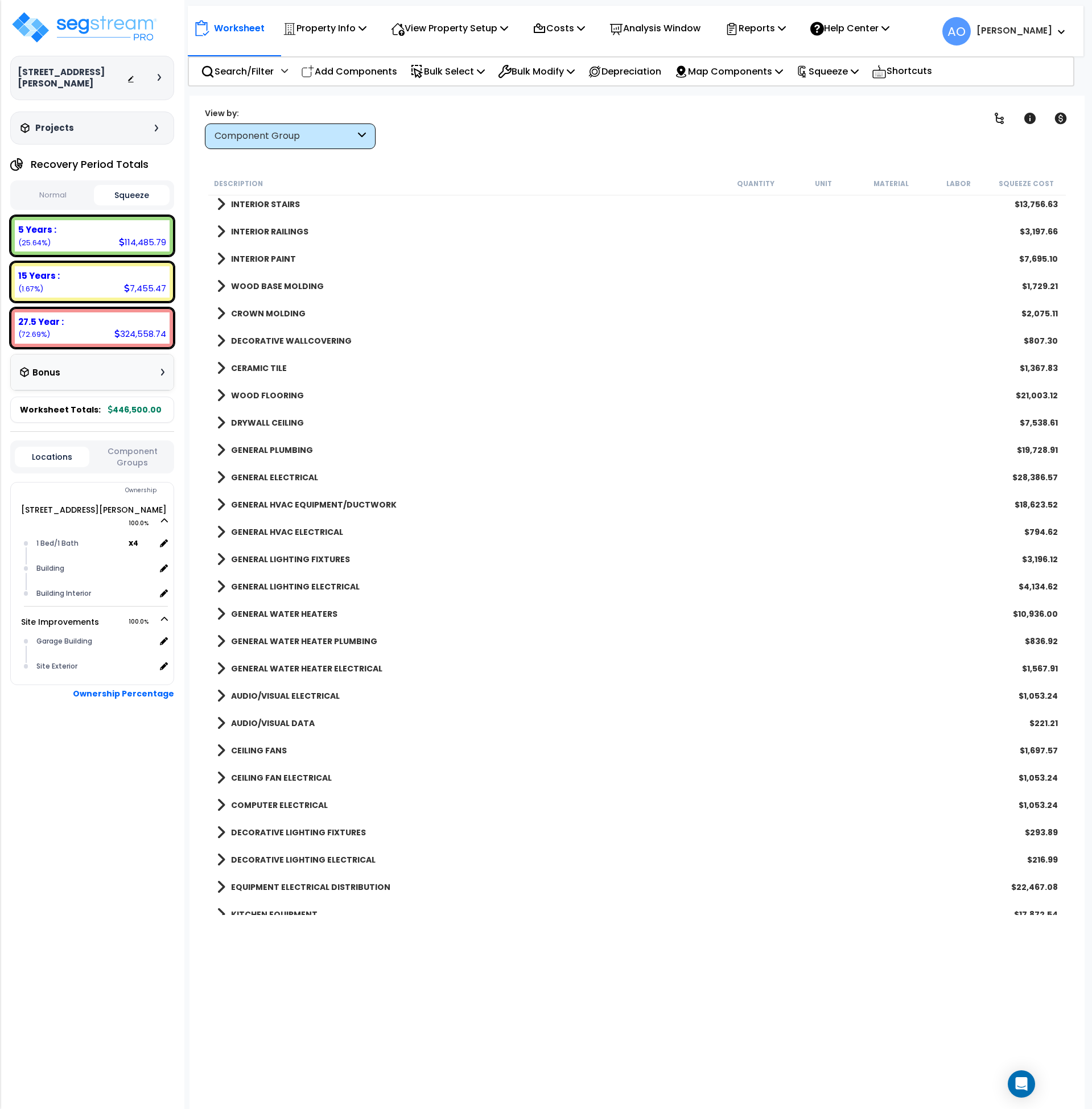
click at [277, 694] on b "AUDIO/VISUAL ELECTRICAL" at bounding box center [285, 696] width 109 height 11
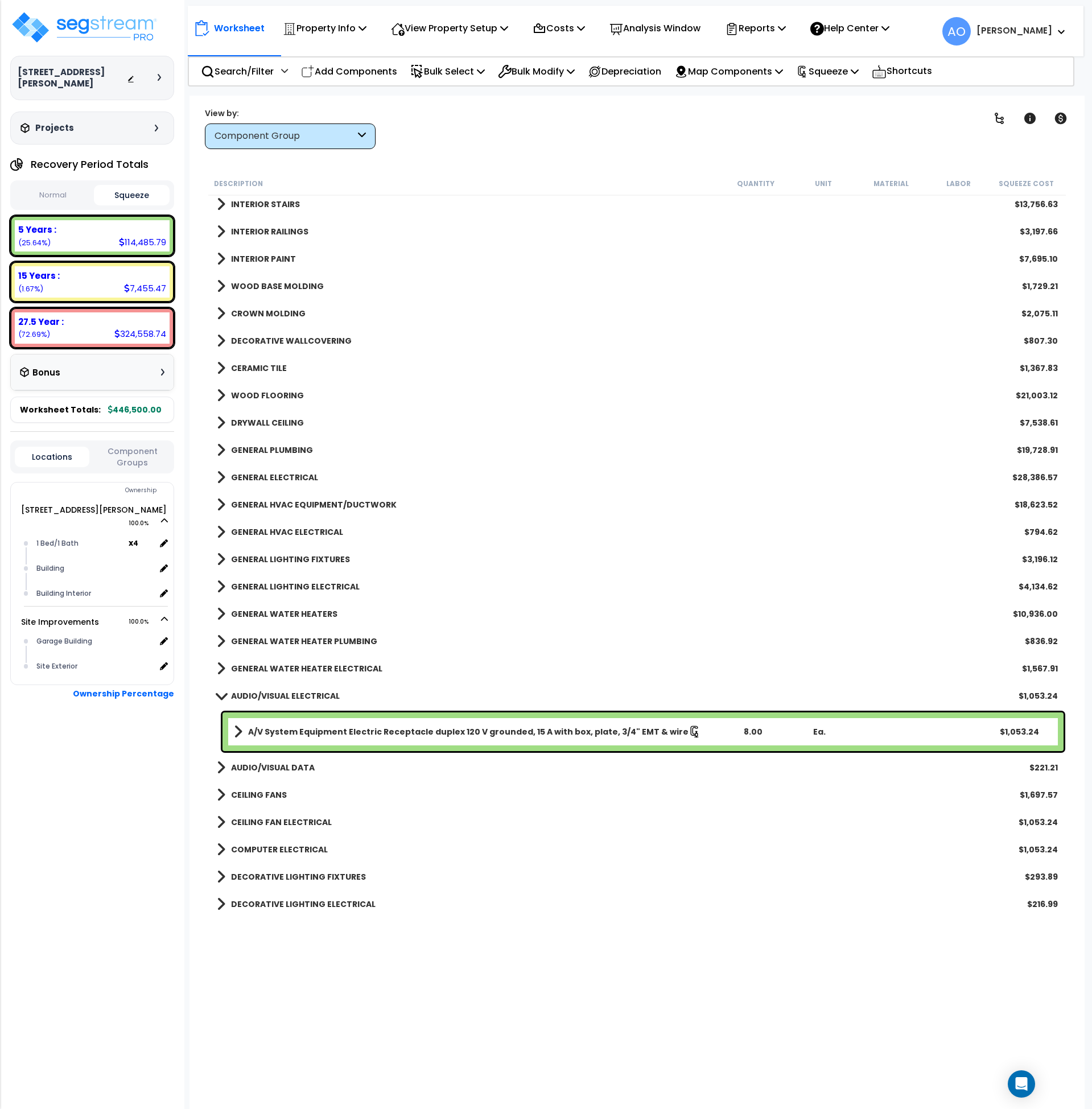
click at [277, 693] on b "AUDIO/VISUAL ELECTRICAL" at bounding box center [285, 696] width 109 height 11
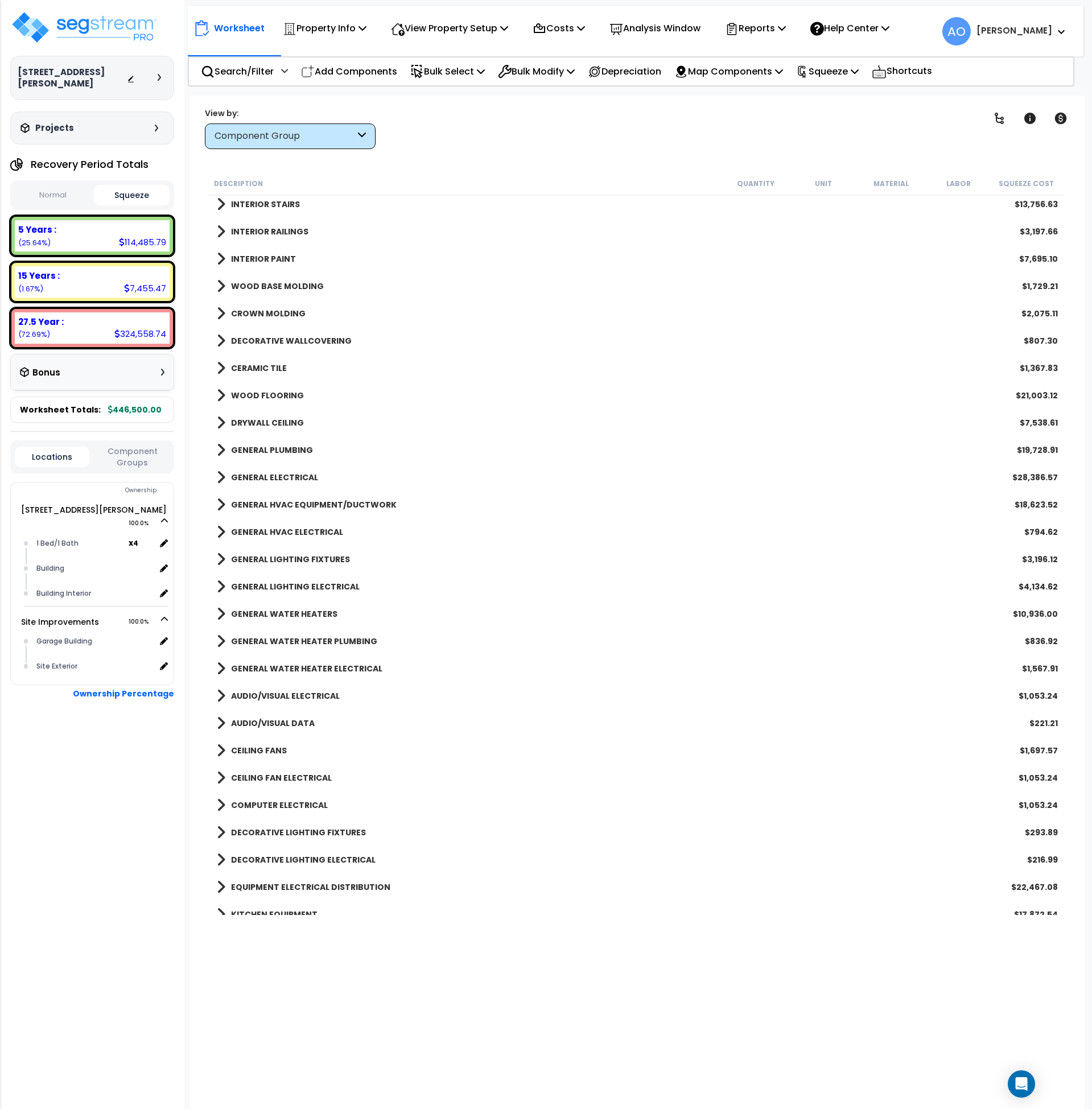
click at [257, 758] on link "CEILING FANS" at bounding box center [252, 750] width 70 height 16
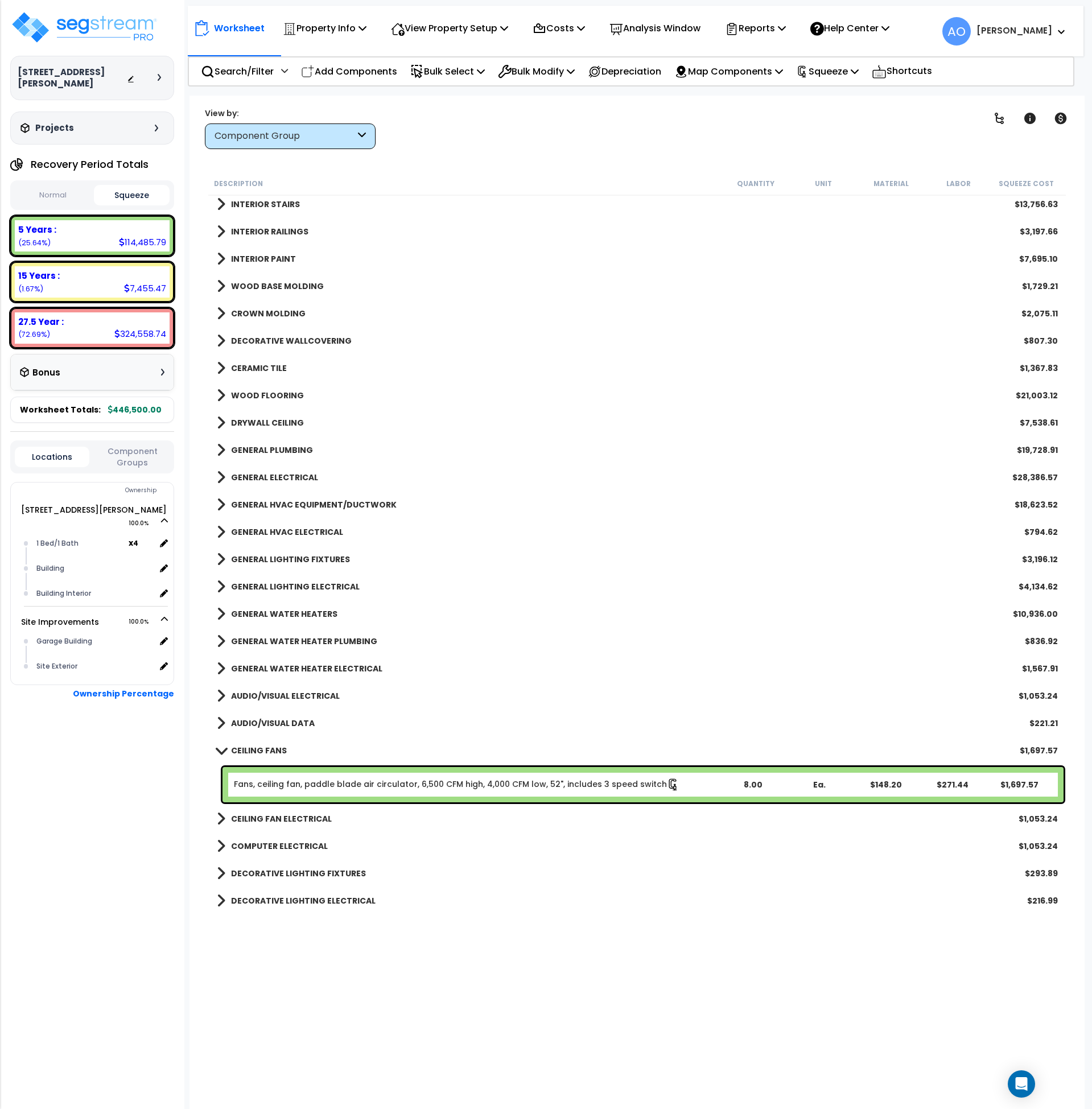
click at [260, 753] on b "CEILING FANS" at bounding box center [259, 750] width 56 height 11
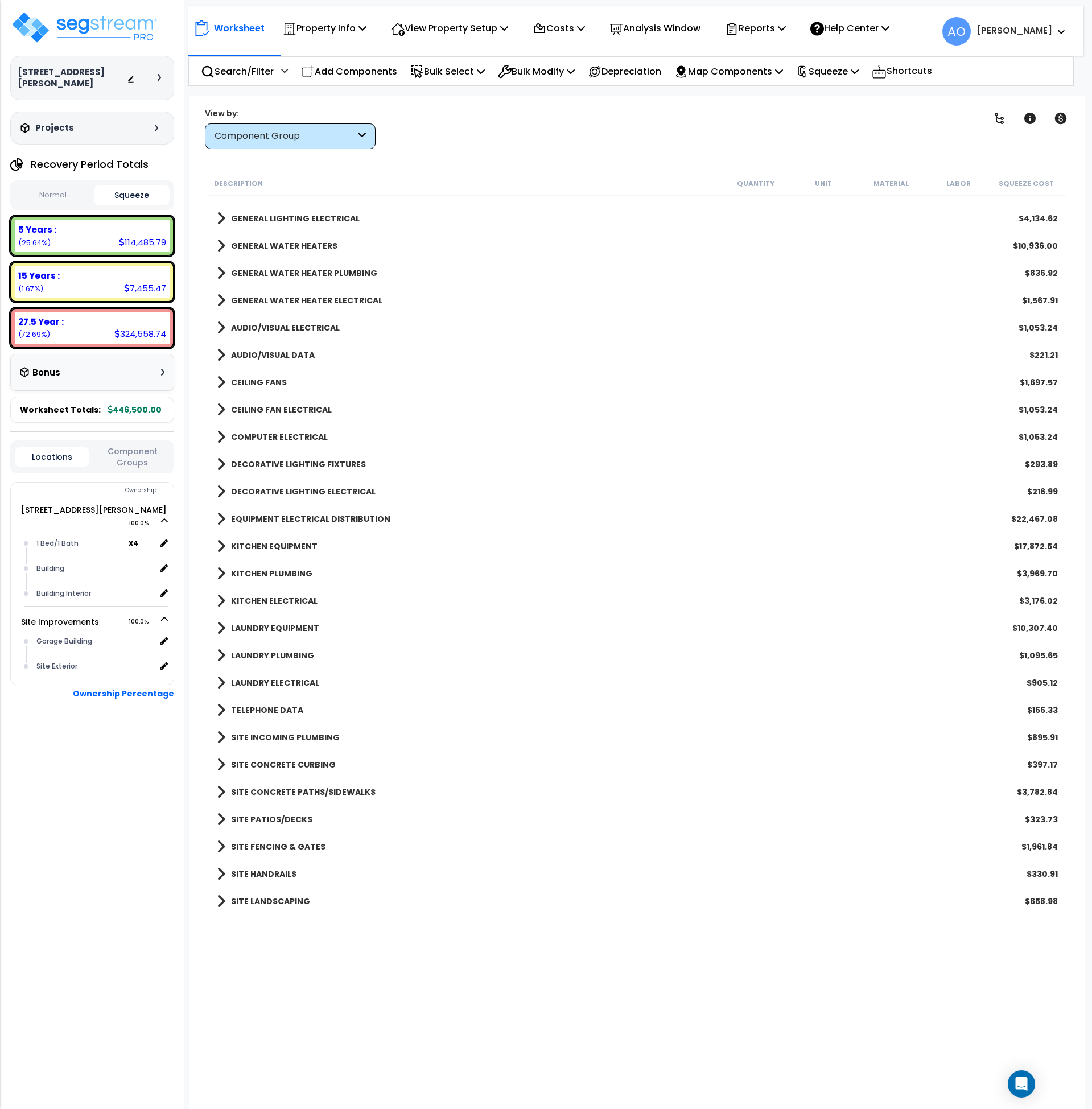
scroll to position [50, 0]
click at [271, 871] on b "SITE HANDRAILS" at bounding box center [263, 874] width 65 height 11
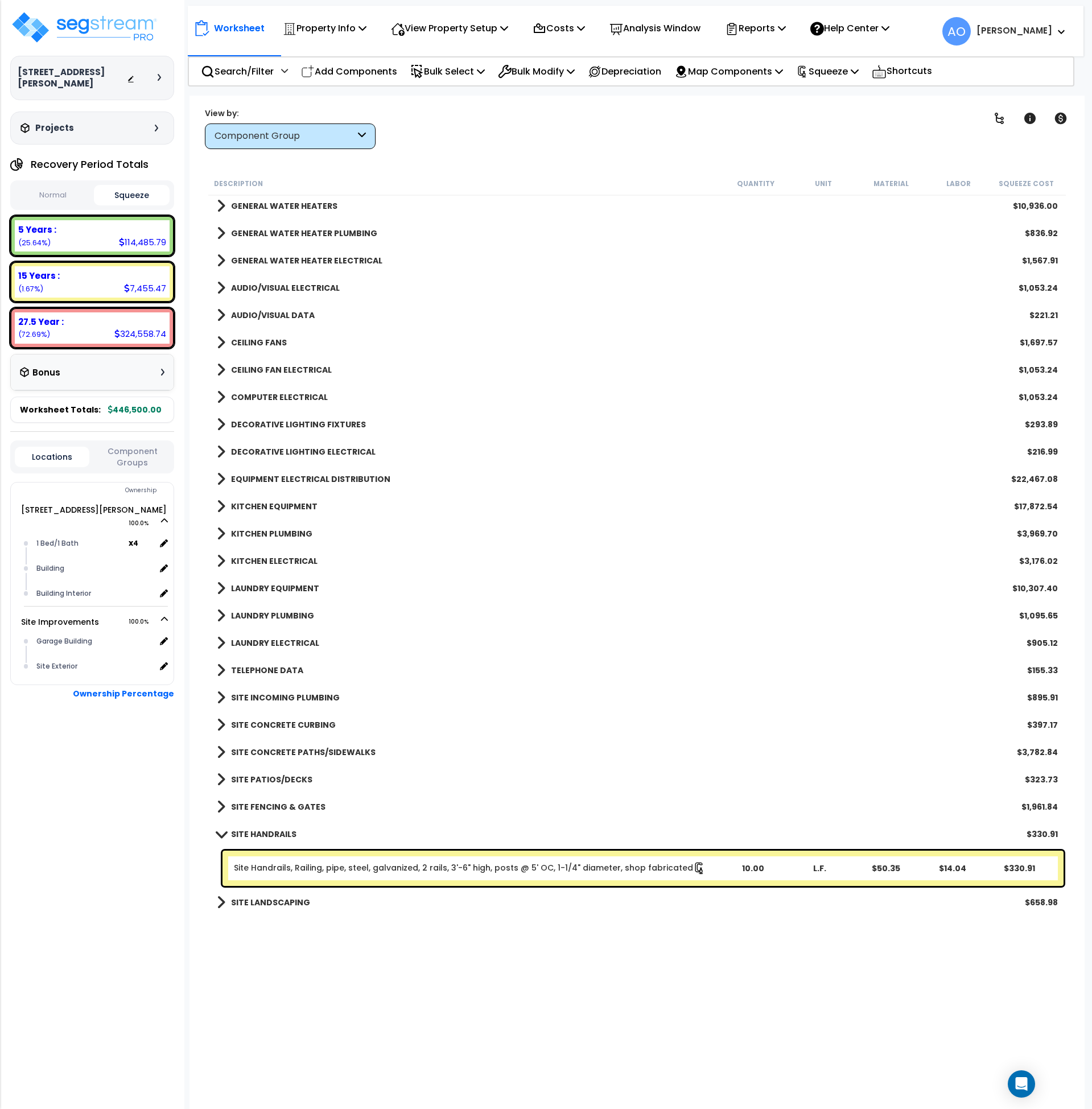
scroll to position [933, 0]
click at [266, 837] on b "SITE HANDRAILS" at bounding box center [263, 832] width 65 height 11
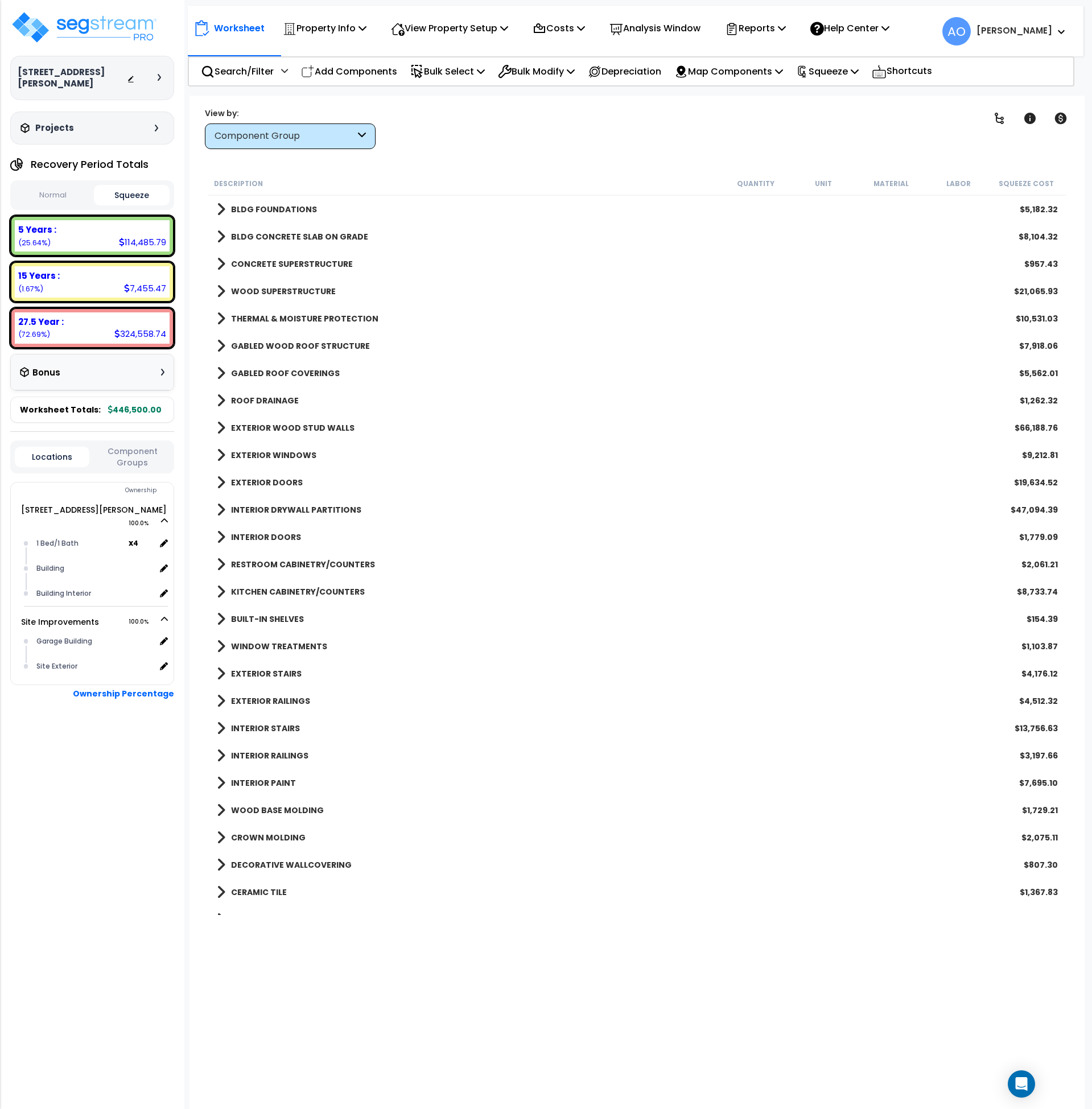
scroll to position [0, 0]
click at [254, 210] on b "BLDG FOUNDATIONS" at bounding box center [273, 209] width 86 height 11
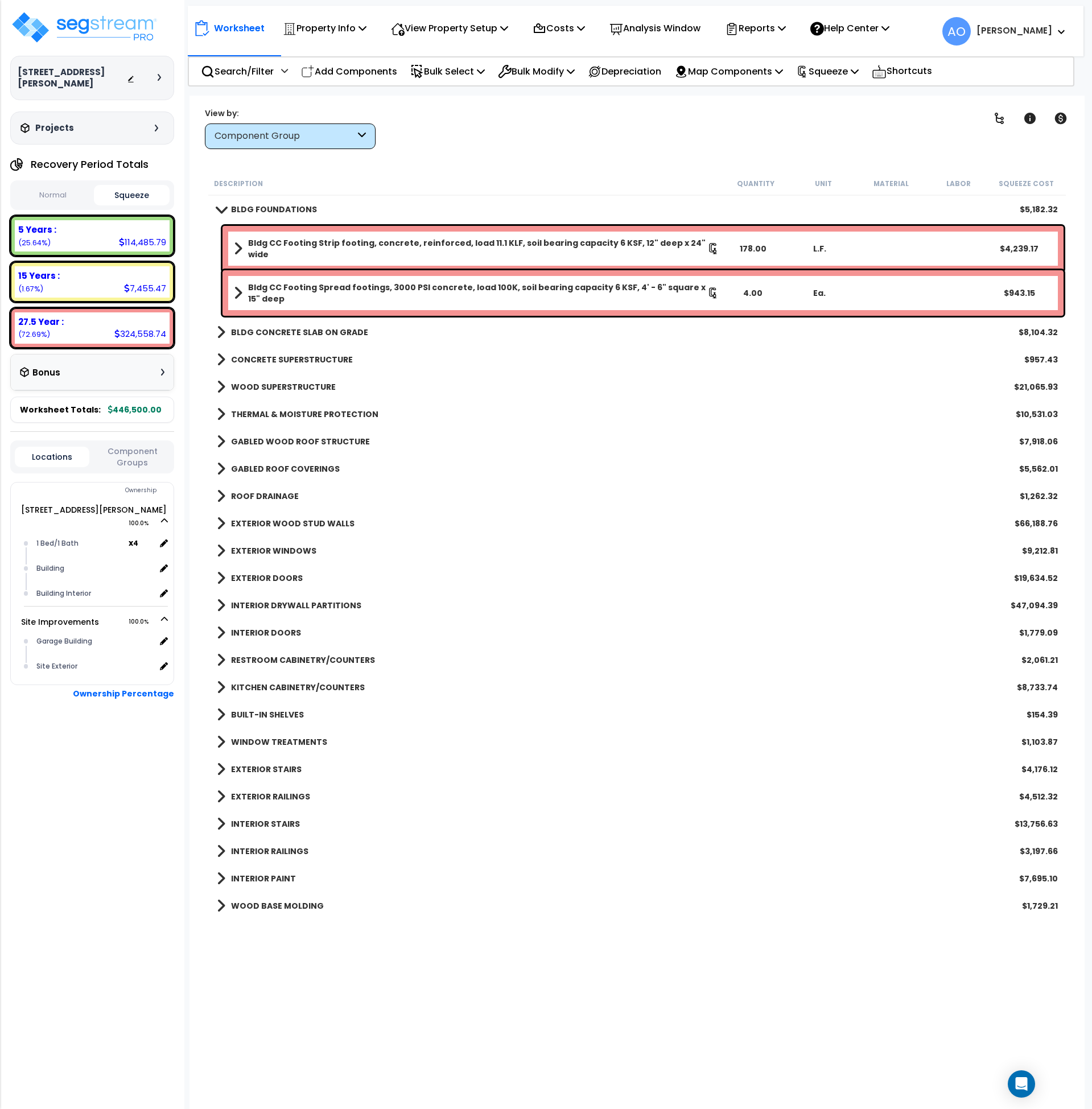
click at [254, 210] on b "BLDG FOUNDATIONS" at bounding box center [273, 209] width 86 height 11
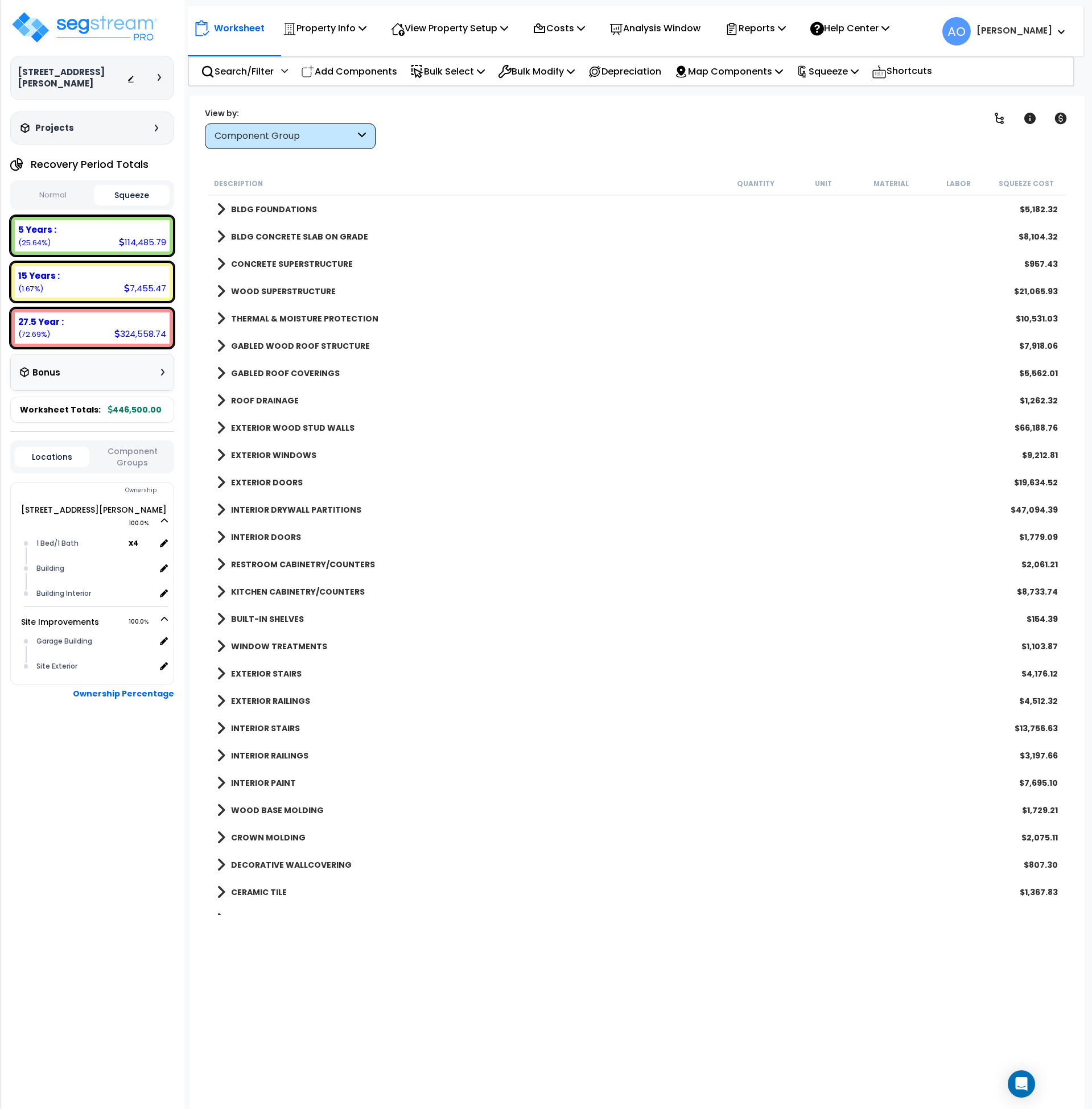
click at [273, 288] on b "WOOD SUPERSTRUCTURE" at bounding box center [283, 291] width 104 height 11
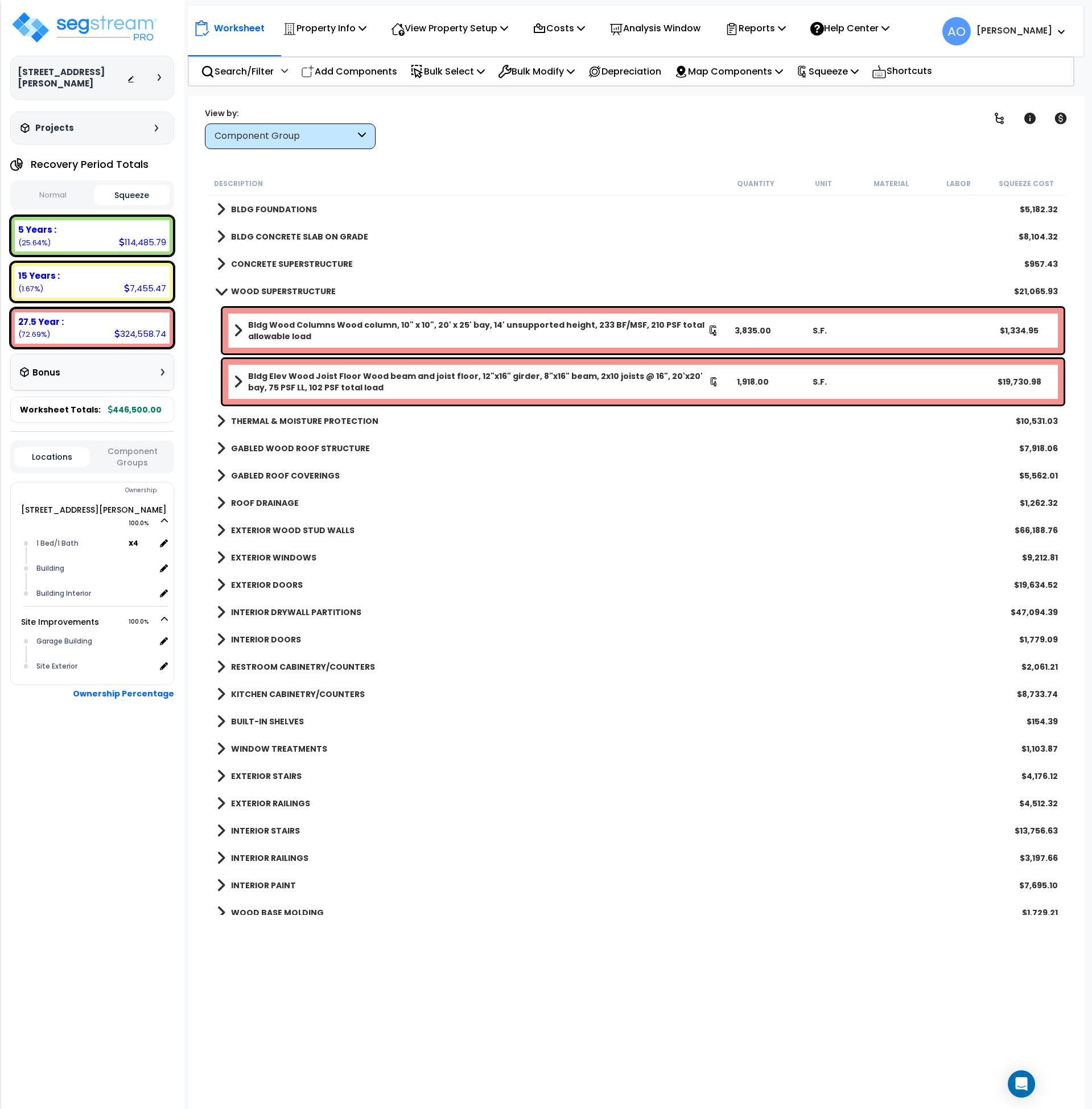
click at [273, 288] on b "WOOD SUPERSTRUCTURE" at bounding box center [283, 291] width 104 height 11
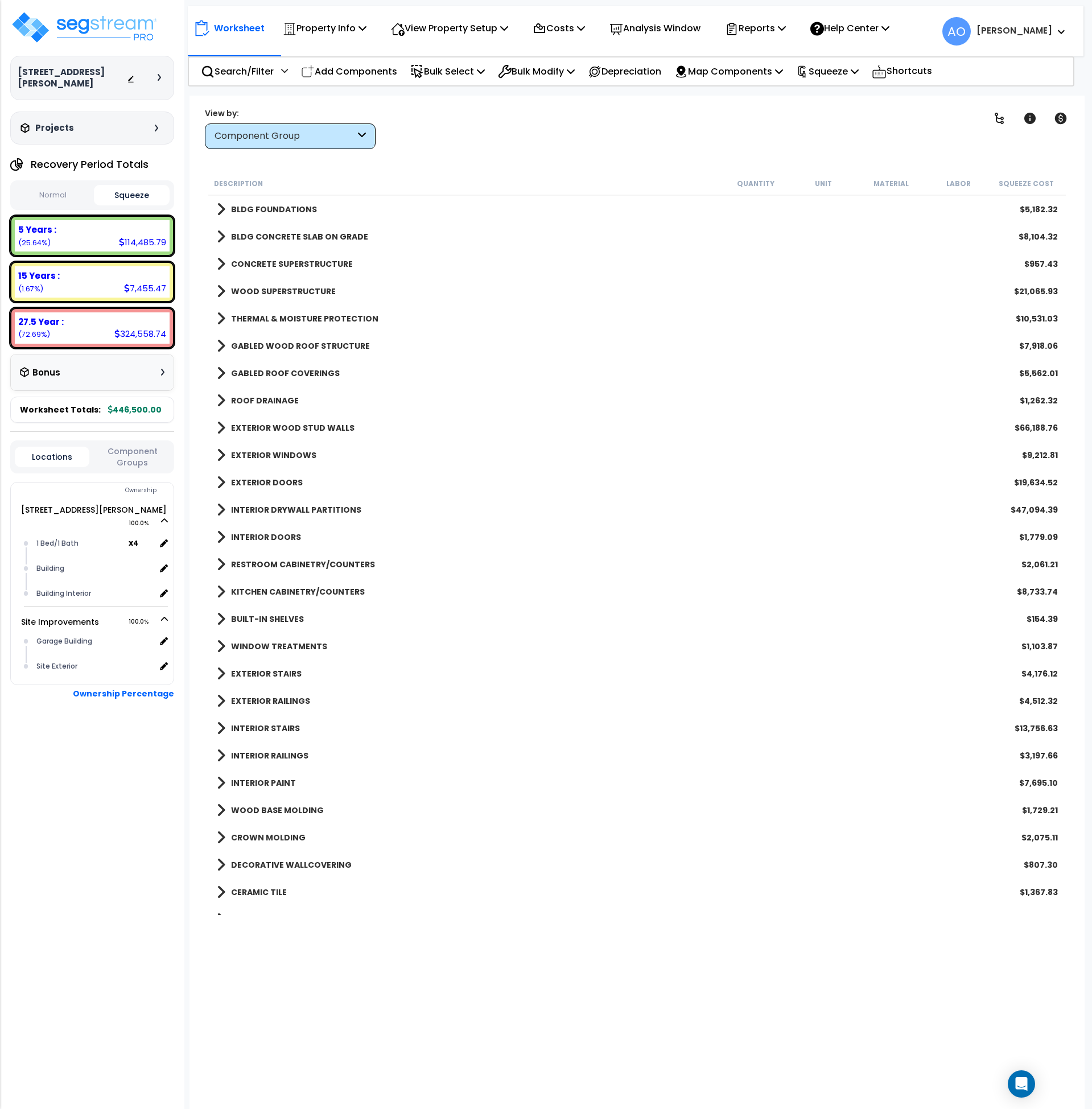
click at [274, 312] on link "THERMAL & MOISTURE PROTECTION" at bounding box center [298, 318] width 162 height 16
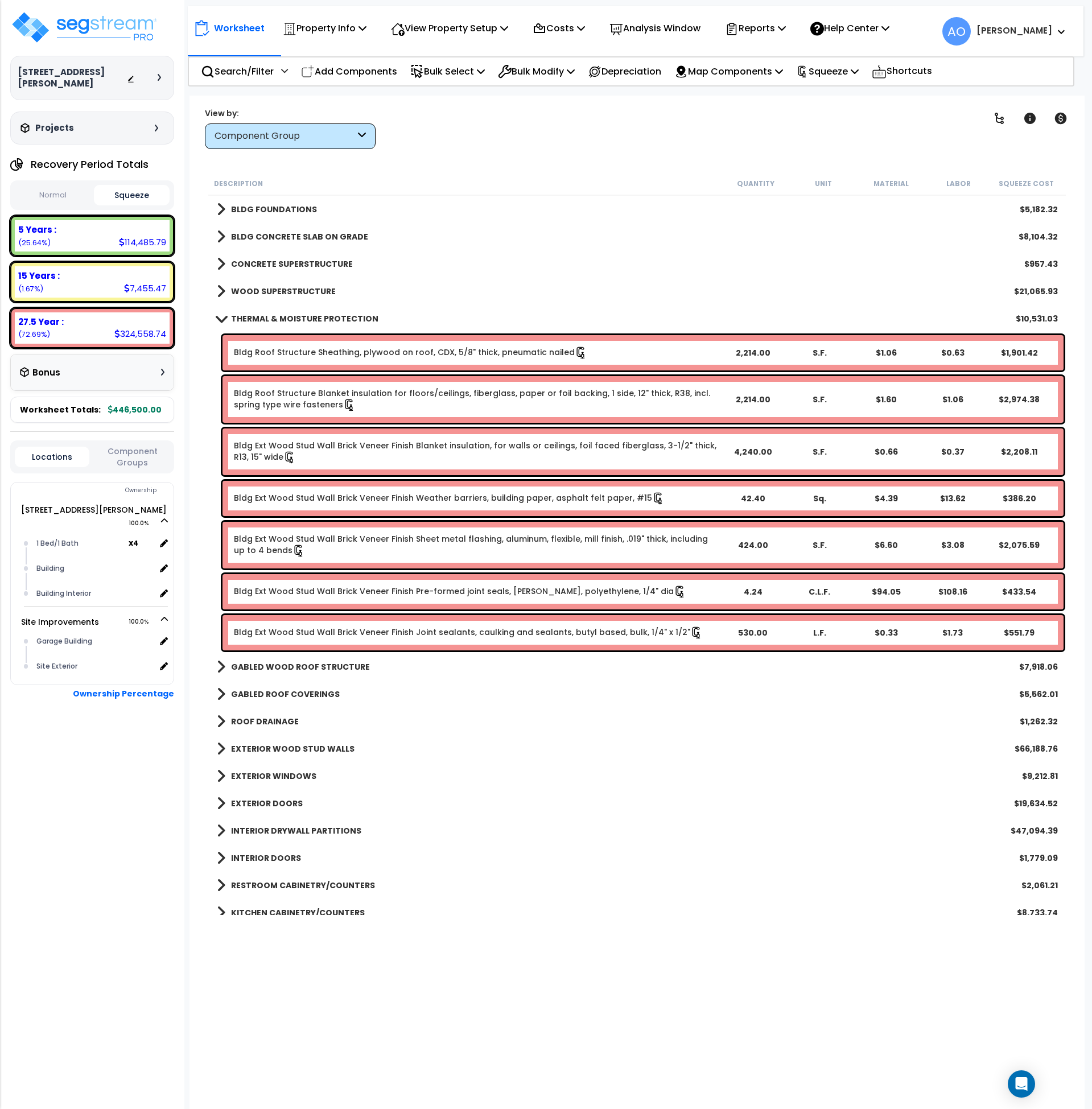
click at [276, 316] on b "THERMAL & MOISTURE PROTECTION" at bounding box center [305, 318] width 148 height 11
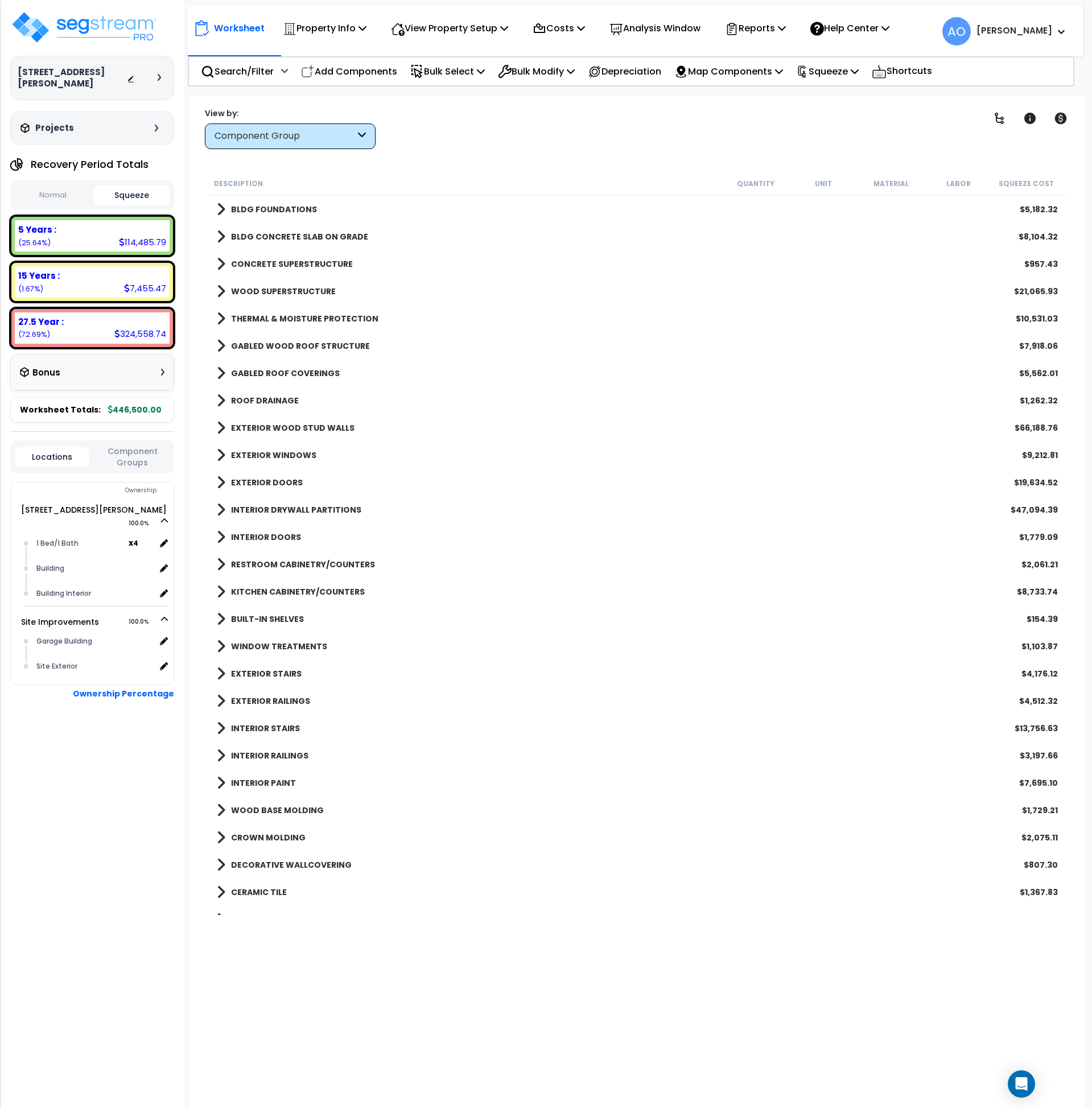
click at [280, 341] on b "GABLED WOOD ROOF STRUCTURE" at bounding box center [300, 345] width 139 height 11
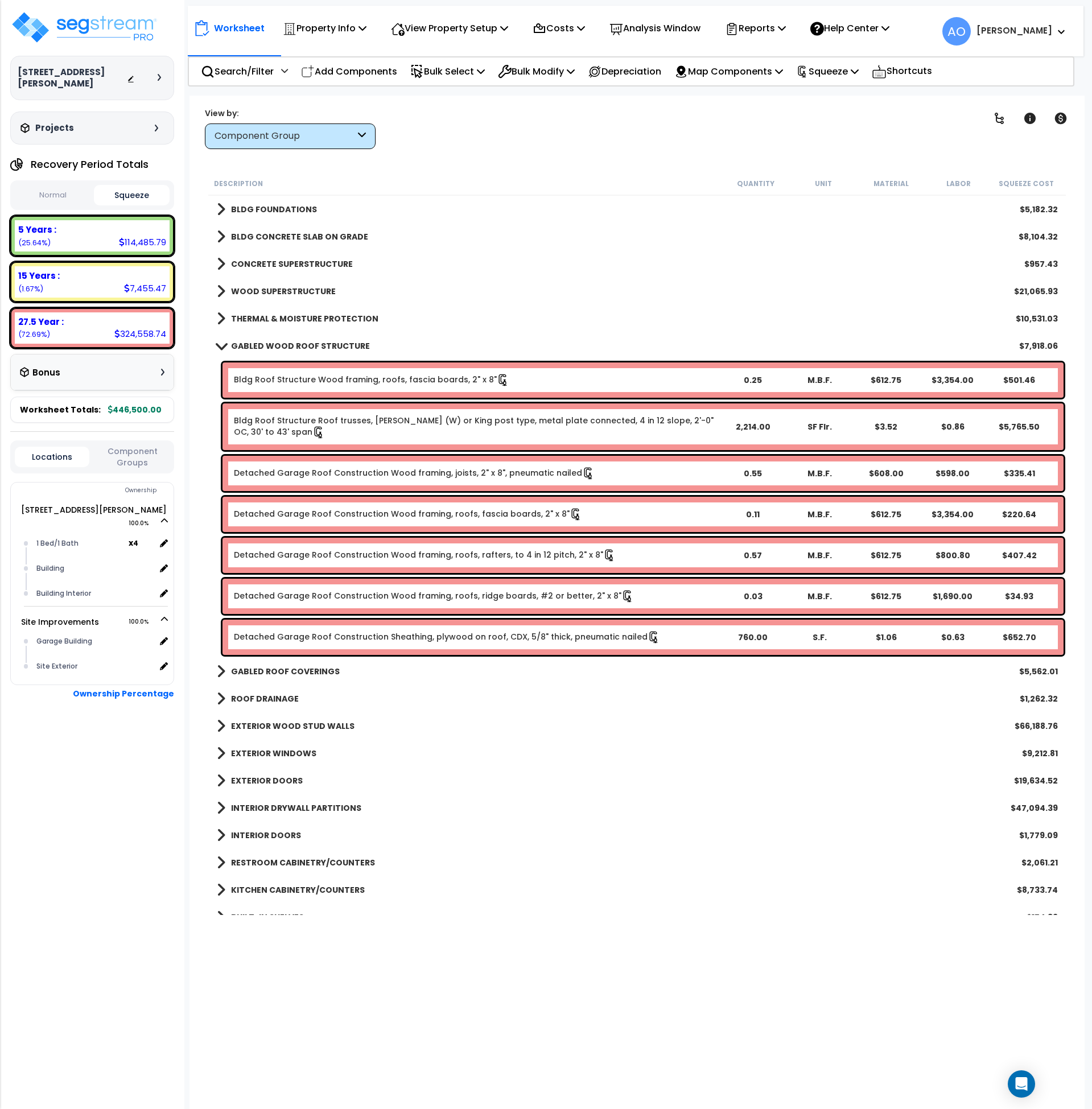
click at [281, 342] on b "GABLED WOOD ROOF STRUCTURE" at bounding box center [300, 345] width 139 height 11
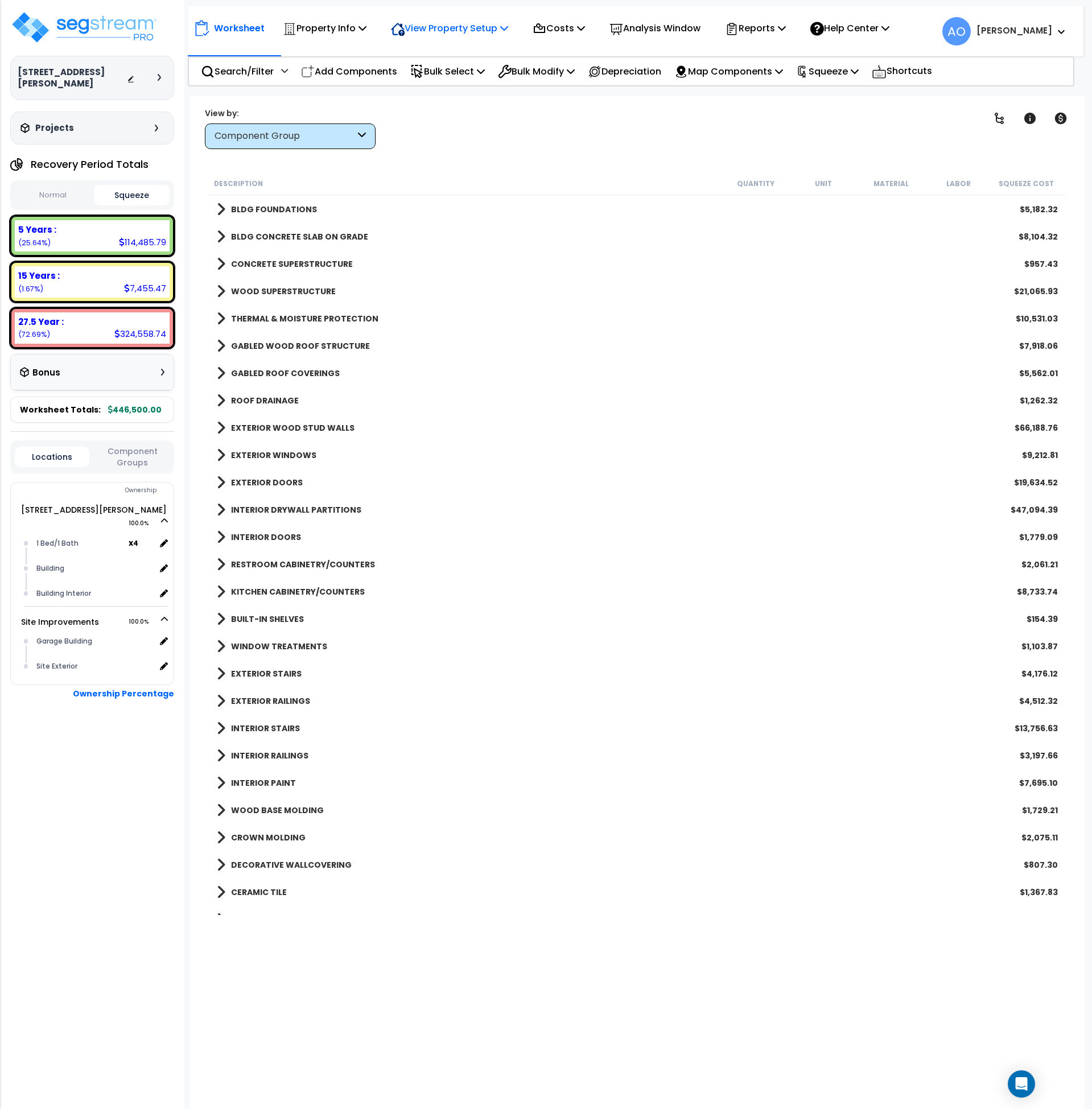
click at [367, 34] on p "View Property Setup" at bounding box center [324, 28] width 84 height 15
click at [451, 76] on link "View Questionnaire" at bounding box center [441, 77] width 113 height 23
click at [256, 731] on b "INTERIOR STAIRS" at bounding box center [265, 728] width 69 height 11
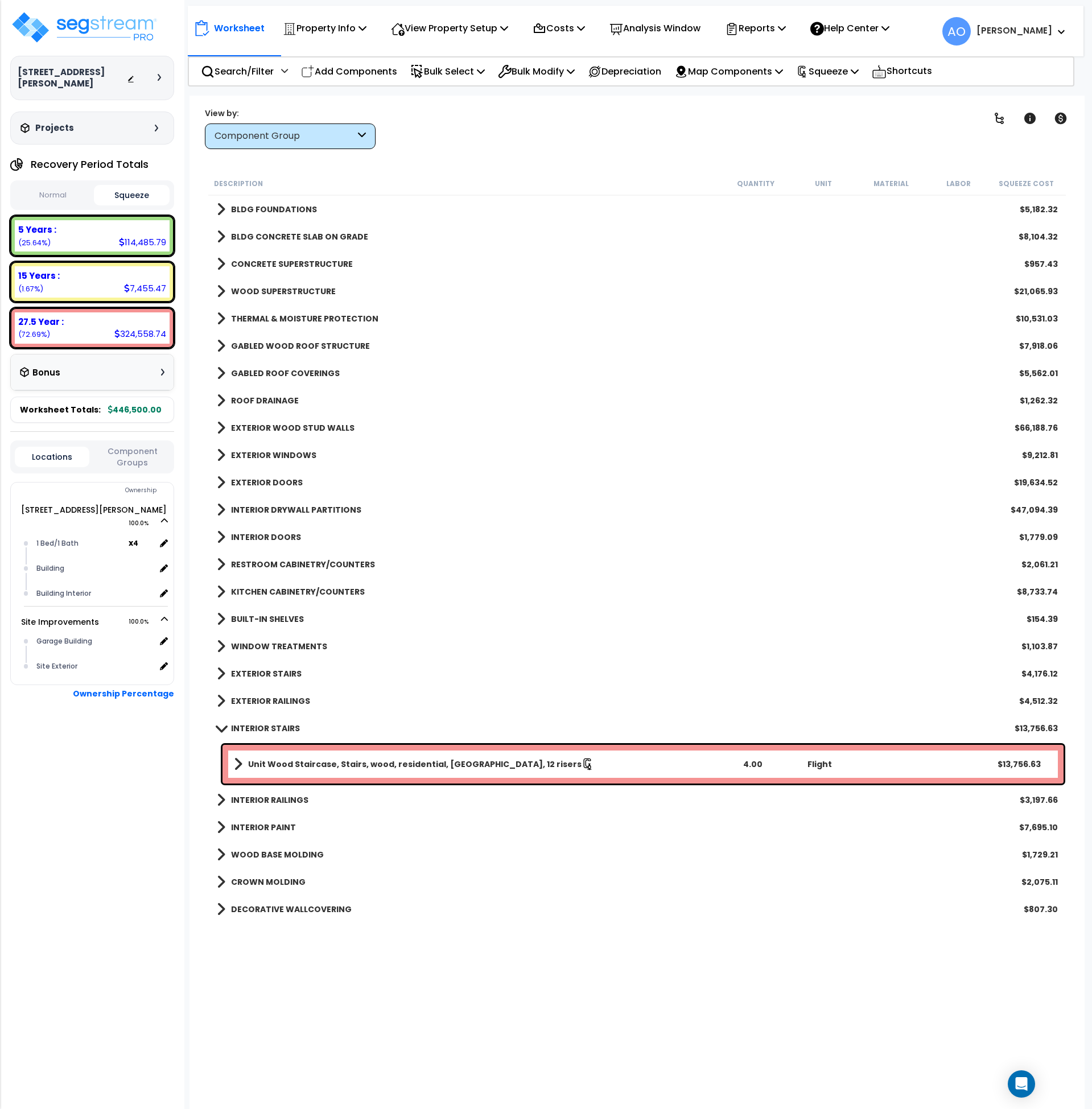
click at [267, 727] on b "INTERIOR STAIRS" at bounding box center [265, 728] width 69 height 11
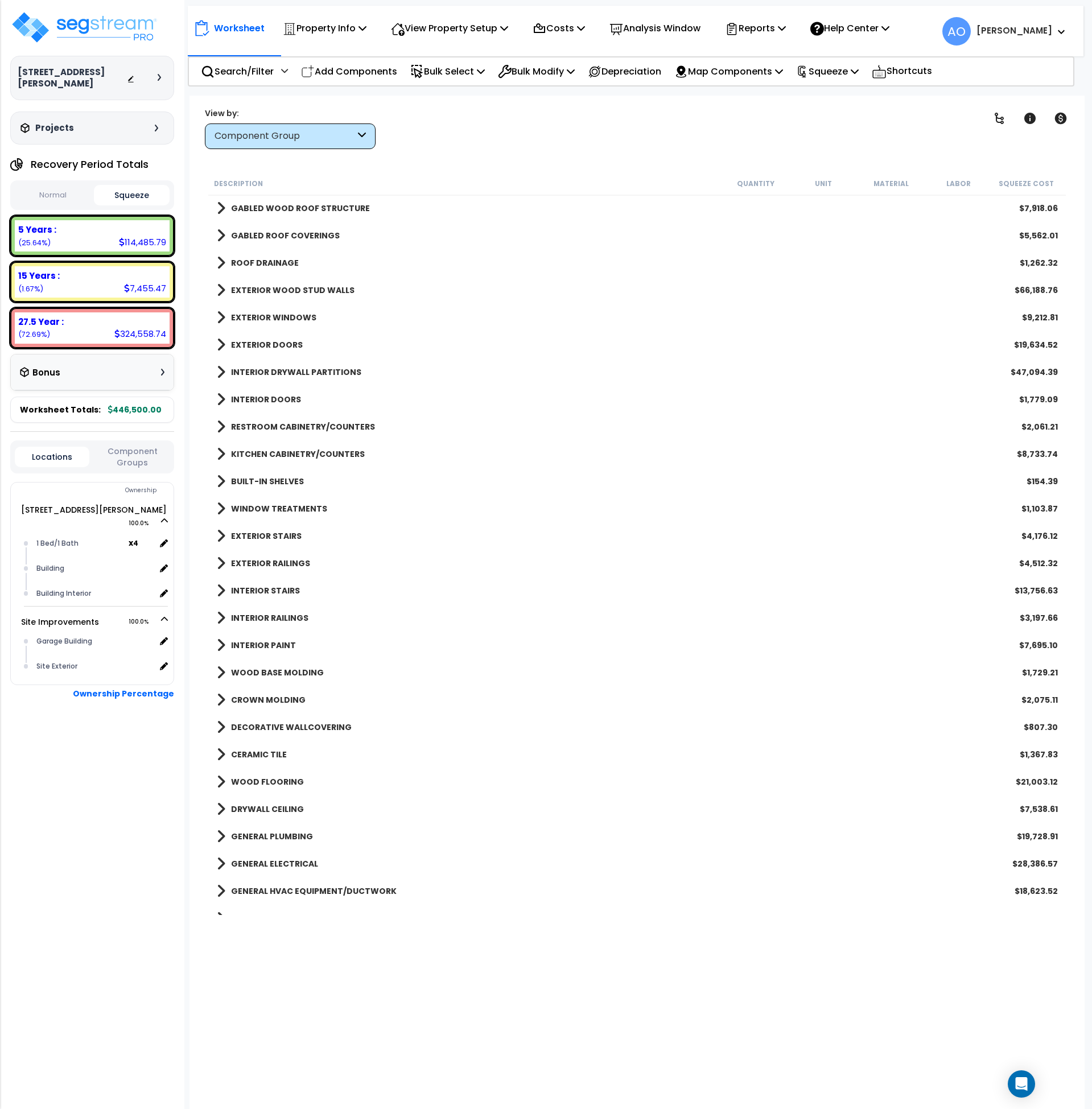
scroll to position [138, 0]
click at [46, 316] on b "27.5 Year :" at bounding box center [41, 322] width 46 height 12
click at [33, 224] on b "5 Years :" at bounding box center [36, 230] width 38 height 12
click at [367, 25] on p "View Property Setup" at bounding box center [324, 28] width 84 height 15
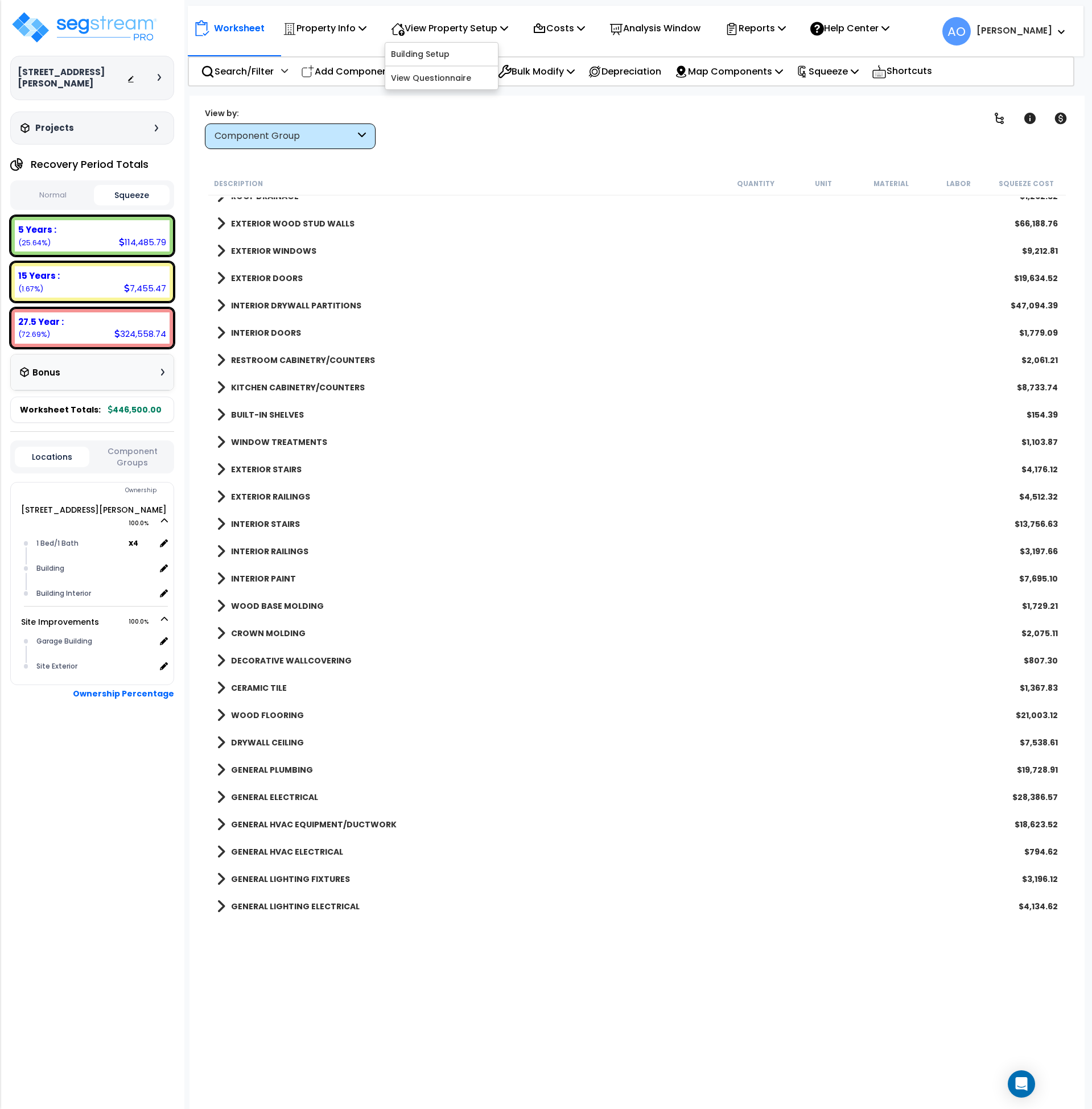
click at [289, 823] on b "GENERAL HVAC EQUIPMENT/DUCTWORK" at bounding box center [313, 824] width 165 height 11
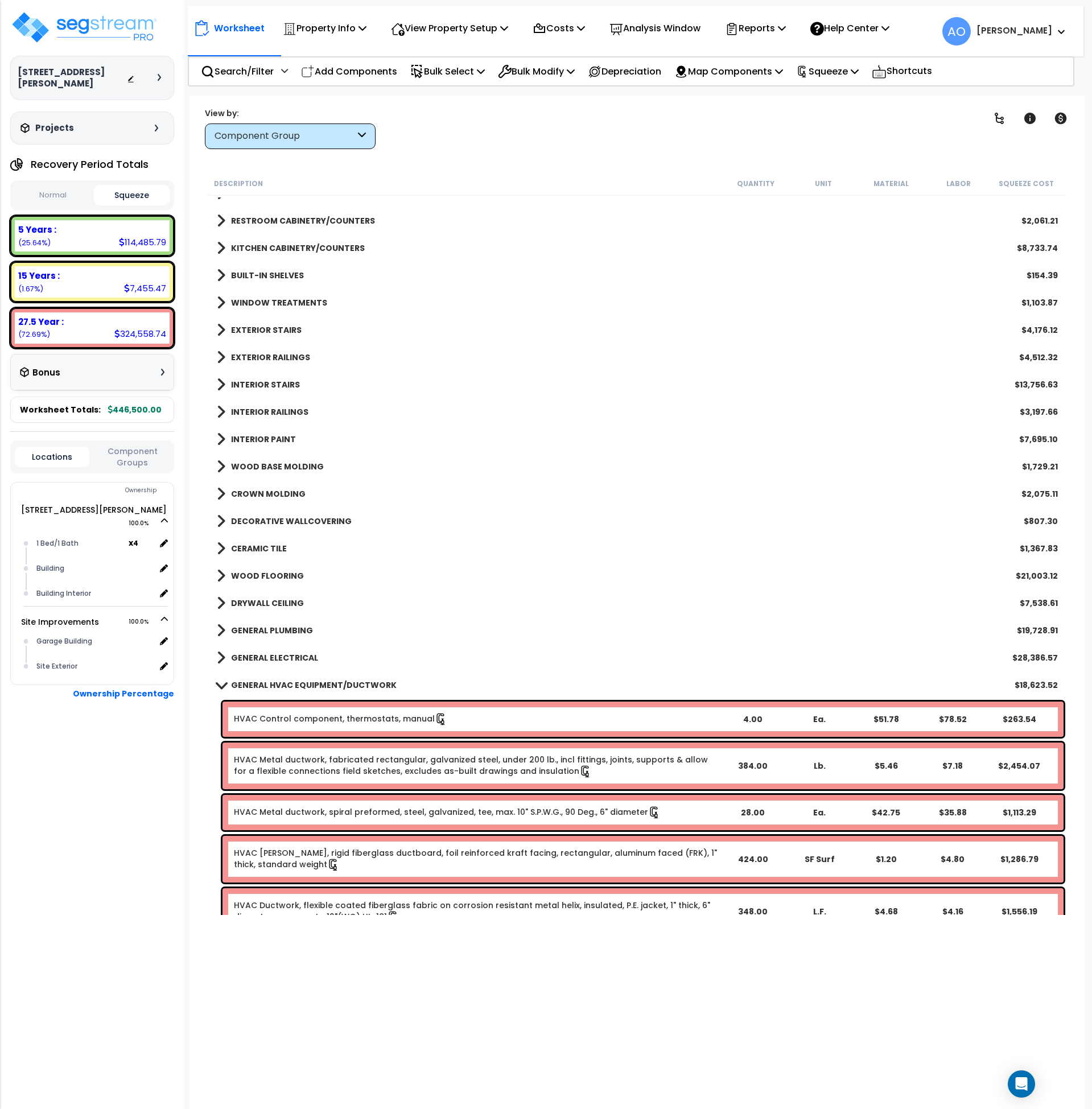
scroll to position [0, 0]
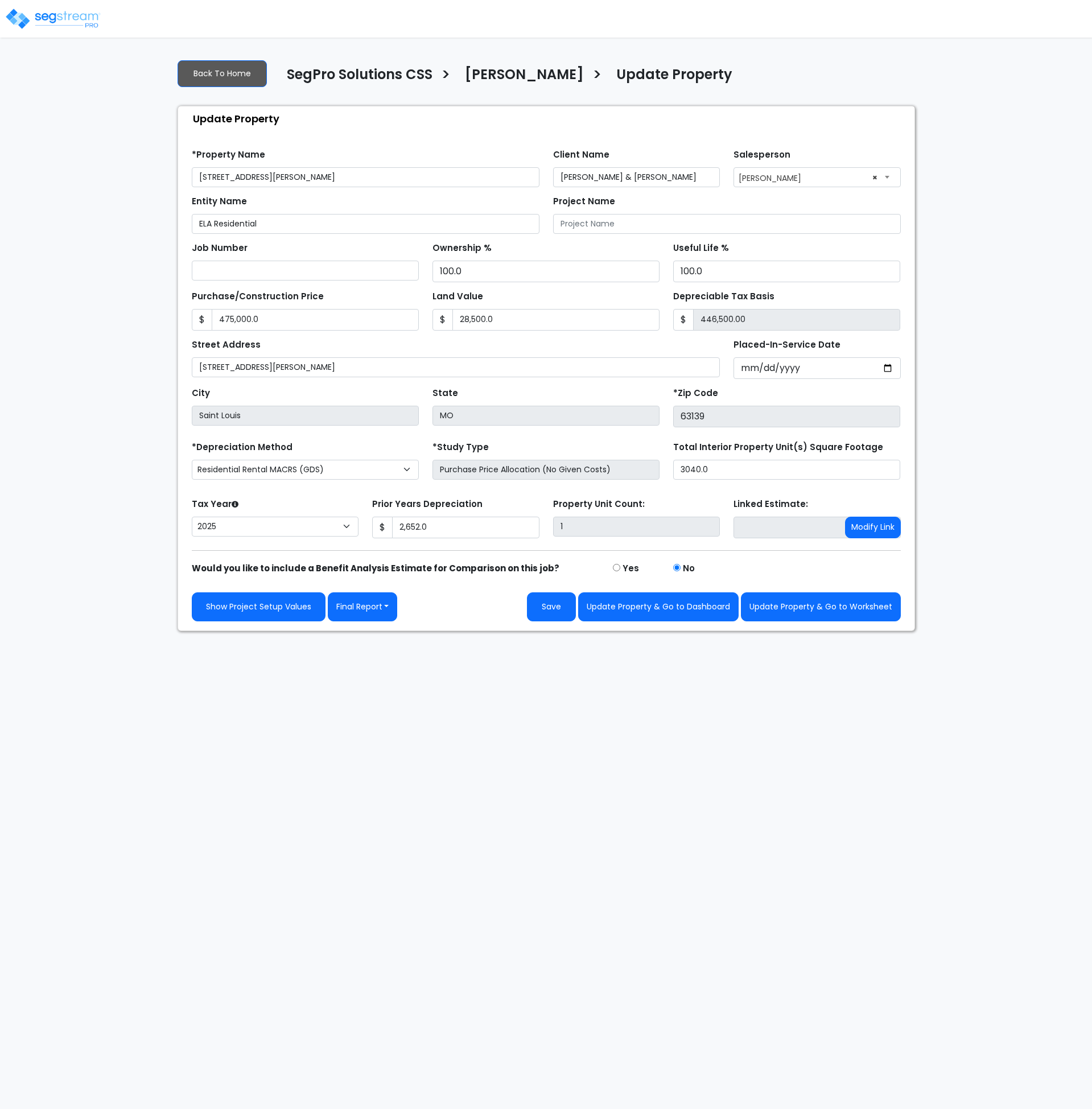
select select "2025"
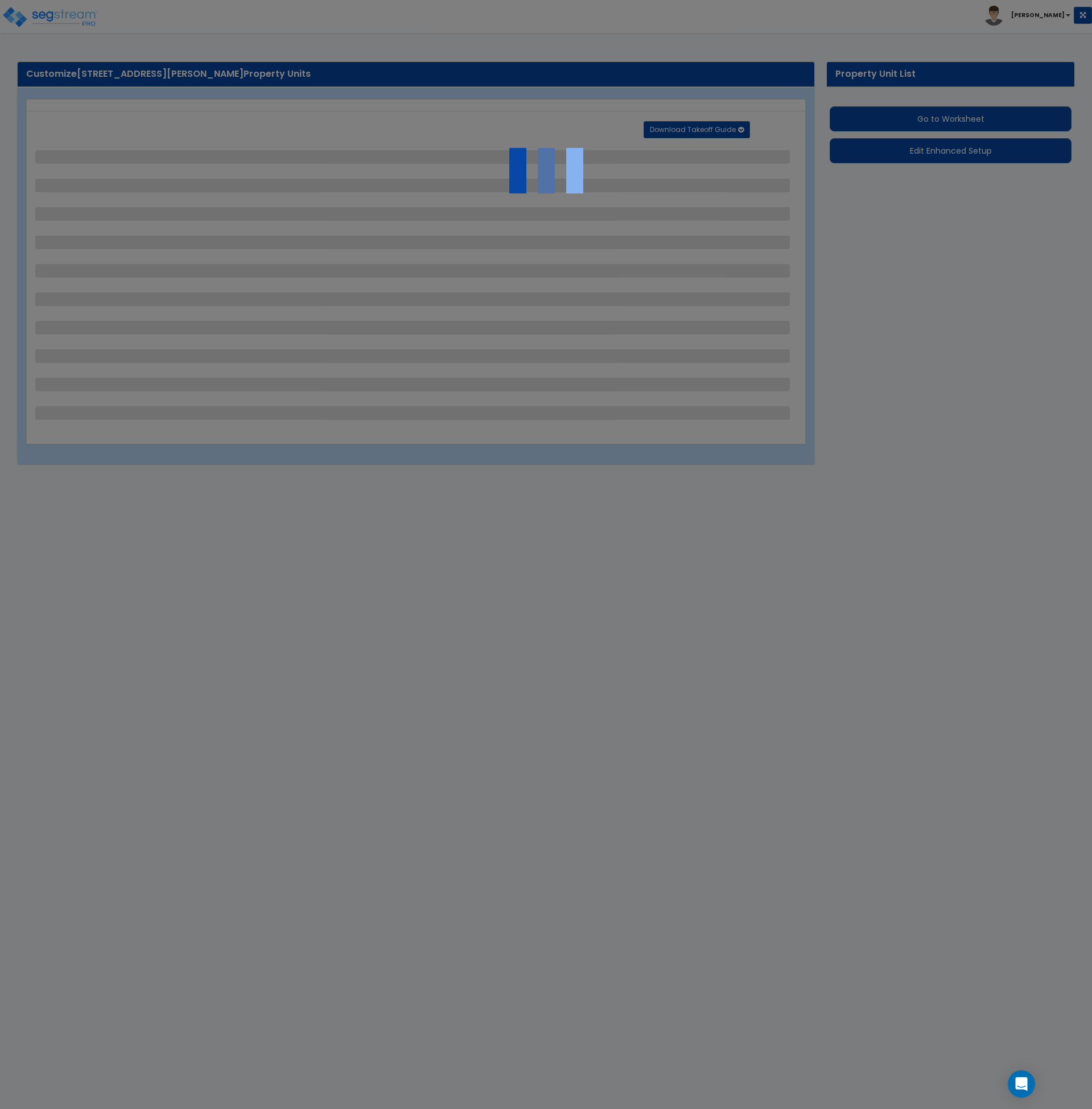
select select "2"
select select "1"
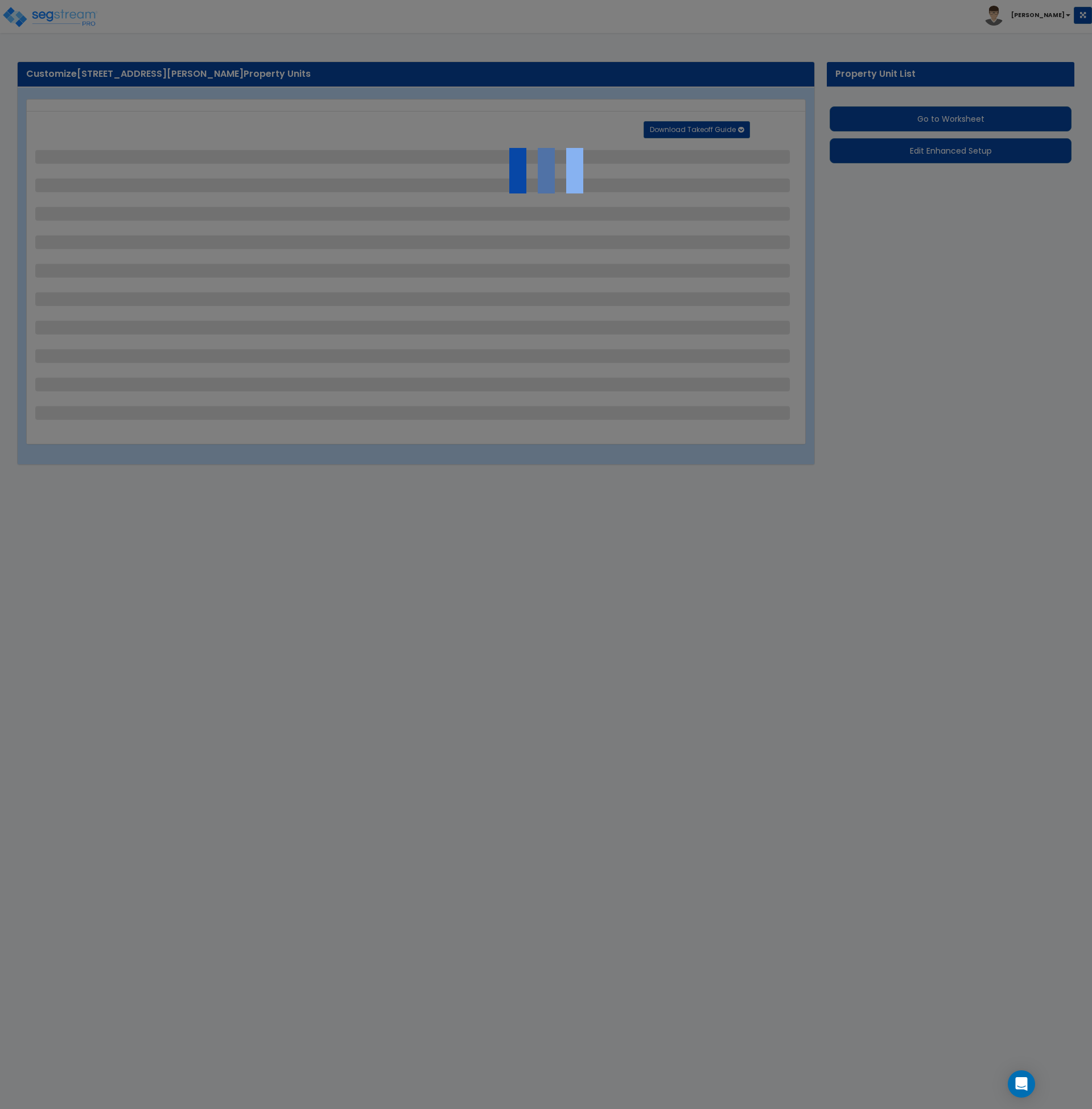
select select "6"
select select "1"
select select "2"
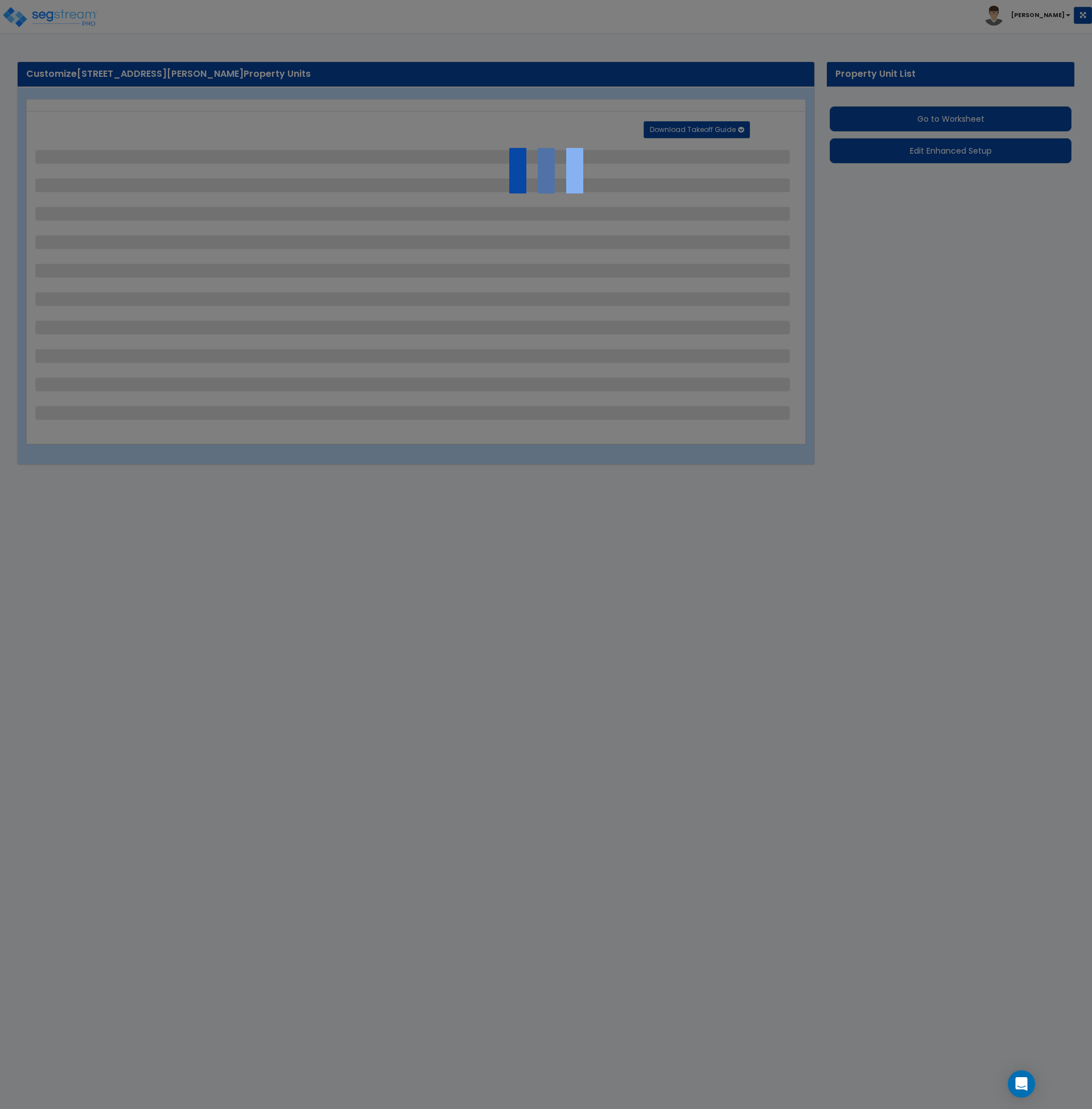
select select "1"
select select "2"
select select "1"
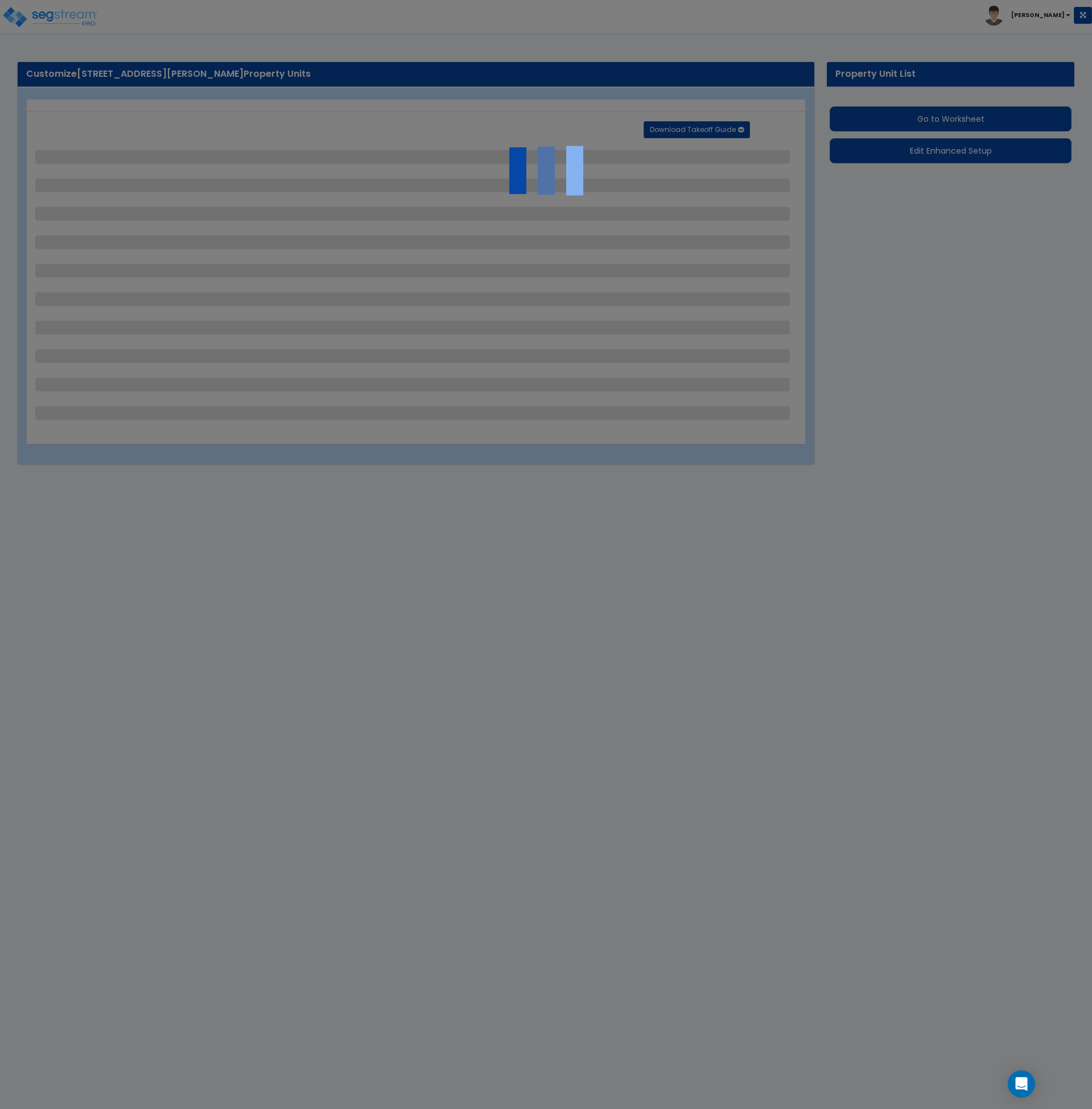
select select "1"
select select "2"
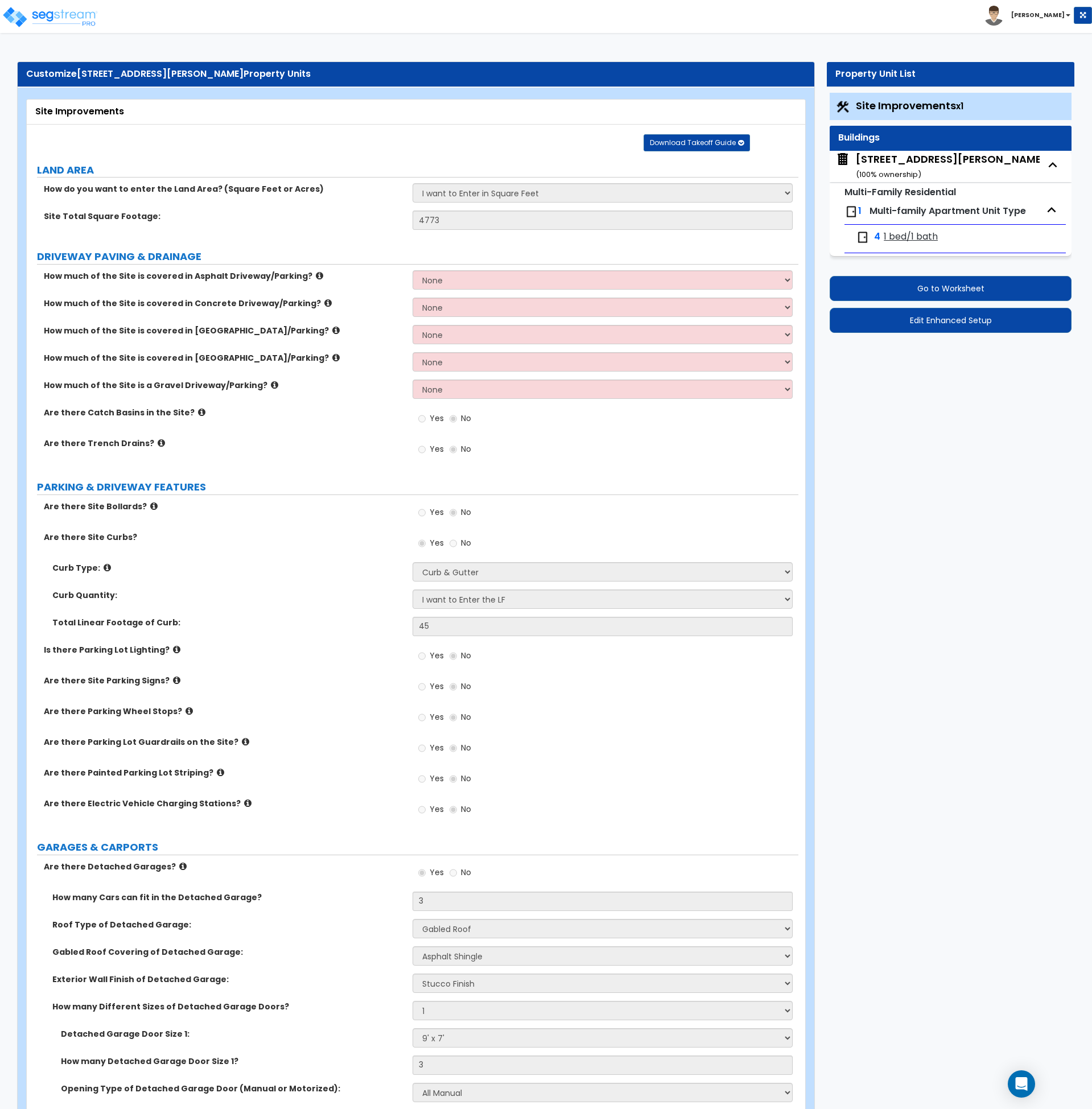
click at [871, 160] on div "[STREET_ADDRESS][PERSON_NAME] ( 100 % ownership)" at bounding box center [951, 166] width 191 height 29
select select "2"
select select "7"
select select "1"
select select "2"
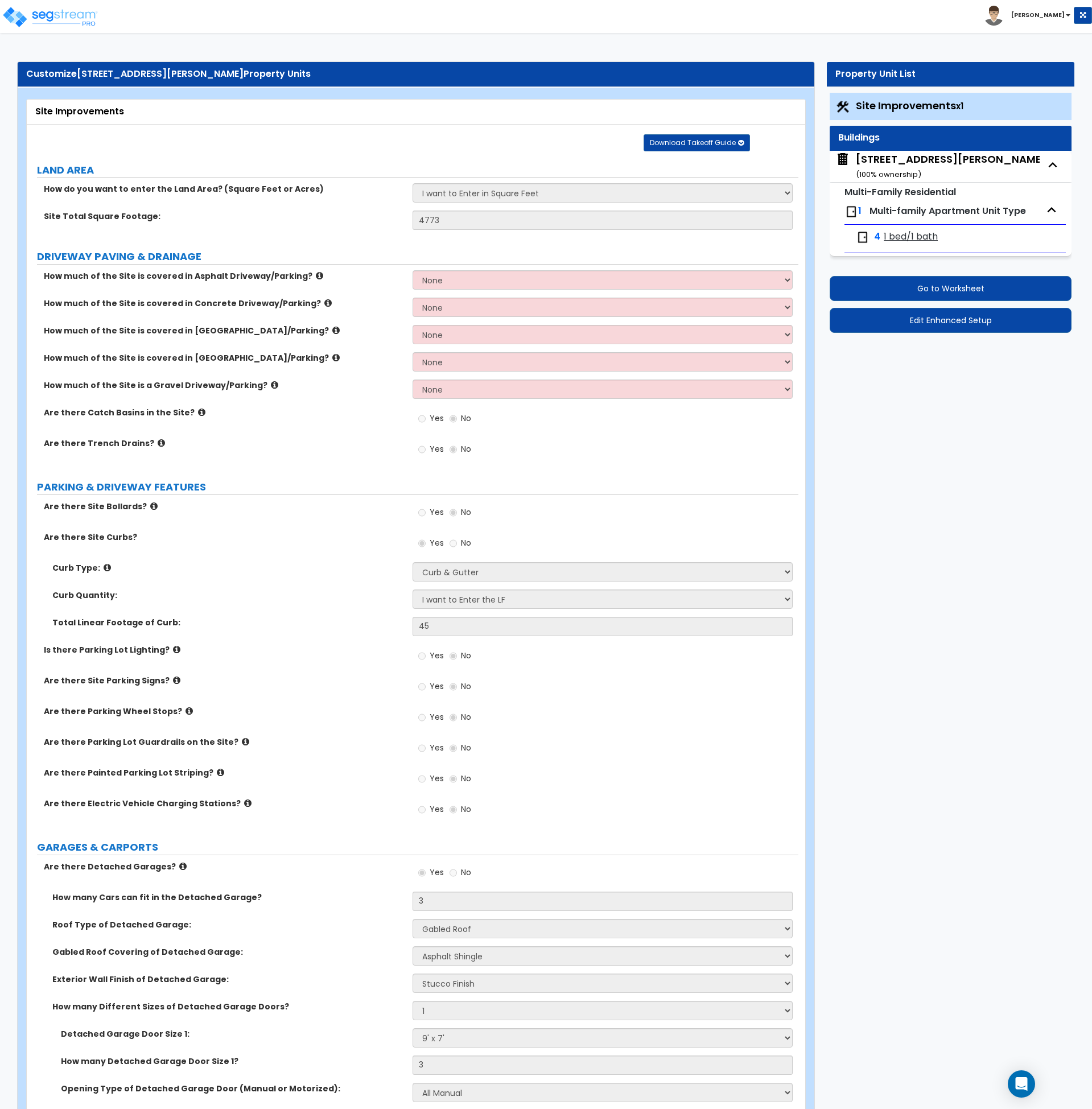
select select "1"
select select "2"
select select "1"
select select "3"
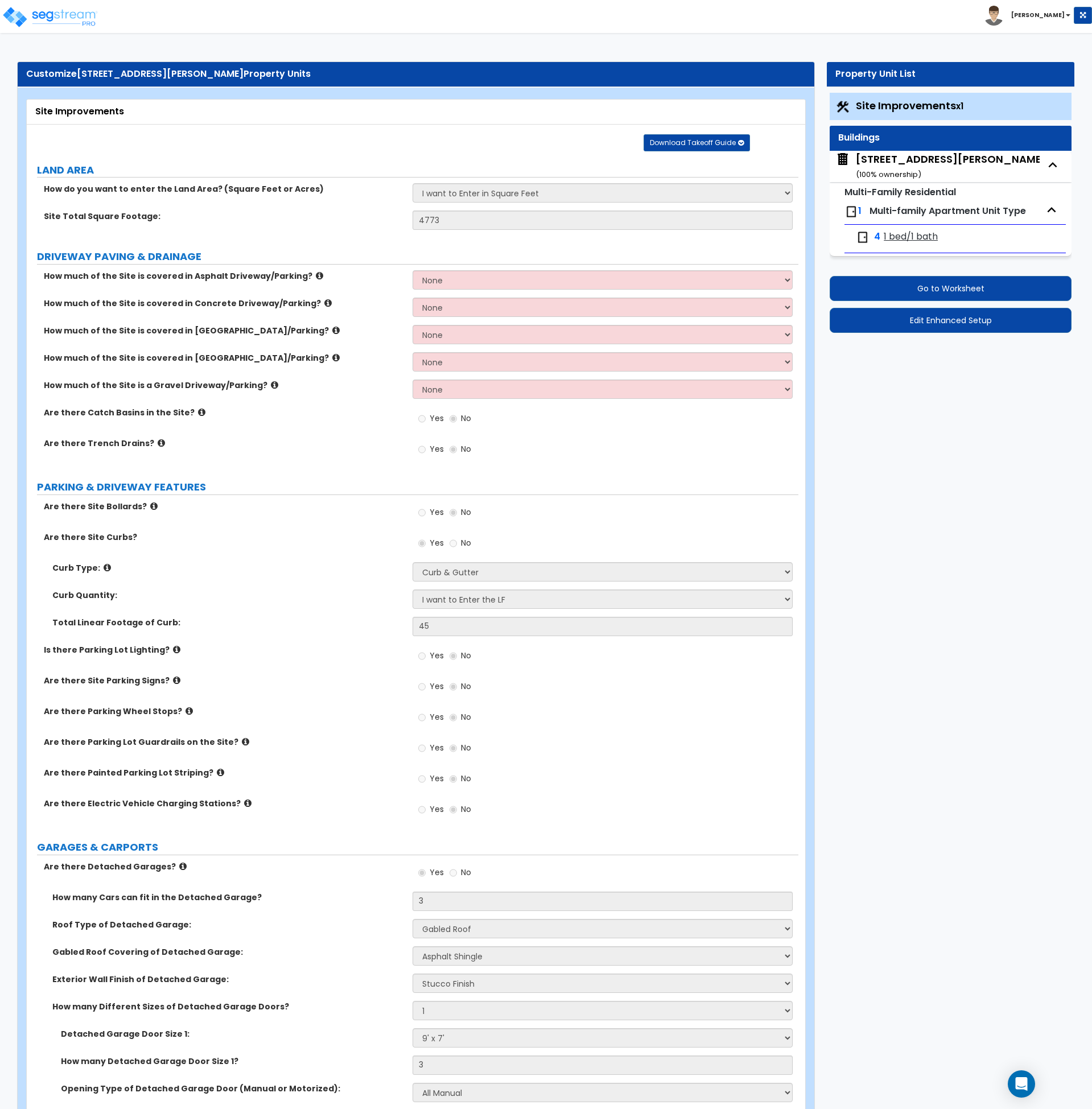
select select "1"
select select "4"
select select "2"
select select "3"
select select "2"
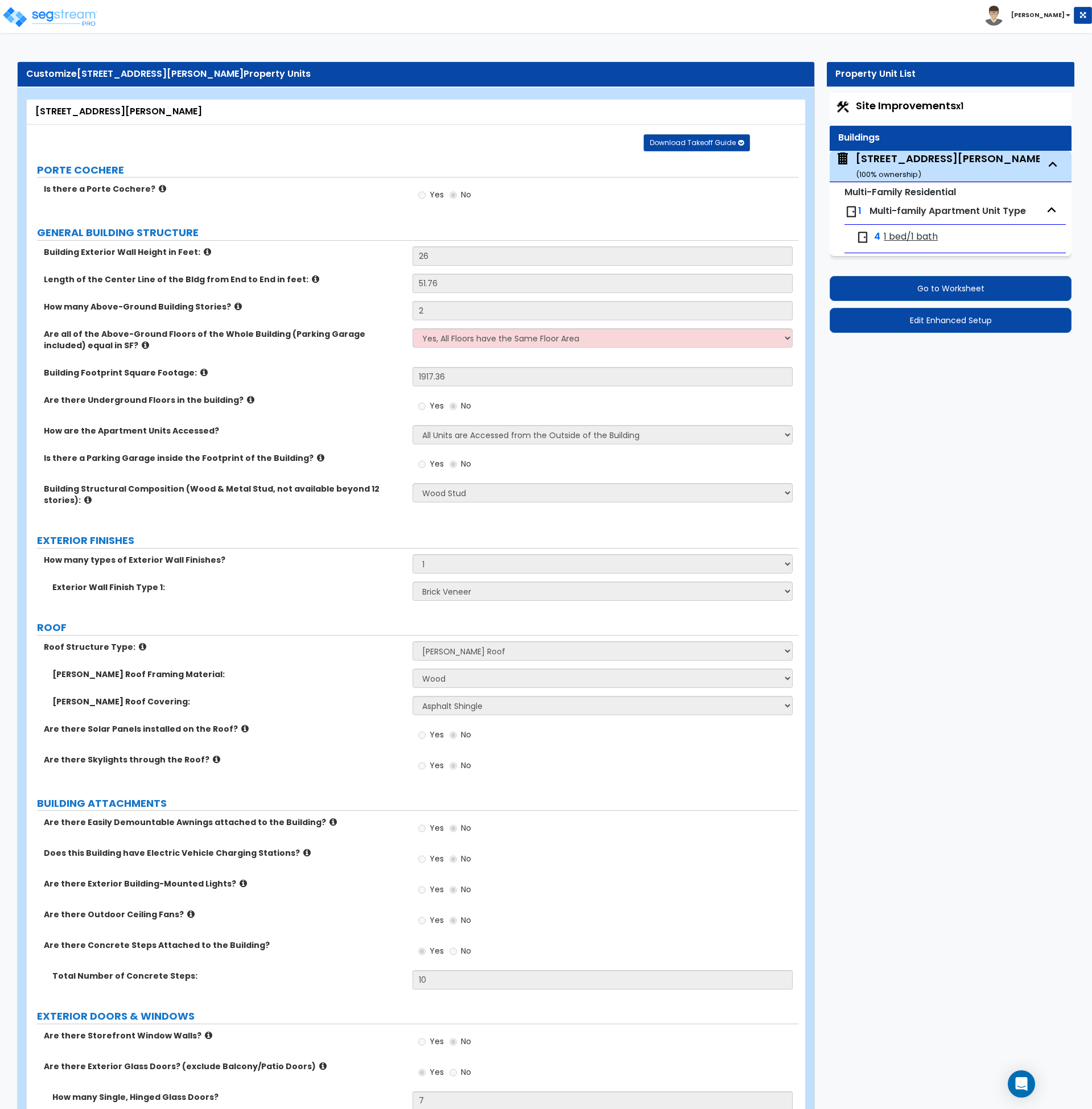
click at [369, 400] on label "Are there Underground Floors in the building?" at bounding box center [224, 400] width 361 height 11
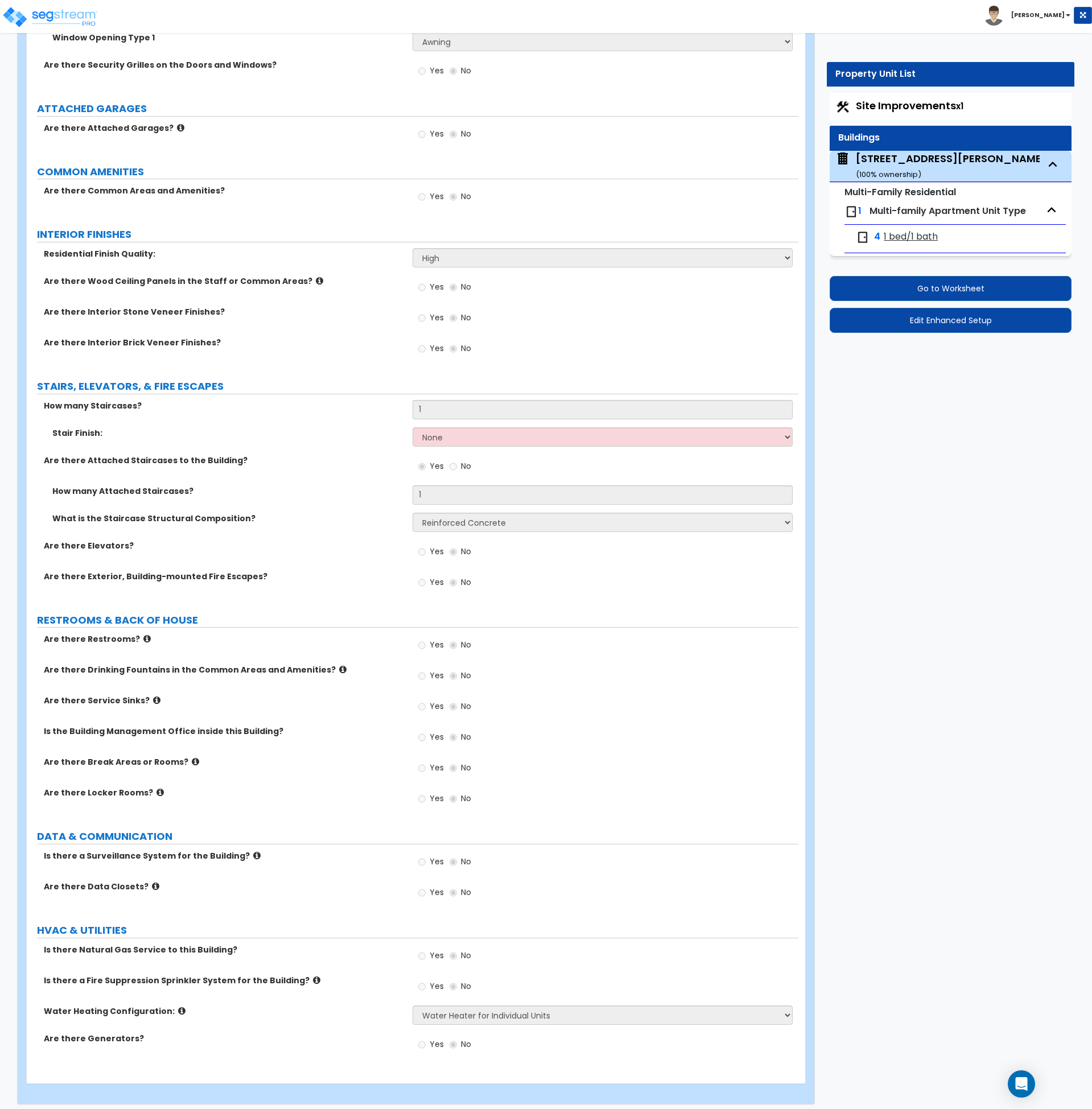
scroll to position [1473, 0]
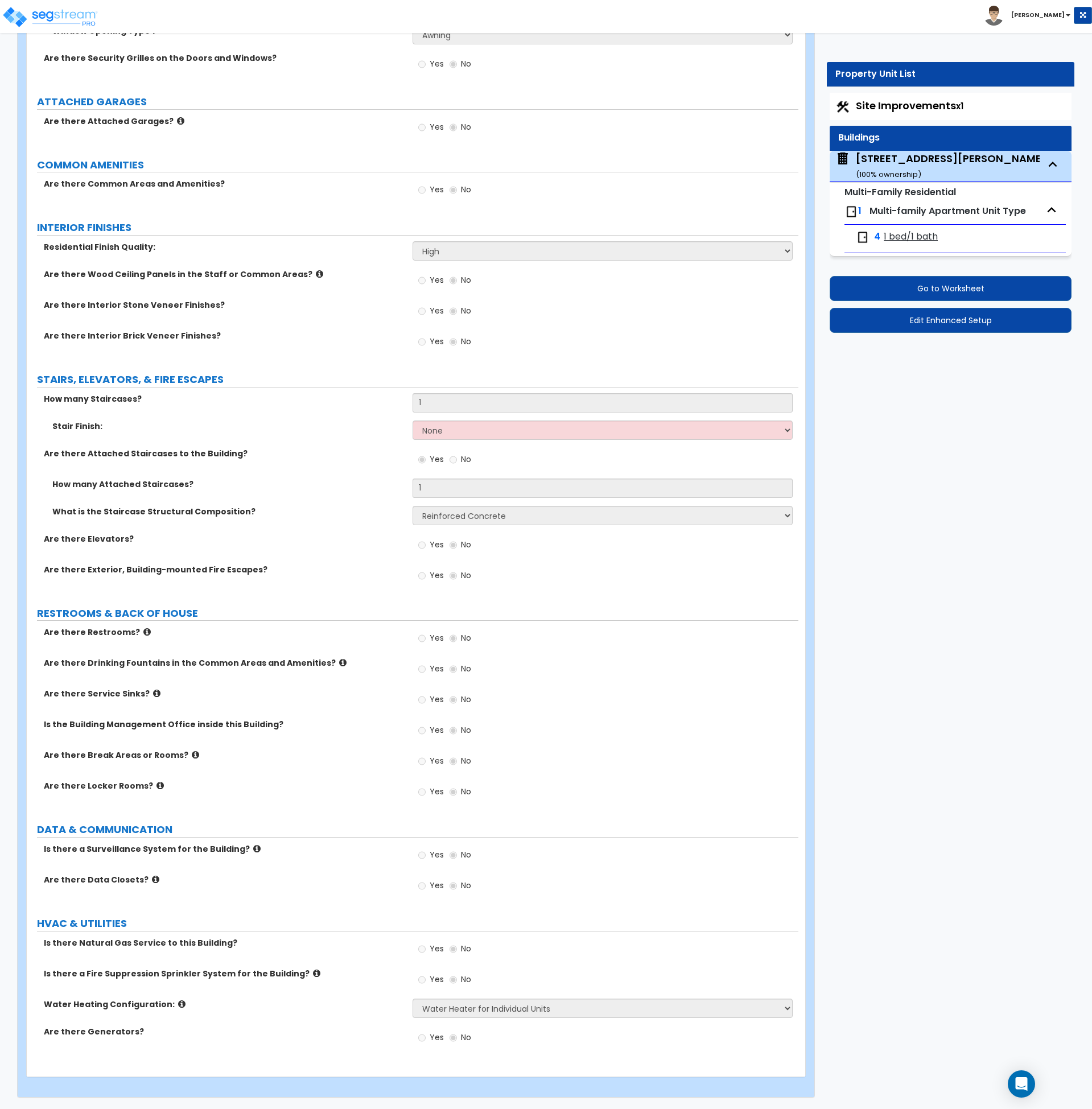
click at [904, 191] on small "Multi-Family Residential" at bounding box center [900, 192] width 111 height 13
click at [904, 218] on div "1 Multi-family Apartment Unit Type" at bounding box center [955, 212] width 221 height 25
click at [910, 194] on small "Multi-Family Residential" at bounding box center [900, 192] width 111 height 13
click at [910, 233] on span "1 bed/1 bath" at bounding box center [911, 237] width 54 height 13
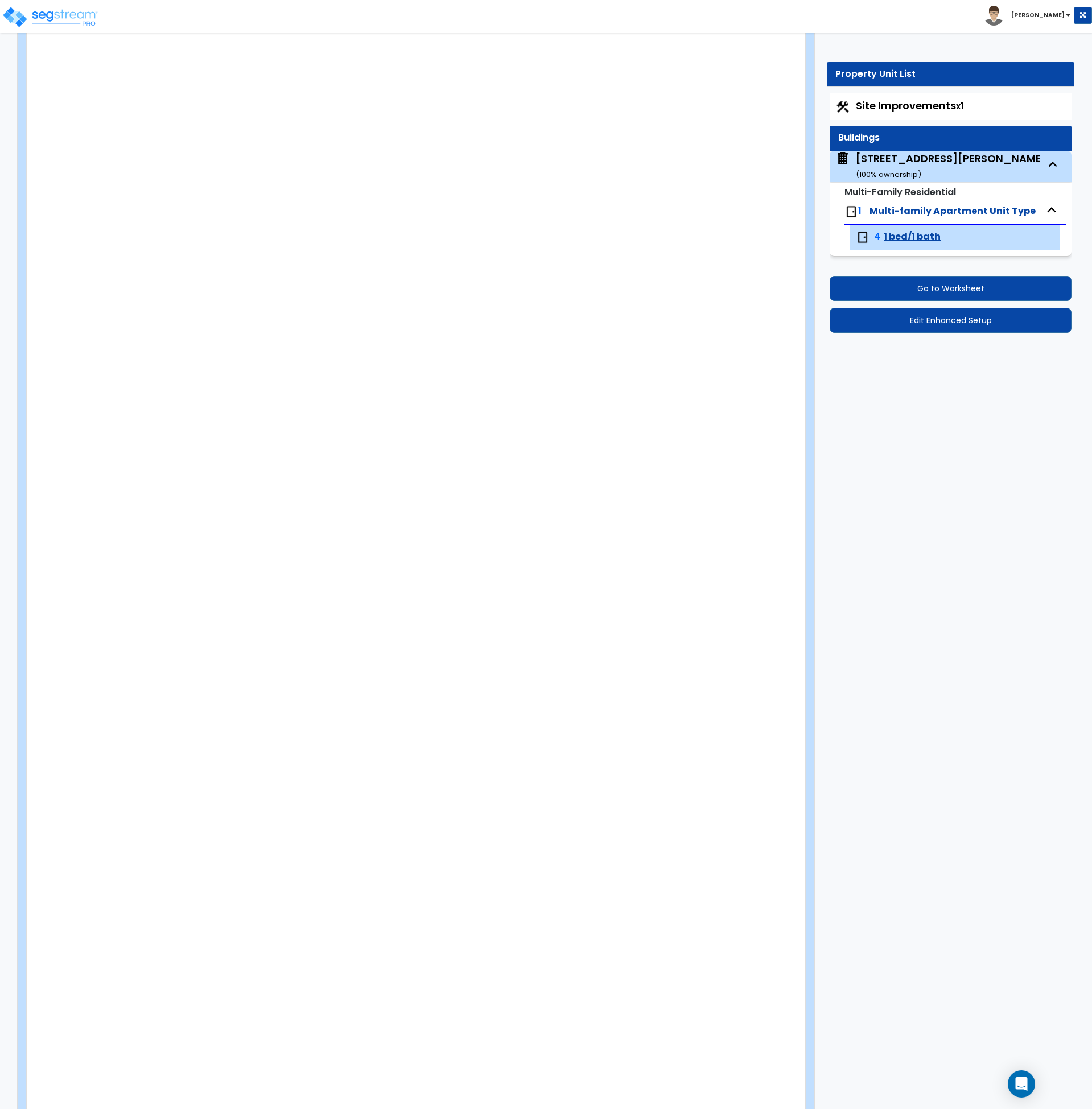
type input "760"
type input "1"
radio input "true"
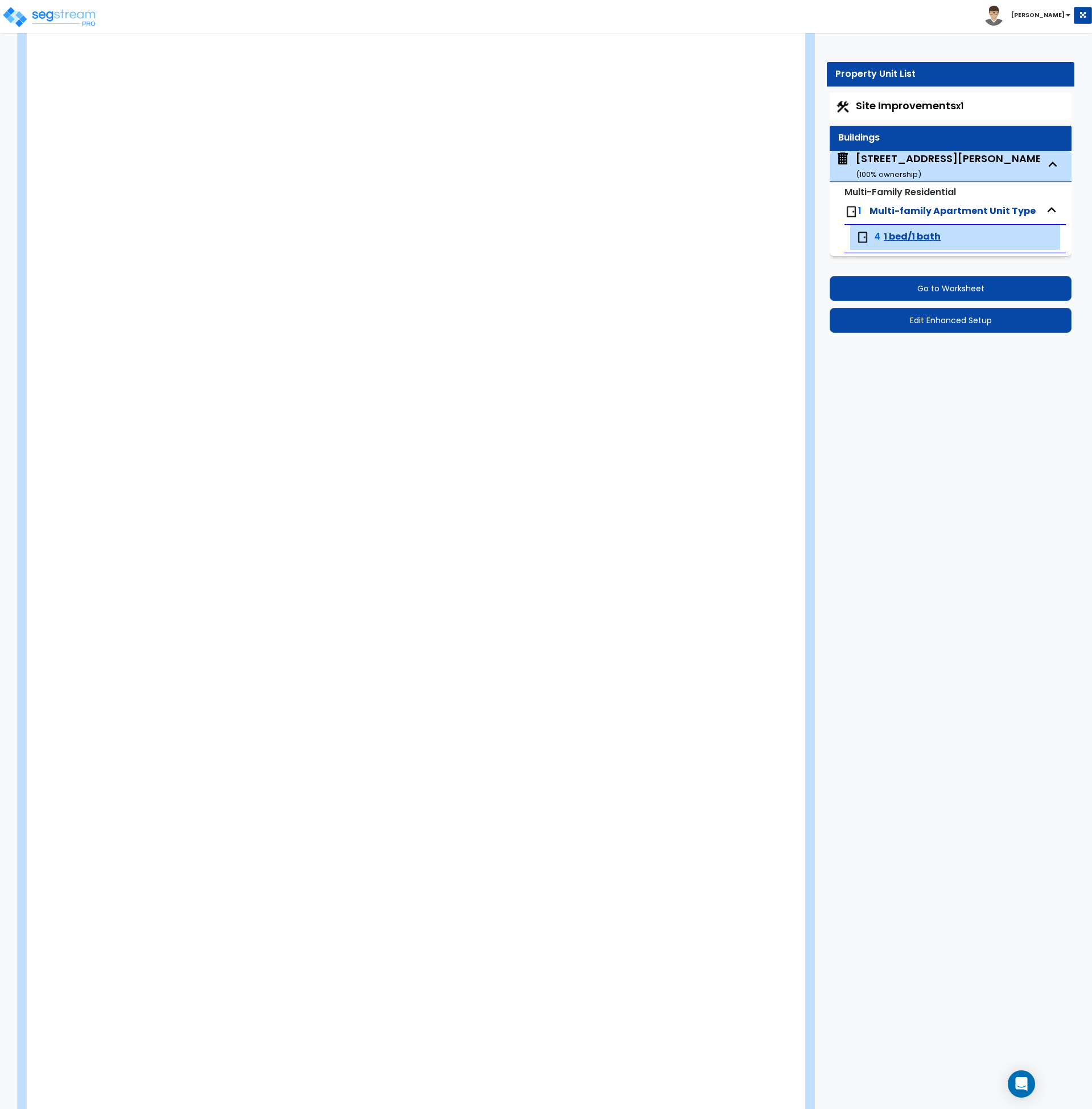
radio input "true"
type input "77"
radio input "true"
select select "2"
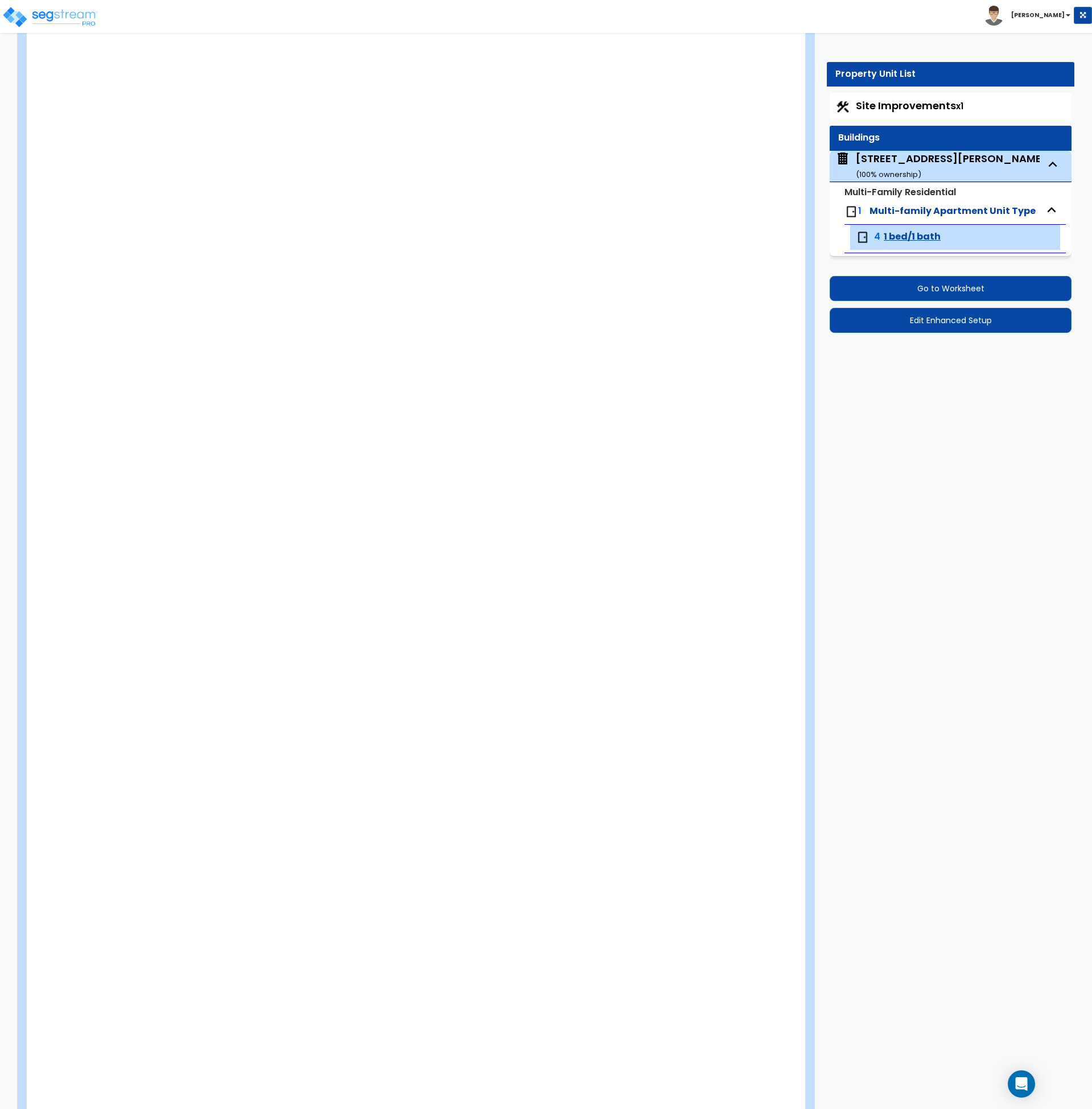
select select "2"
select select "1"
select select "3"
type input "1"
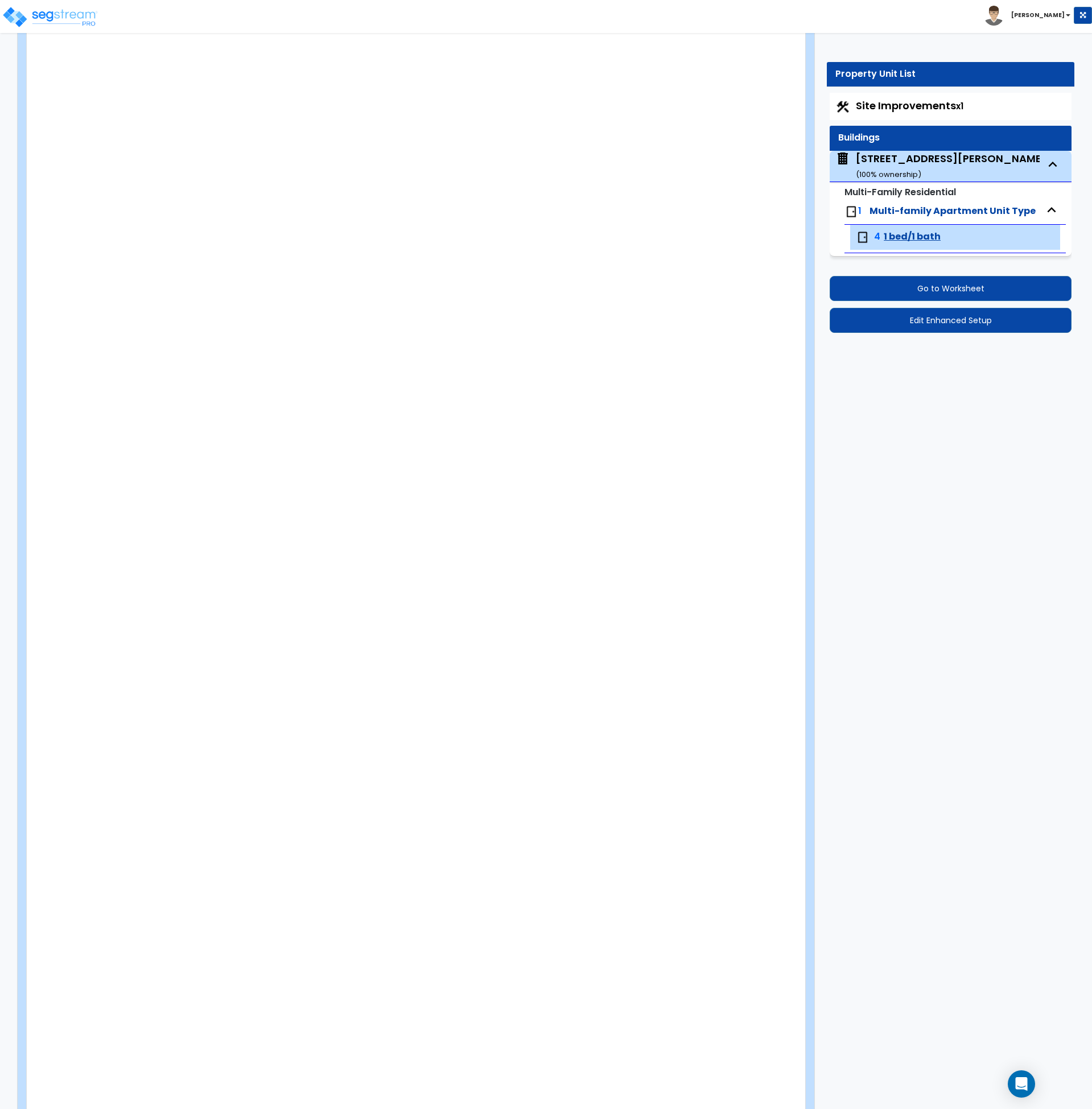
select select "2"
radio input "true"
type input "1"
radio input "true"
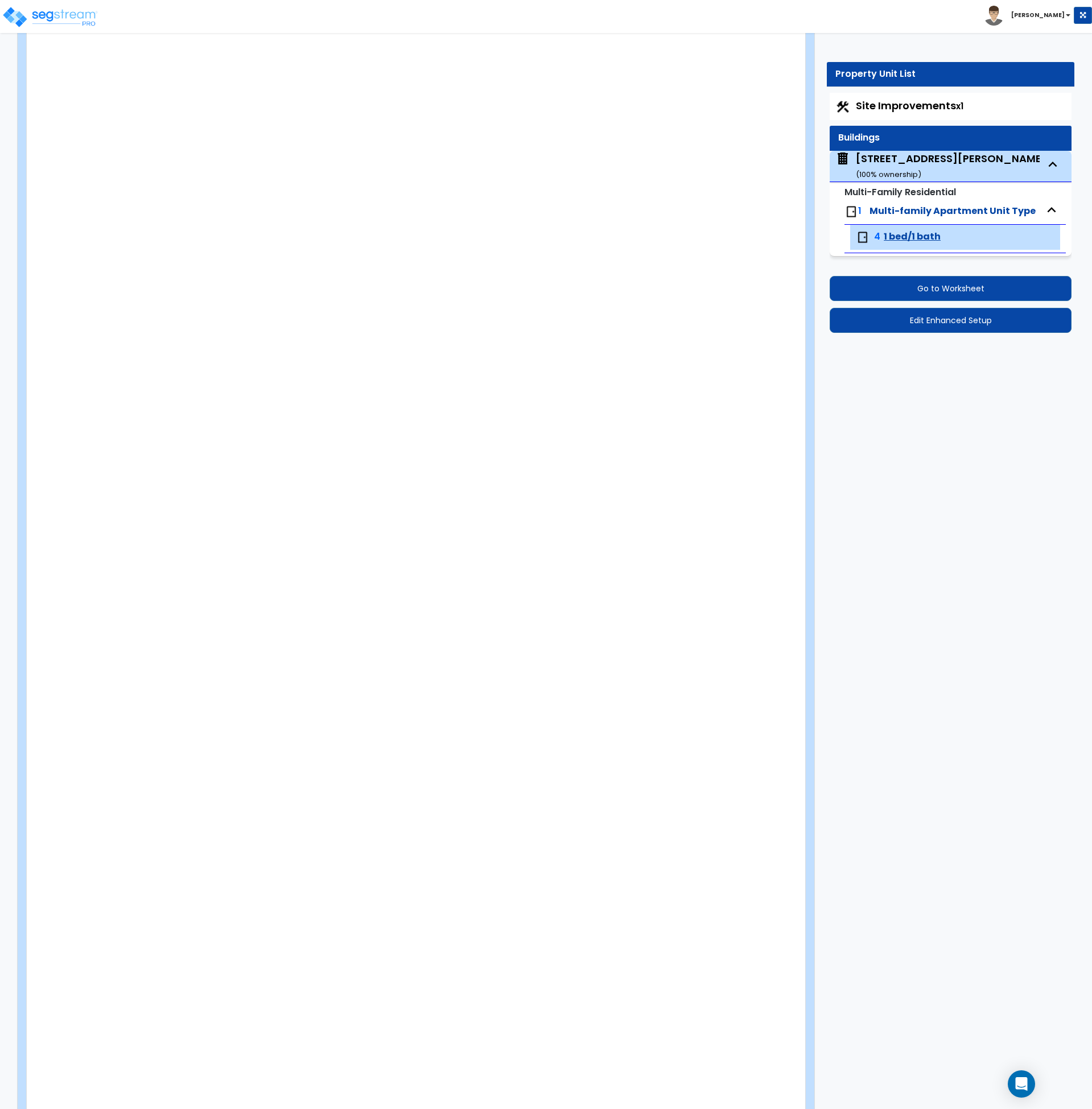
type input "2"
radio input "true"
type input "180"
select select "7"
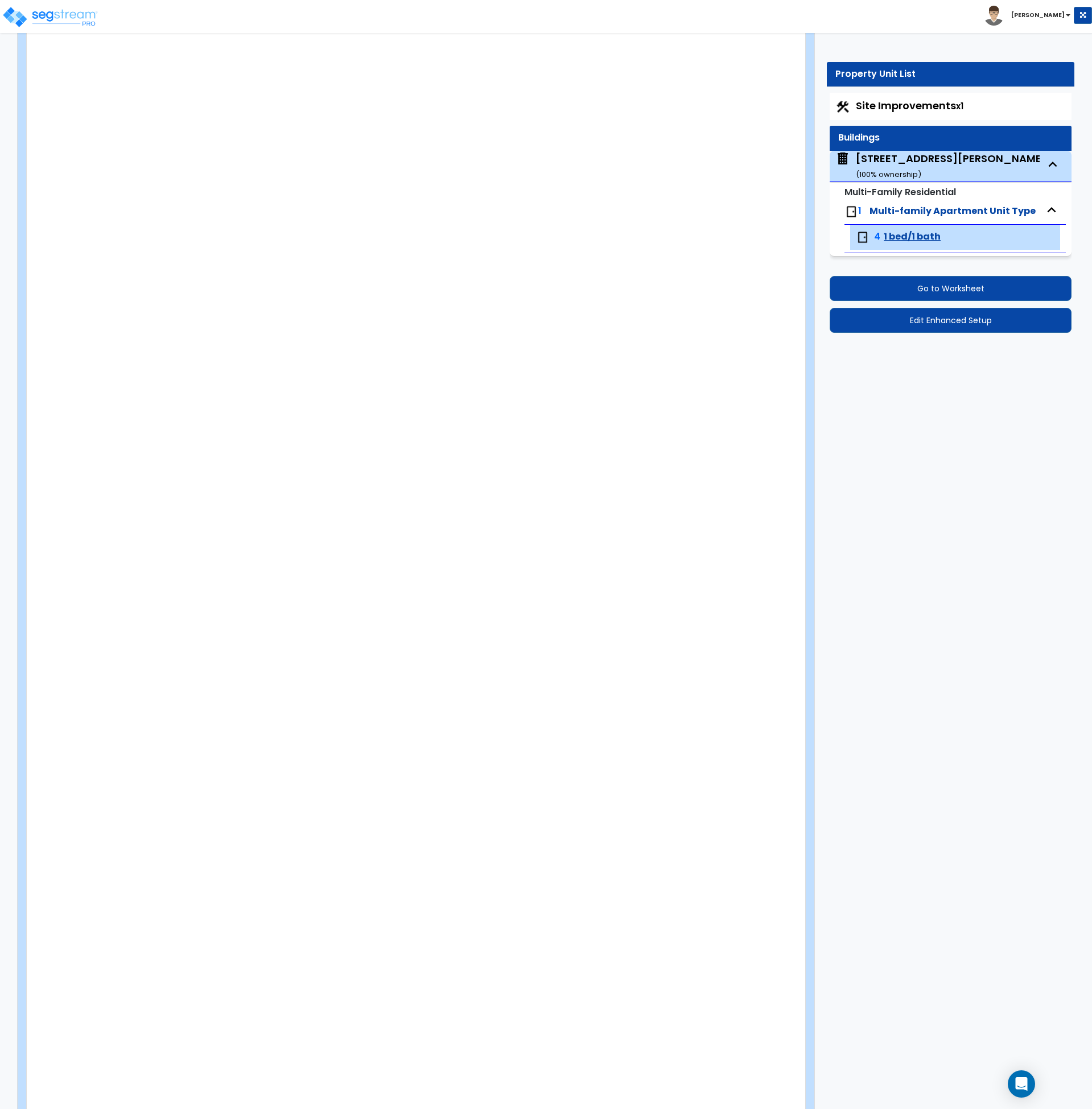
type input "6"
select select "2"
select select "1"
radio input "true"
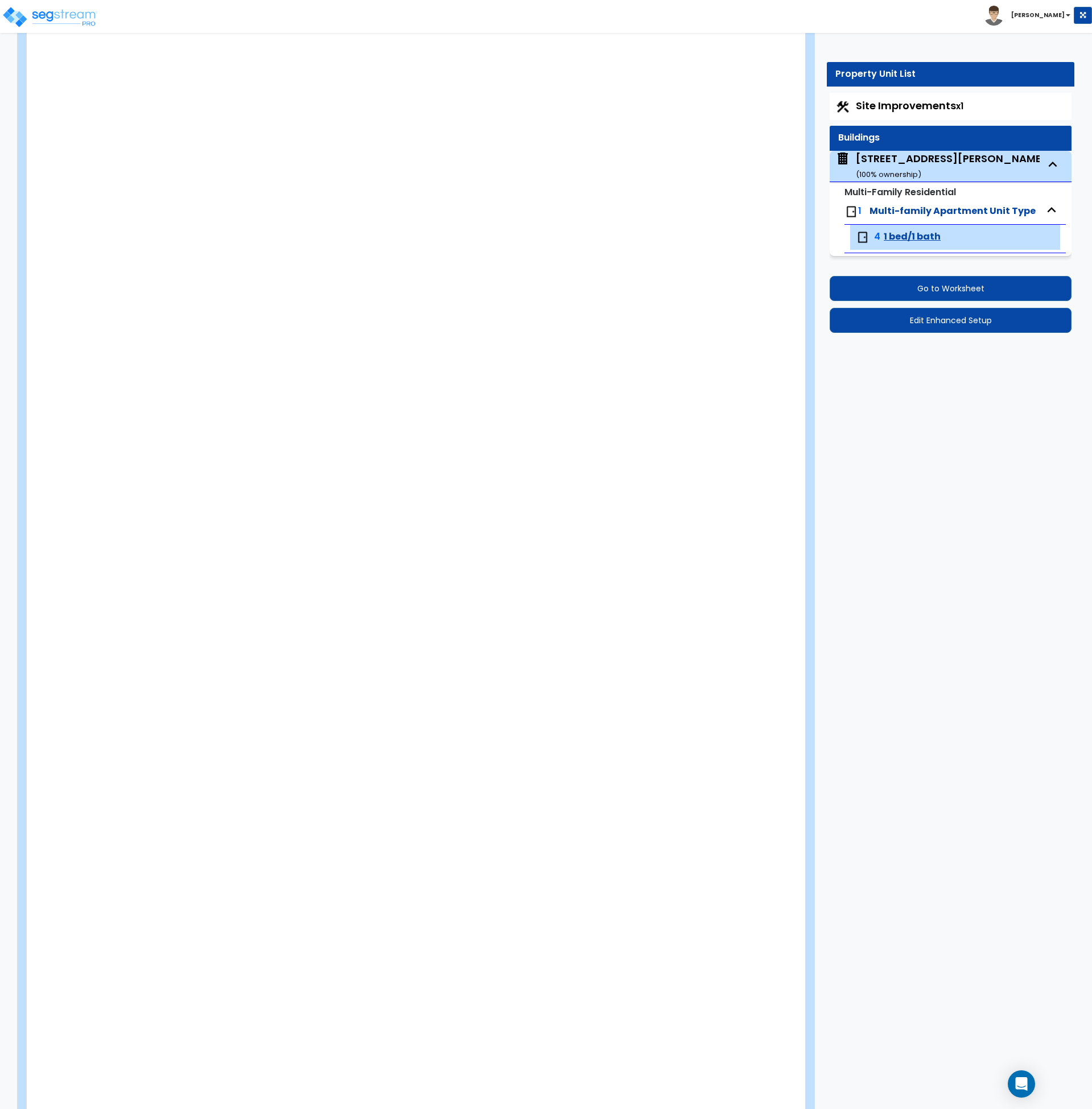
radio input "true"
select select "2"
radio input "true"
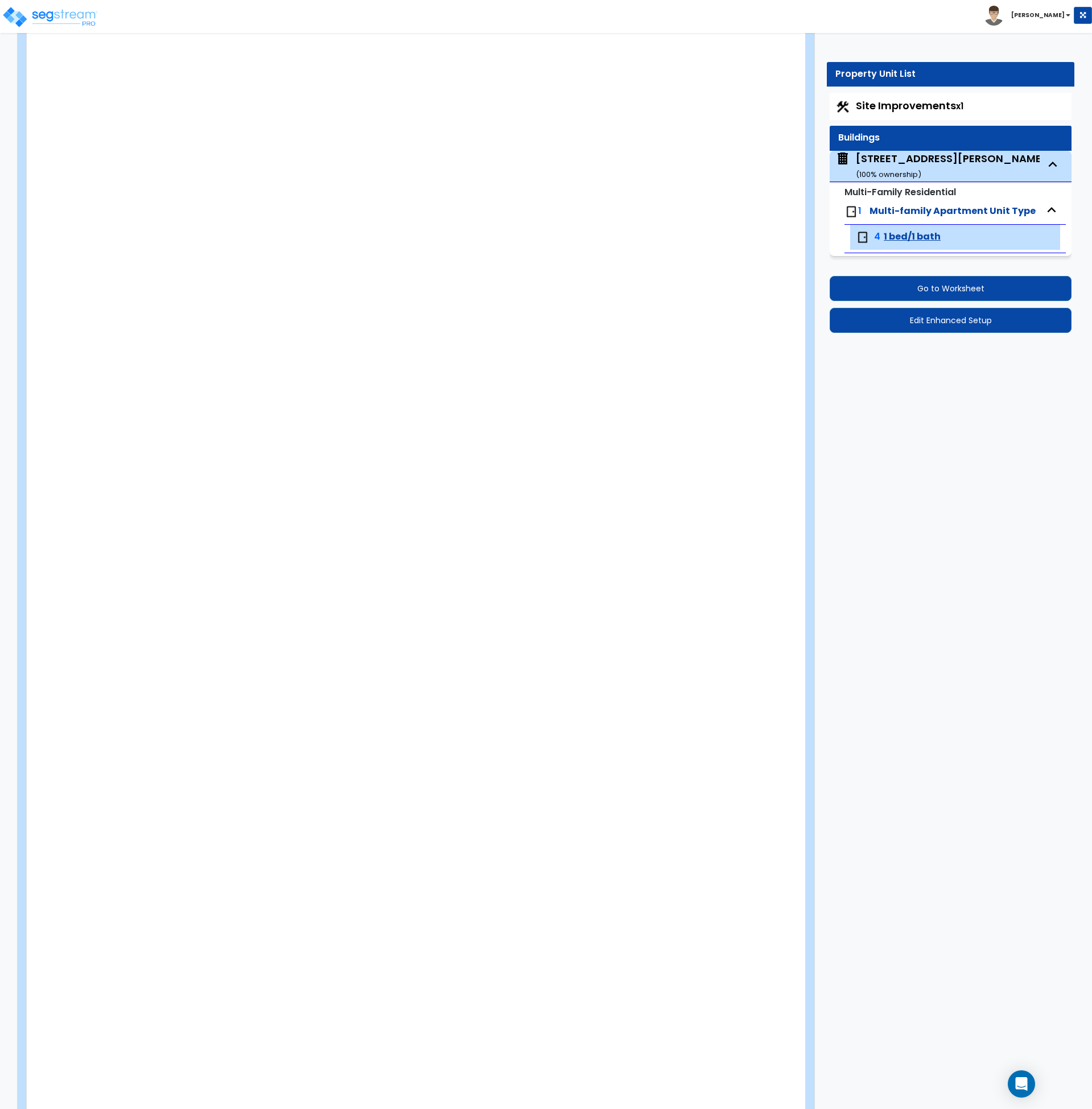
radio input "true"
select select "1"
type input "1"
type input "120"
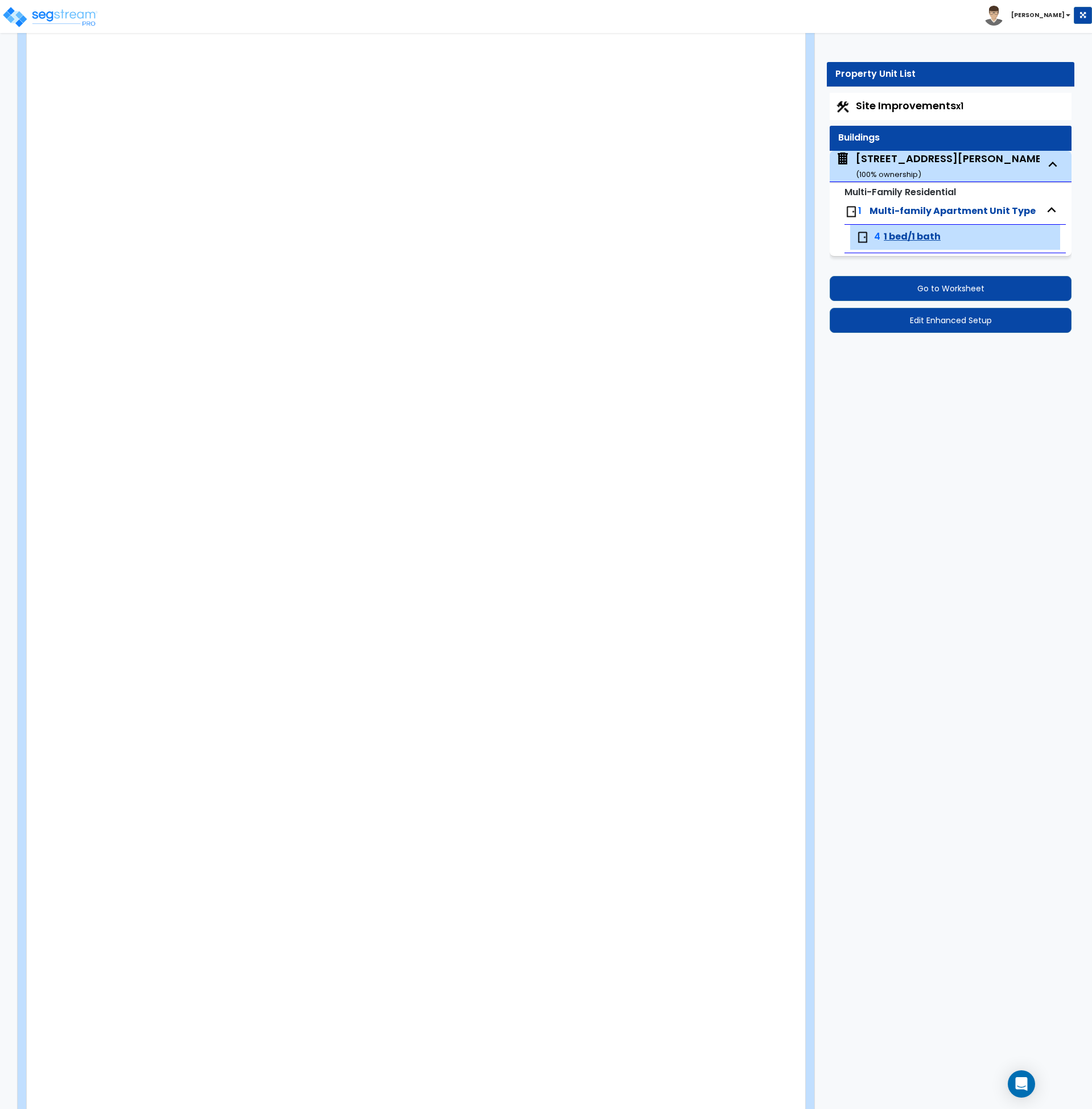
select select "3"
select select "2"
radio input "true"
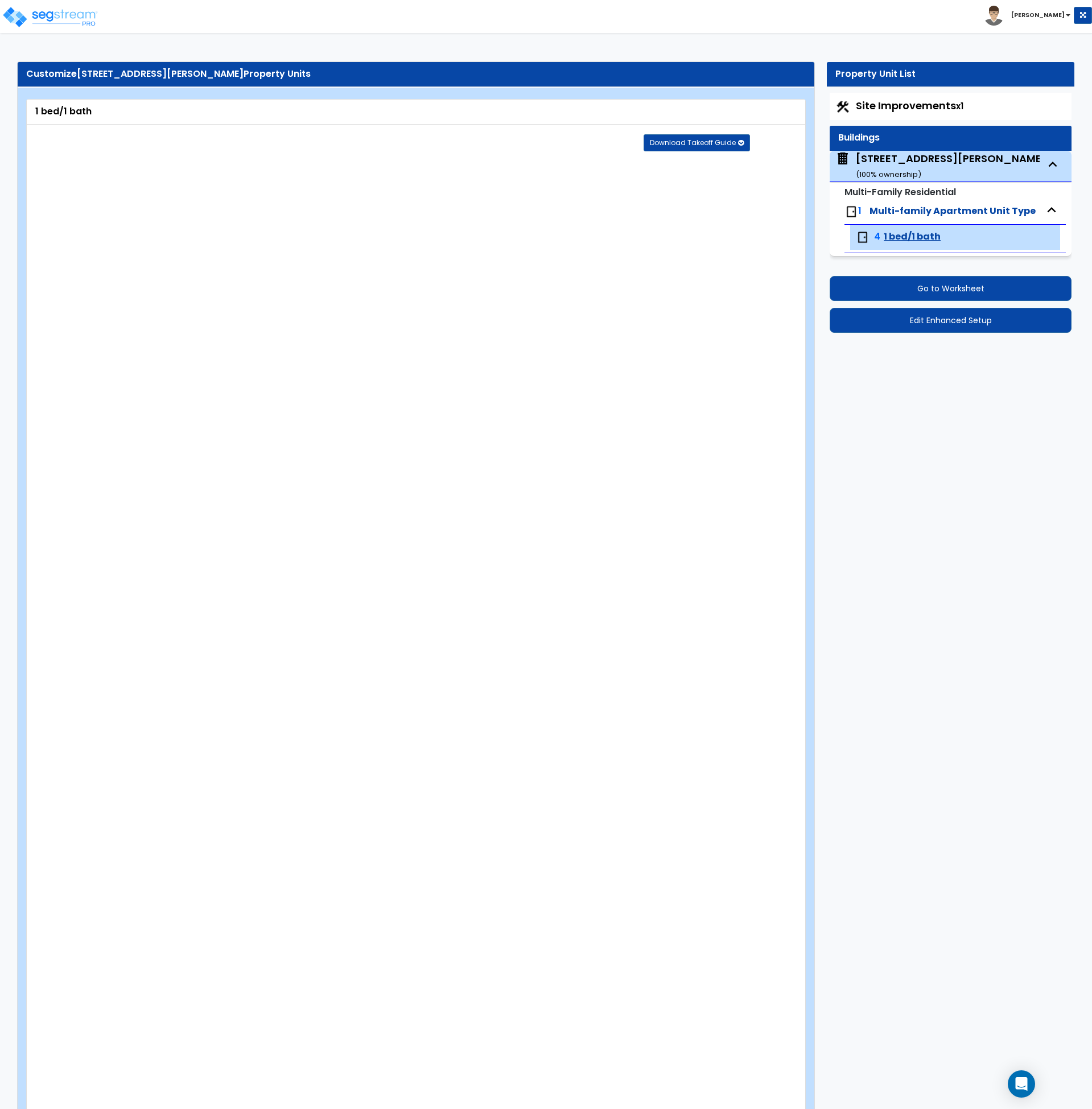
select select "1"
select select "4"
select select "1"
select select "5"
select select "6"
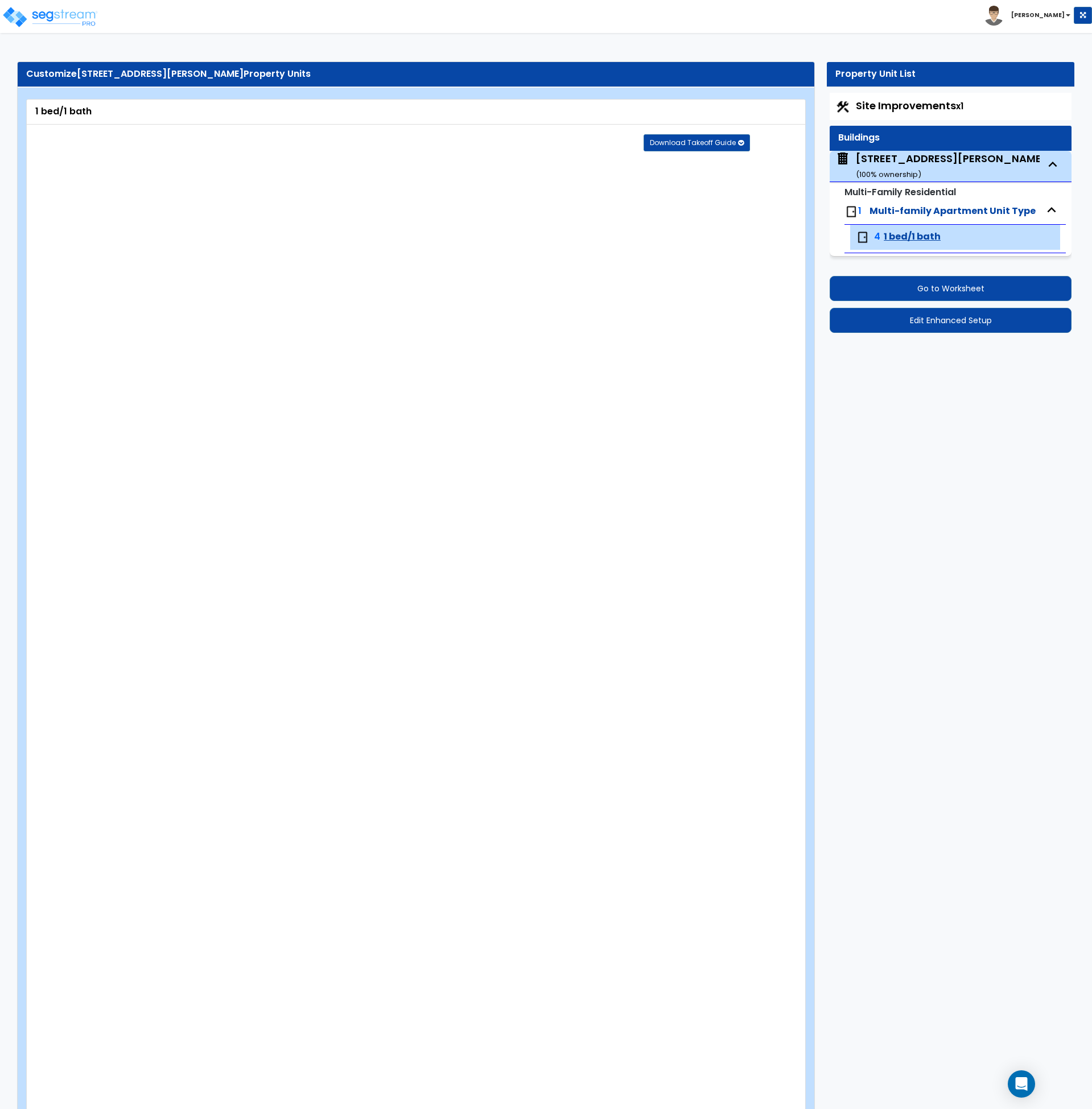
select select "7"
select select "1"
select select "2"
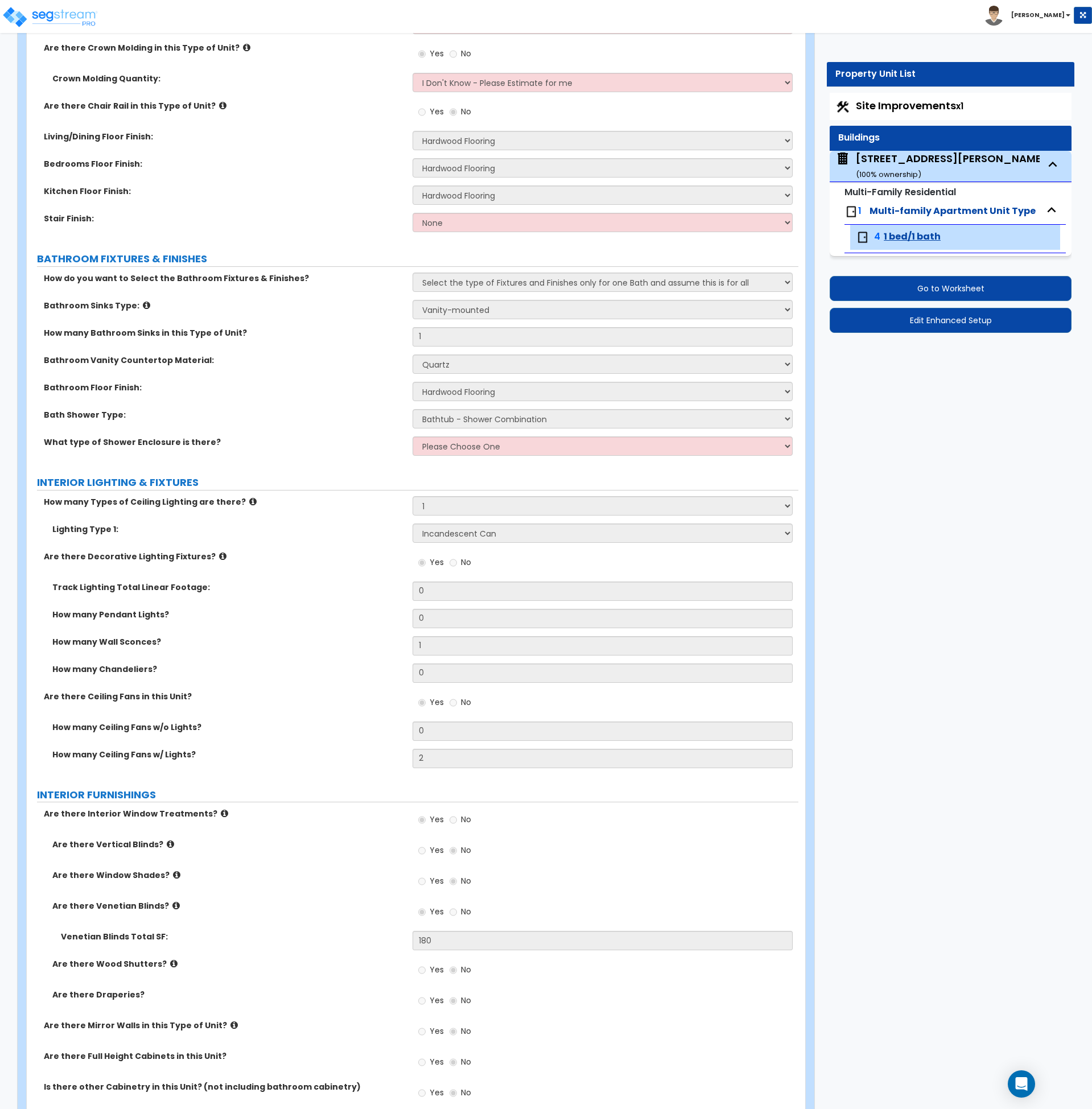
scroll to position [700, 0]
click at [338, 619] on div "How many Pendant Lights? 0" at bounding box center [413, 622] width 772 height 27
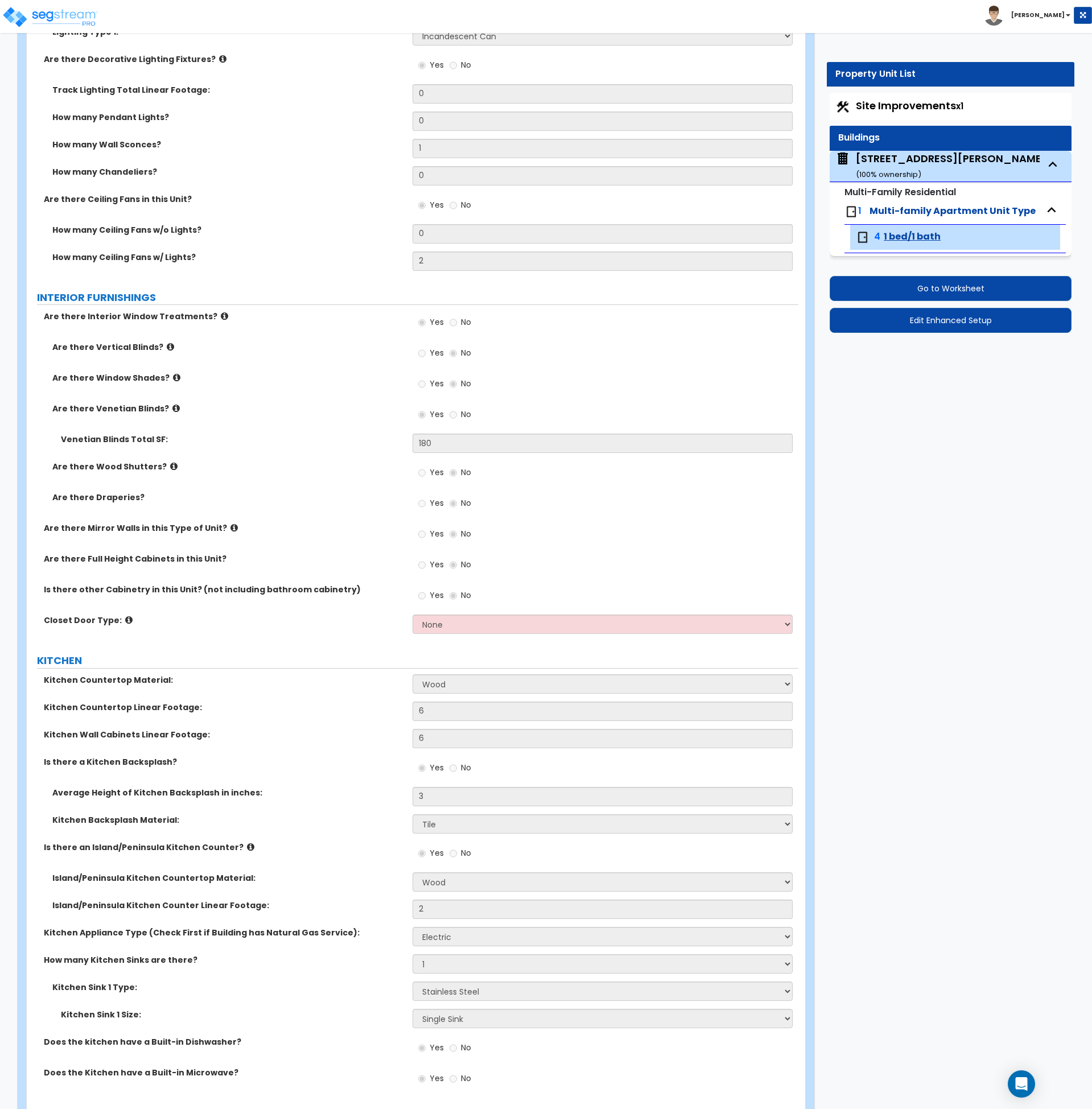
scroll to position [1197, 0]
click at [323, 434] on label "Venetian Blinds Total SF:" at bounding box center [232, 439] width 344 height 11
click at [361, 505] on div "Are there Draperies? Yes No" at bounding box center [413, 507] width 772 height 31
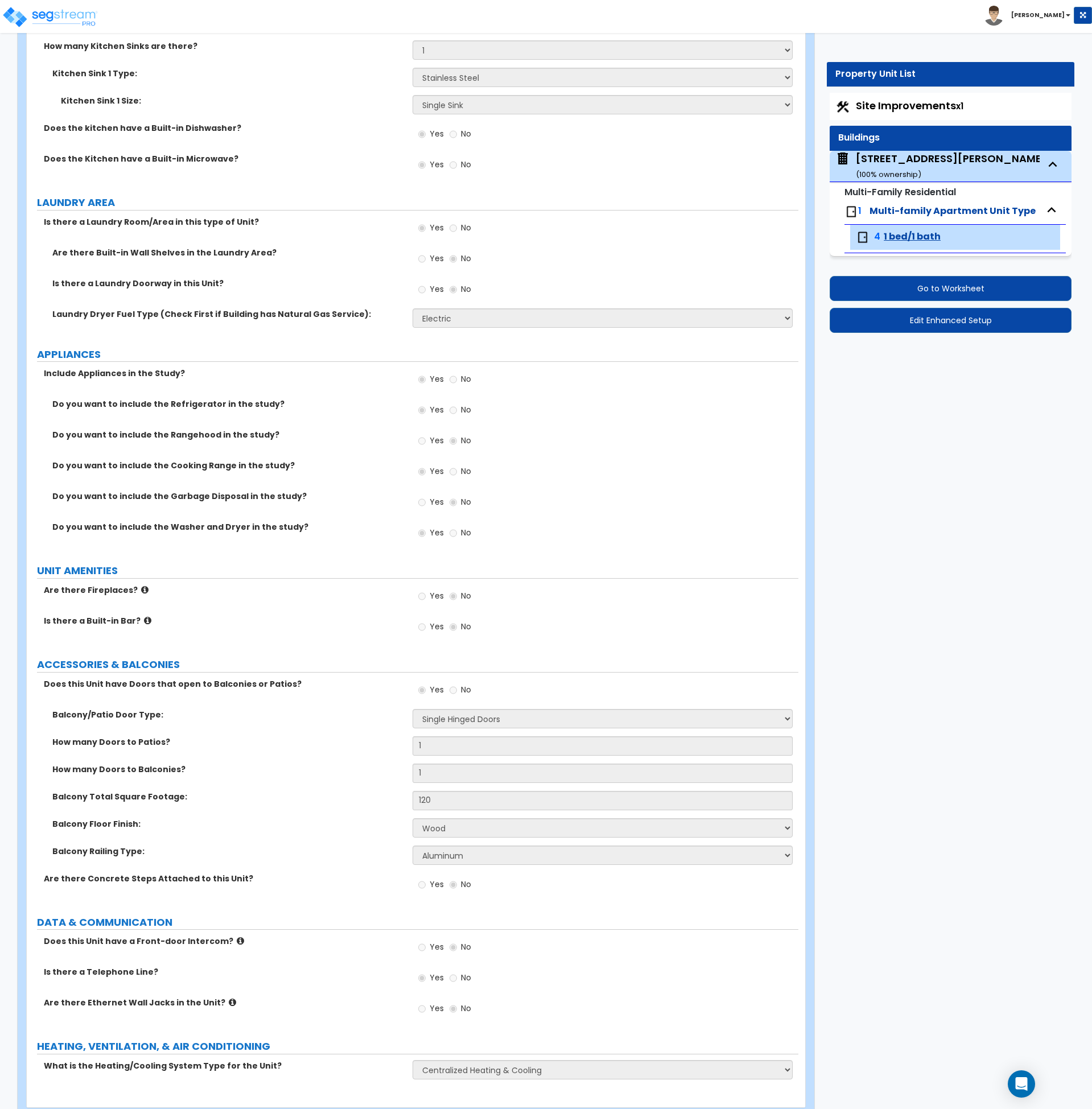
scroll to position [2142, 0]
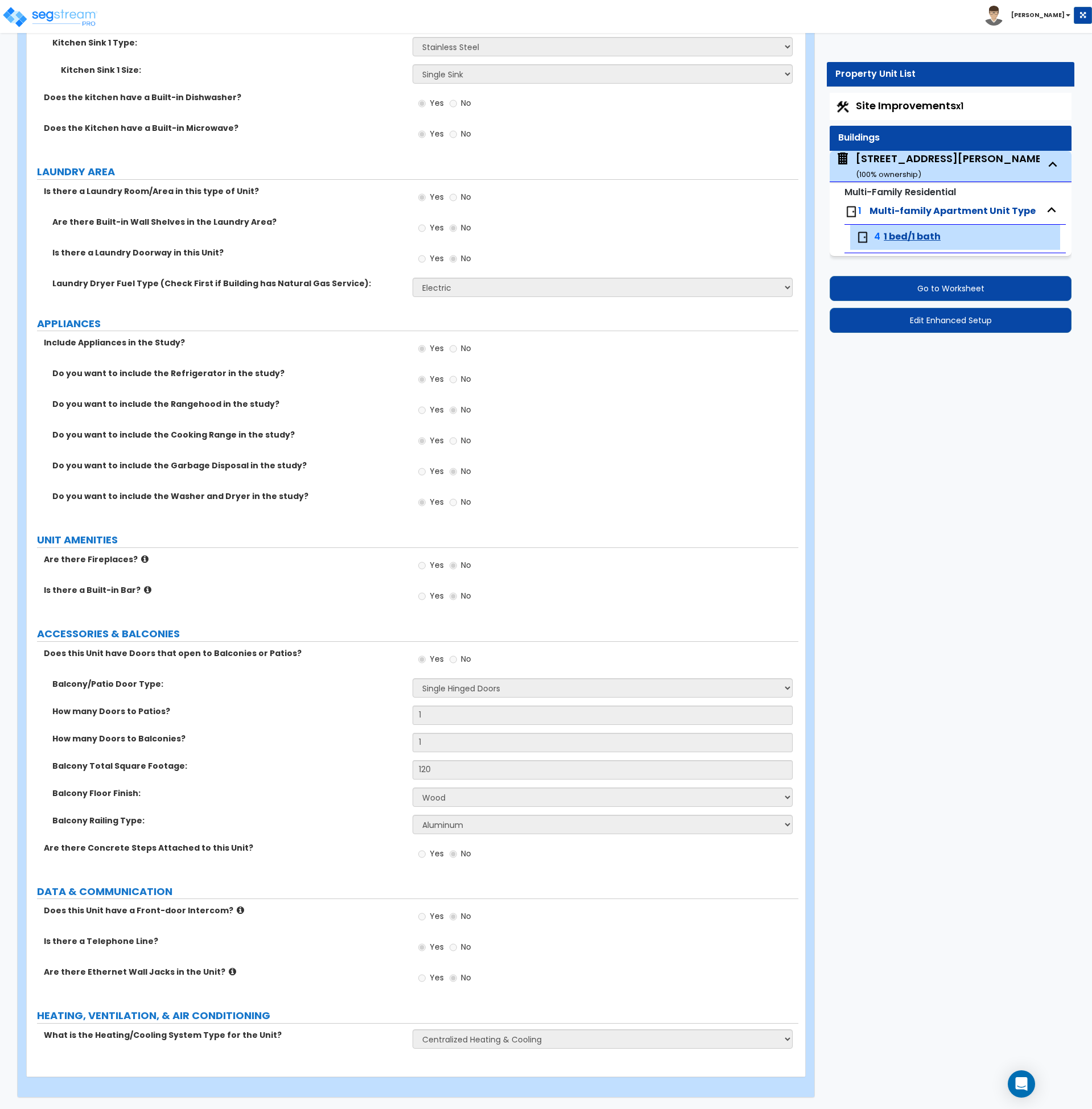
click at [313, 380] on div "Do you want to include the Refrigerator in the study? Yes No" at bounding box center [413, 383] width 772 height 31
